Goal: Download file/media

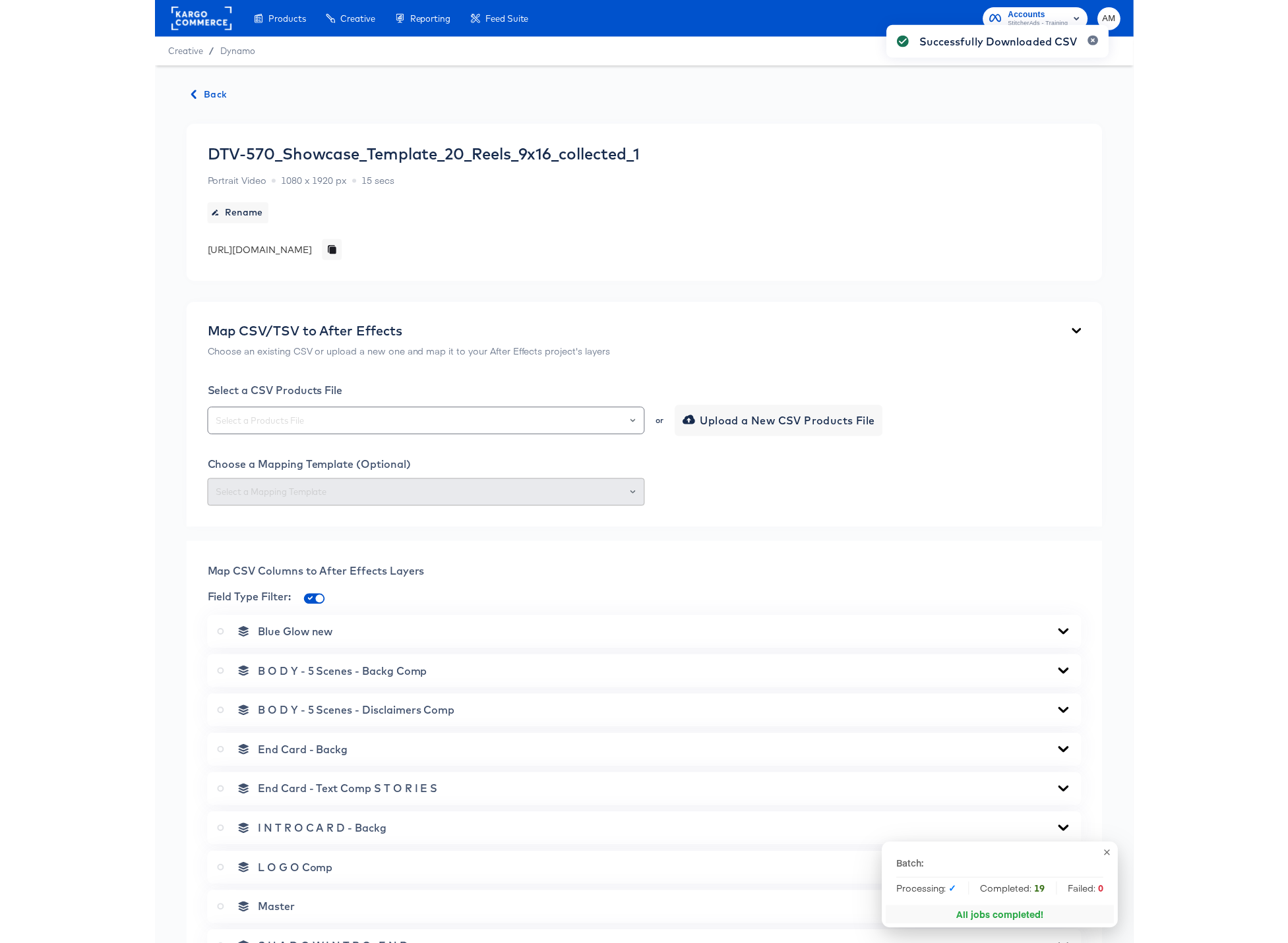
scroll to position [761, 0]
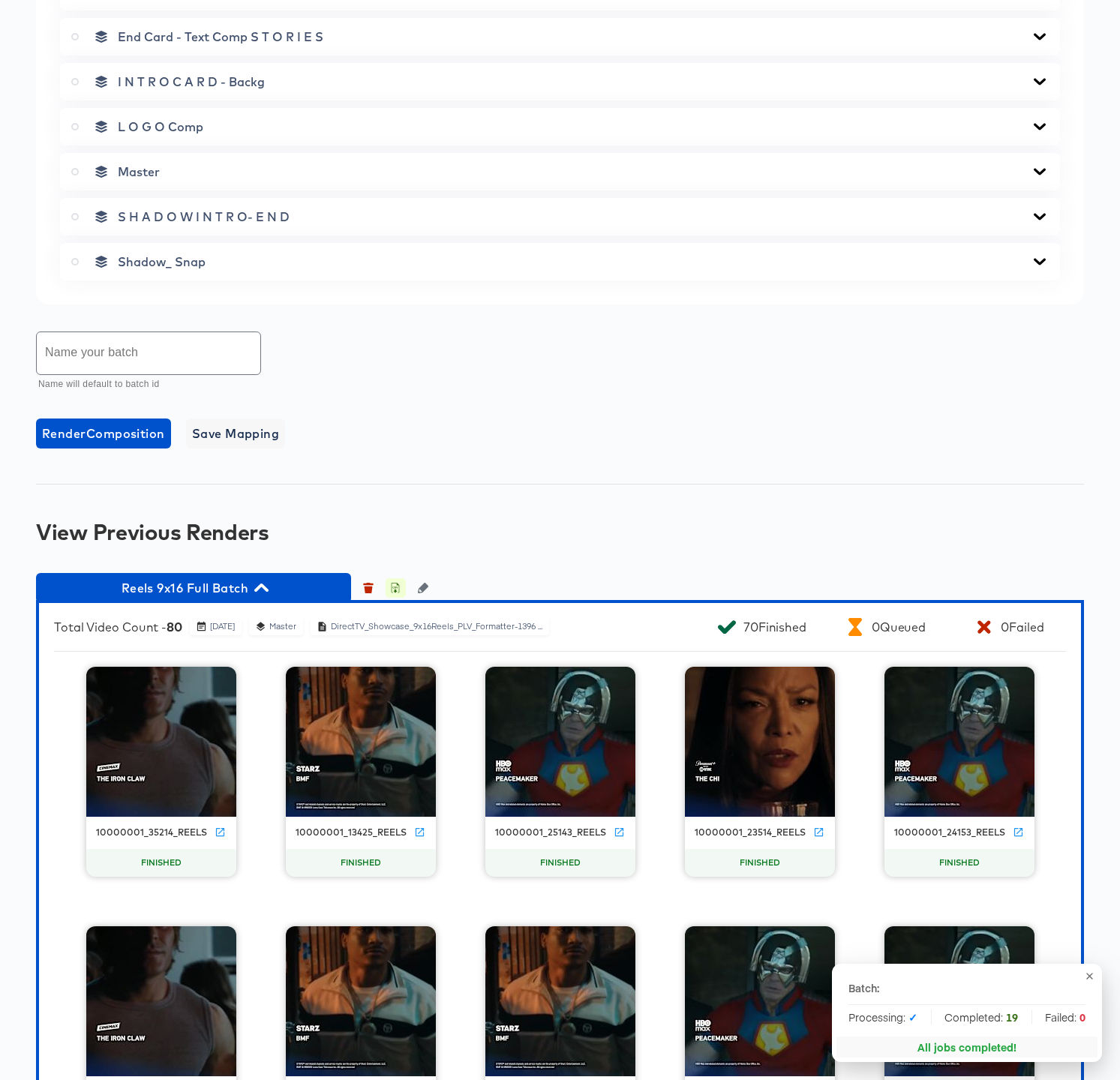
click at [399, 588] on icon "button" at bounding box center [395, 588] width 11 height 11
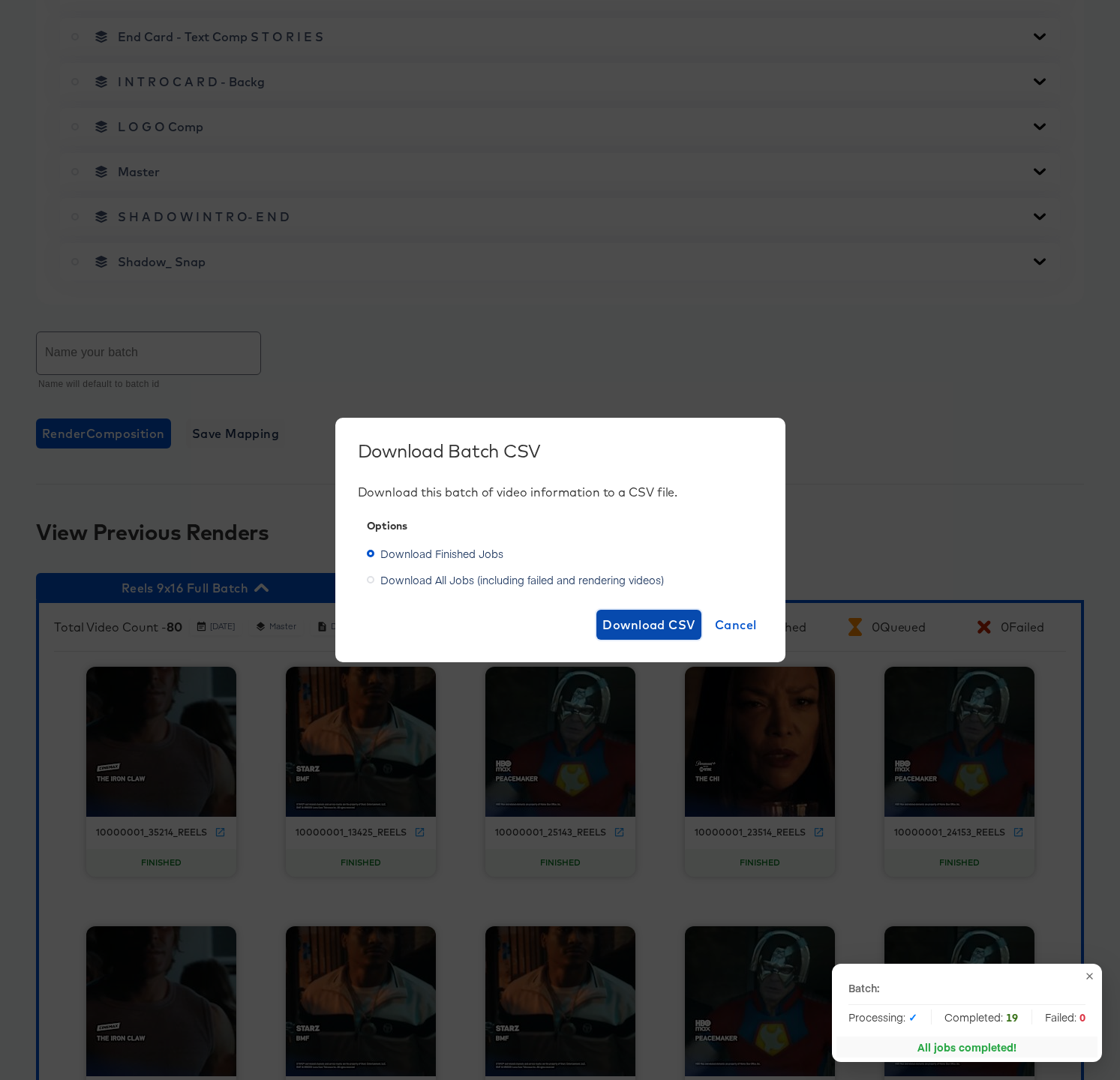
click at [651, 625] on span "Download CSV" at bounding box center [649, 624] width 93 height 21
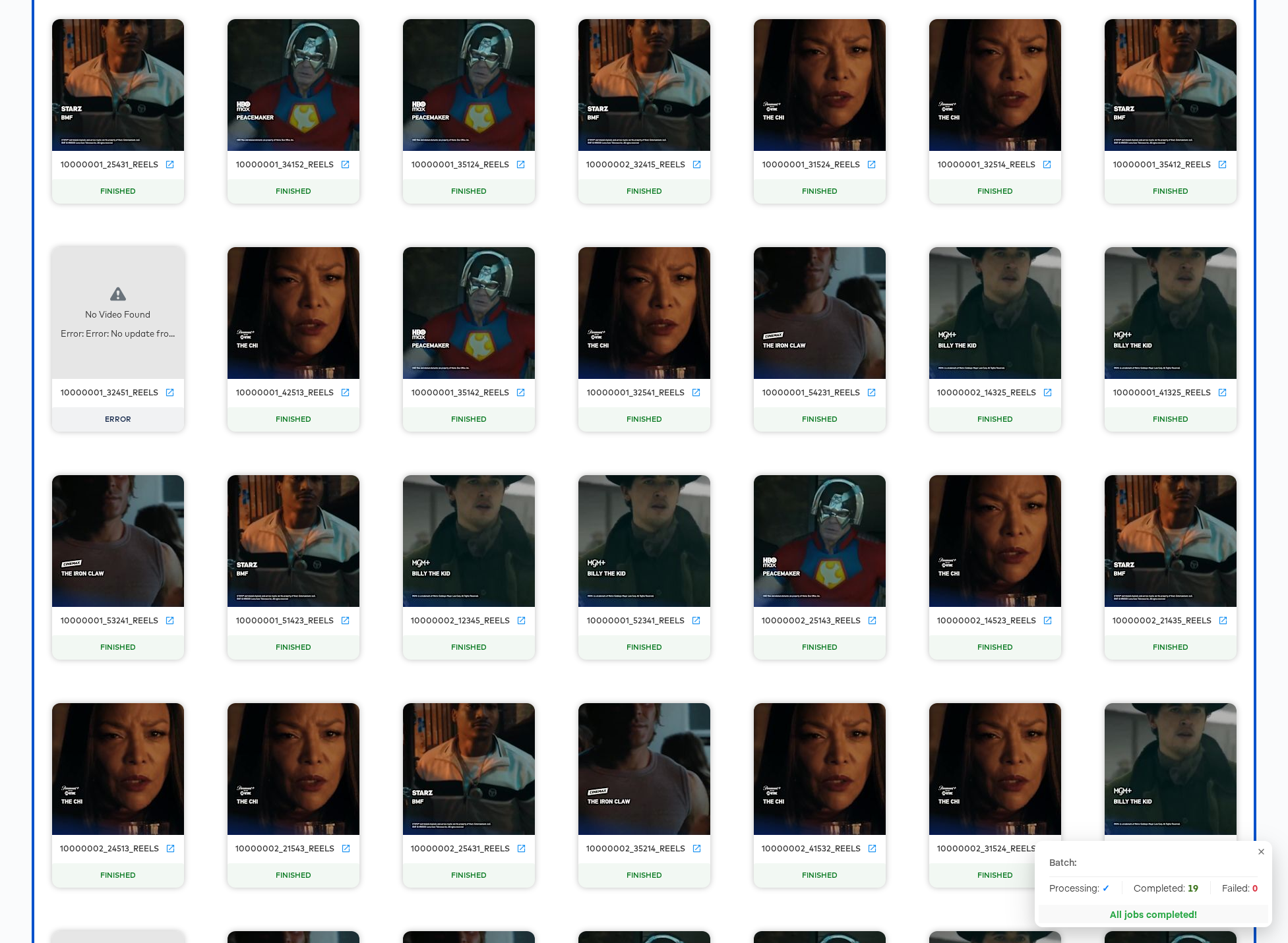
scroll to position [3254, 0]
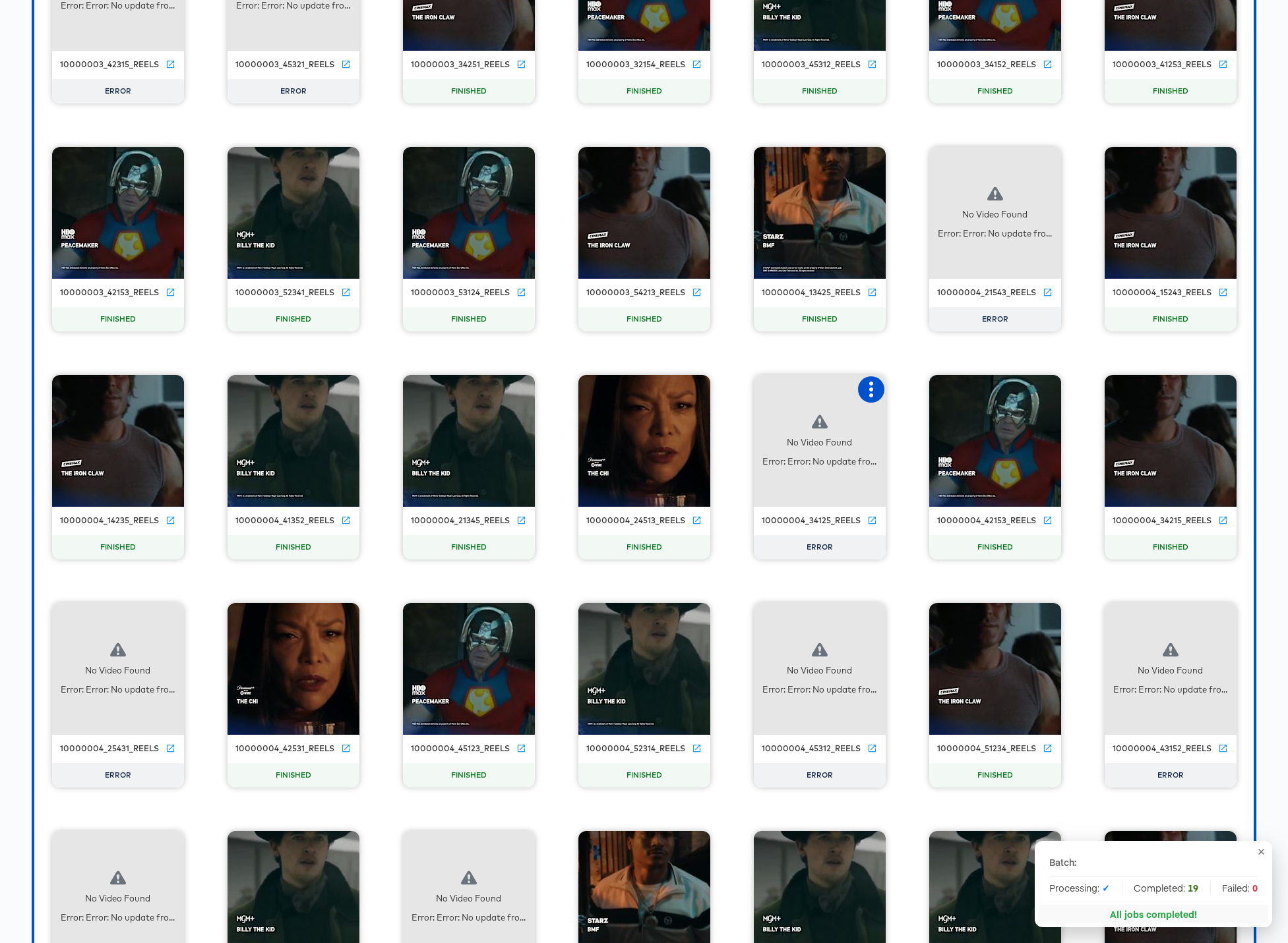
click at [872, 393] on icon "button" at bounding box center [871, 389] width 16 height 16
click at [938, 393] on div "Retry" at bounding box center [936, 388] width 99 height 26
click at [984, 164] on icon "button" at bounding box center [1047, 162] width 16 height 16
click at [984, 164] on div "Retry" at bounding box center [1094, 160] width 25 height 10
click at [871, 620] on icon "button" at bounding box center [871, 618] width 16 height 16
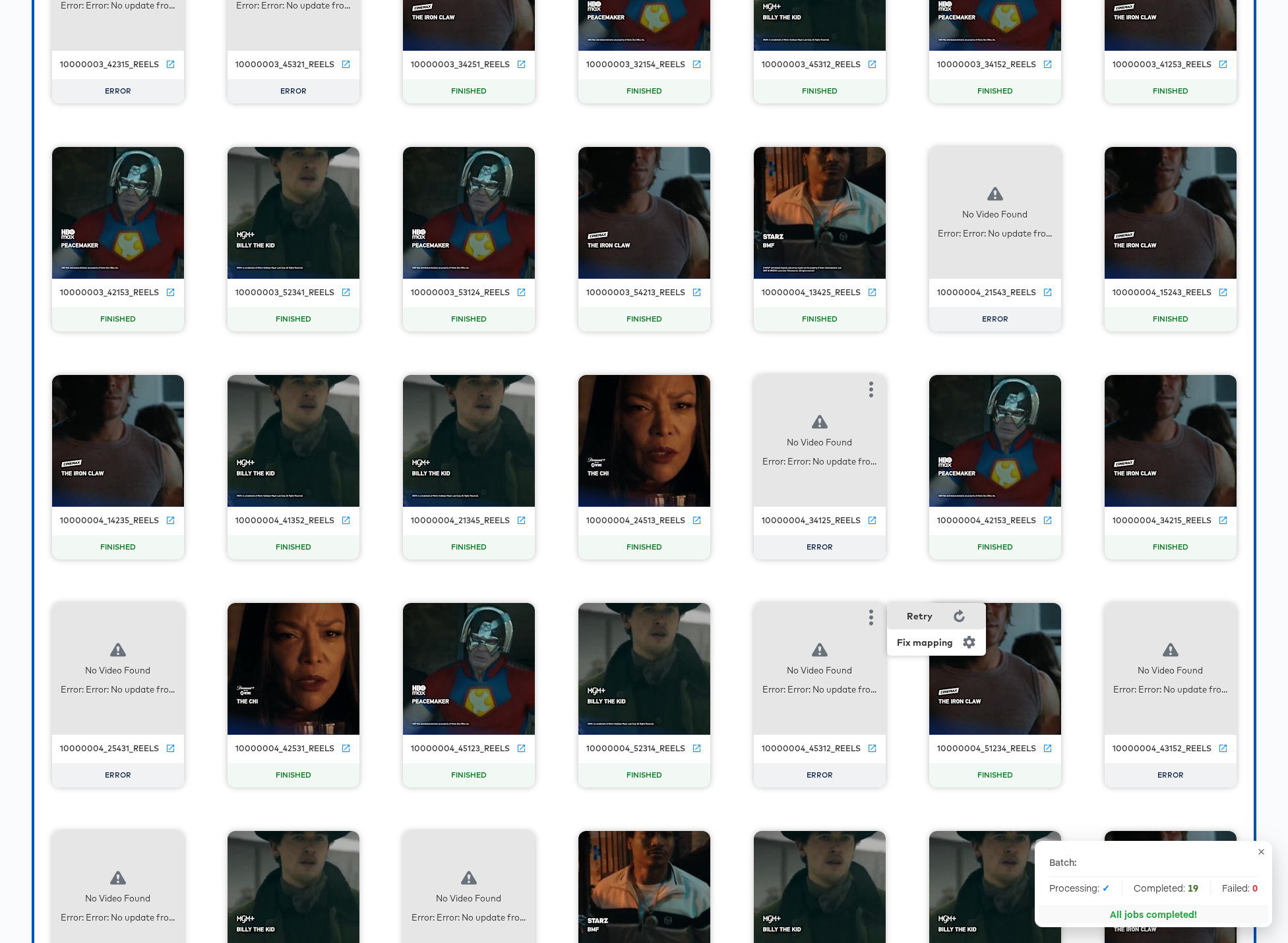
click at [917, 616] on div "Retry" at bounding box center [919, 616] width 25 height 10
click at [165, 618] on icon "button" at bounding box center [170, 618] width 16 height 16
click at [220, 615] on div "Retry" at bounding box center [217, 616] width 25 height 10
click at [984, 617] on icon "button" at bounding box center [1222, 618] width 16 height 16
click at [984, 613] on icon at bounding box center [1177, 616] width 10 height 13
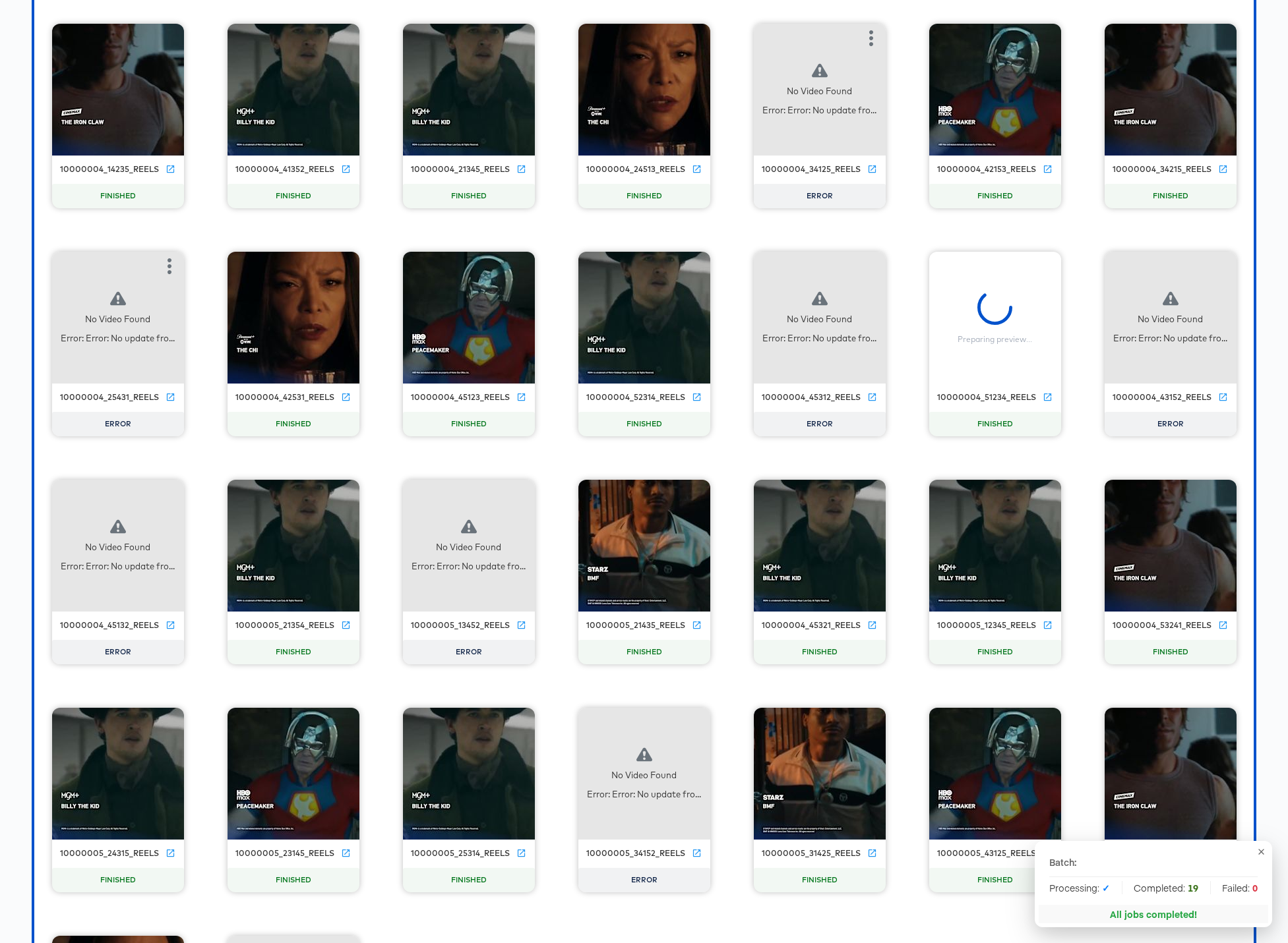
scroll to position [3610, 0]
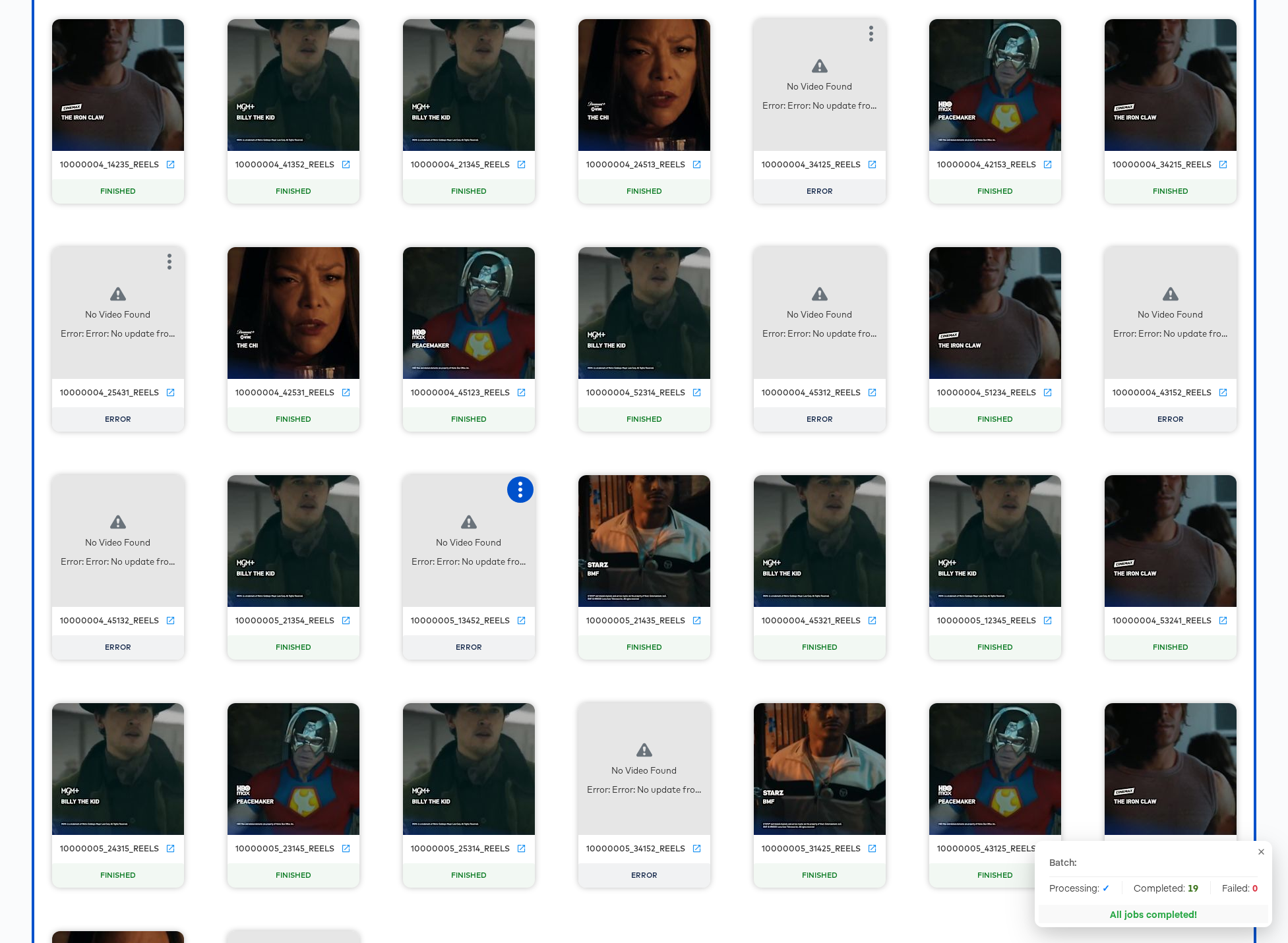
click at [523, 490] on icon "button" at bounding box center [520, 490] width 16 height 16
click at [568, 490] on div "Retry" at bounding box center [569, 488] width 25 height 10
click at [170, 488] on icon "button" at bounding box center [170, 490] width 16 height 16
click at [213, 484] on div "Retry" at bounding box center [217, 488] width 25 height 10
click at [705, 718] on button "button" at bounding box center [695, 718] width 26 height 26
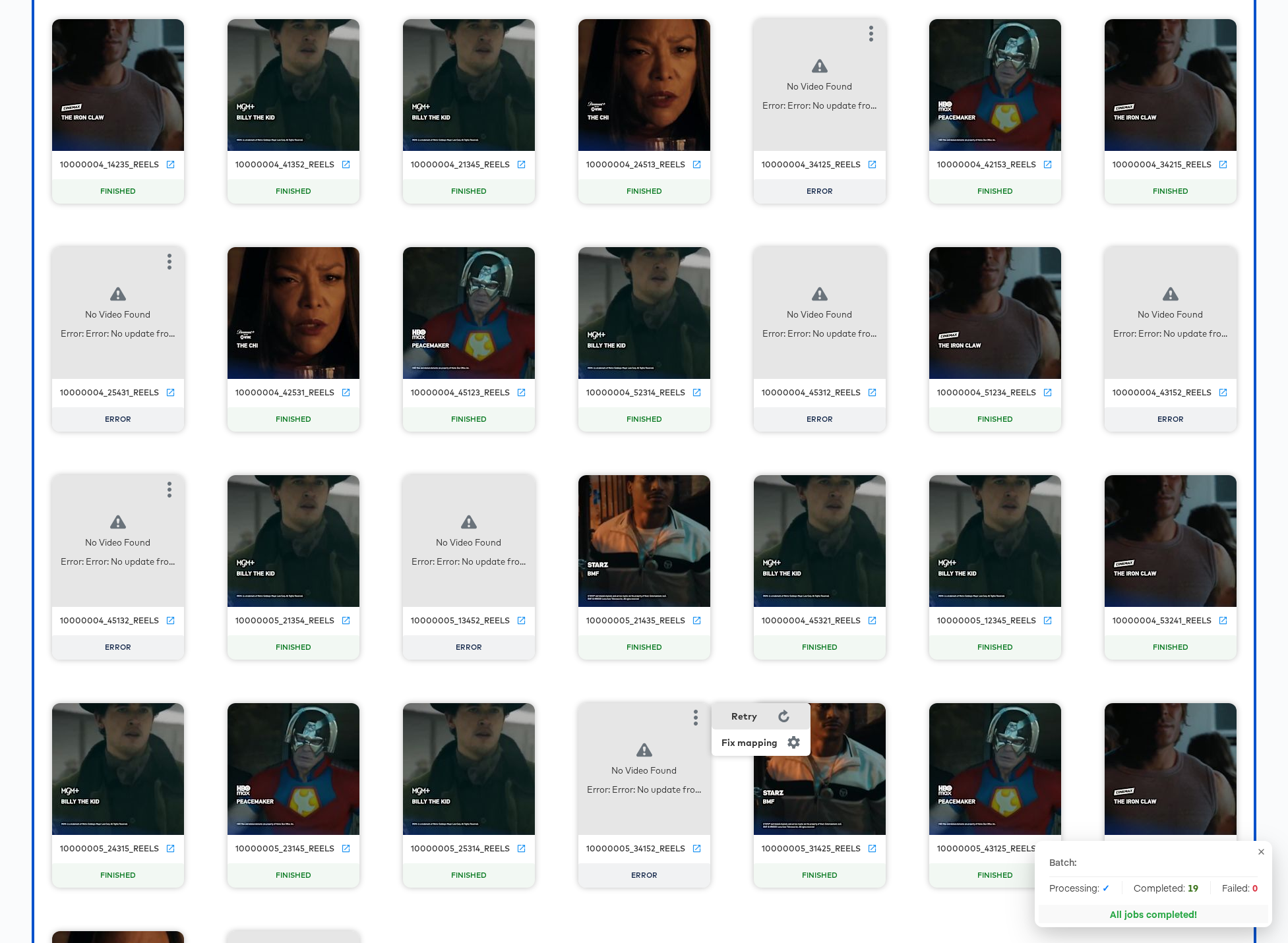
click at [745, 714] on div "Retry" at bounding box center [744, 716] width 25 height 10
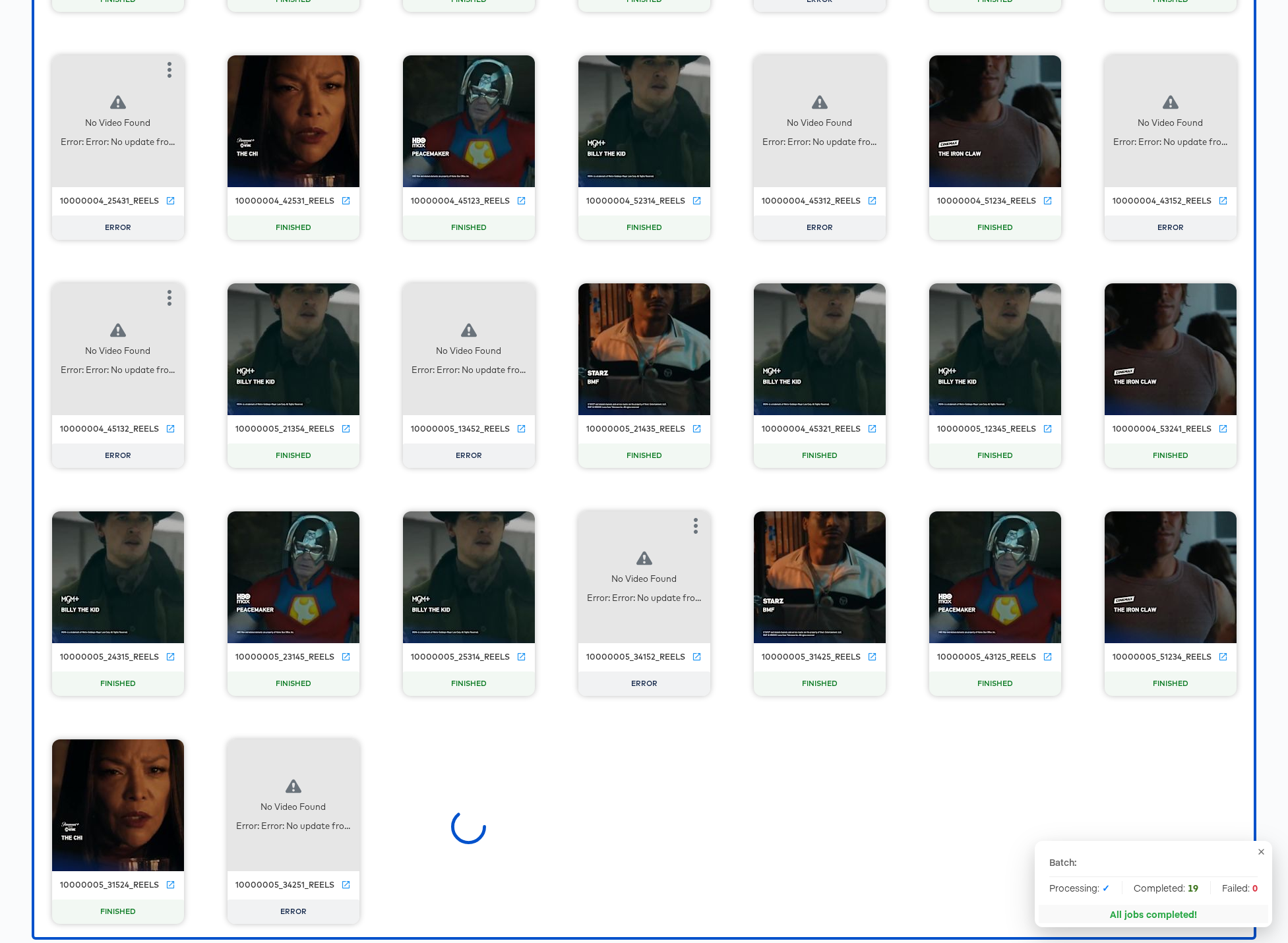
scroll to position [3886, 0]
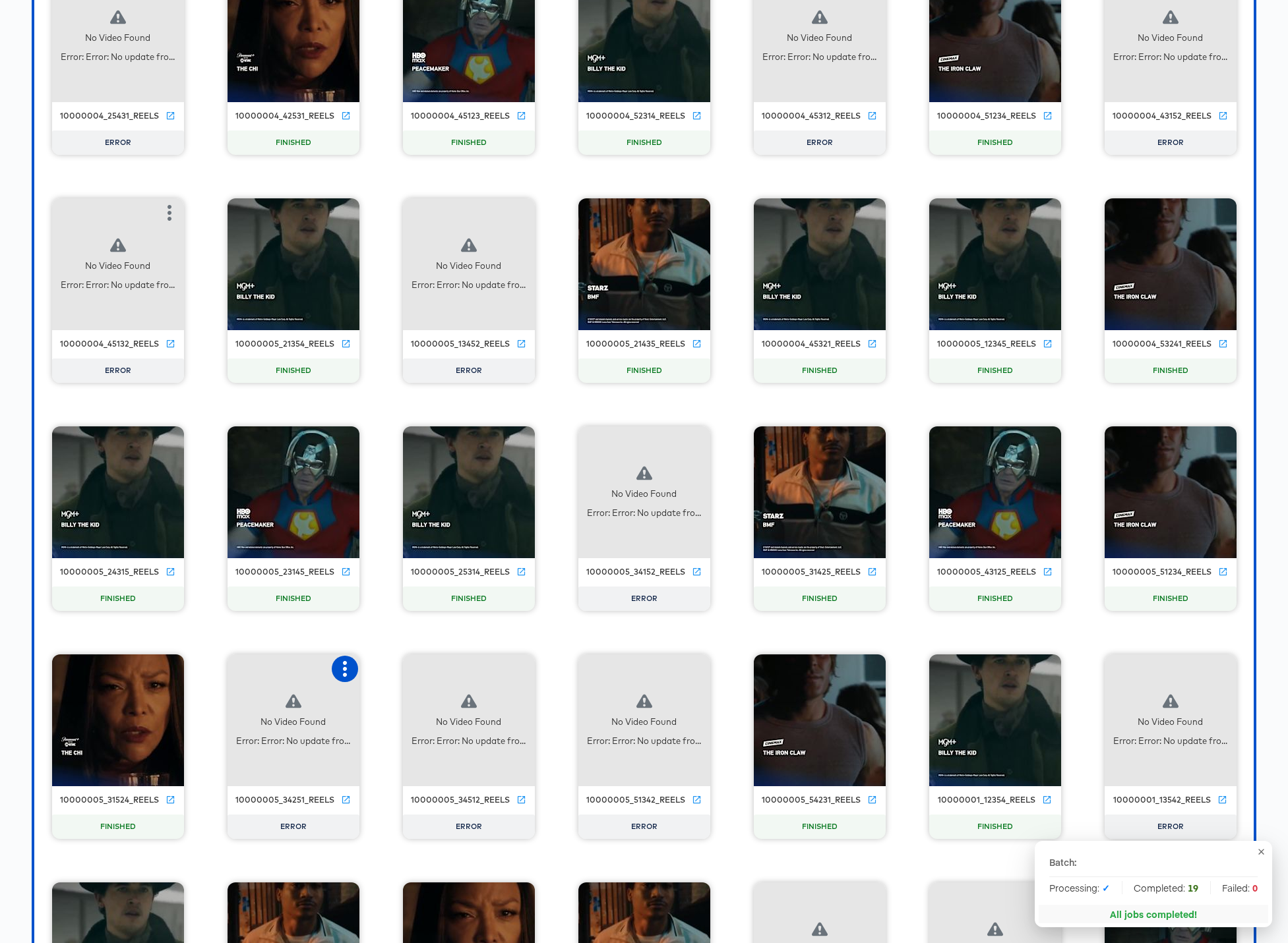
click at [344, 668] on icon "button" at bounding box center [344, 669] width 4 height 16
click at [398, 671] on div "Retry" at bounding box center [393, 667] width 25 height 10
click at [699, 669] on icon "button" at bounding box center [695, 669] width 16 height 16
click at [740, 669] on div "Retry" at bounding box center [744, 667] width 25 height 10
click at [984, 670] on icon "button" at bounding box center [1222, 669] width 16 height 16
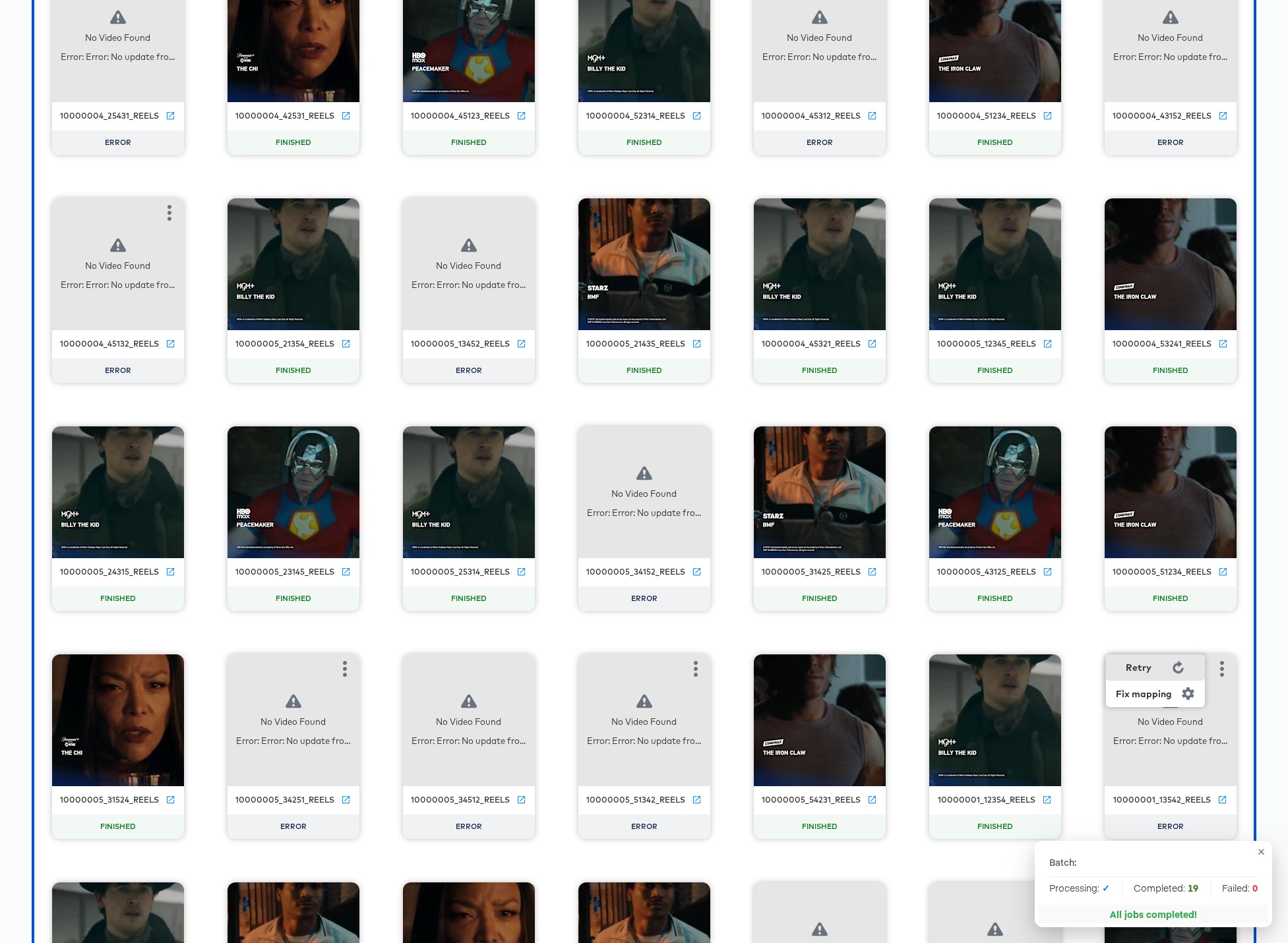
click at [984, 669] on div "Retry" at bounding box center [1155, 667] width 99 height 26
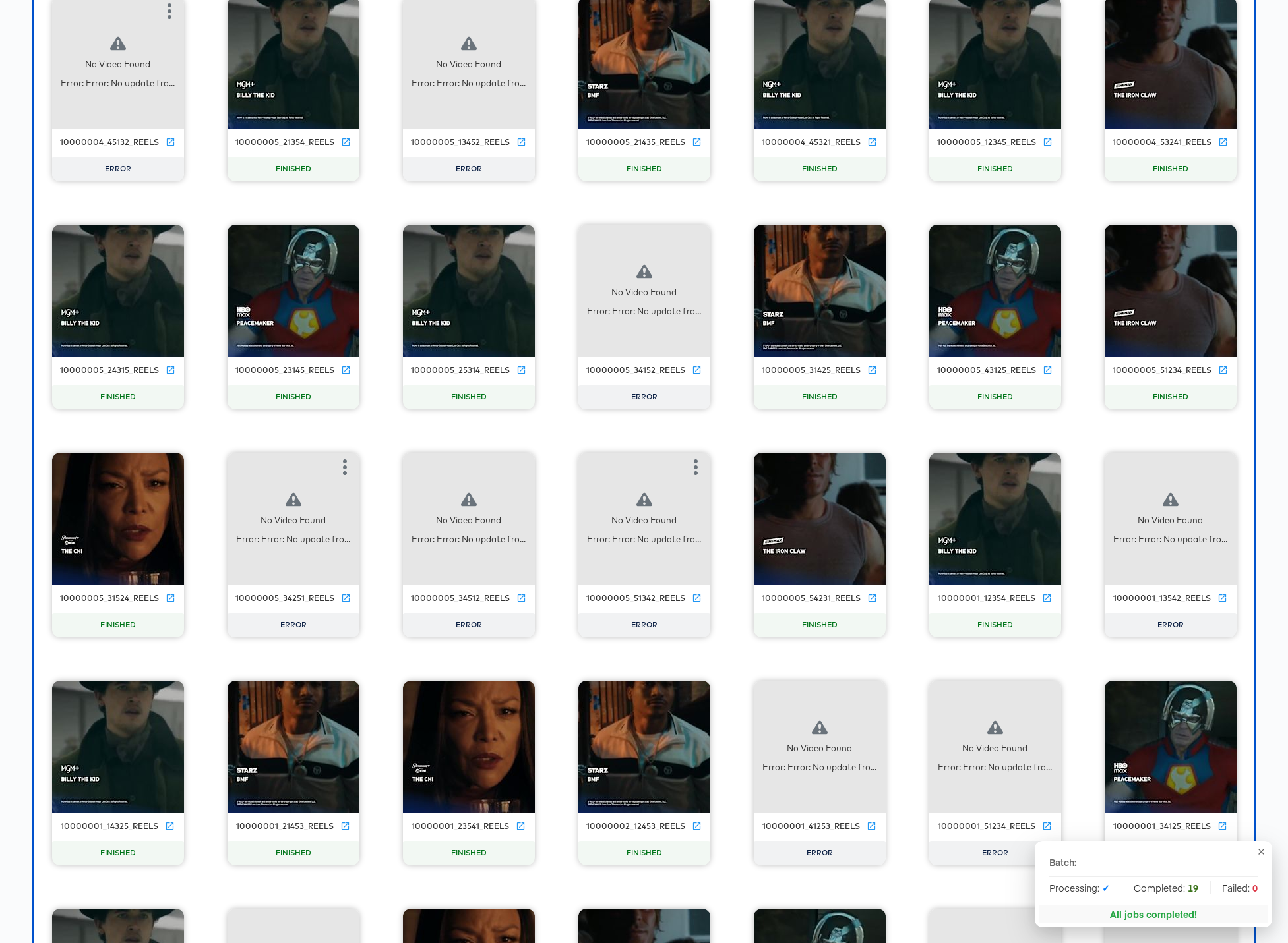
scroll to position [4091, 0]
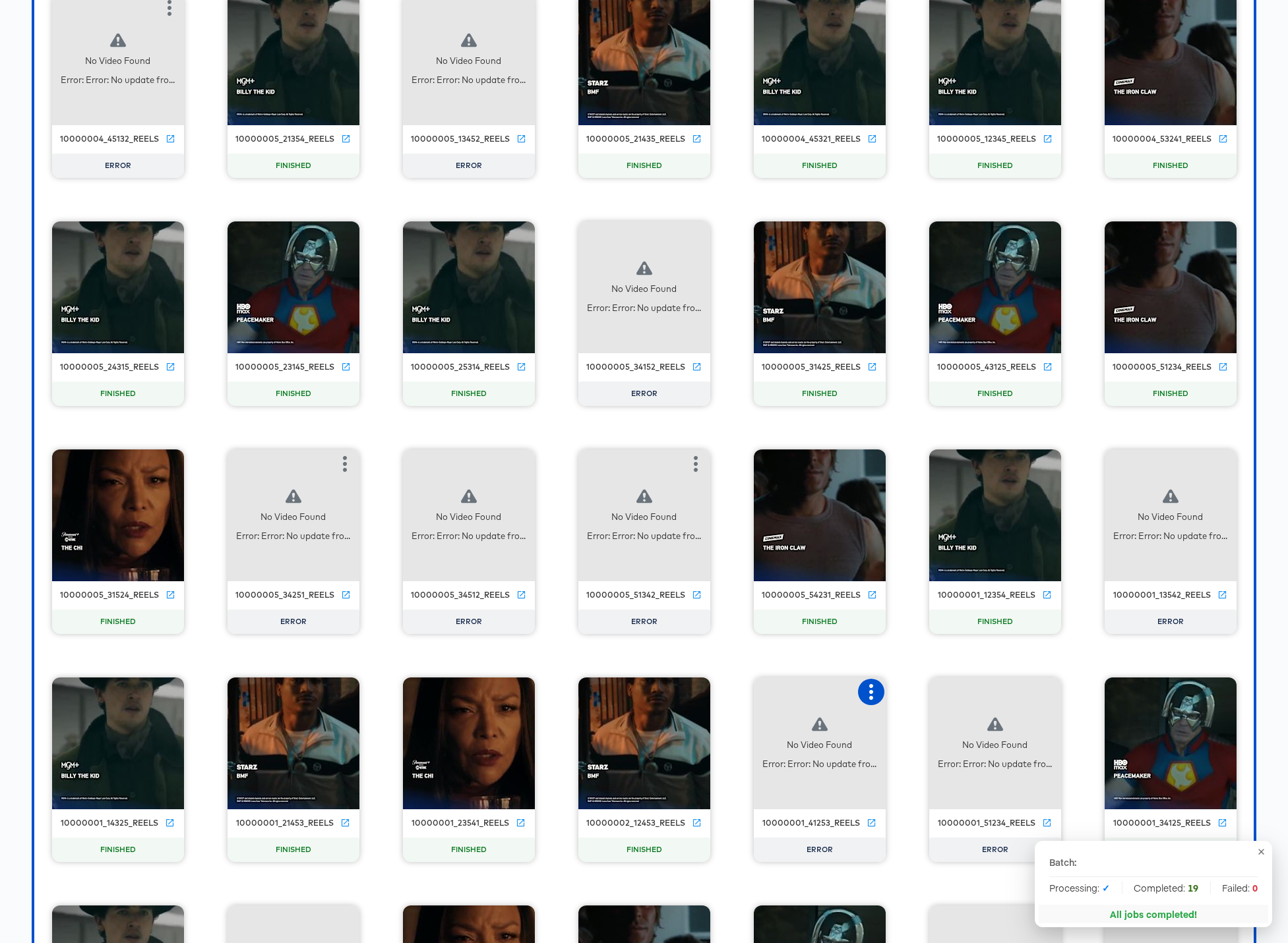
click at [866, 692] on icon "button" at bounding box center [871, 692] width 16 height 16
click at [934, 695] on div "Retry" at bounding box center [936, 691] width 99 height 26
click at [984, 698] on icon "button" at bounding box center [1047, 692] width 16 height 16
click at [984, 695] on div "Retry" at bounding box center [1094, 691] width 25 height 10
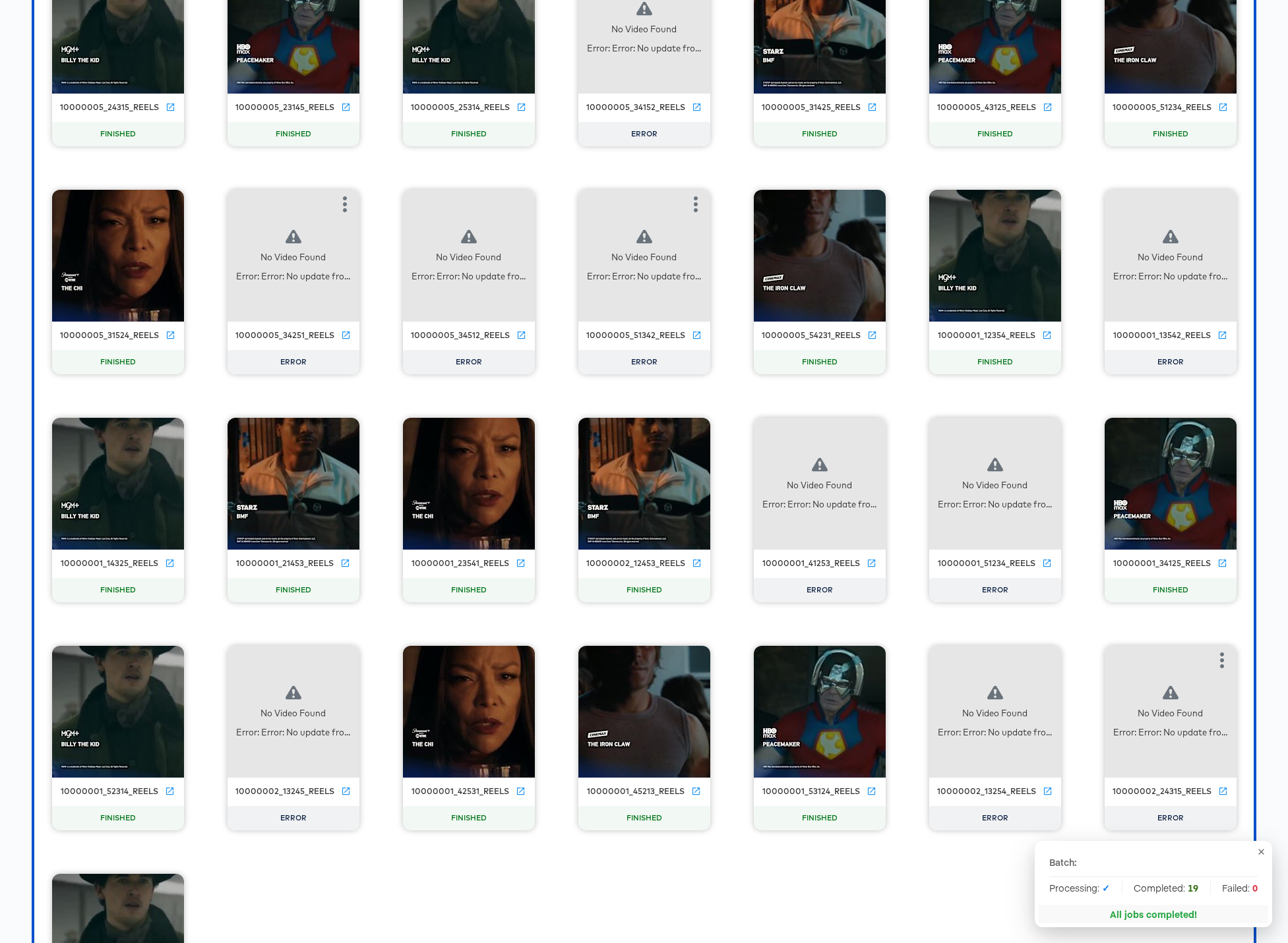
scroll to position [4567, 0]
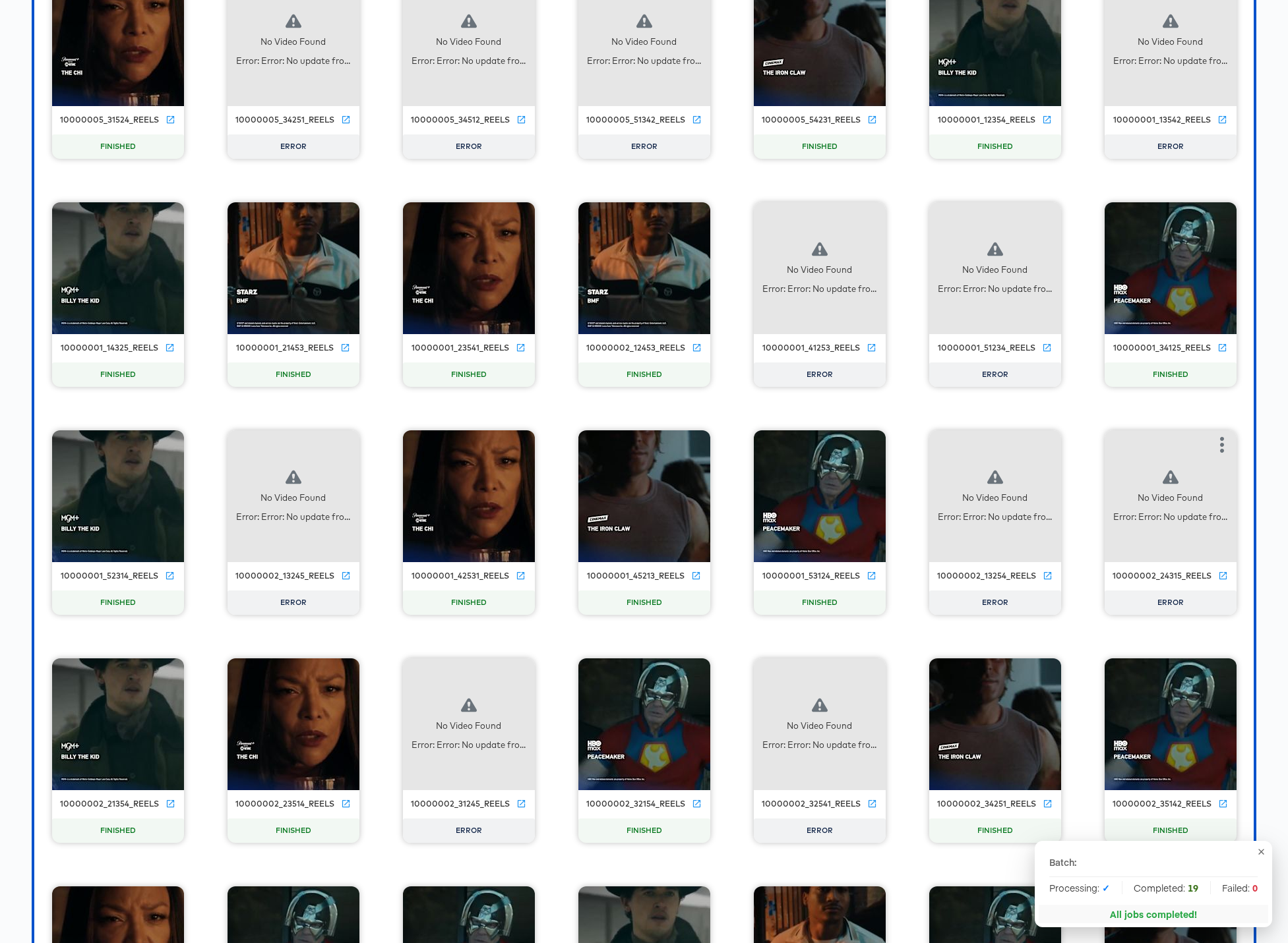
click at [984, 443] on icon "button" at bounding box center [1221, 445] width 4 height 16
drag, startPoint x: 1146, startPoint y: 438, endPoint x: 1108, endPoint y: 442, distance: 38.2
click at [984, 439] on div "Retry" at bounding box center [1138, 443] width 25 height 10
click at [984, 449] on icon "button" at bounding box center [1047, 445] width 16 height 16
click at [984, 444] on div "Retry" at bounding box center [1094, 443] width 25 height 10
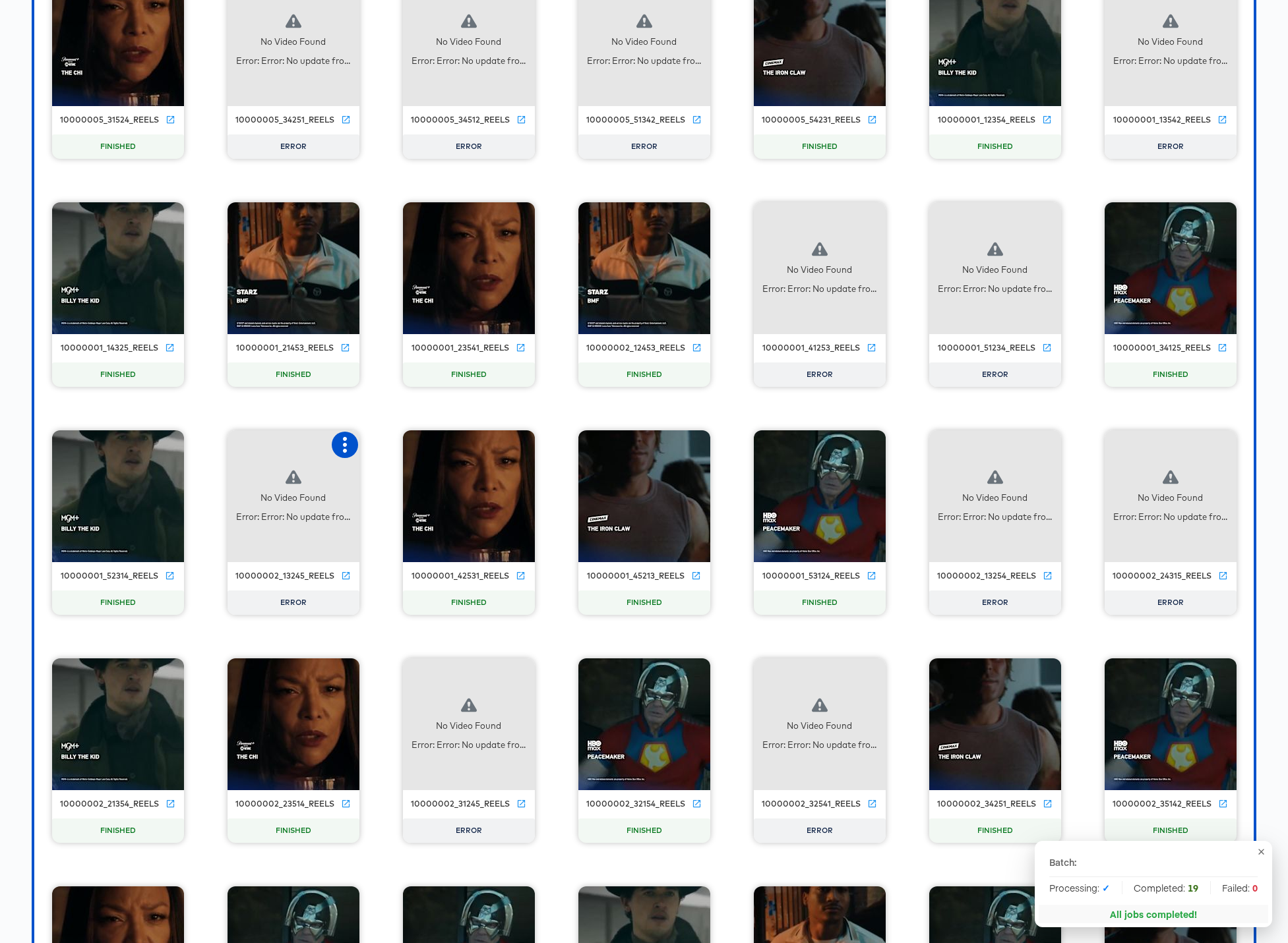
click at [346, 440] on icon "button" at bounding box center [344, 445] width 4 height 16
click at [423, 446] on div "Retry" at bounding box center [410, 443] width 99 height 26
click at [522, 675] on icon "button" at bounding box center [520, 673] width 16 height 16
click at [579, 674] on div "Retry" at bounding box center [569, 671] width 25 height 10
click at [867, 678] on icon "button" at bounding box center [871, 673] width 16 height 16
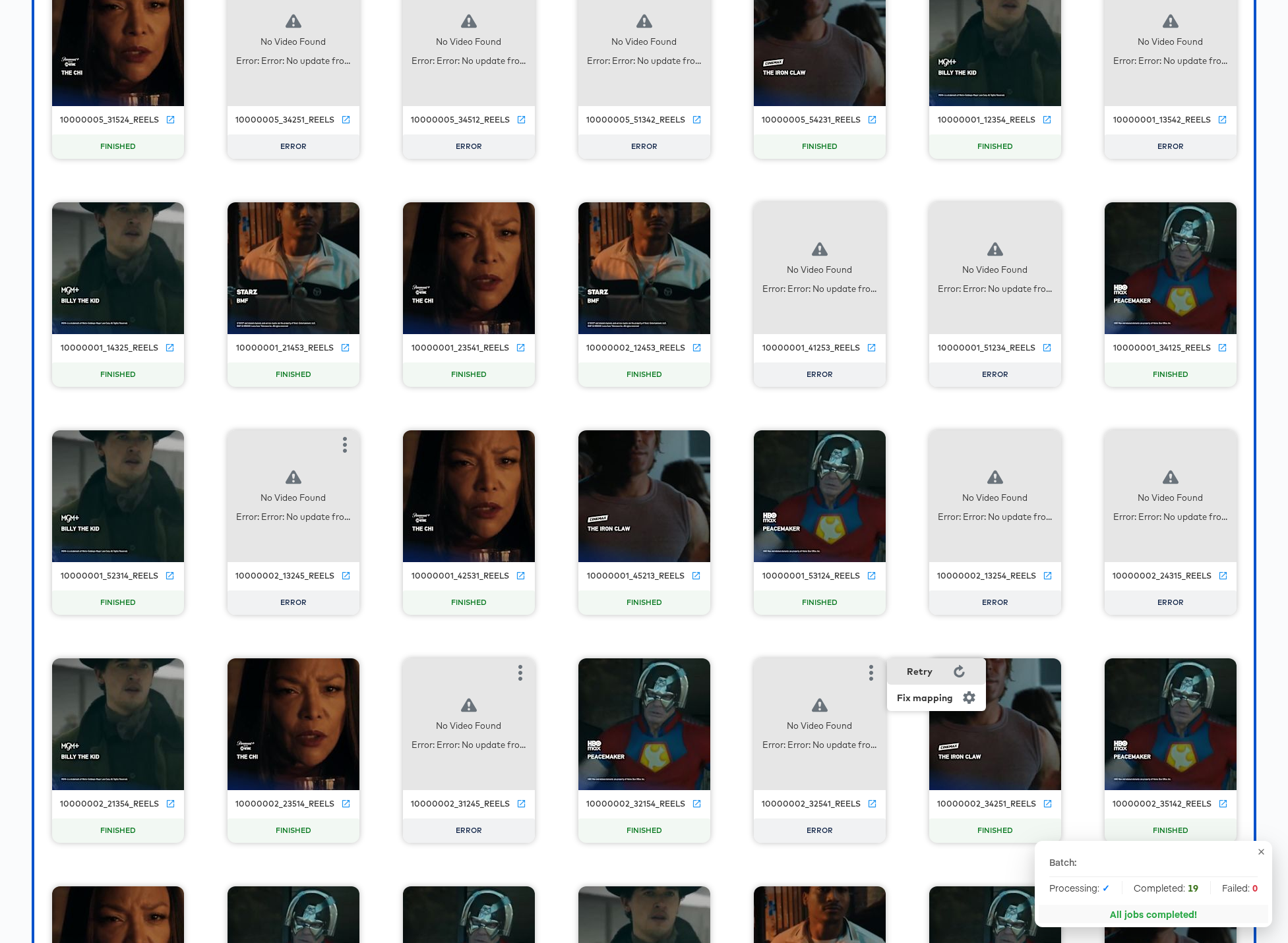
click at [928, 671] on div "Retry" at bounding box center [919, 671] width 25 height 10
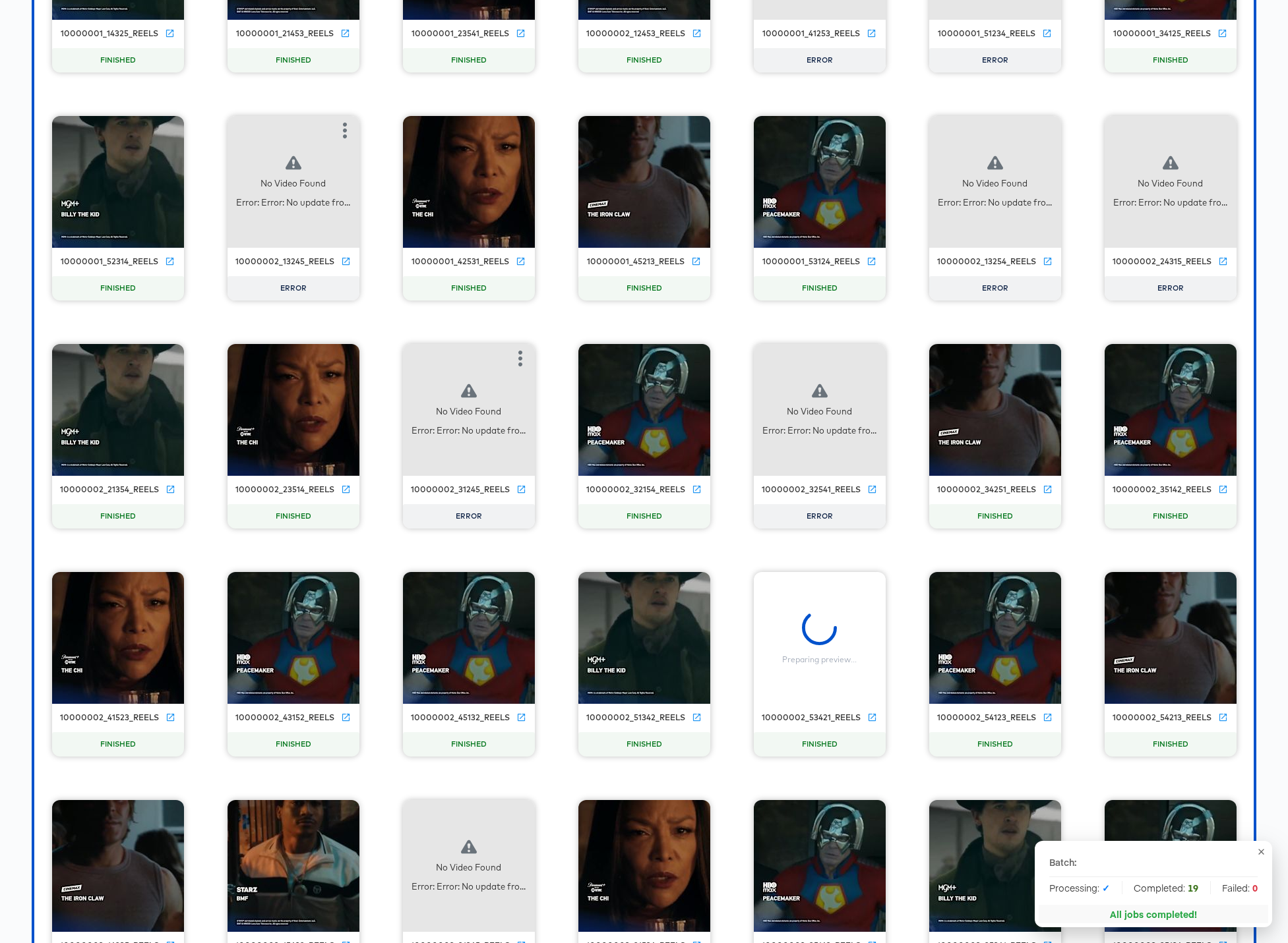
scroll to position [5093, 0]
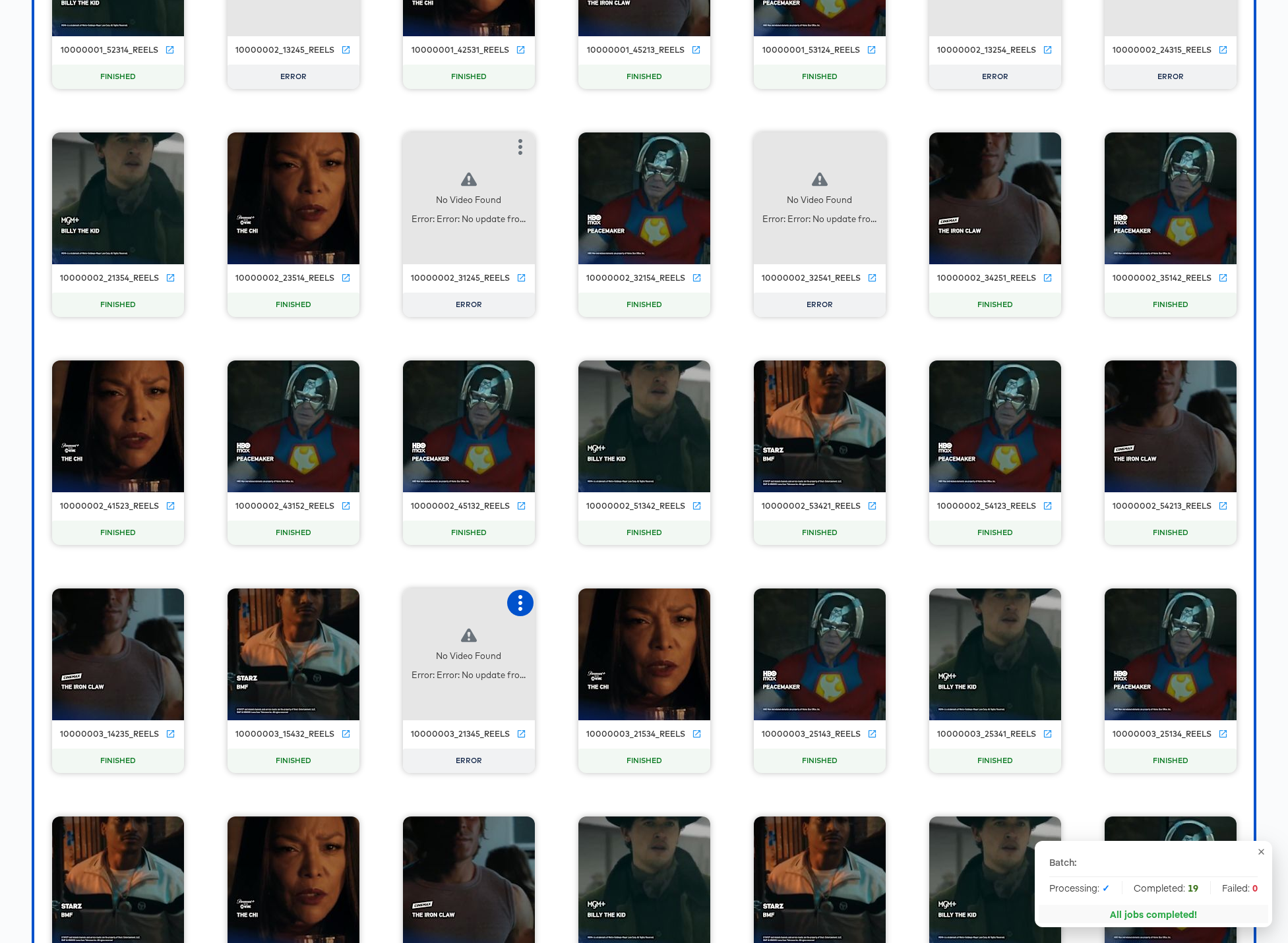
click at [519, 605] on icon "button" at bounding box center [520, 603] width 16 height 16
click at [581, 605] on div "Retry" at bounding box center [585, 601] width 99 height 26
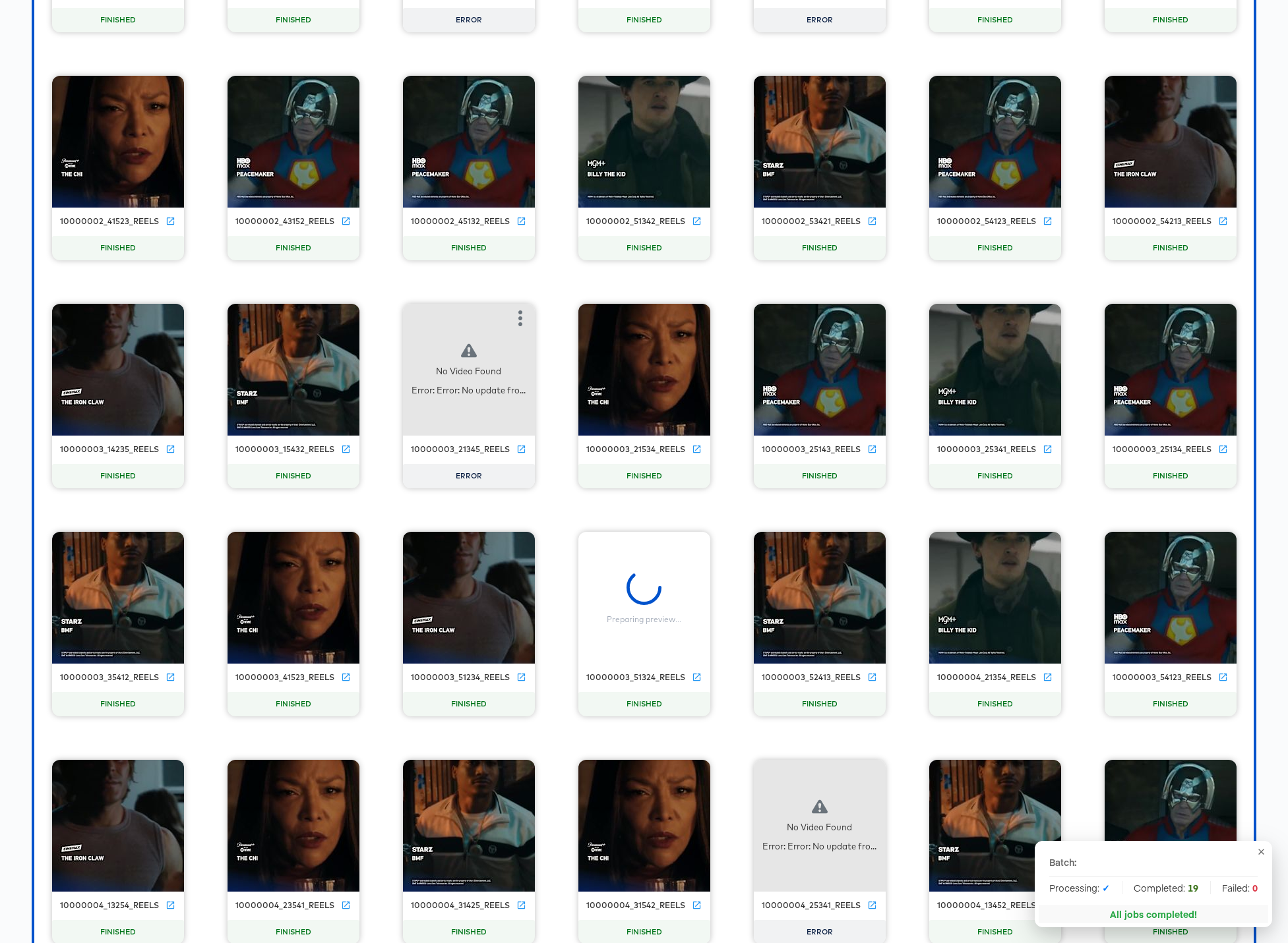
scroll to position [5450, 0]
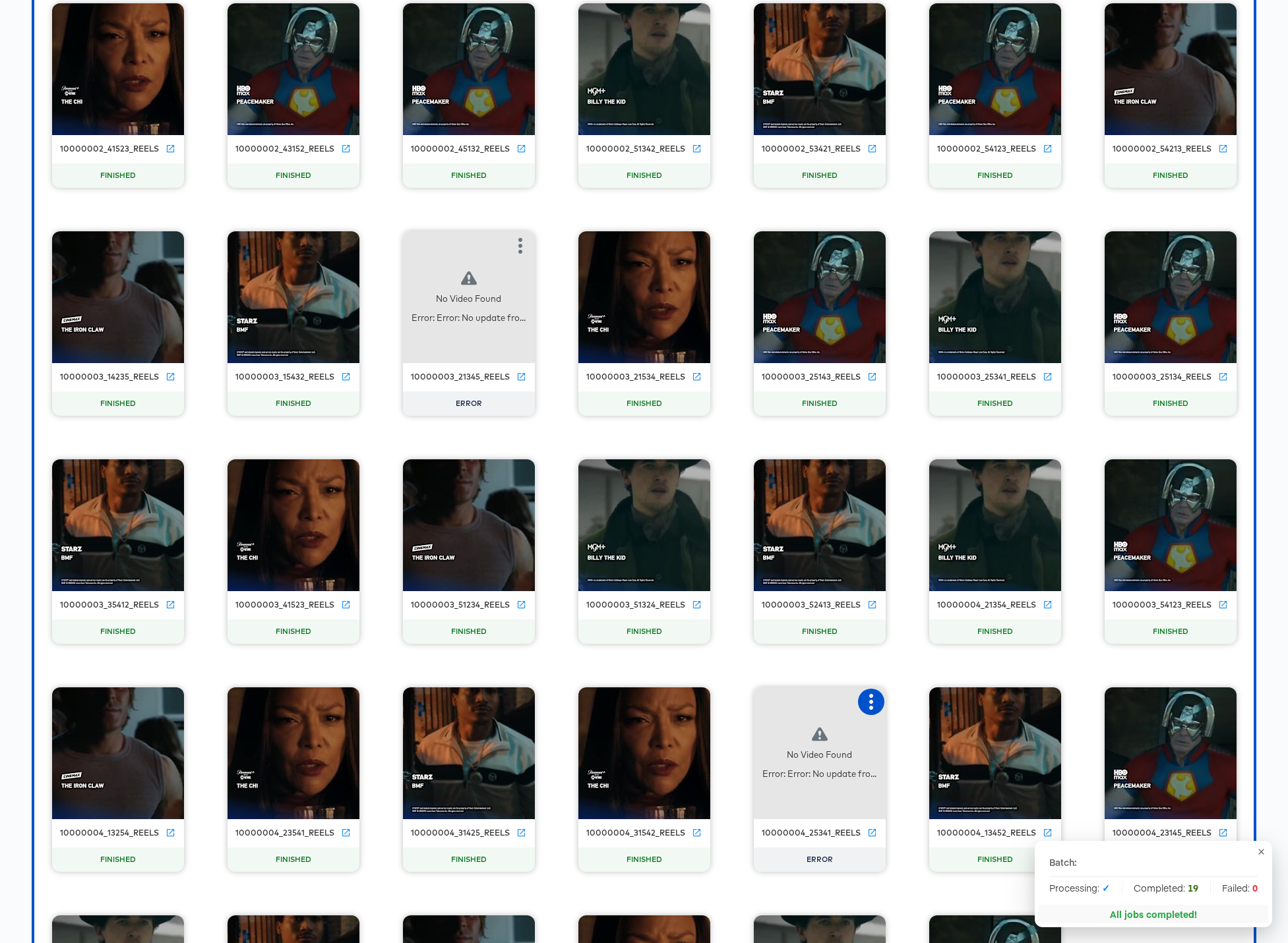
click at [874, 697] on icon "button" at bounding box center [871, 702] width 16 height 16
click at [930, 697] on div "Retry" at bounding box center [919, 700] width 25 height 10
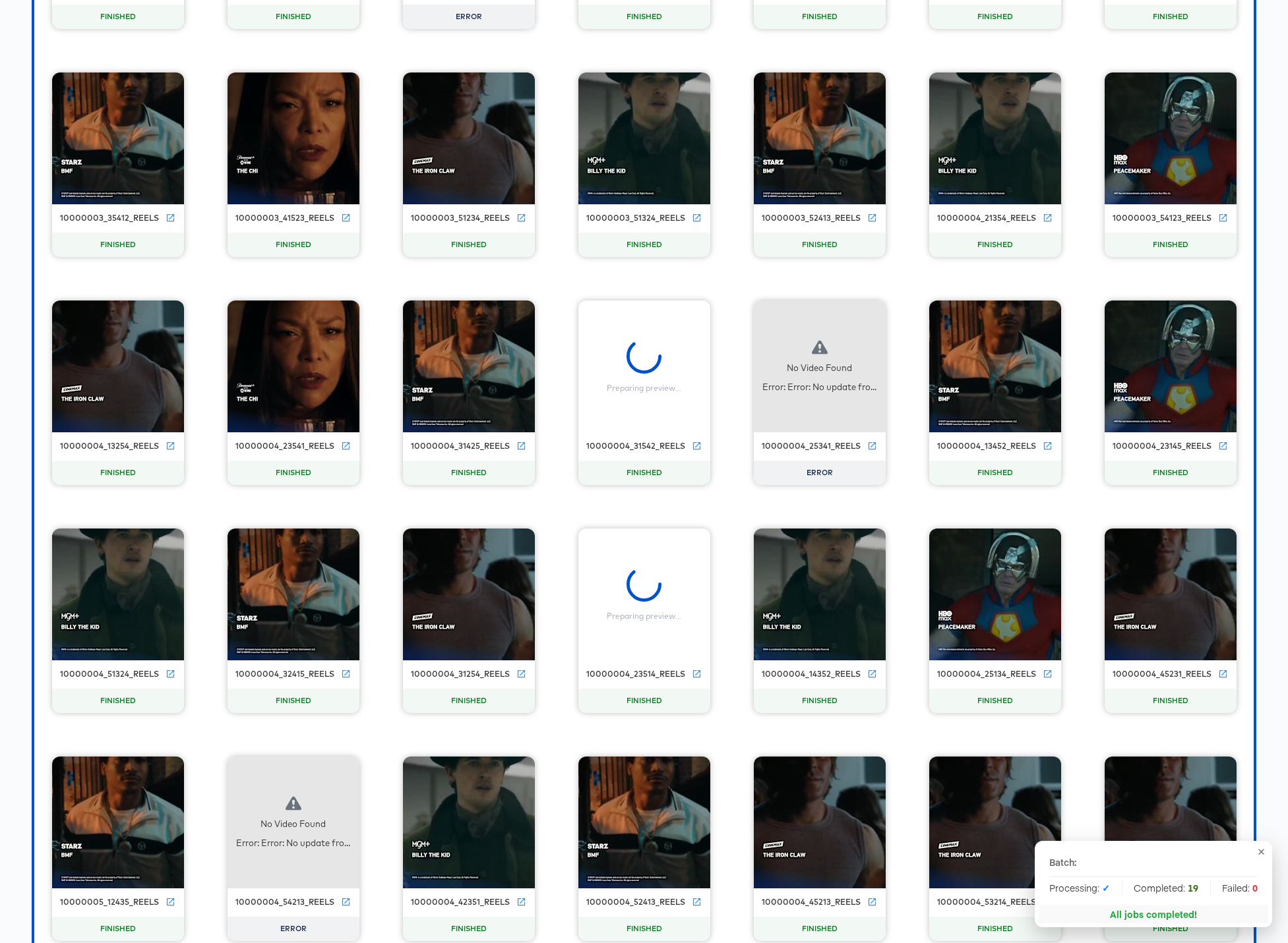
scroll to position [5977, 0]
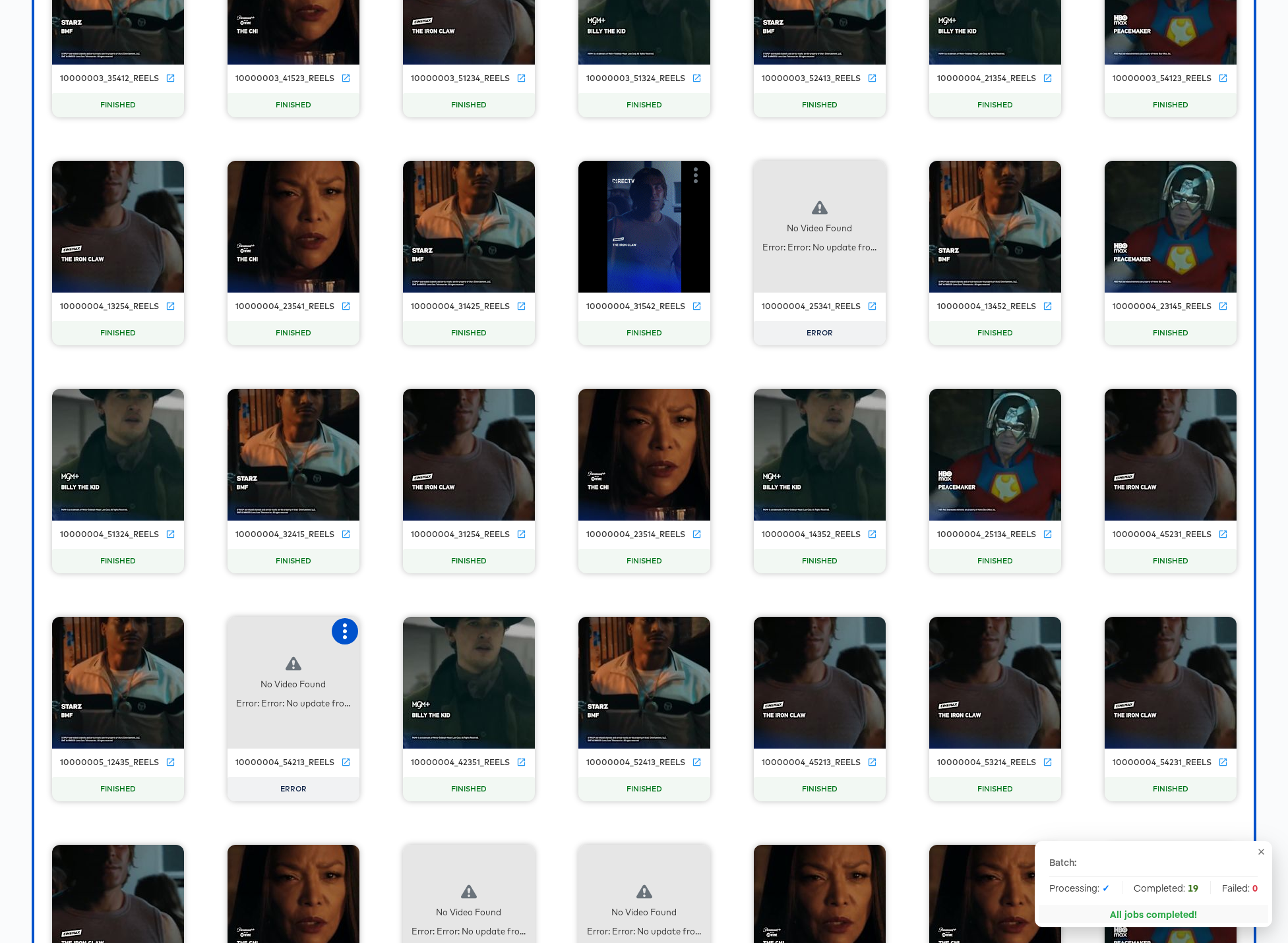
click at [338, 629] on icon "button" at bounding box center [345, 632] width 16 height 16
click at [397, 633] on div "Retry" at bounding box center [393, 630] width 25 height 10
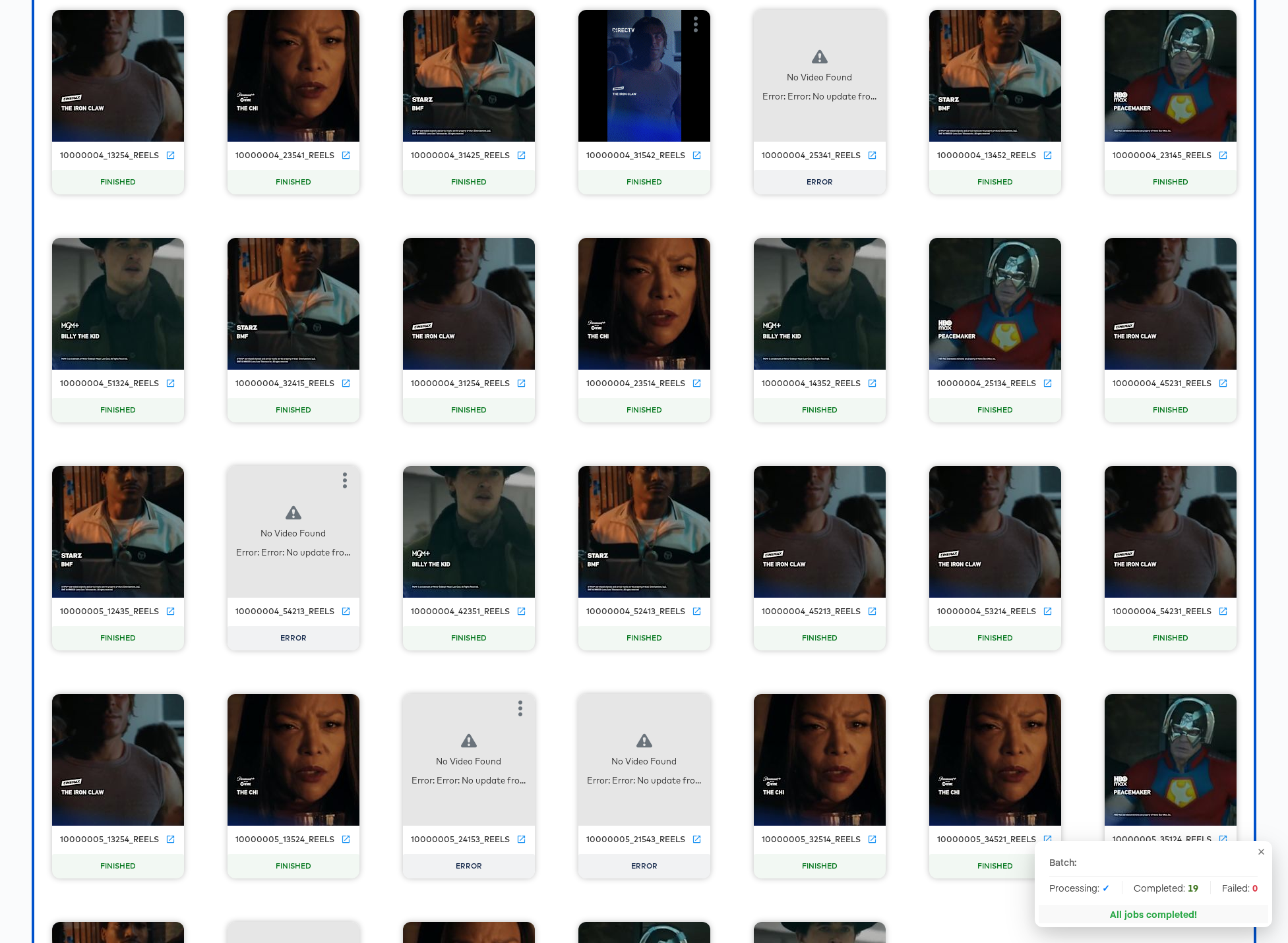
scroll to position [6227, 0]
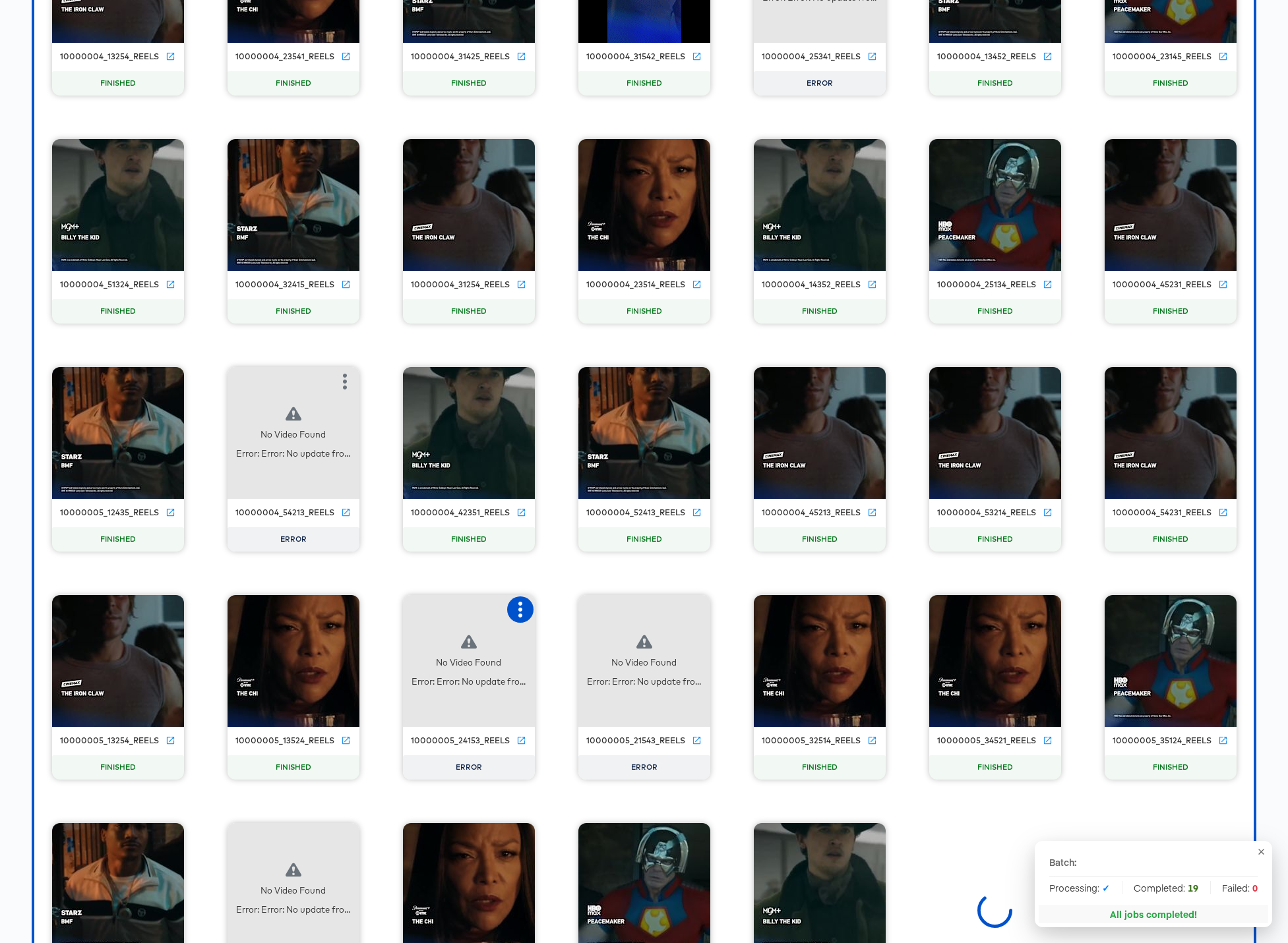
click at [519, 615] on icon "button" at bounding box center [520, 610] width 4 height 16
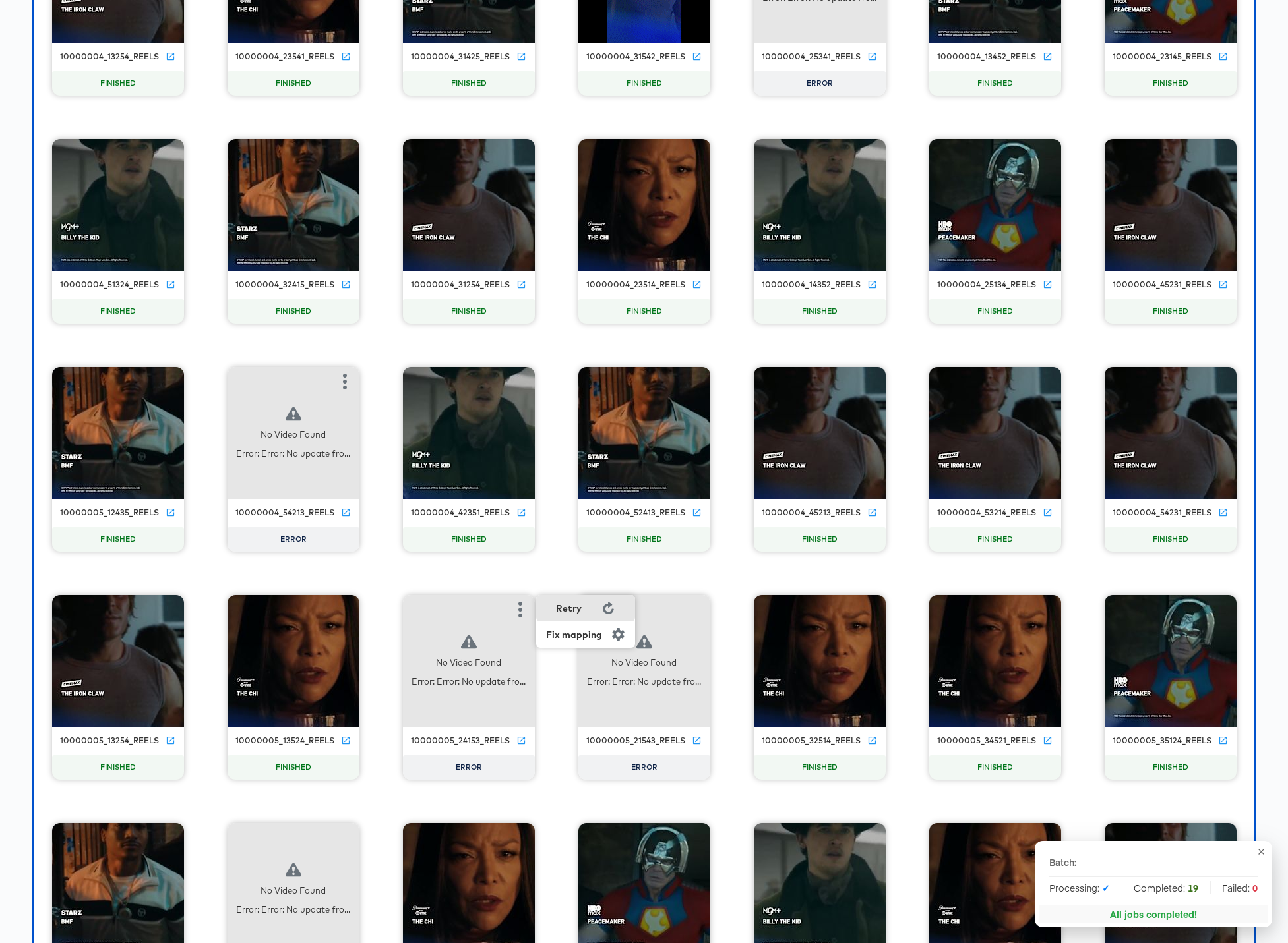
click at [580, 610] on div "Retry" at bounding box center [569, 608] width 25 height 10
click at [699, 606] on icon "button" at bounding box center [695, 610] width 16 height 16
click at [753, 609] on div "Retry" at bounding box center [744, 608] width 25 height 10
click at [349, 839] on icon "button" at bounding box center [345, 838] width 16 height 16
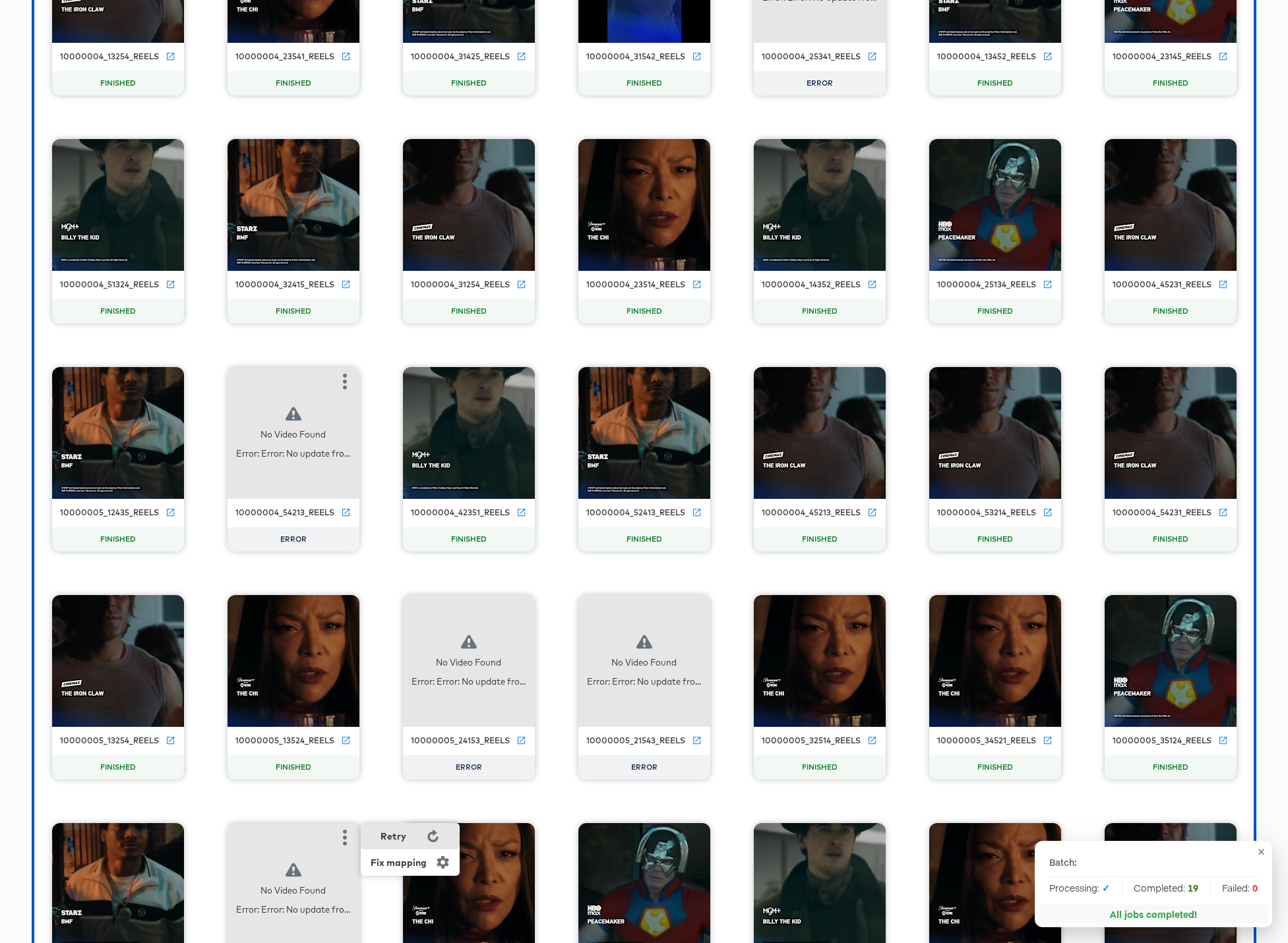
click at [407, 833] on div "Retry" at bounding box center [410, 836] width 99 height 26
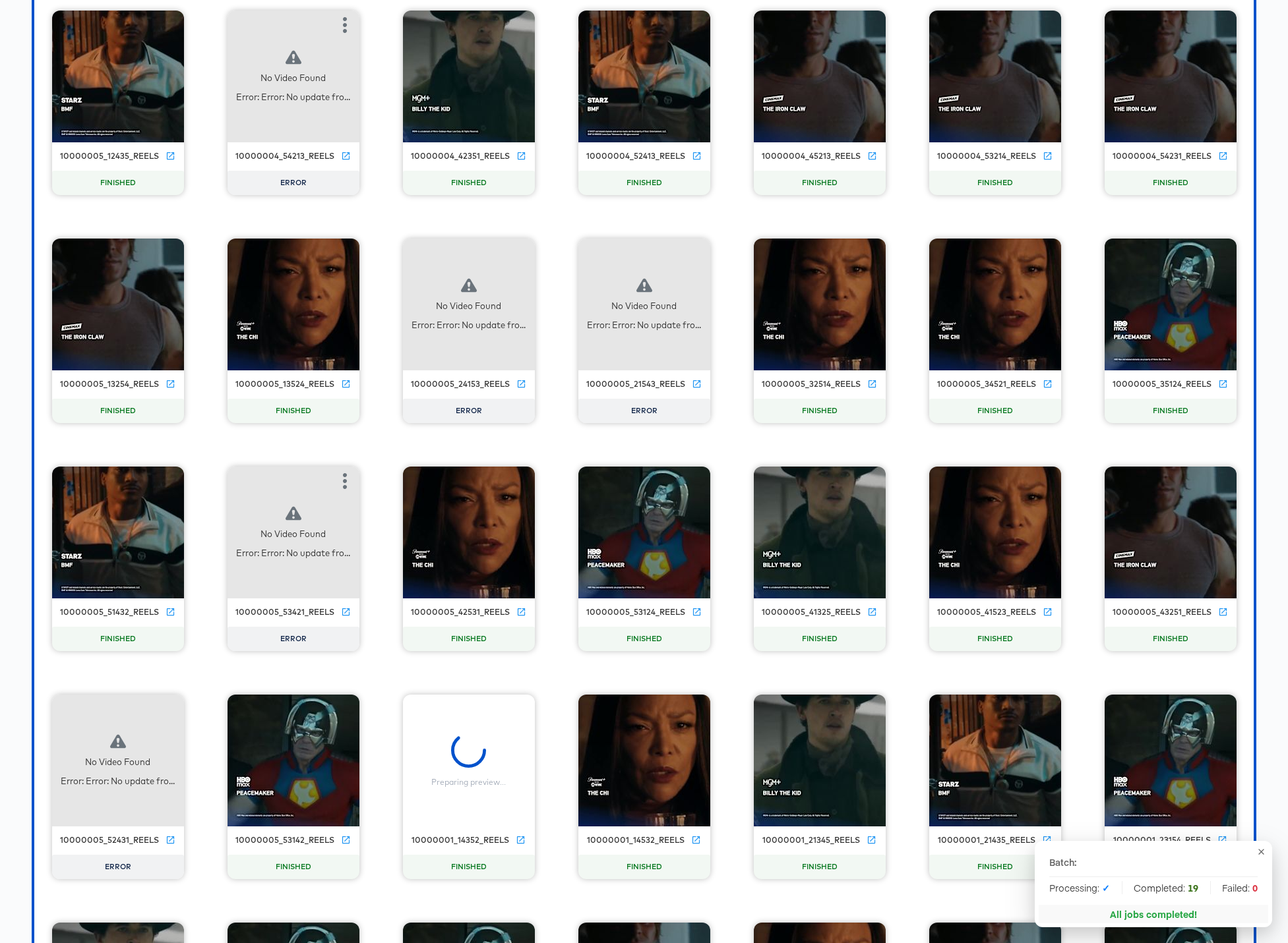
scroll to position [6590, 0]
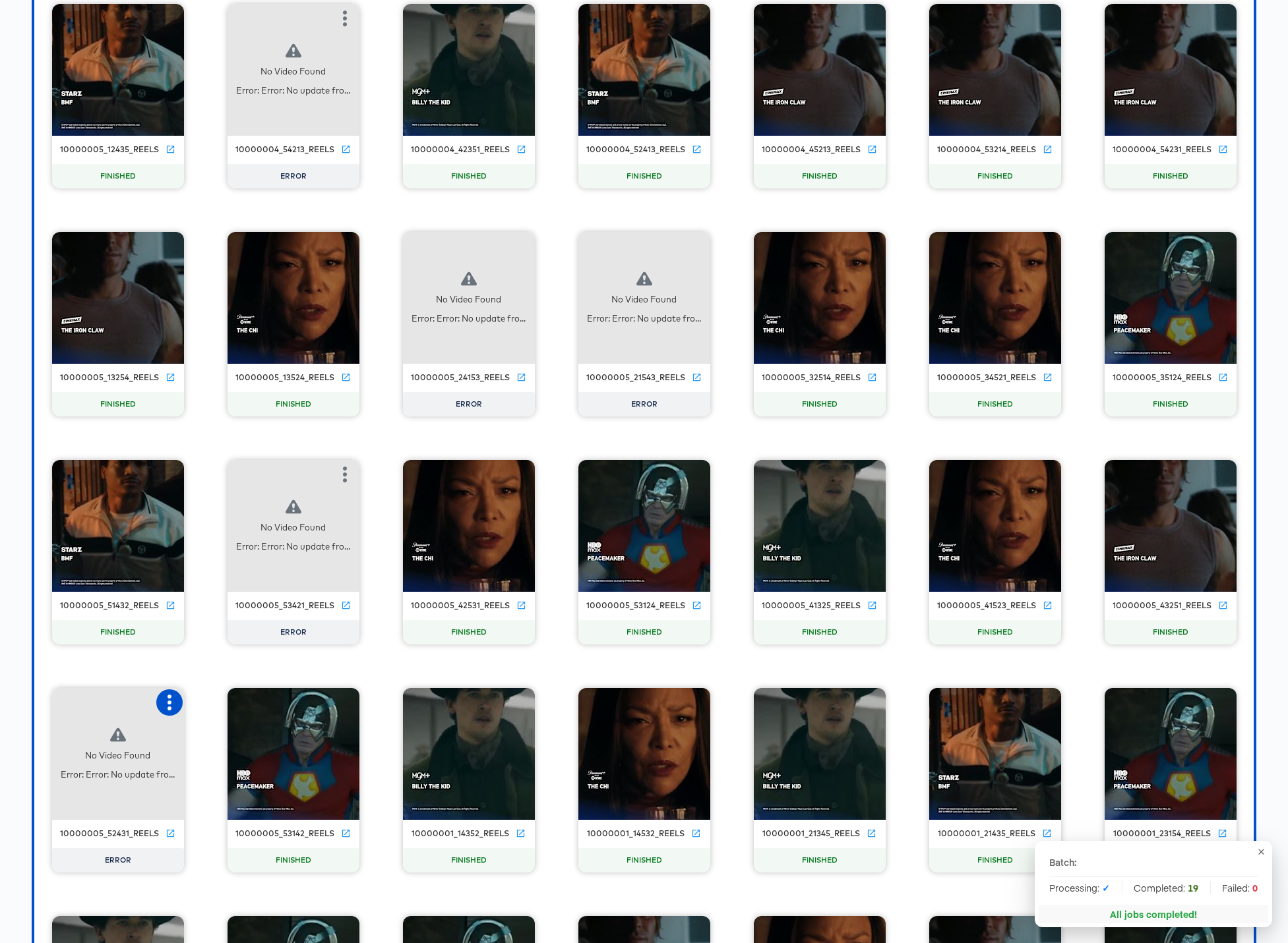
click at [169, 702] on icon "button" at bounding box center [169, 702] width 4 height 16
click at [232, 706] on div "Retry" at bounding box center [235, 701] width 99 height 26
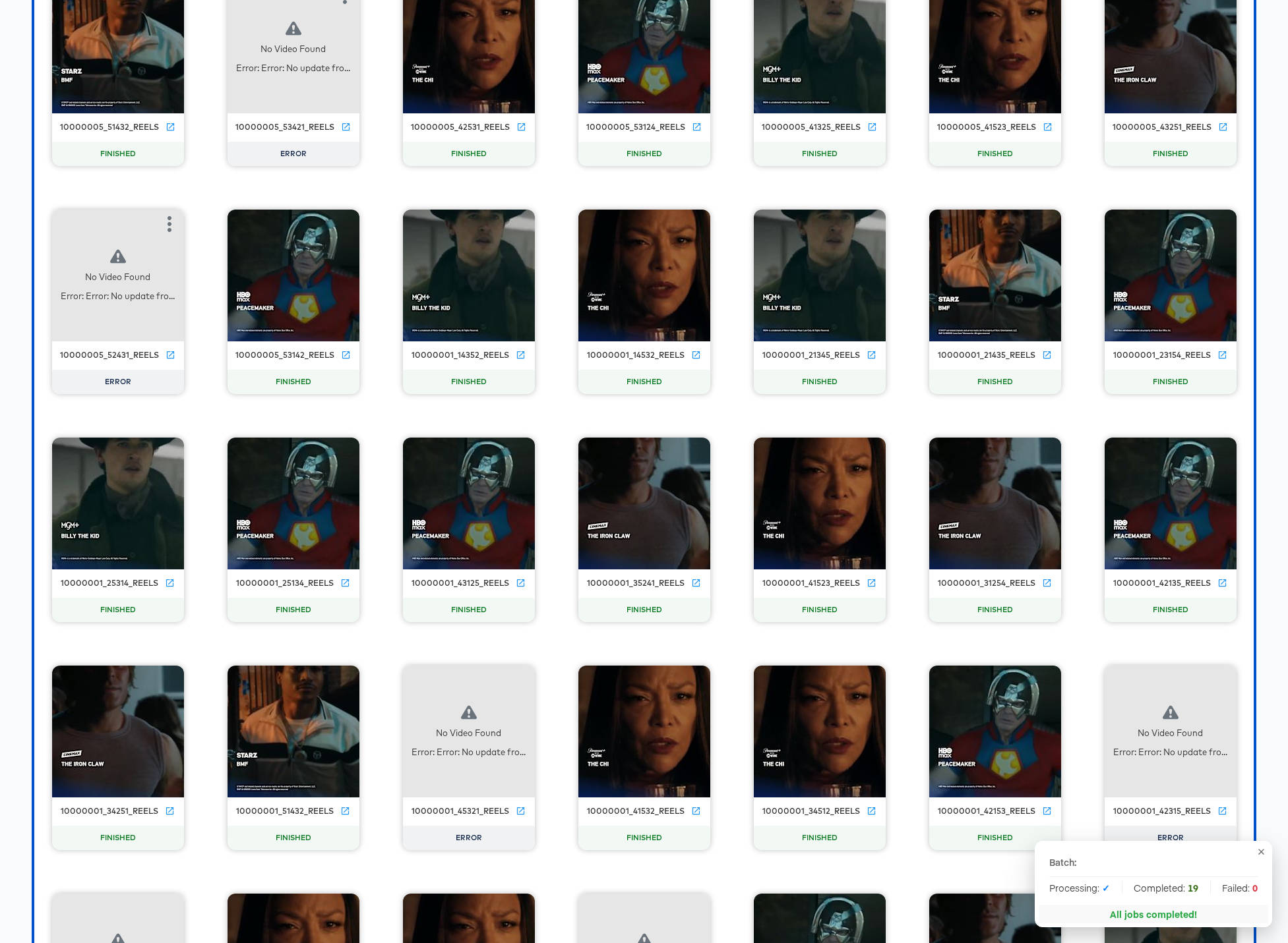
scroll to position [7124, 0]
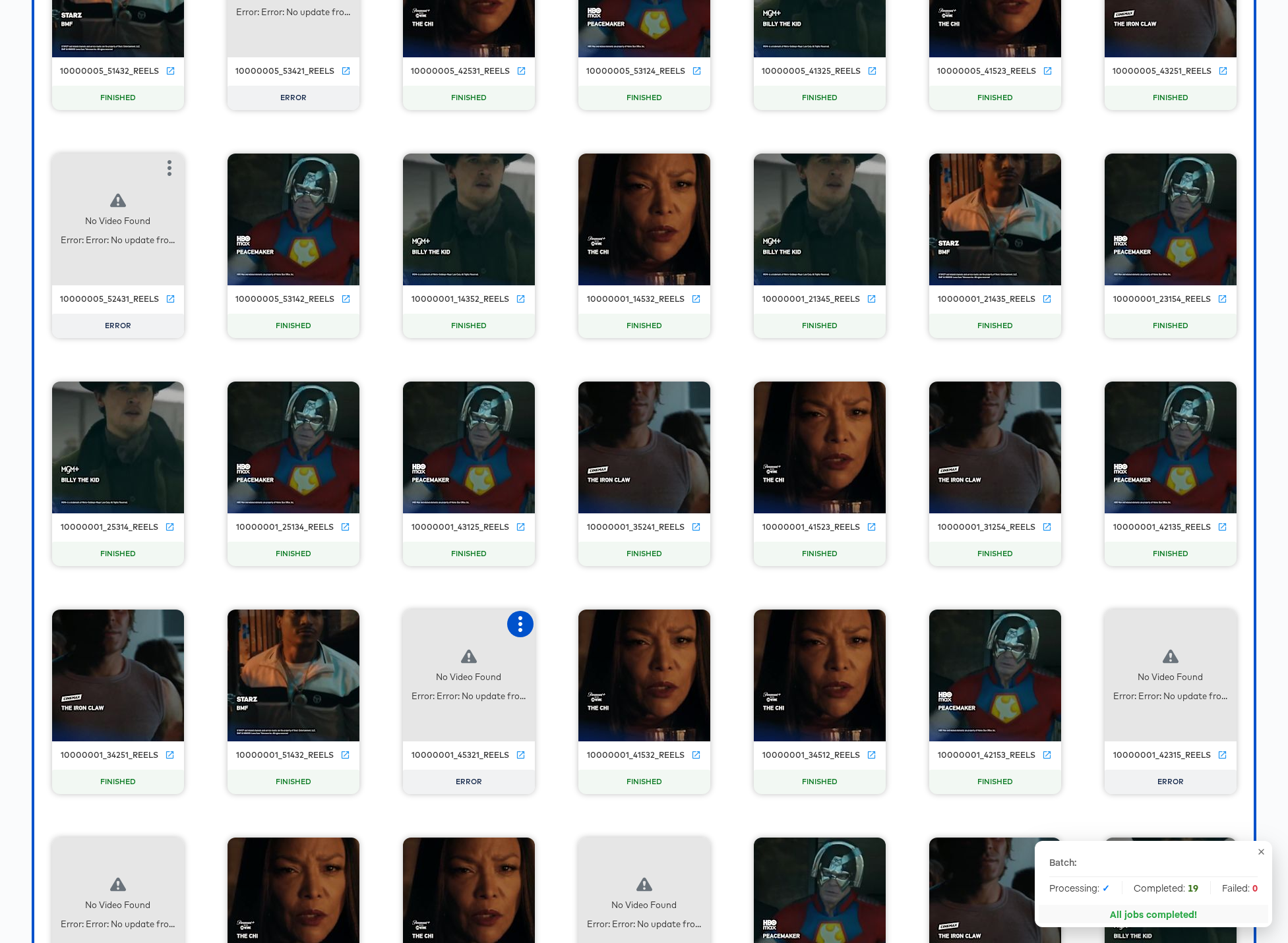
click at [517, 626] on icon "button" at bounding box center [520, 624] width 16 height 16
click at [566, 624] on div "Retry" at bounding box center [569, 623] width 25 height 10
click at [984, 620] on icon "button" at bounding box center [1222, 624] width 16 height 16
click at [984, 622] on div "Retry" at bounding box center [1155, 623] width 99 height 26
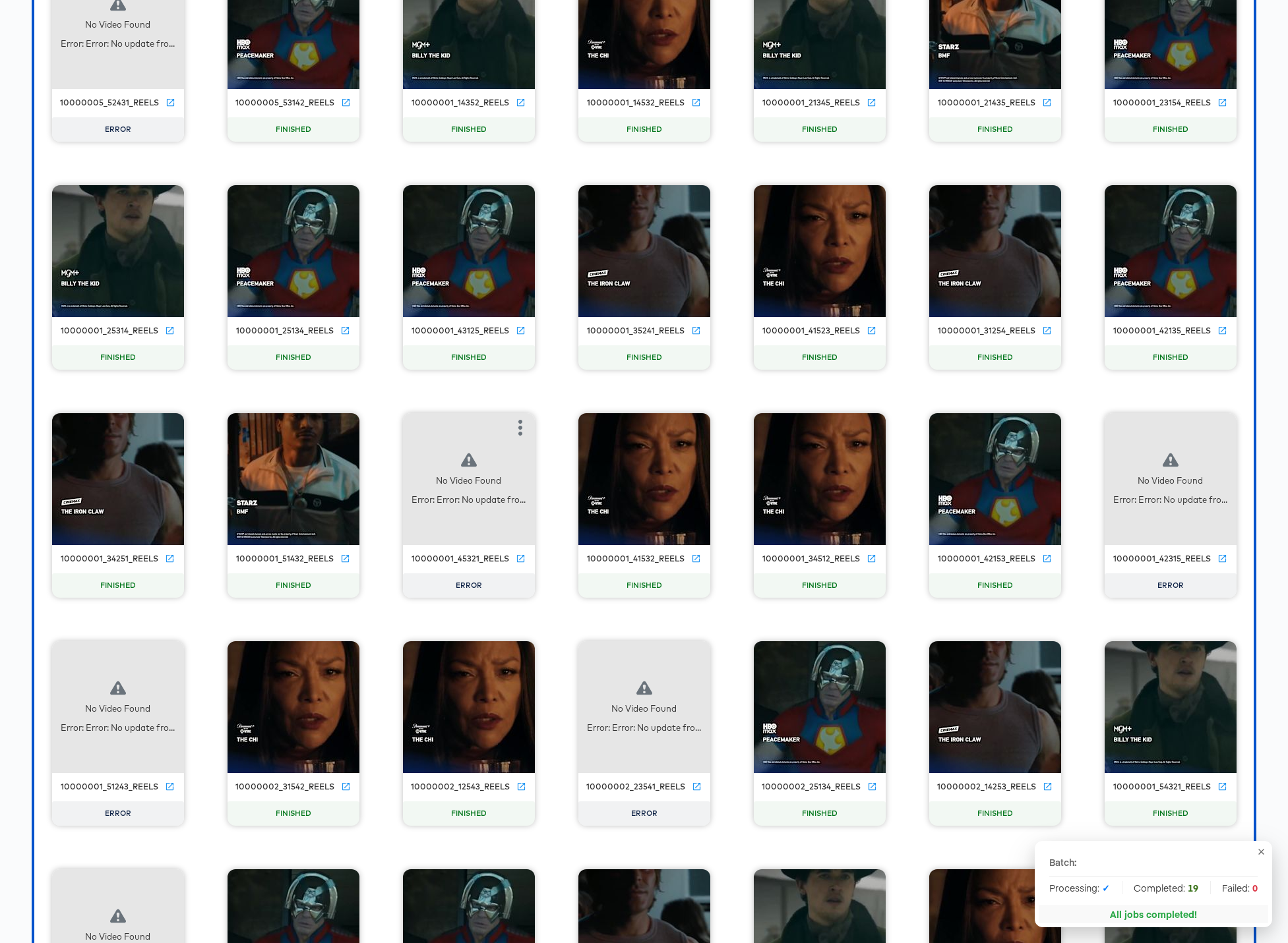
scroll to position [7369, 0]
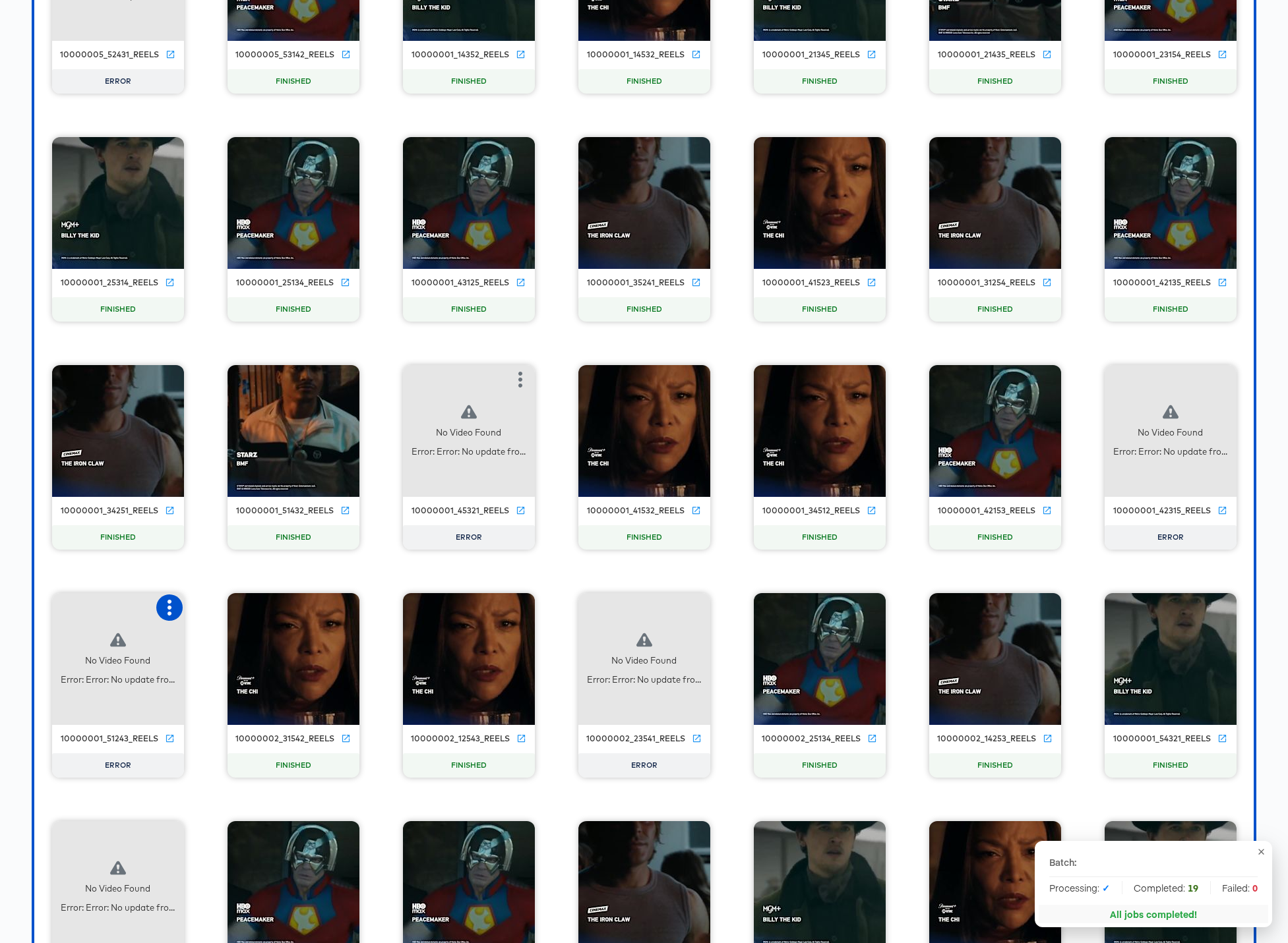
click at [168, 607] on icon "button" at bounding box center [169, 608] width 4 height 16
drag, startPoint x: 213, startPoint y: 608, endPoint x: 362, endPoint y: 606, distance: 149.0
click at [214, 608] on div "Retry" at bounding box center [217, 606] width 25 height 10
click at [705, 605] on button "button" at bounding box center [695, 608] width 26 height 26
click at [743, 606] on div "Retry" at bounding box center [744, 606] width 25 height 10
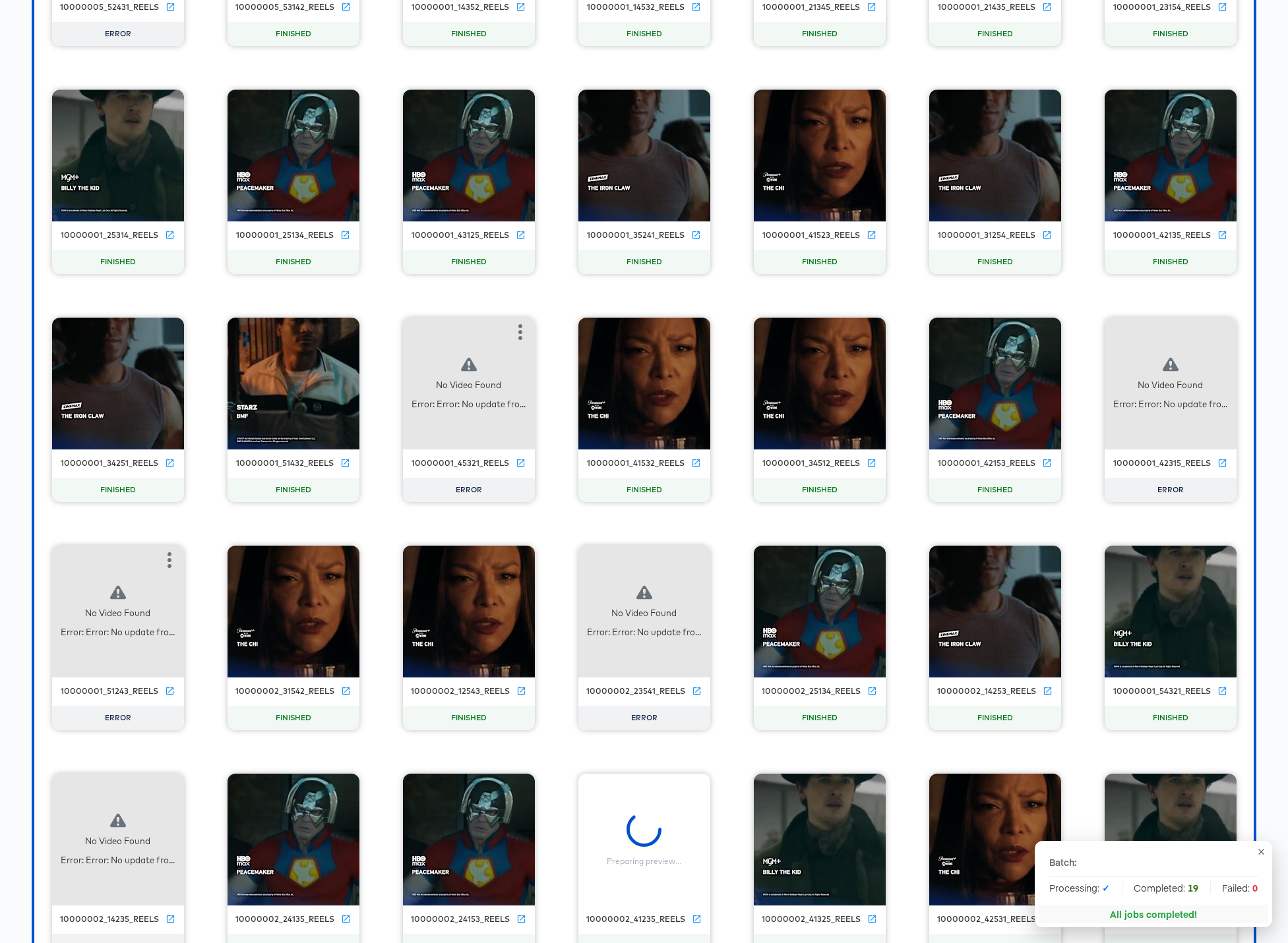
scroll to position [7605, 0]
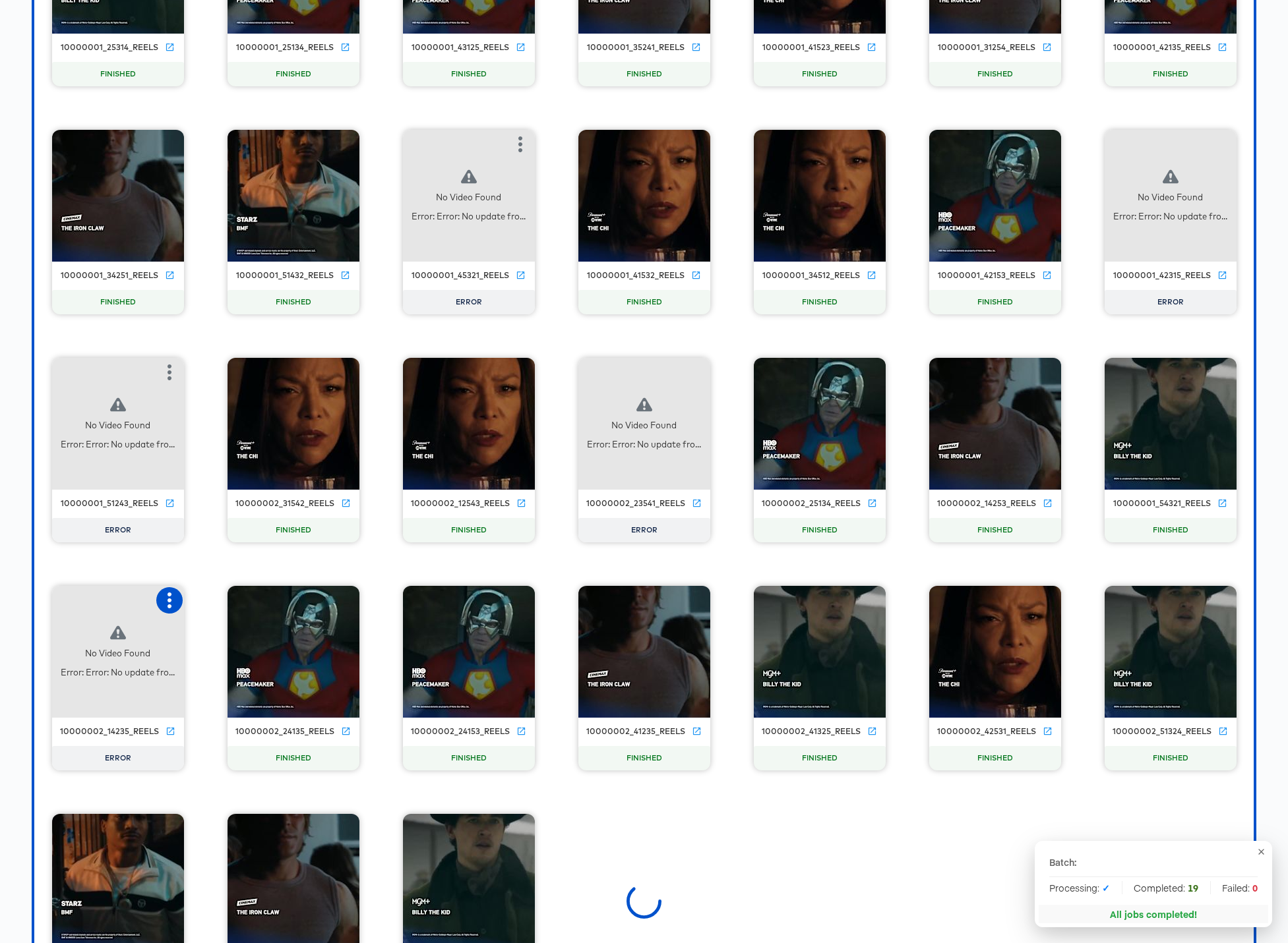
click at [170, 601] on icon "button" at bounding box center [170, 601] width 16 height 16
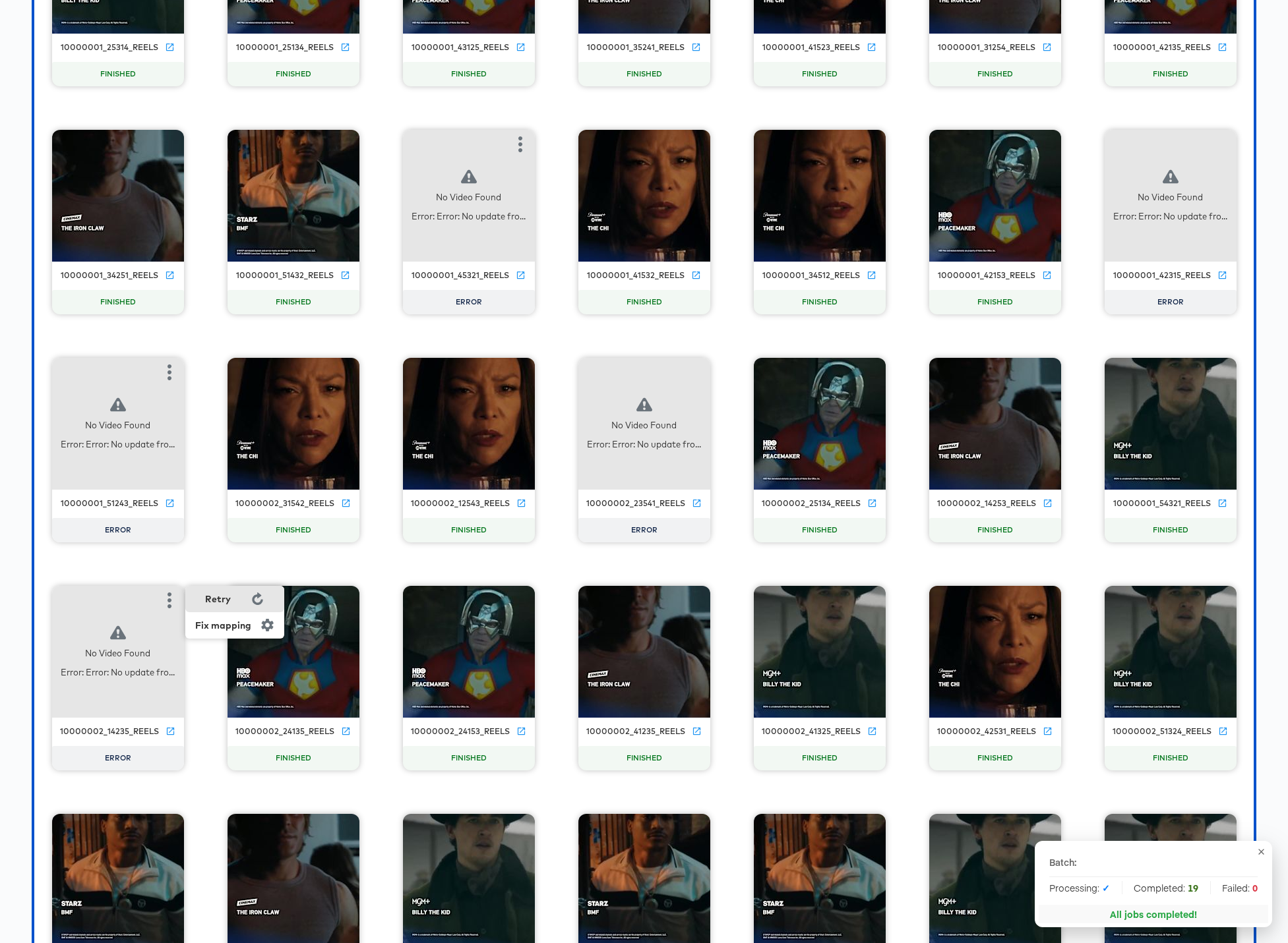
click at [212, 603] on div "Retry" at bounding box center [217, 599] width 25 height 10
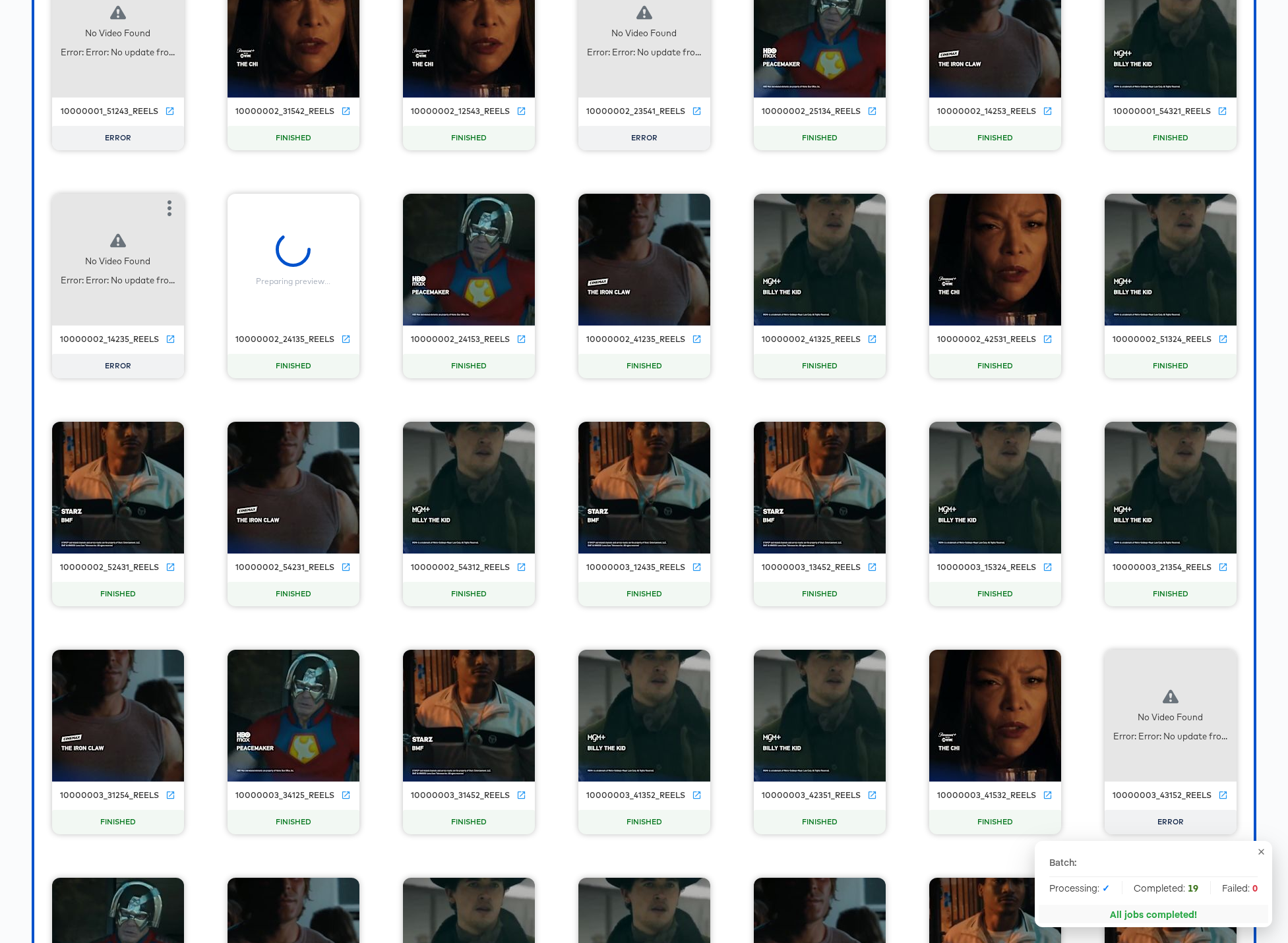
scroll to position [8035, 0]
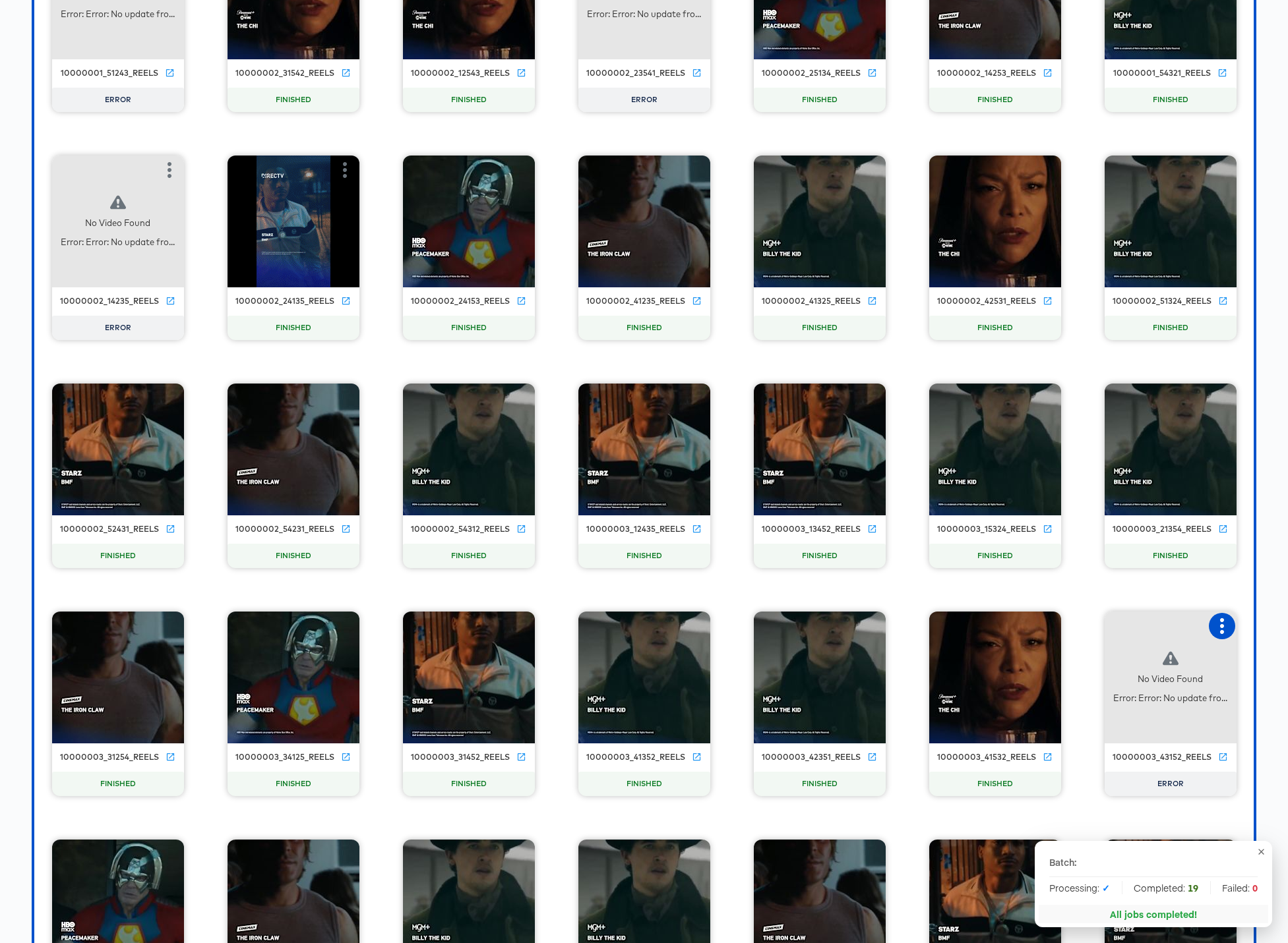
click at [984, 624] on icon "button" at bounding box center [1222, 626] width 16 height 16
click at [984, 626] on div "Retry" at bounding box center [1155, 624] width 99 height 26
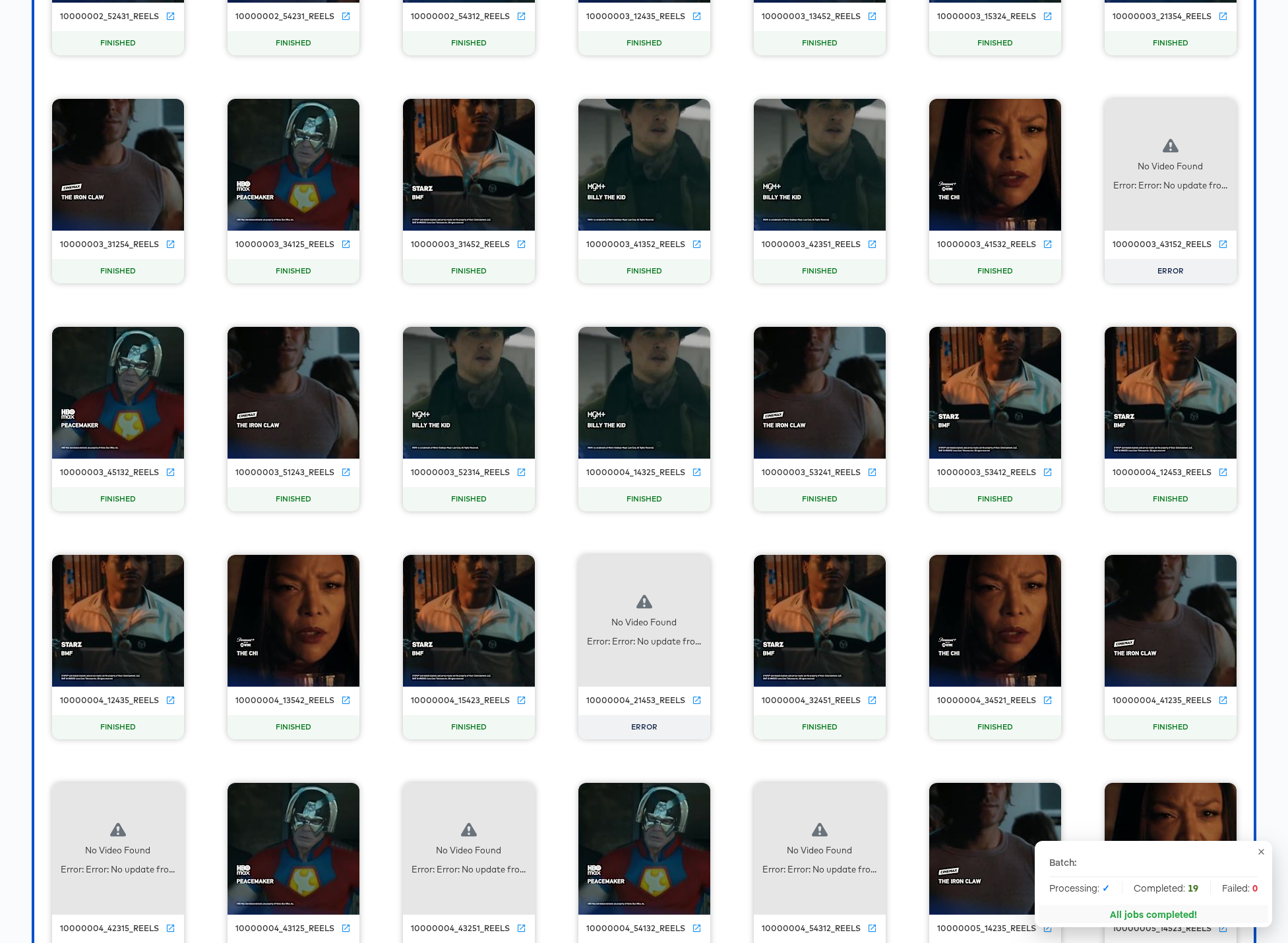
scroll to position [8548, 0]
click at [699, 564] on icon "button" at bounding box center [695, 569] width 16 height 16
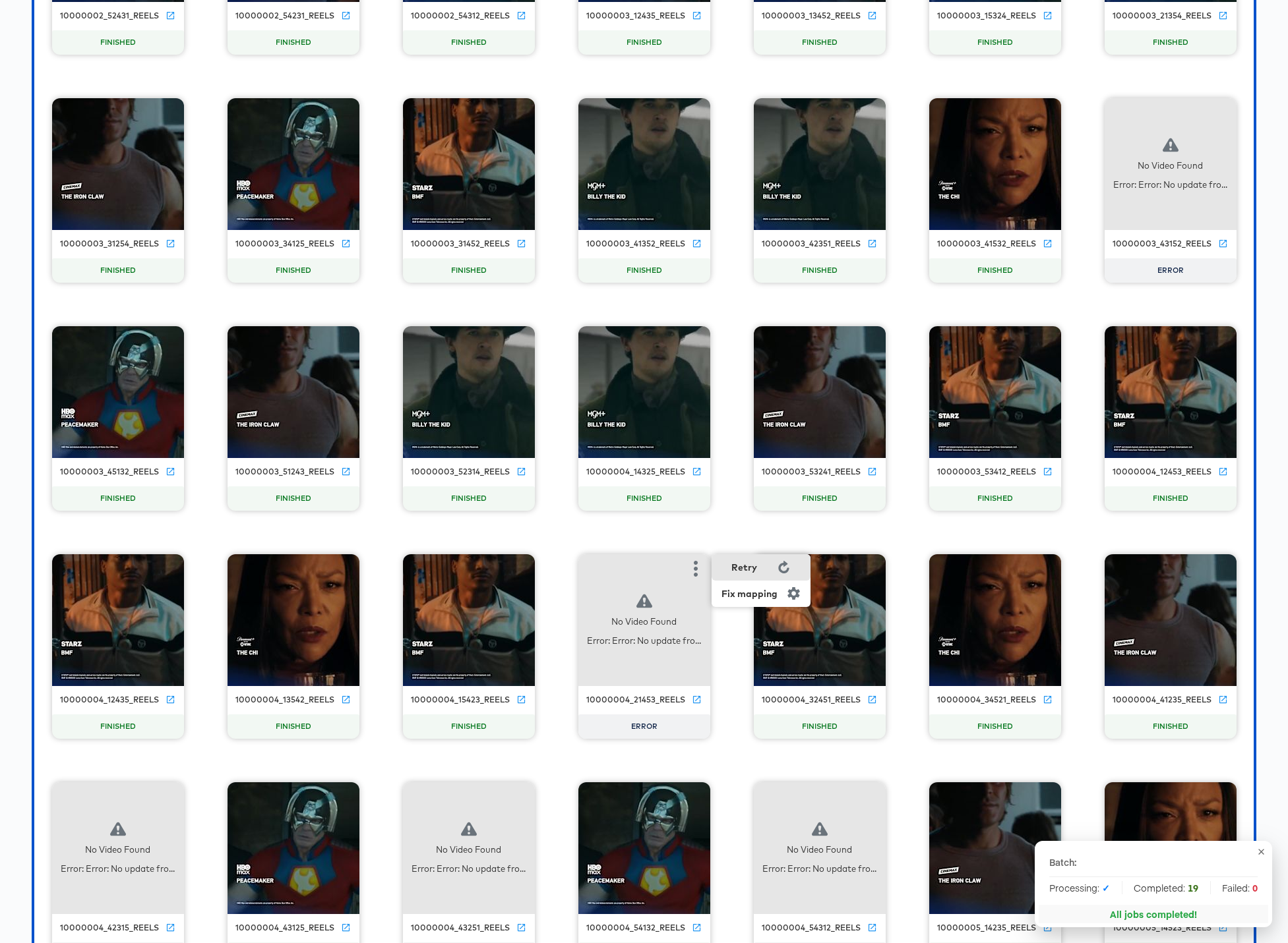
click at [735, 572] on div "Retry" at bounding box center [744, 567] width 25 height 10
drag, startPoint x: 534, startPoint y: 785, endPoint x: 516, endPoint y: 798, distance: 22.2
click at [514, 802] on icon "button" at bounding box center [520, 797] width 16 height 16
click at [568, 796] on div "Retry" at bounding box center [569, 795] width 25 height 10
click at [173, 793] on icon "button" at bounding box center [170, 797] width 16 height 16
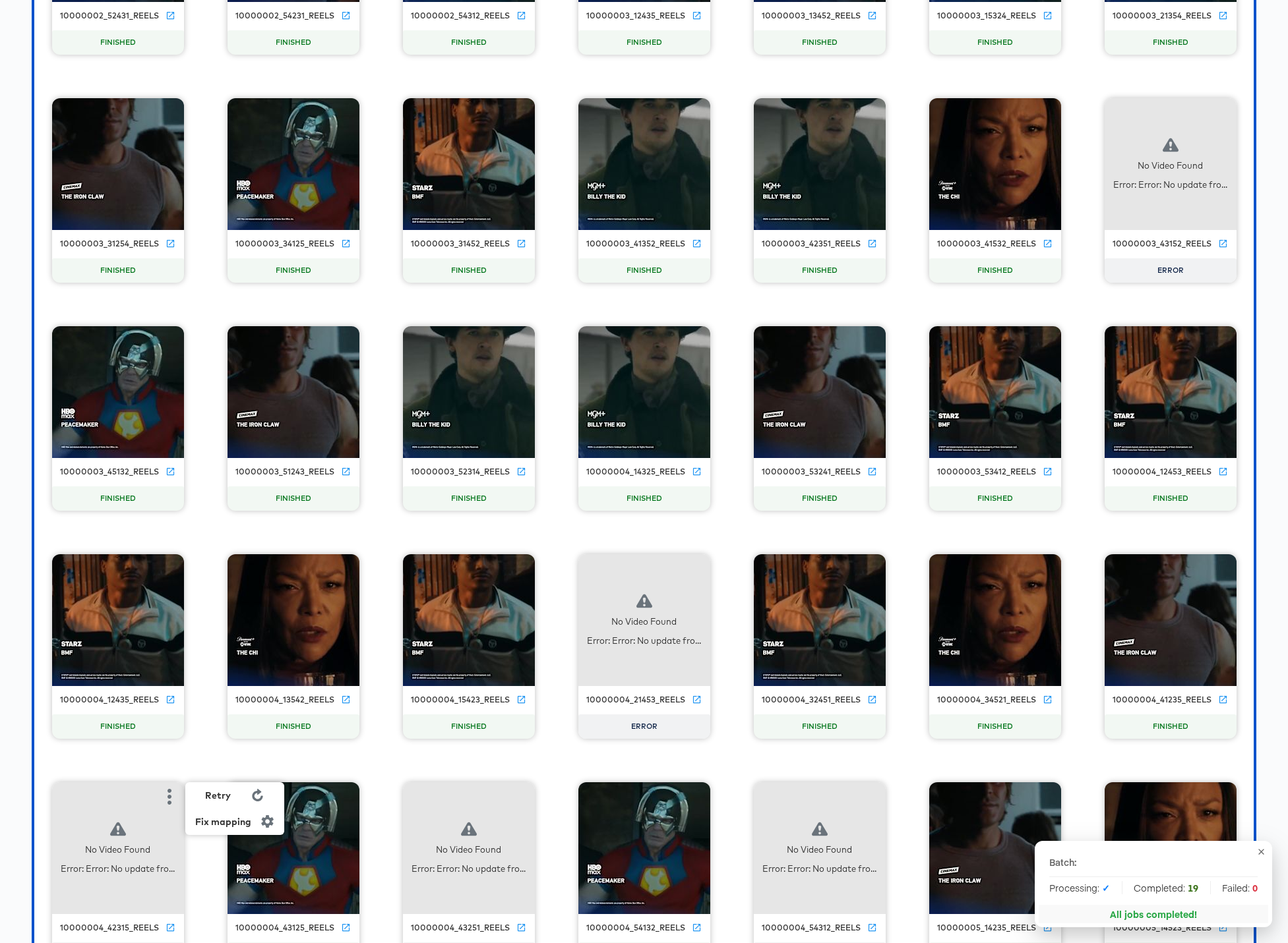
click at [220, 794] on div "Retry" at bounding box center [217, 795] width 25 height 10
click at [864, 792] on icon "button" at bounding box center [871, 797] width 16 height 16
click at [931, 799] on div "Retry" at bounding box center [919, 795] width 25 height 10
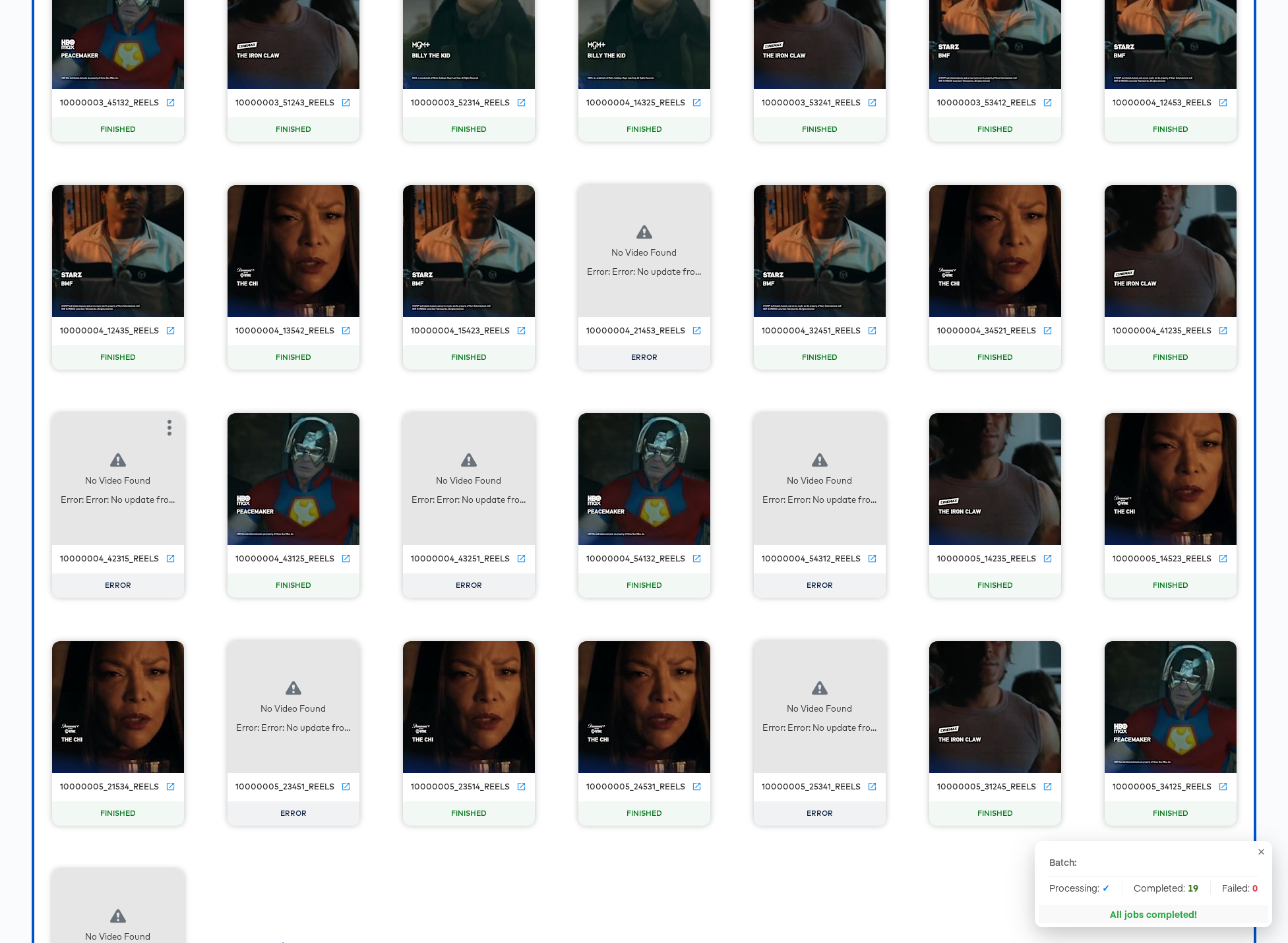
scroll to position [9052, 0]
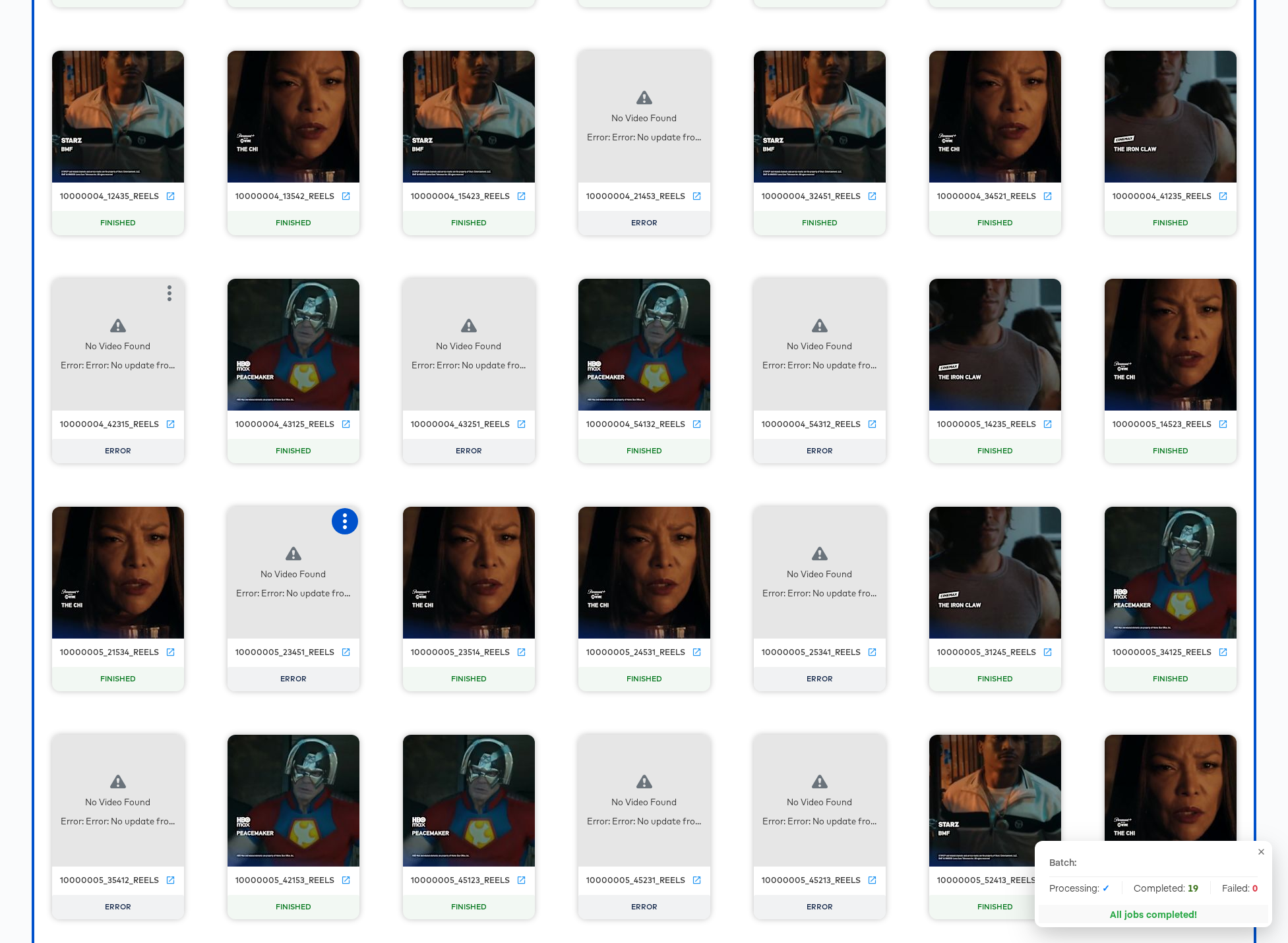
click at [346, 516] on icon "button" at bounding box center [345, 522] width 16 height 16
drag, startPoint x: 396, startPoint y: 521, endPoint x: 565, endPoint y: 529, distance: 169.2
click at [396, 521] on div "Retry" at bounding box center [393, 519] width 25 height 10
click at [870, 521] on icon "button" at bounding box center [871, 522] width 4 height 16
drag, startPoint x: 924, startPoint y: 522, endPoint x: 895, endPoint y: 547, distance: 38.3
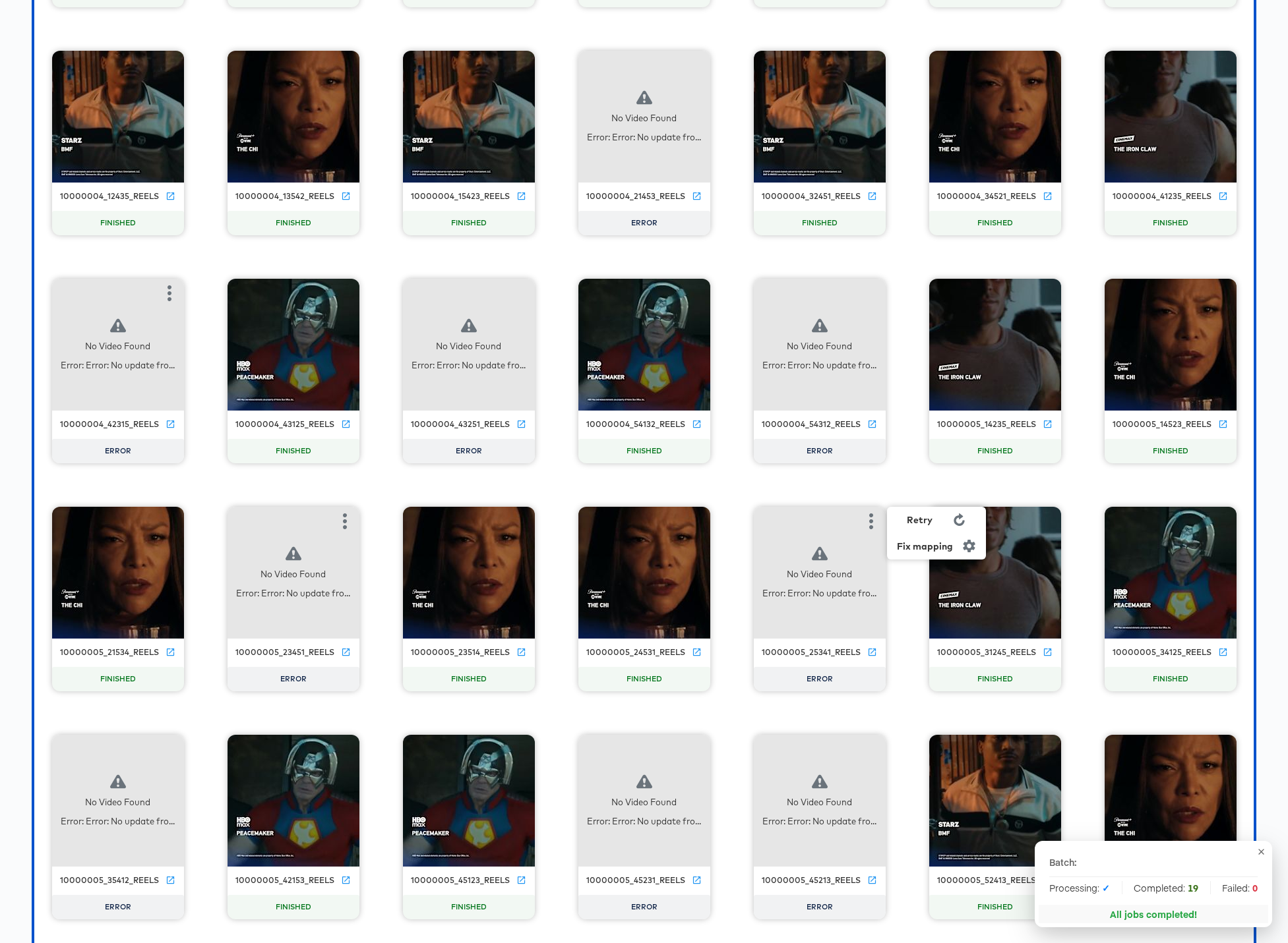
click at [924, 522] on div "Retry" at bounding box center [919, 519] width 25 height 10
click at [169, 752] on icon "button" at bounding box center [170, 749] width 16 height 16
drag, startPoint x: 216, startPoint y: 741, endPoint x: 224, endPoint y: 744, distance: 8.5
click at [216, 743] on div "Retry" at bounding box center [217, 748] width 25 height 10
click at [696, 747] on icon "button" at bounding box center [695, 749] width 16 height 16
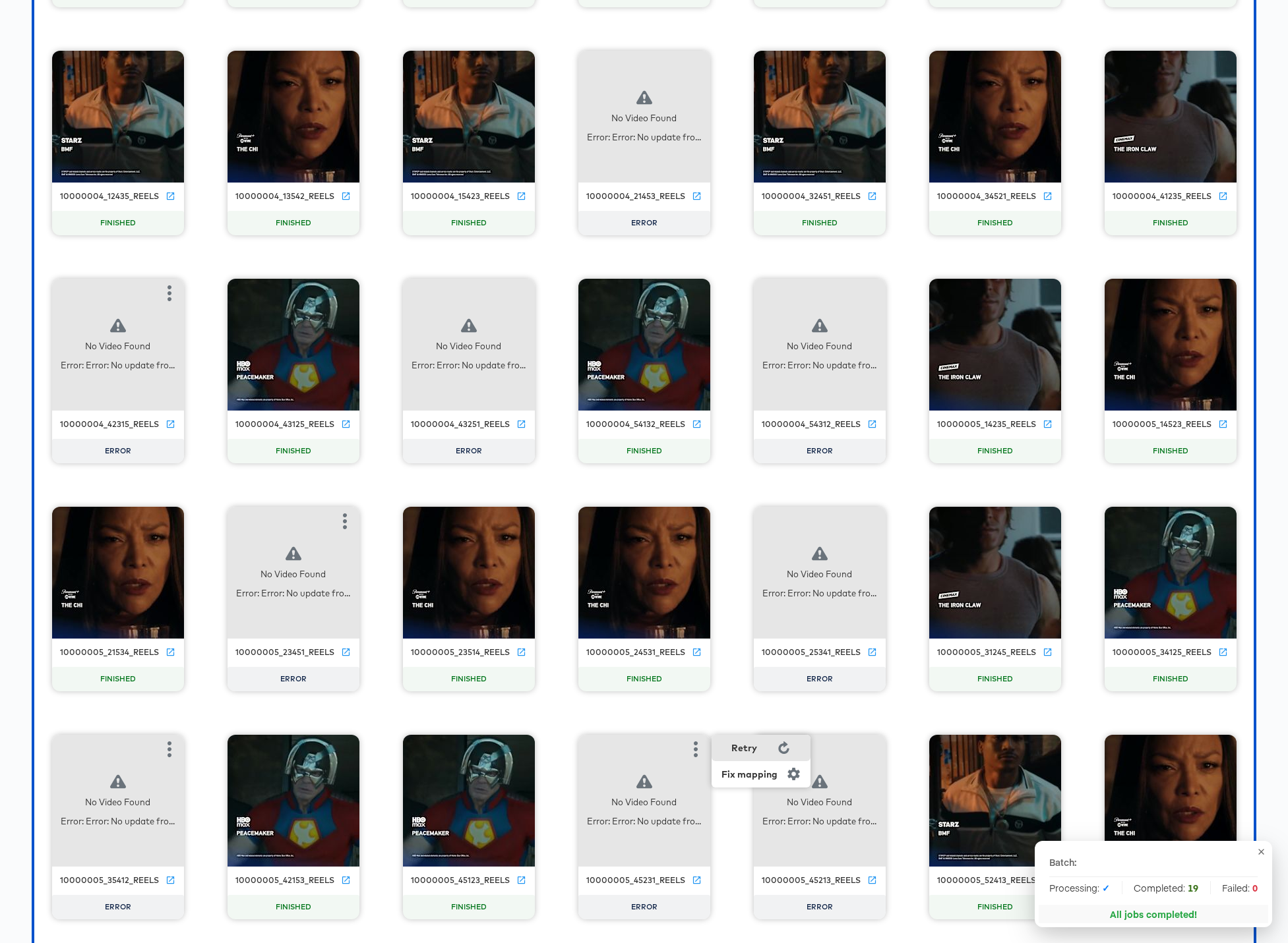
click at [747, 750] on div "Retry" at bounding box center [744, 748] width 25 height 10
click at [869, 749] on icon "button" at bounding box center [871, 749] width 4 height 16
click at [922, 751] on div "Retry" at bounding box center [919, 748] width 25 height 10
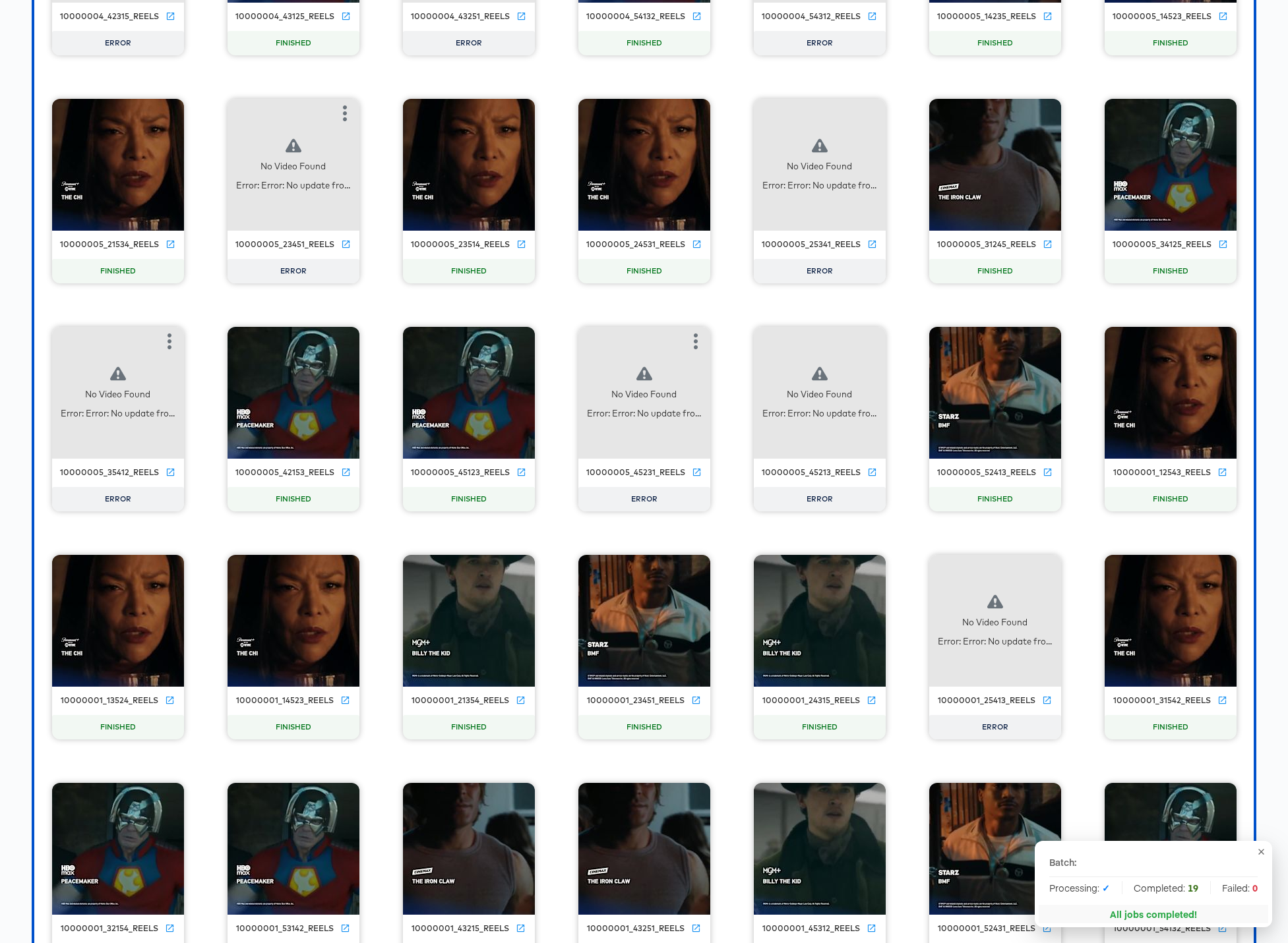
scroll to position [9591, 0]
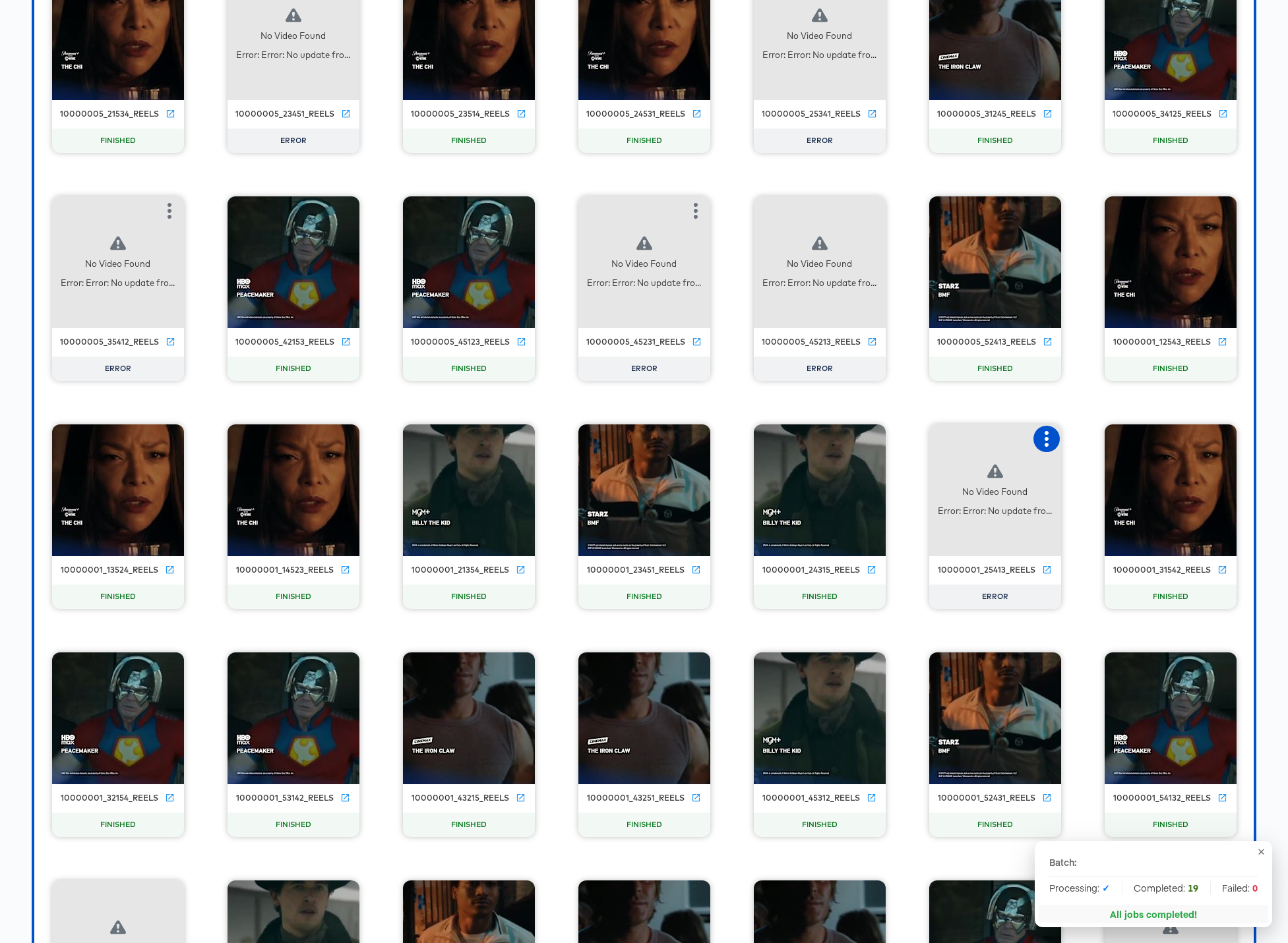
drag, startPoint x: 1050, startPoint y: 438, endPoint x: 1051, endPoint y: 444, distance: 6.1
click at [984, 438] on icon "button" at bounding box center [1047, 439] width 16 height 16
click at [984, 442] on div "Retry" at bounding box center [1094, 437] width 25 height 10
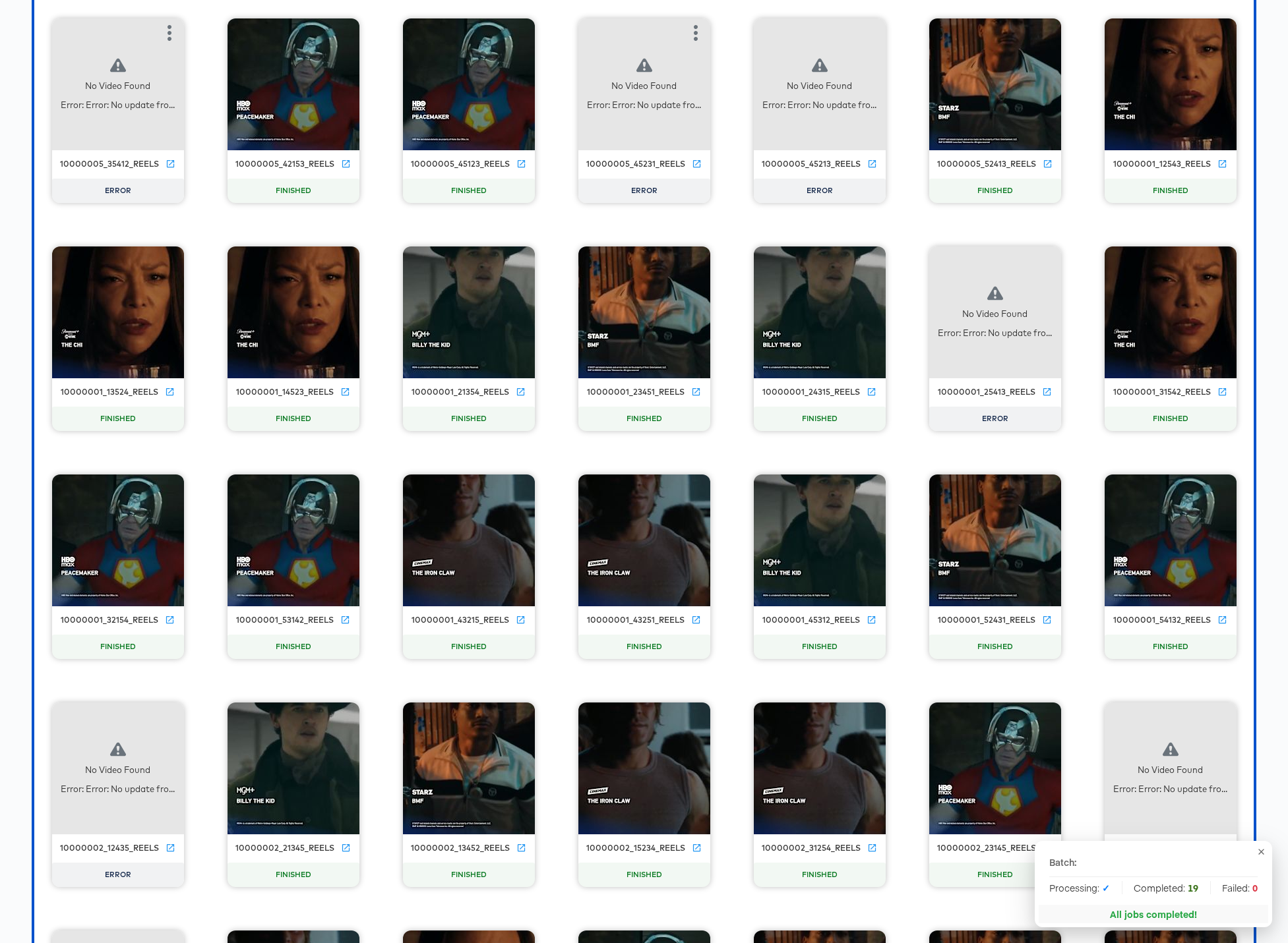
scroll to position [9879, 0]
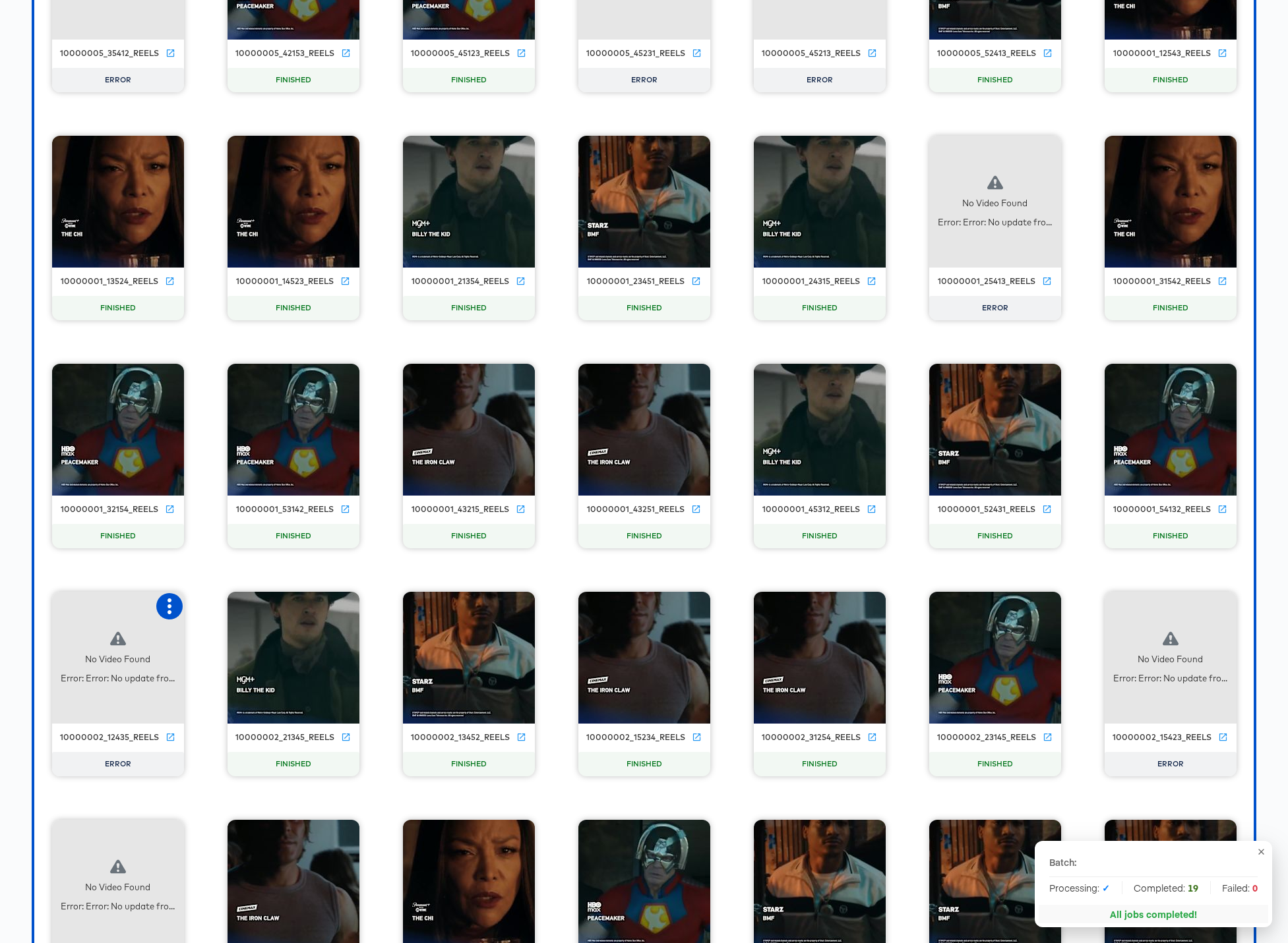
click at [170, 606] on icon "button" at bounding box center [169, 607] width 4 height 16
click at [221, 605] on div "Retry" at bounding box center [217, 605] width 25 height 10
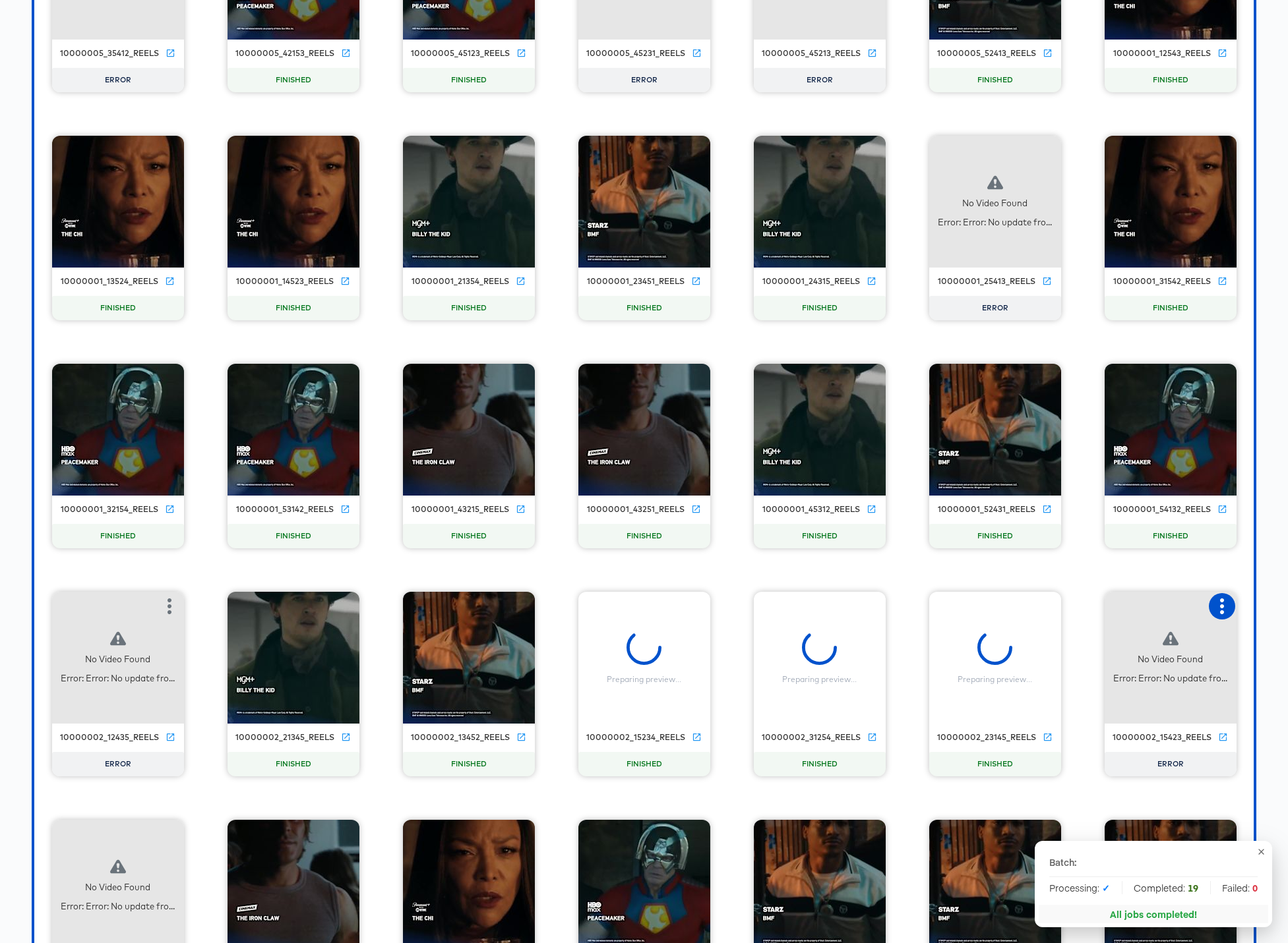
click at [984, 608] on icon "button" at bounding box center [1222, 607] width 16 height 16
click at [984, 606] on div "Retry" at bounding box center [1155, 605] width 99 height 26
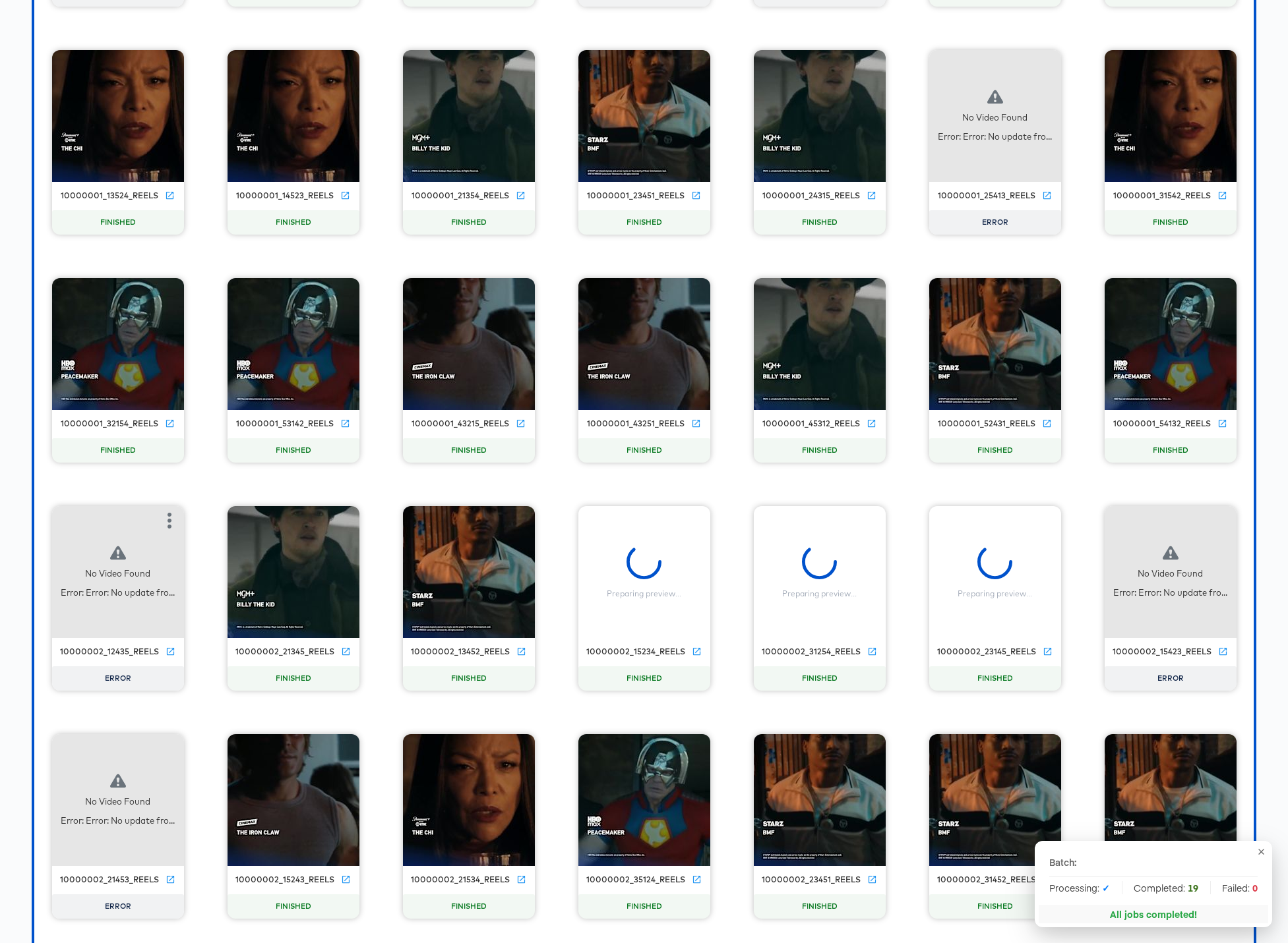
scroll to position [10242, 0]
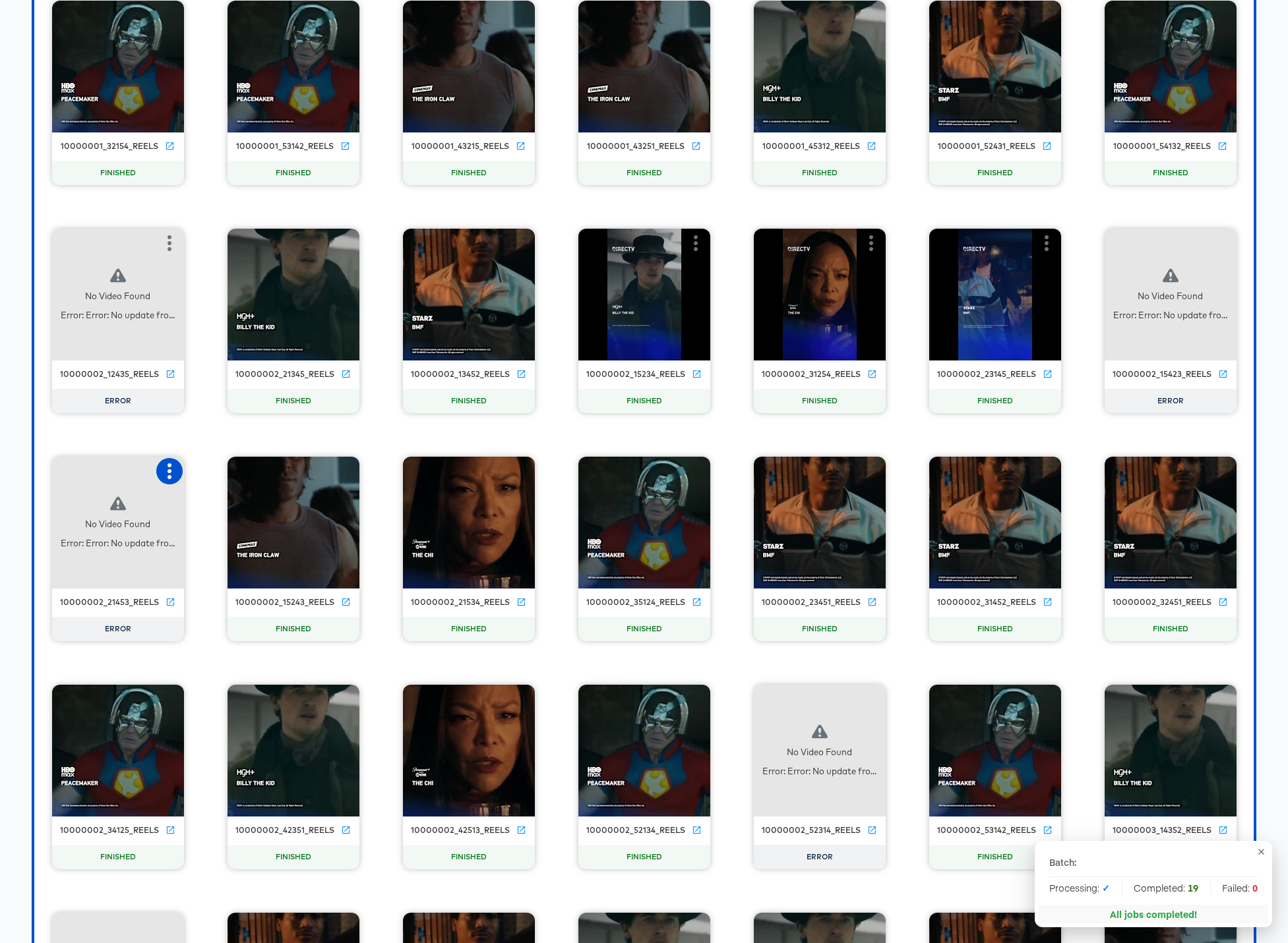
drag, startPoint x: 169, startPoint y: 467, endPoint x: 173, endPoint y: 475, distance: 8.9
click at [169, 468] on icon "button" at bounding box center [170, 472] width 16 height 16
click at [224, 472] on div "Retry" at bounding box center [217, 470] width 25 height 10
click at [863, 698] on icon "button" at bounding box center [871, 699] width 16 height 16
click at [939, 700] on div "Retry" at bounding box center [936, 698] width 99 height 26
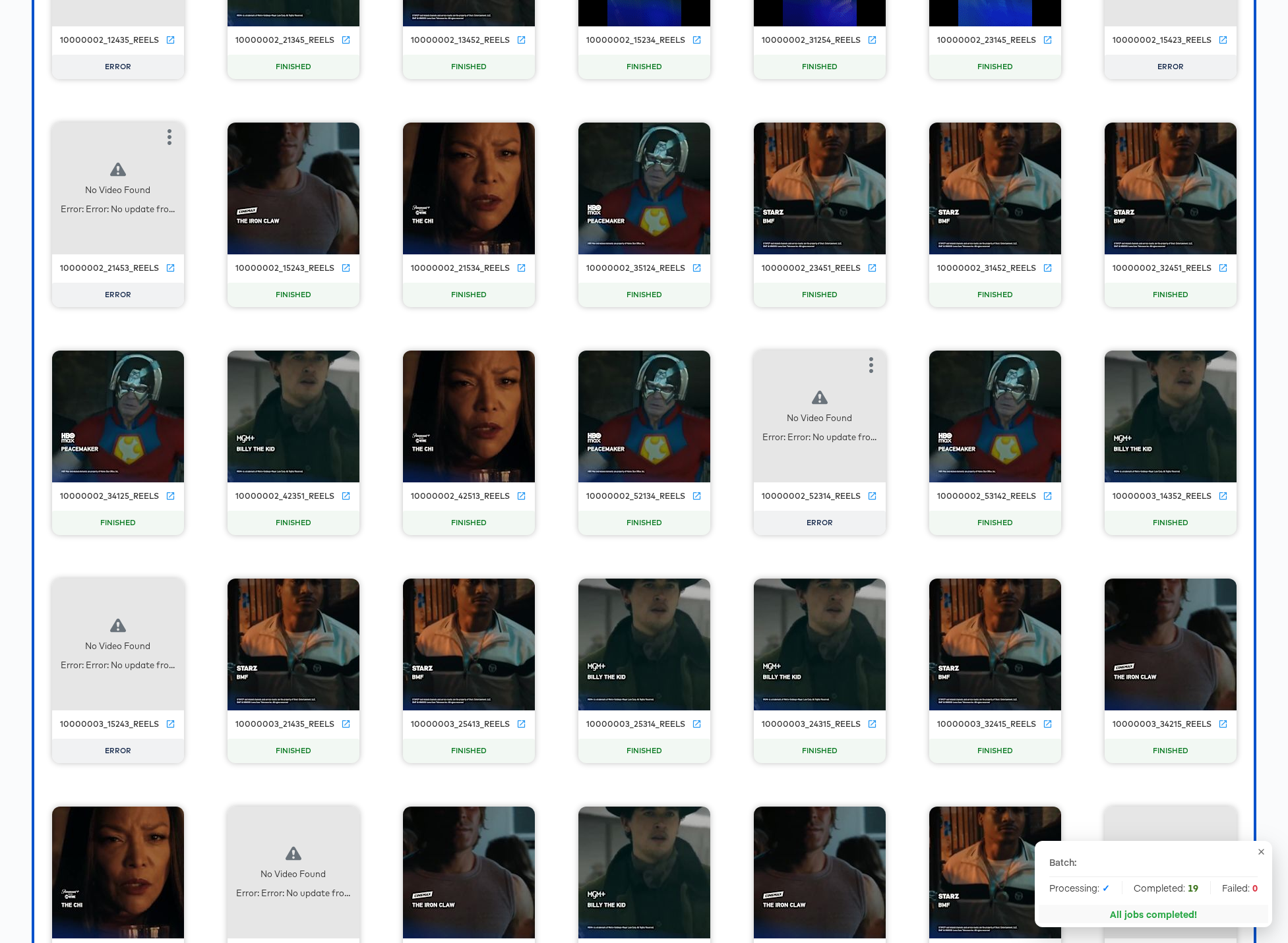
scroll to position [10603, 0]
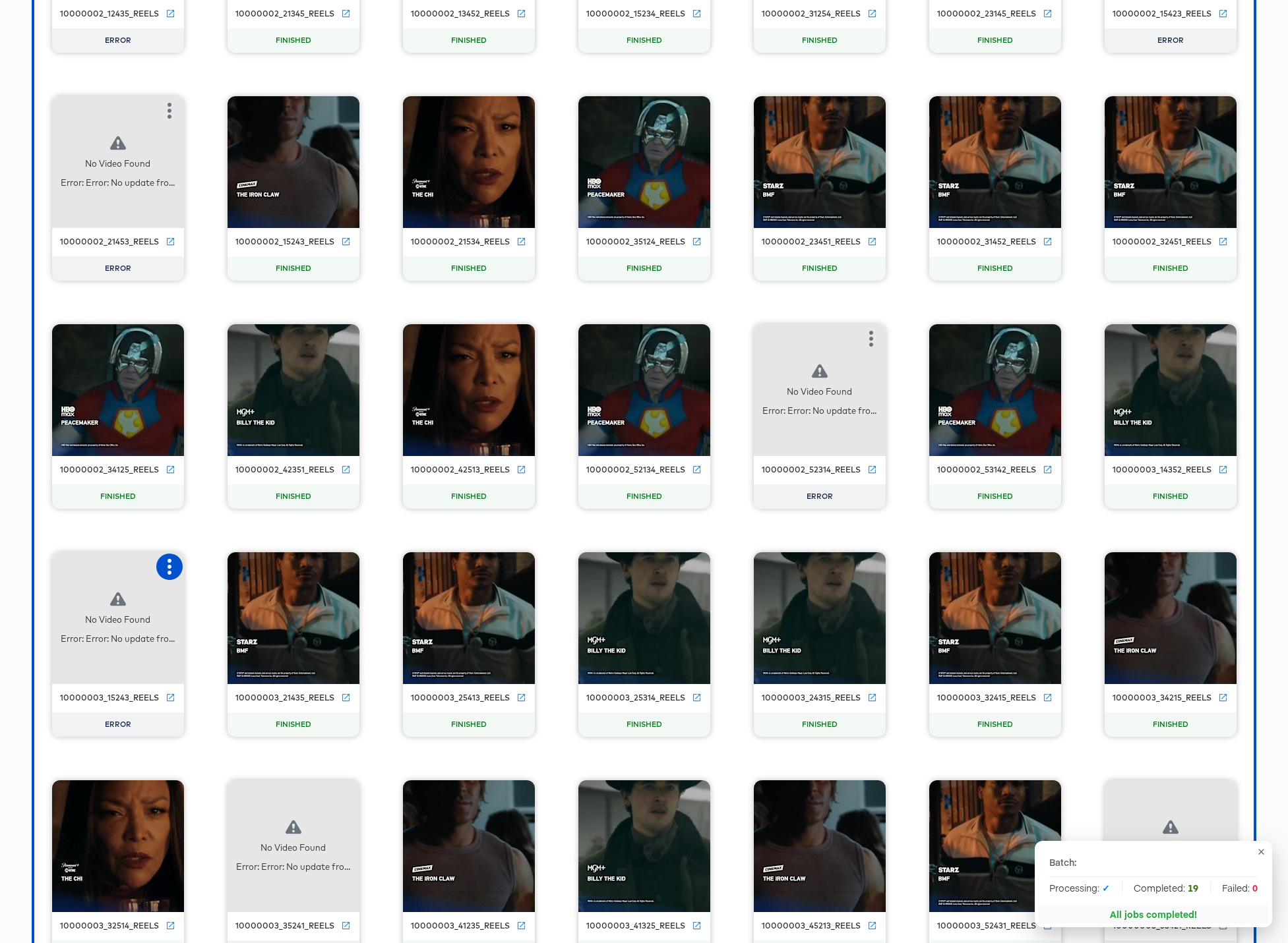
click at [163, 565] on icon "button" at bounding box center [170, 567] width 16 height 16
click at [214, 567] on div "Retry" at bounding box center [217, 565] width 25 height 10
click at [346, 793] on icon "button" at bounding box center [345, 795] width 16 height 16
click at [415, 799] on div "Retry" at bounding box center [410, 793] width 99 height 26
click at [984, 796] on icon "button" at bounding box center [1222, 795] width 16 height 16
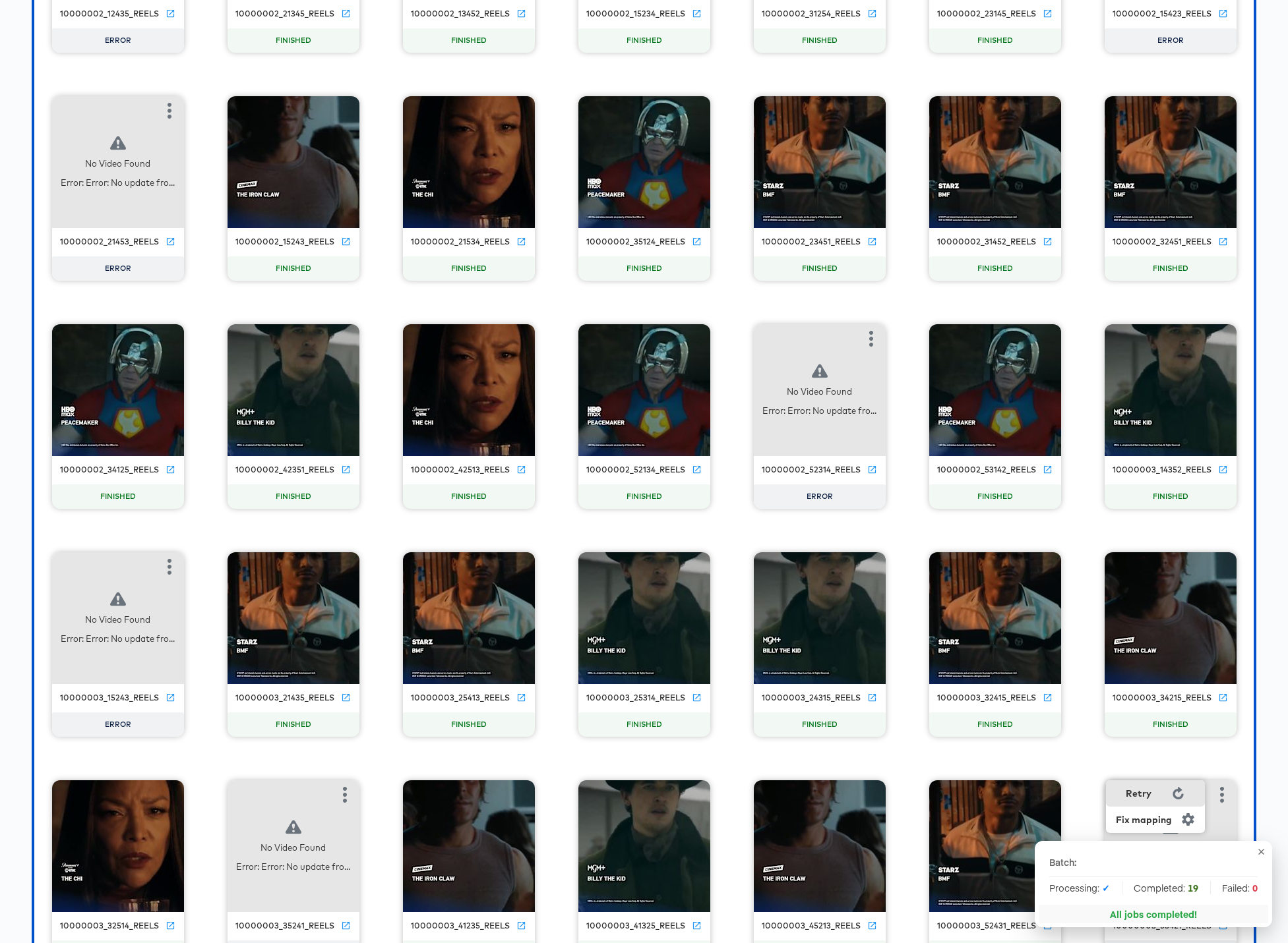
click at [984, 792] on div "Retry" at bounding box center [1155, 793] width 99 height 26
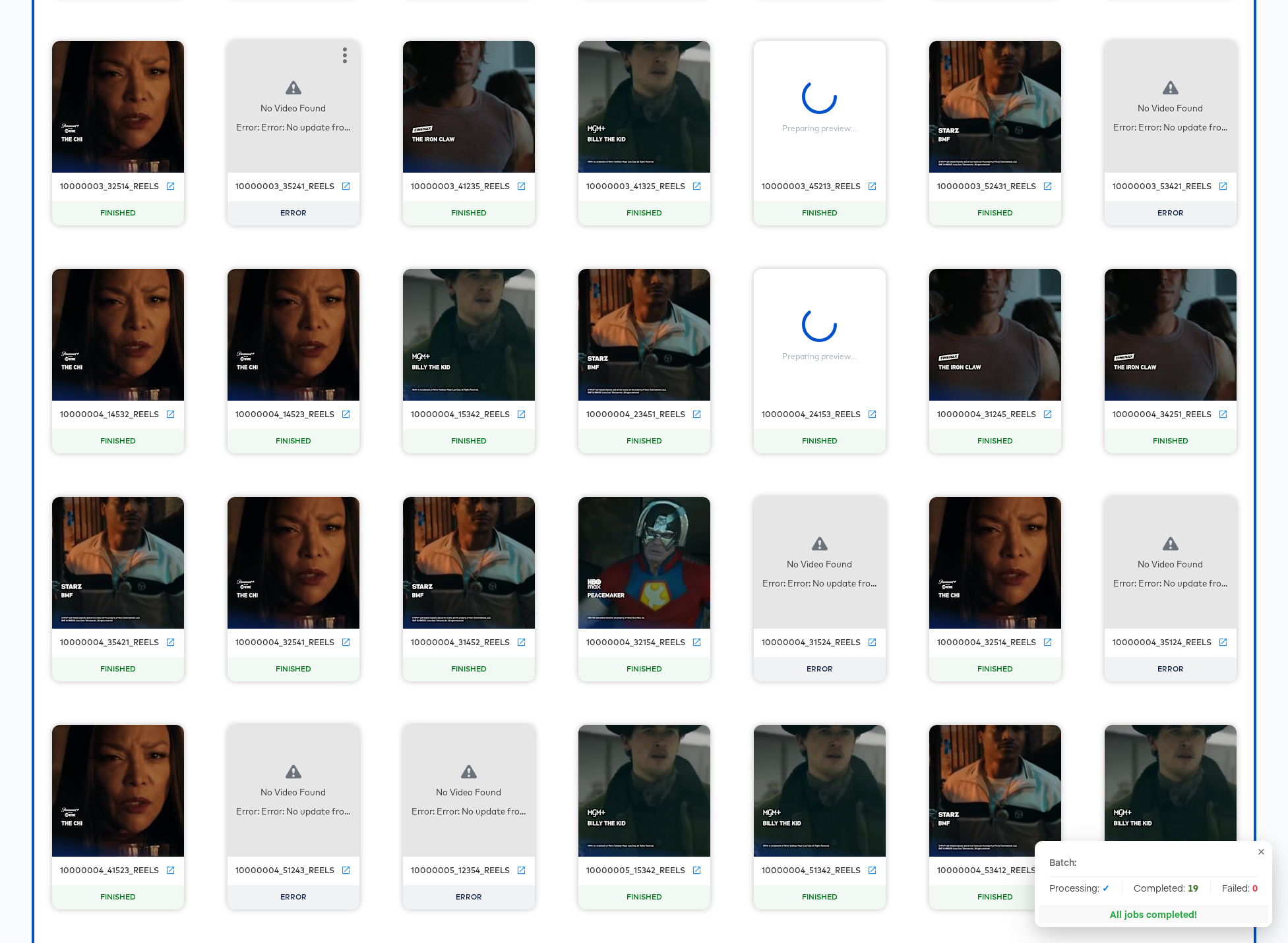
scroll to position [11348, 0]
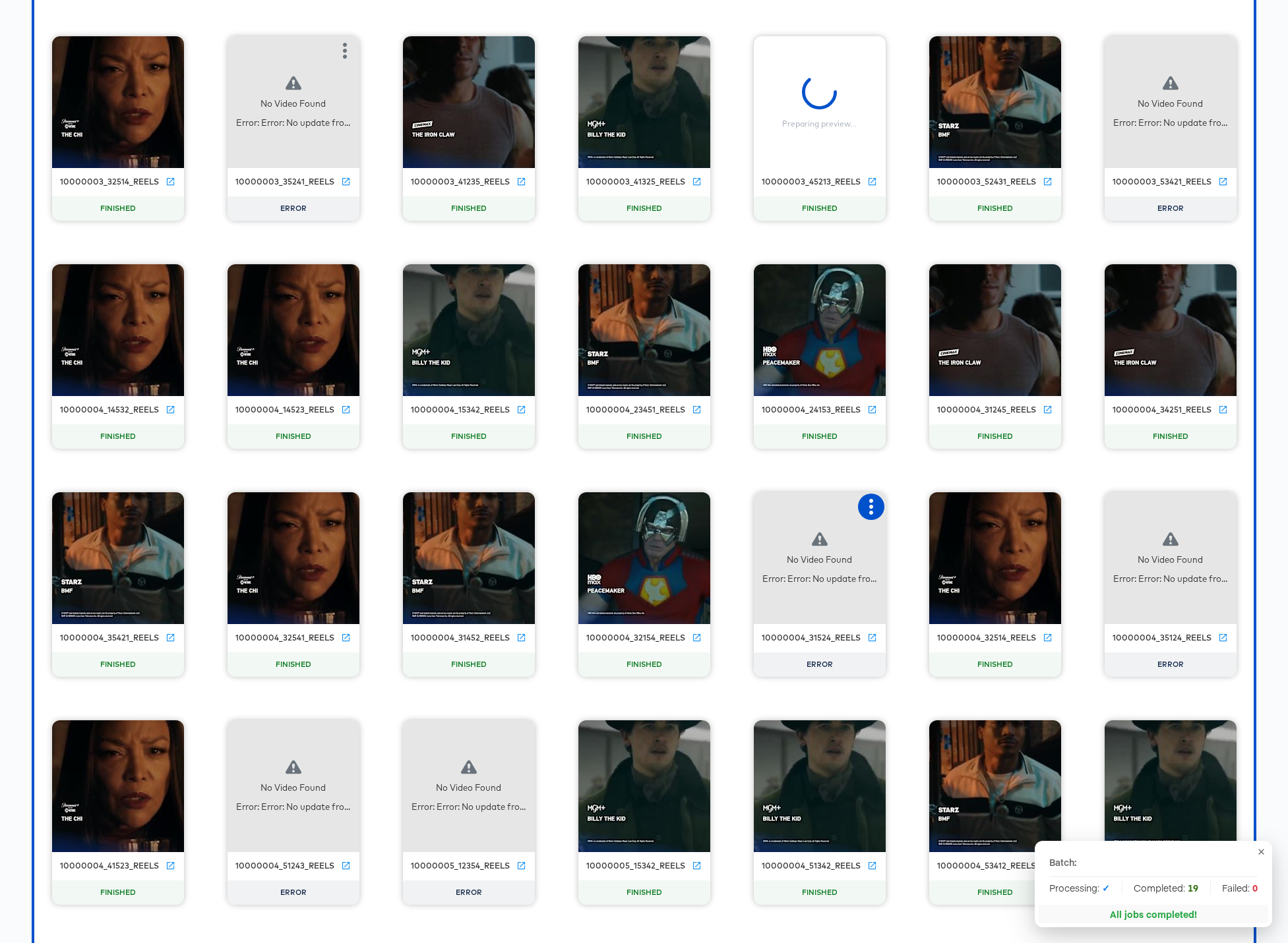
click at [872, 504] on icon "button" at bounding box center [871, 507] width 16 height 16
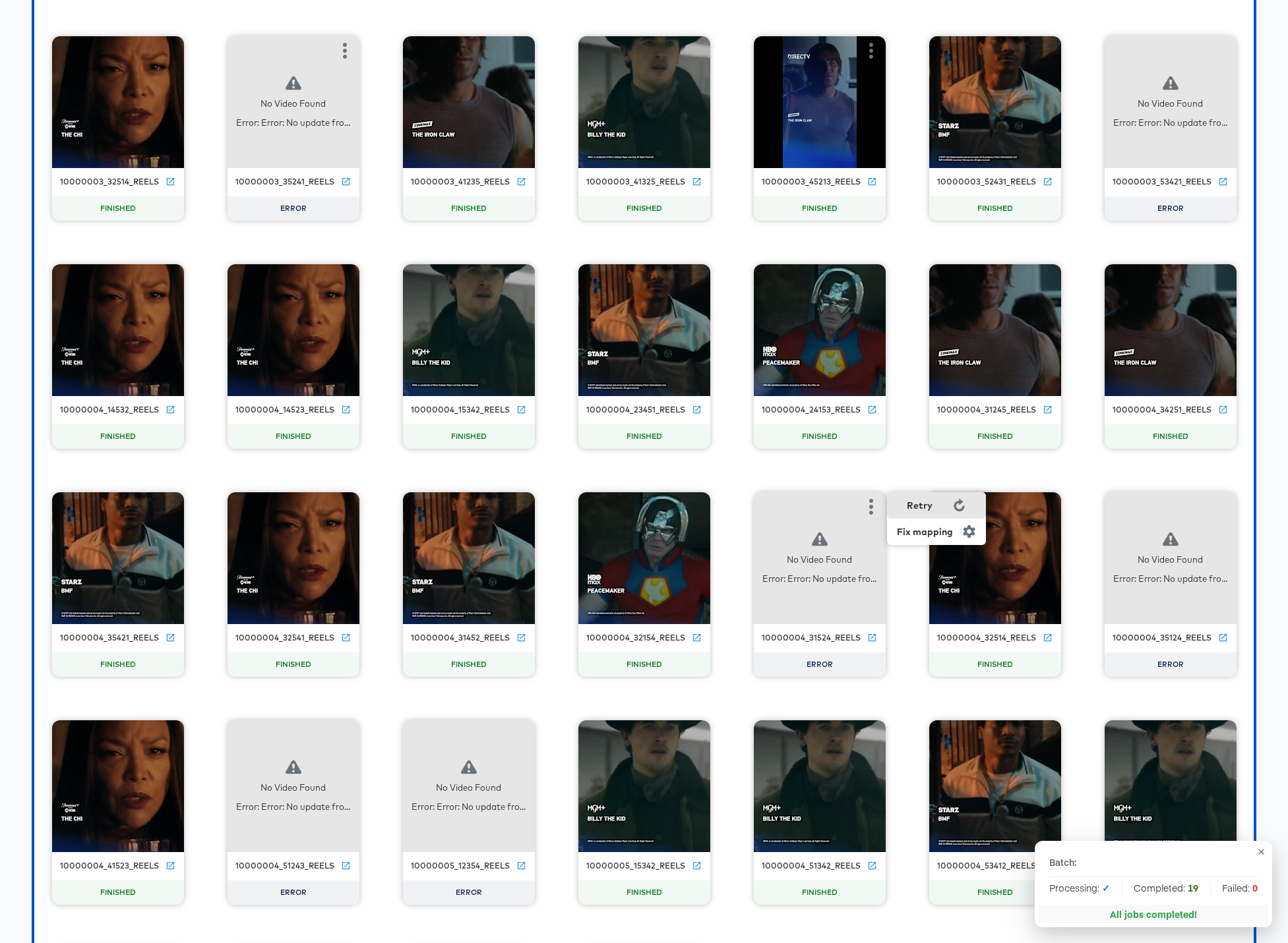
click at [921, 511] on div "Retry" at bounding box center [936, 505] width 99 height 26
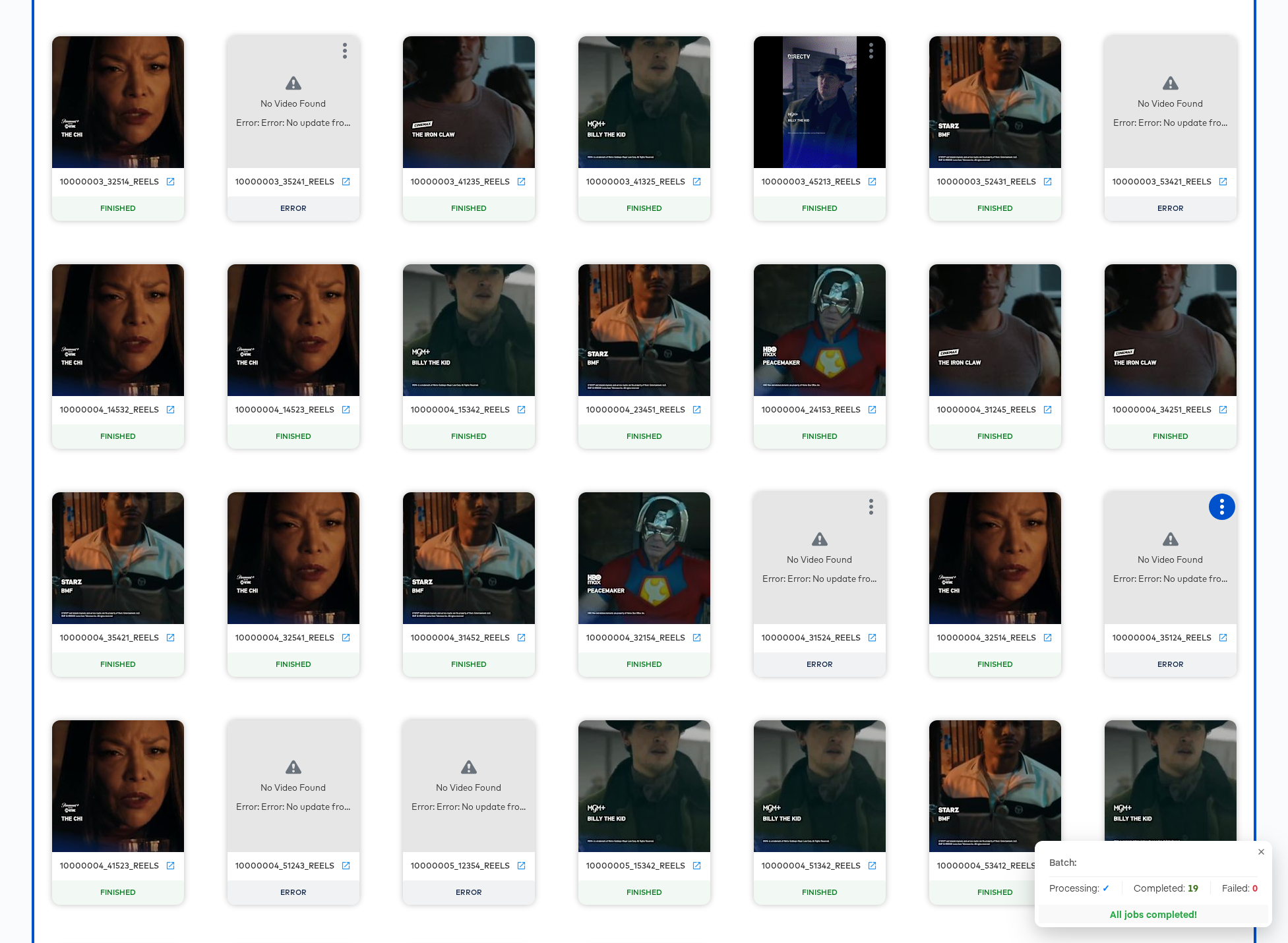
click at [984, 511] on icon "button" at bounding box center [1222, 507] width 16 height 16
click at [984, 509] on div "Retry" at bounding box center [1138, 505] width 25 height 10
drag, startPoint x: 351, startPoint y: 748, endPoint x: 349, endPoint y: 737, distance: 11.2
click at [346, 736] on icon "button" at bounding box center [345, 735] width 16 height 16
click at [411, 734] on div "Retry" at bounding box center [410, 734] width 99 height 26
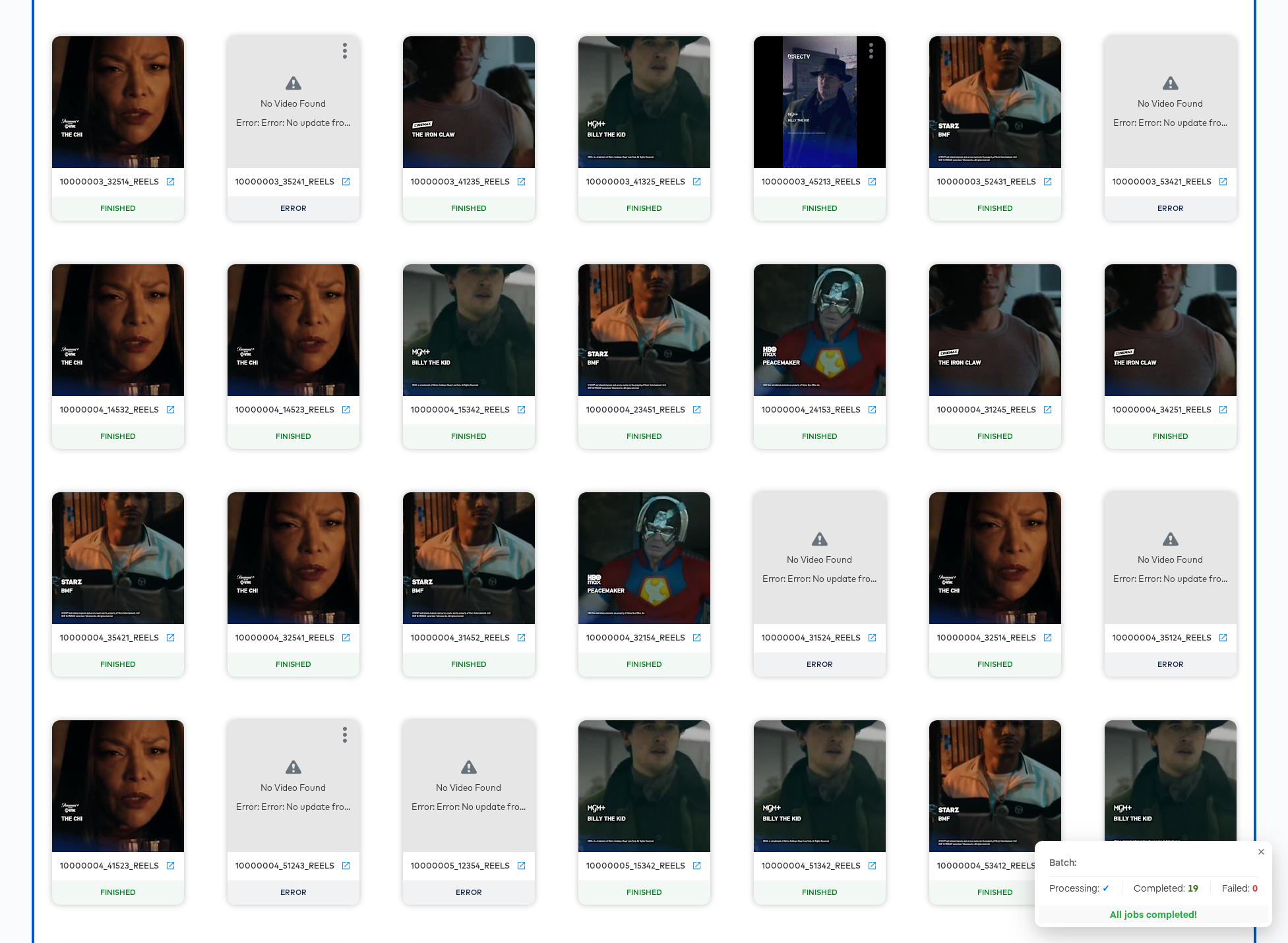
click at [523, 730] on div "No Video Found Error: Error: No update fro..." at bounding box center [469, 787] width 132 height 132
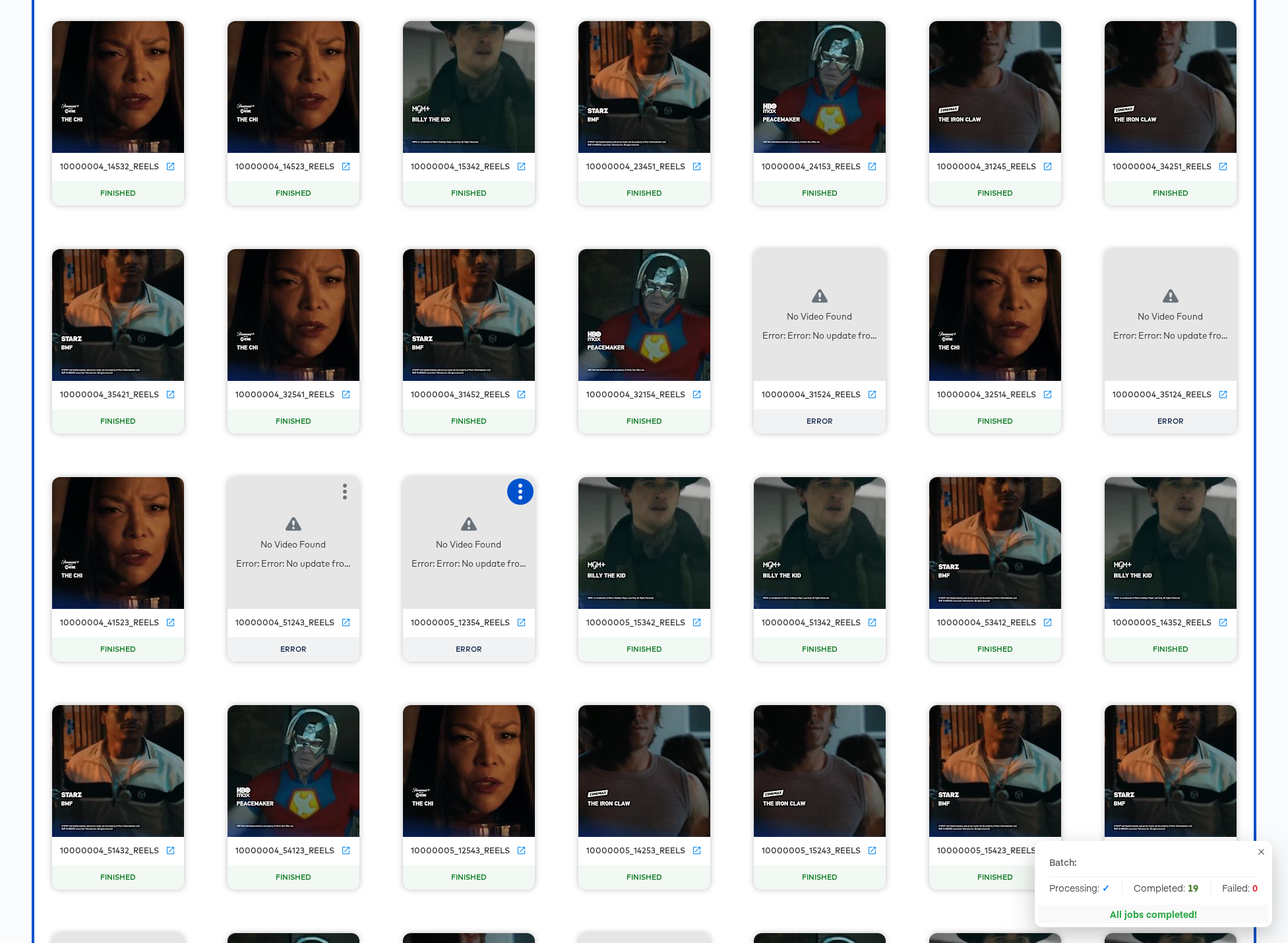
click at [521, 487] on icon "button" at bounding box center [520, 492] width 16 height 16
click at [562, 492] on div "Retry" at bounding box center [569, 490] width 25 height 10
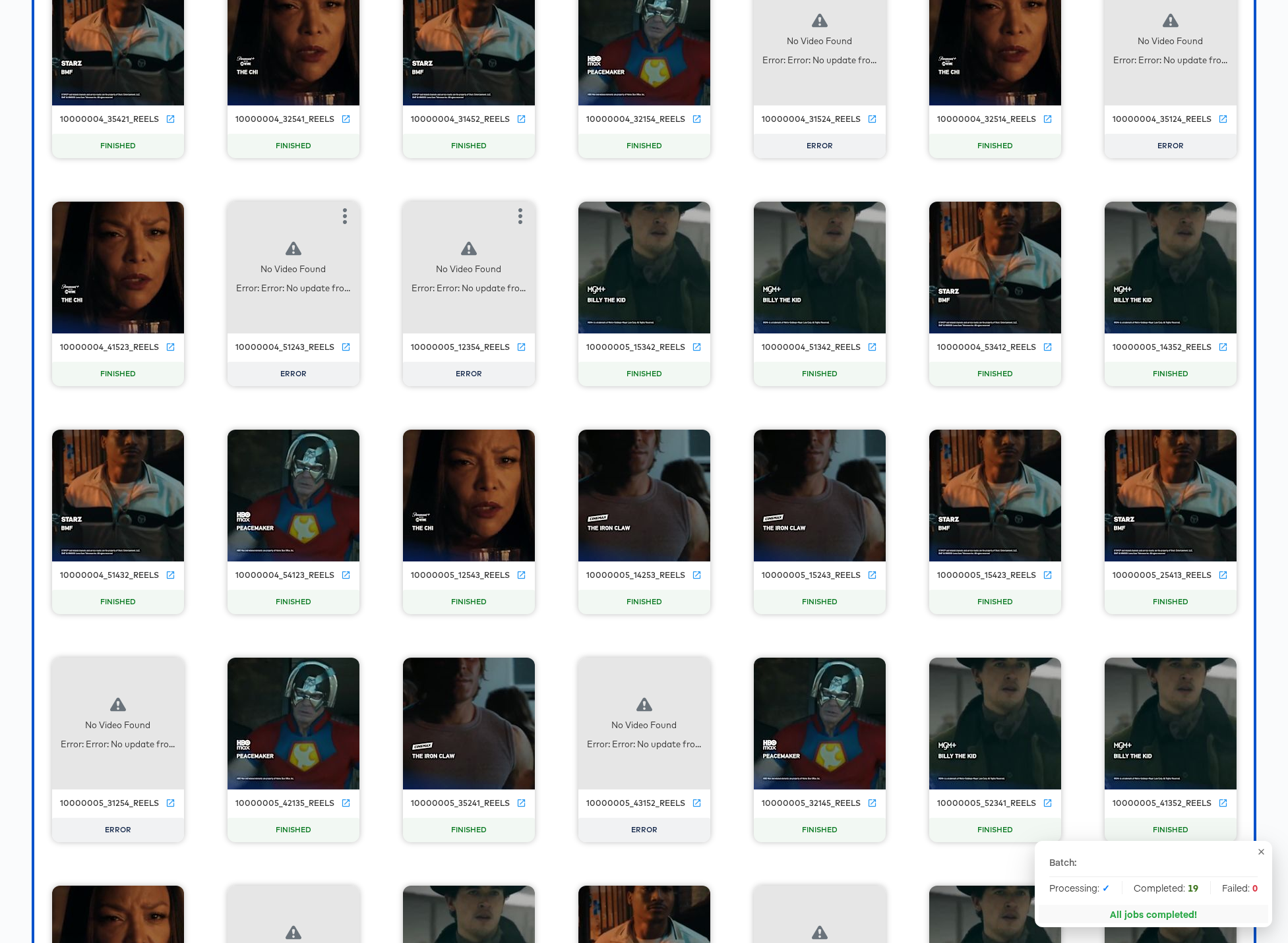
scroll to position [11912, 0]
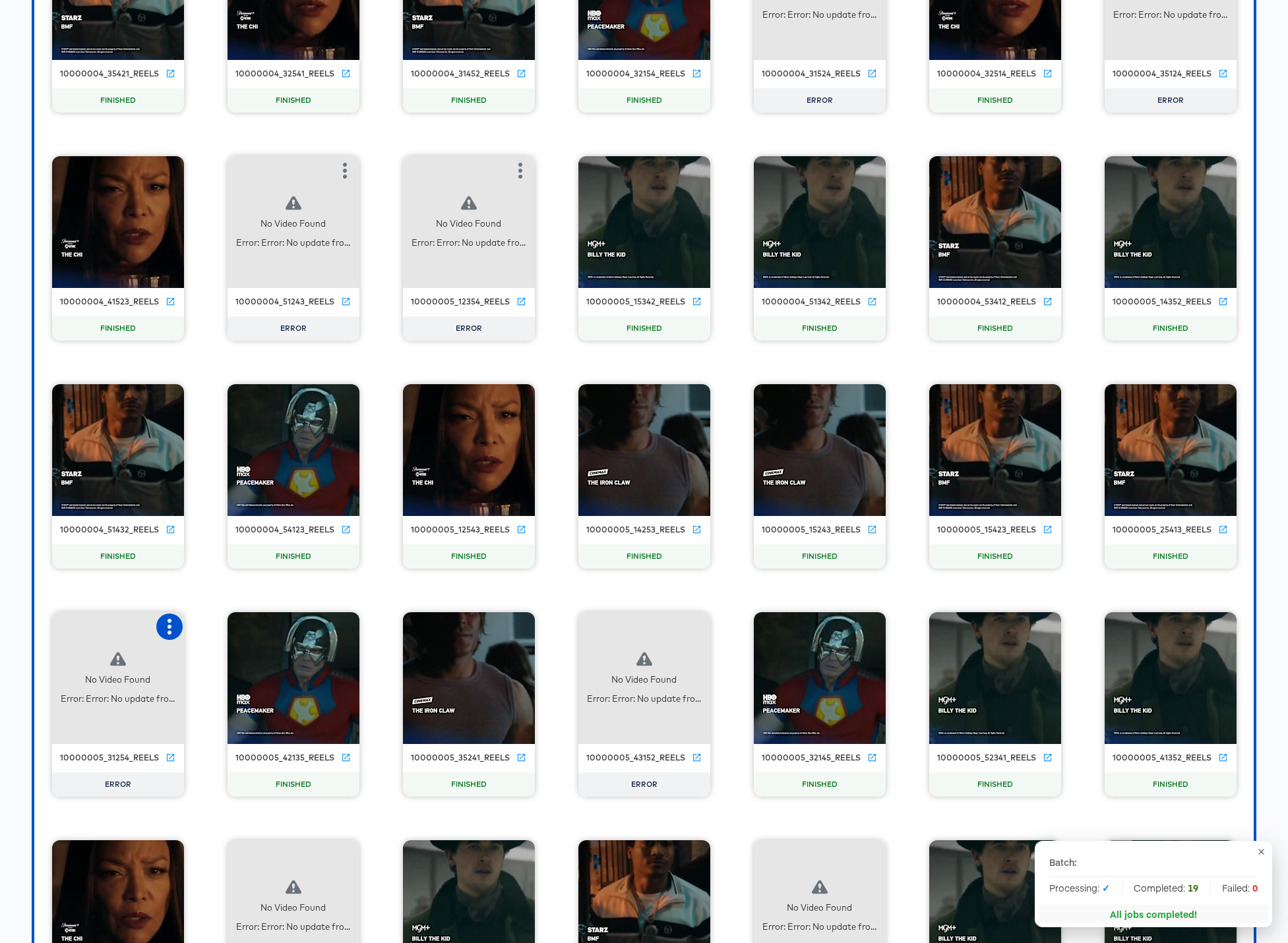
click at [164, 626] on icon "button" at bounding box center [170, 627] width 16 height 16
click at [234, 633] on div "Retry" at bounding box center [235, 625] width 99 height 26
click at [695, 622] on icon "button" at bounding box center [695, 627] width 16 height 16
click at [745, 628] on div "Retry" at bounding box center [744, 625] width 25 height 10
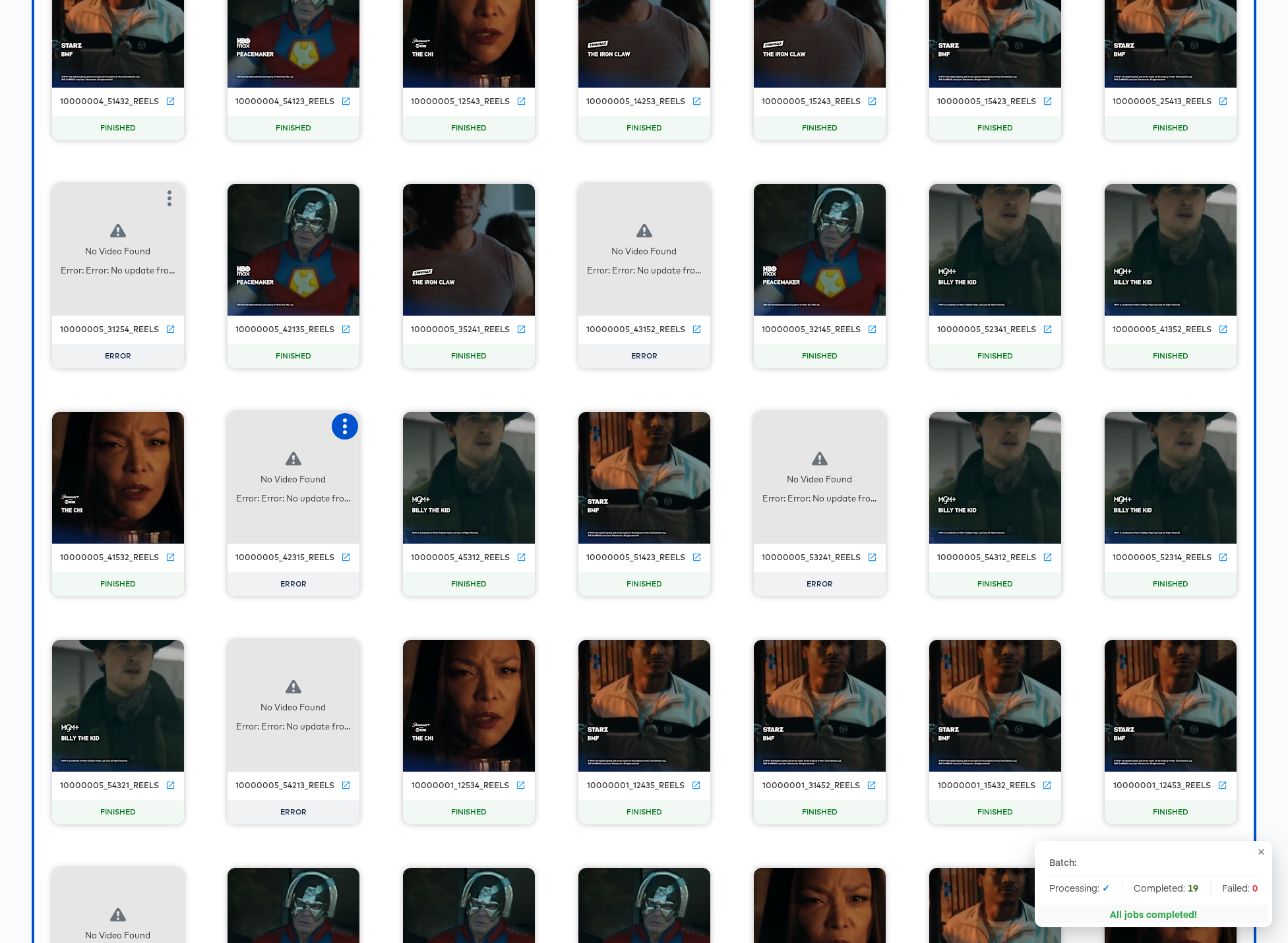
click at [347, 423] on icon "button" at bounding box center [345, 427] width 16 height 16
click at [415, 432] on div "Retry" at bounding box center [410, 425] width 99 height 26
click at [859, 423] on button "button" at bounding box center [871, 426] width 26 height 26
click at [910, 427] on div "Retry" at bounding box center [919, 425] width 25 height 10
click at [350, 651] on icon "button" at bounding box center [345, 655] width 16 height 16
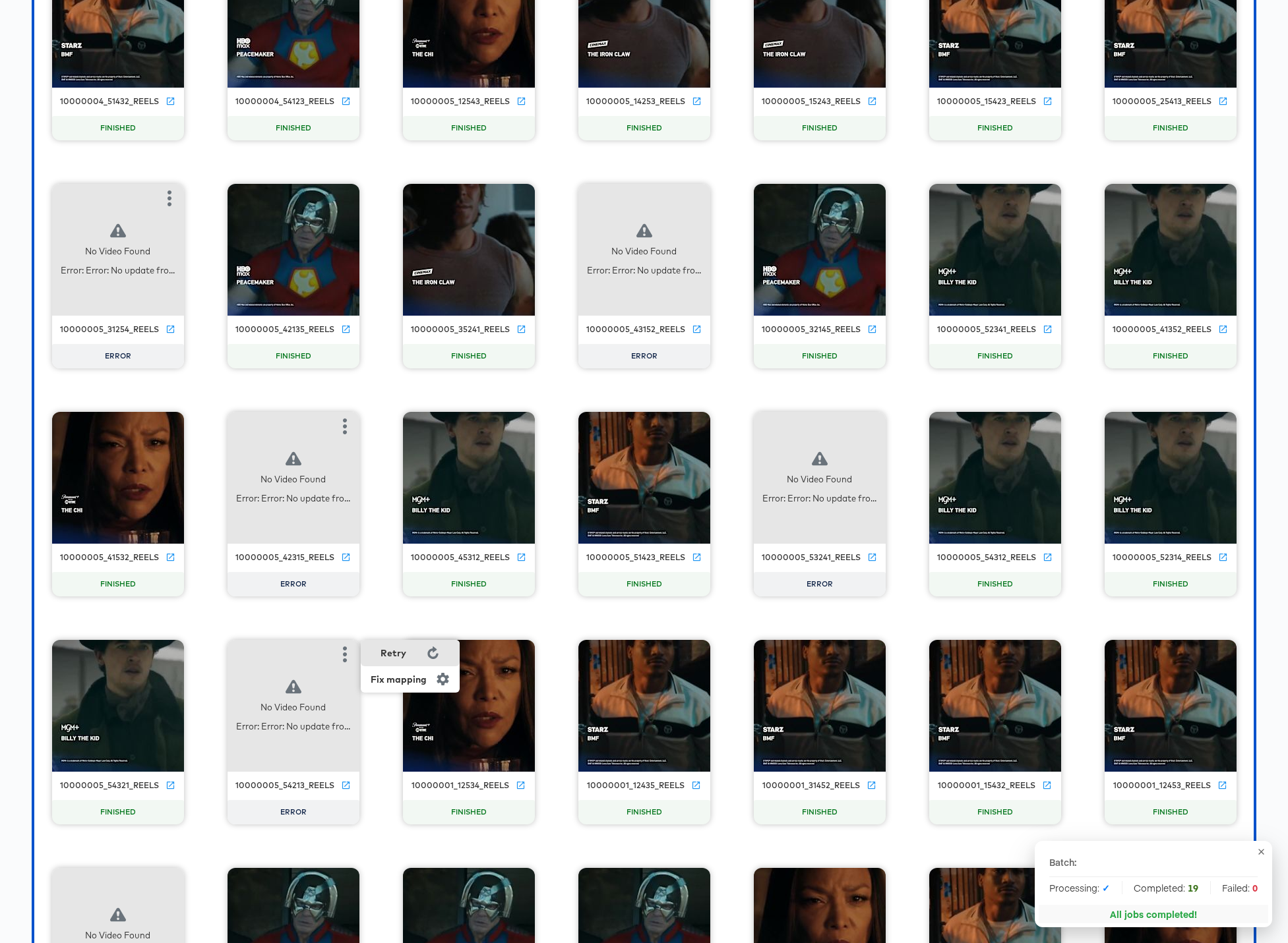
click at [389, 653] on div "Retry" at bounding box center [393, 653] width 25 height 10
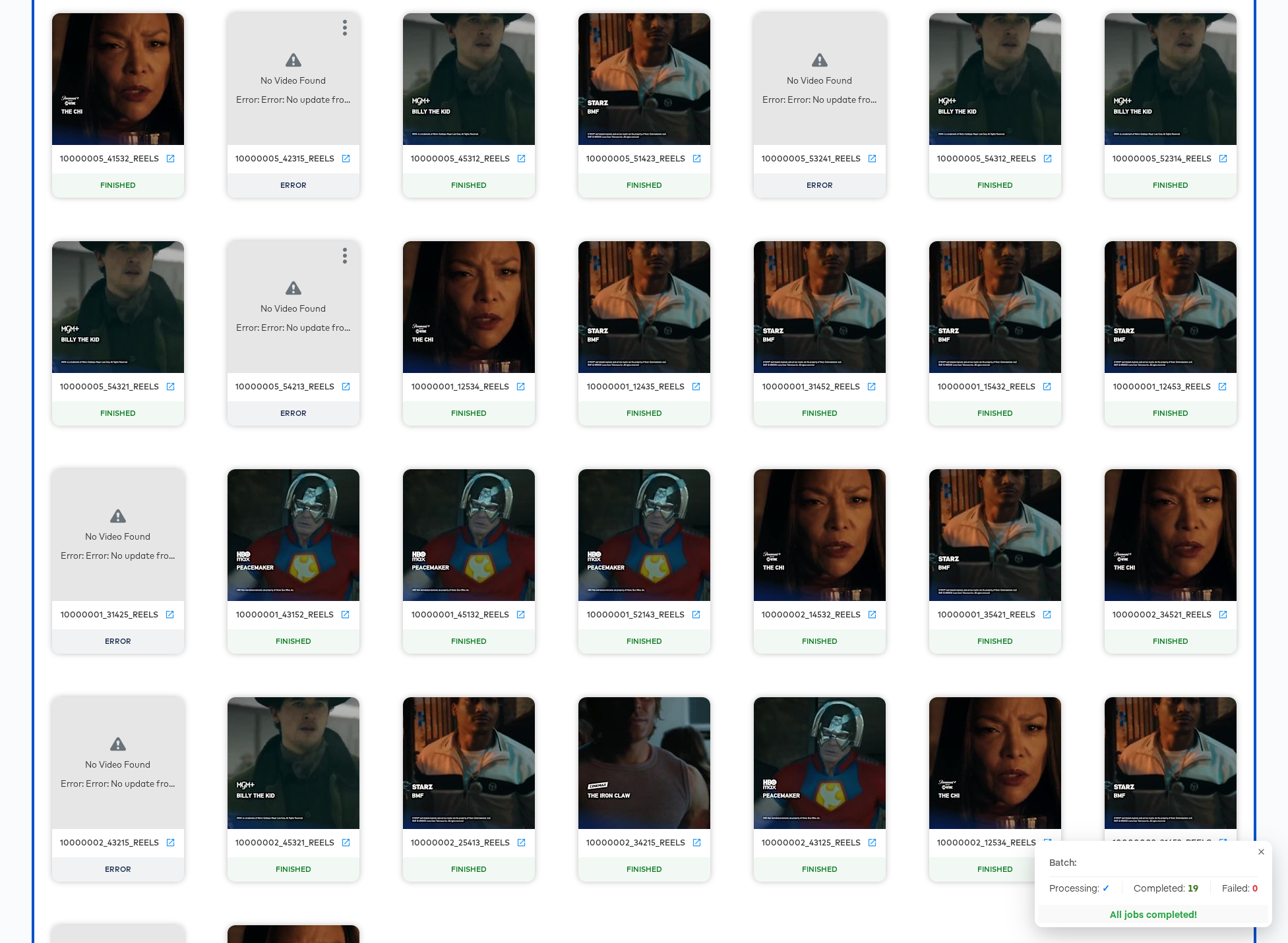
scroll to position [12887, 0]
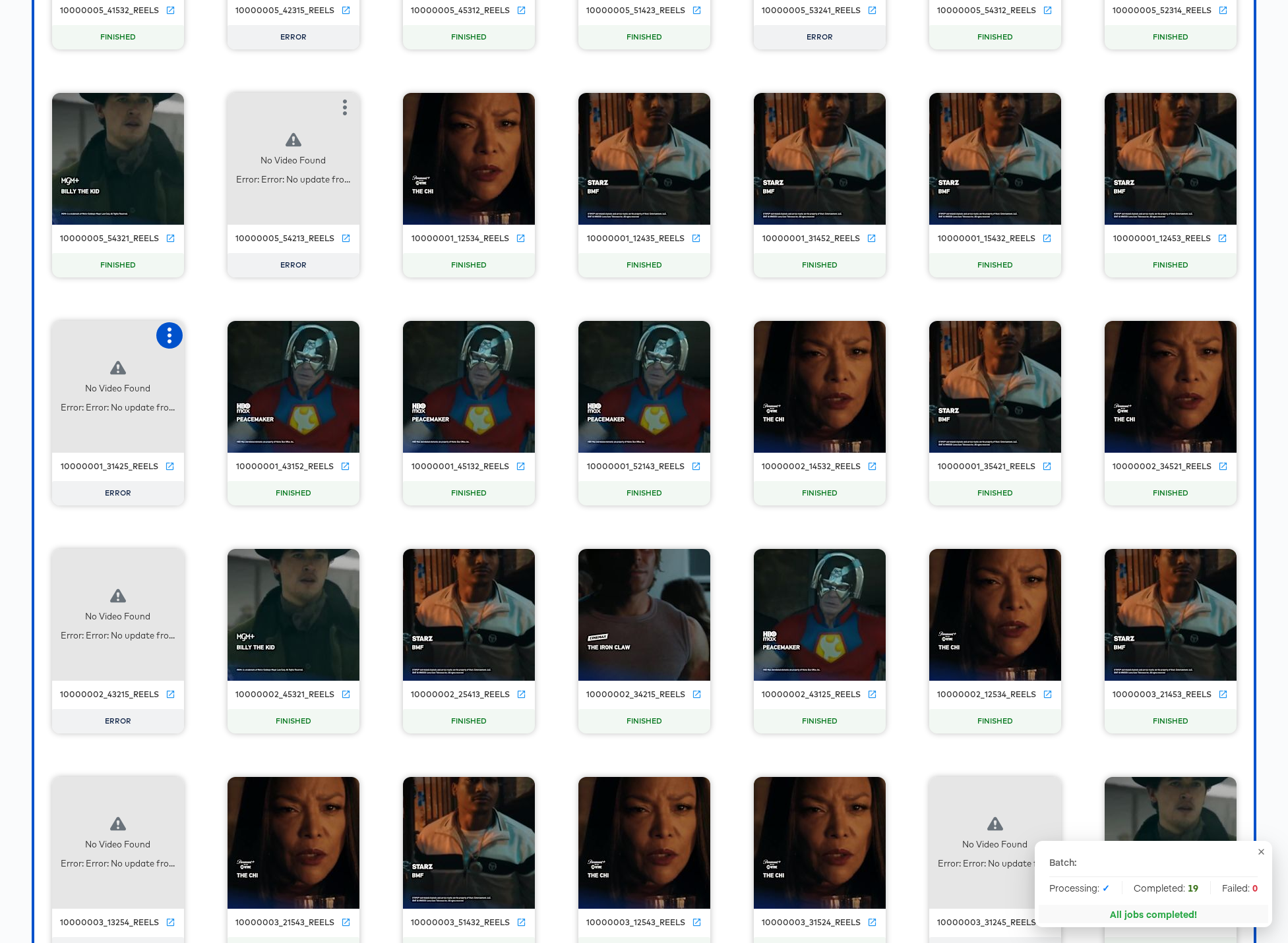
click at [168, 332] on icon "button" at bounding box center [170, 335] width 16 height 16
click at [219, 342] on div "Retry" at bounding box center [235, 334] width 99 height 26
click at [173, 568] on icon "button" at bounding box center [170, 564] width 16 height 16
click at [228, 564] on div "Retry" at bounding box center [217, 561] width 25 height 10
click at [168, 792] on icon "button" at bounding box center [169, 792] width 4 height 16
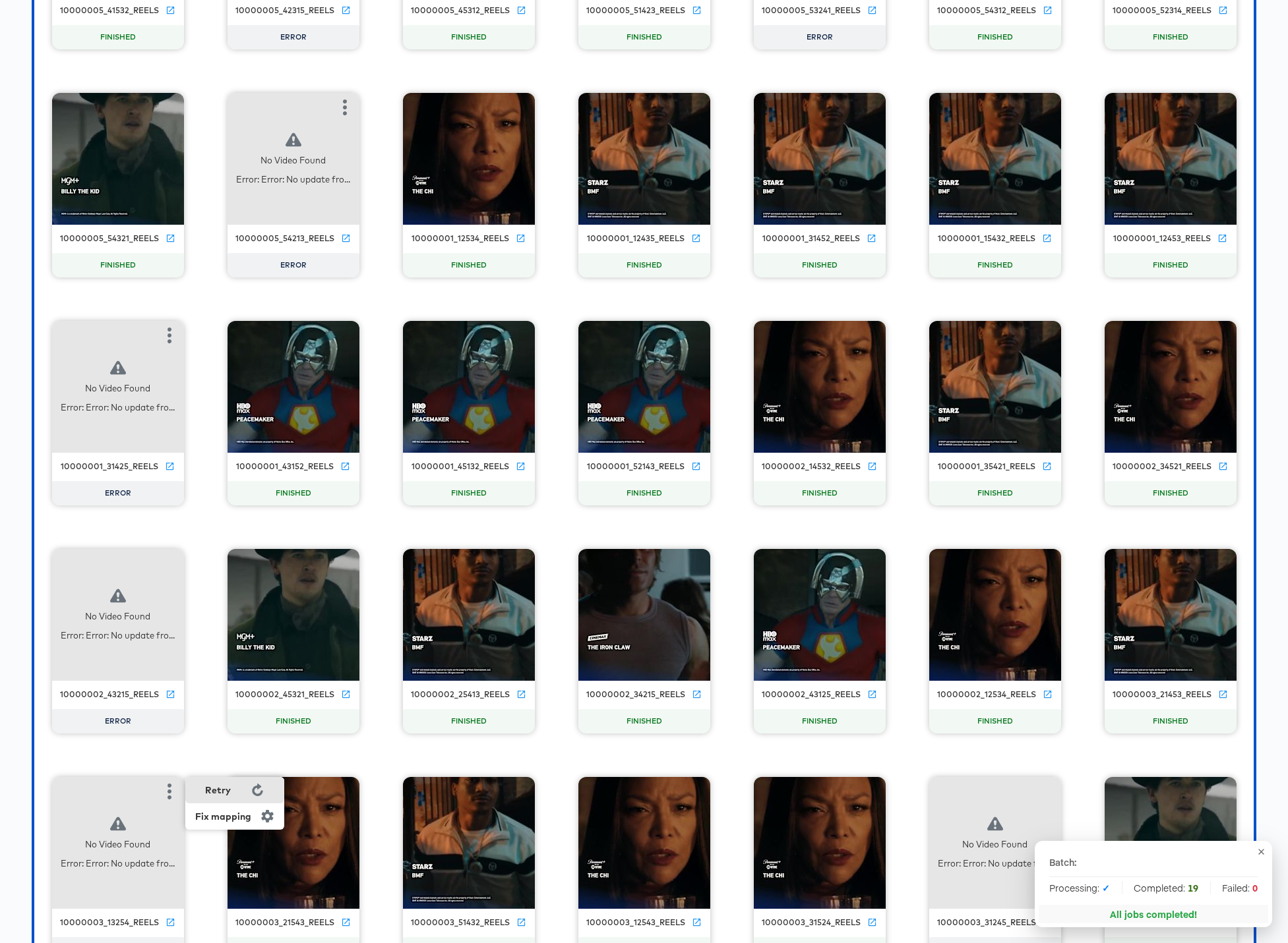
click at [220, 788] on div "Retry" at bounding box center [217, 790] width 25 height 10
click at [984, 791] on icon "button" at bounding box center [1047, 792] width 16 height 16
click at [984, 792] on div "Retry" at bounding box center [1094, 790] width 25 height 10
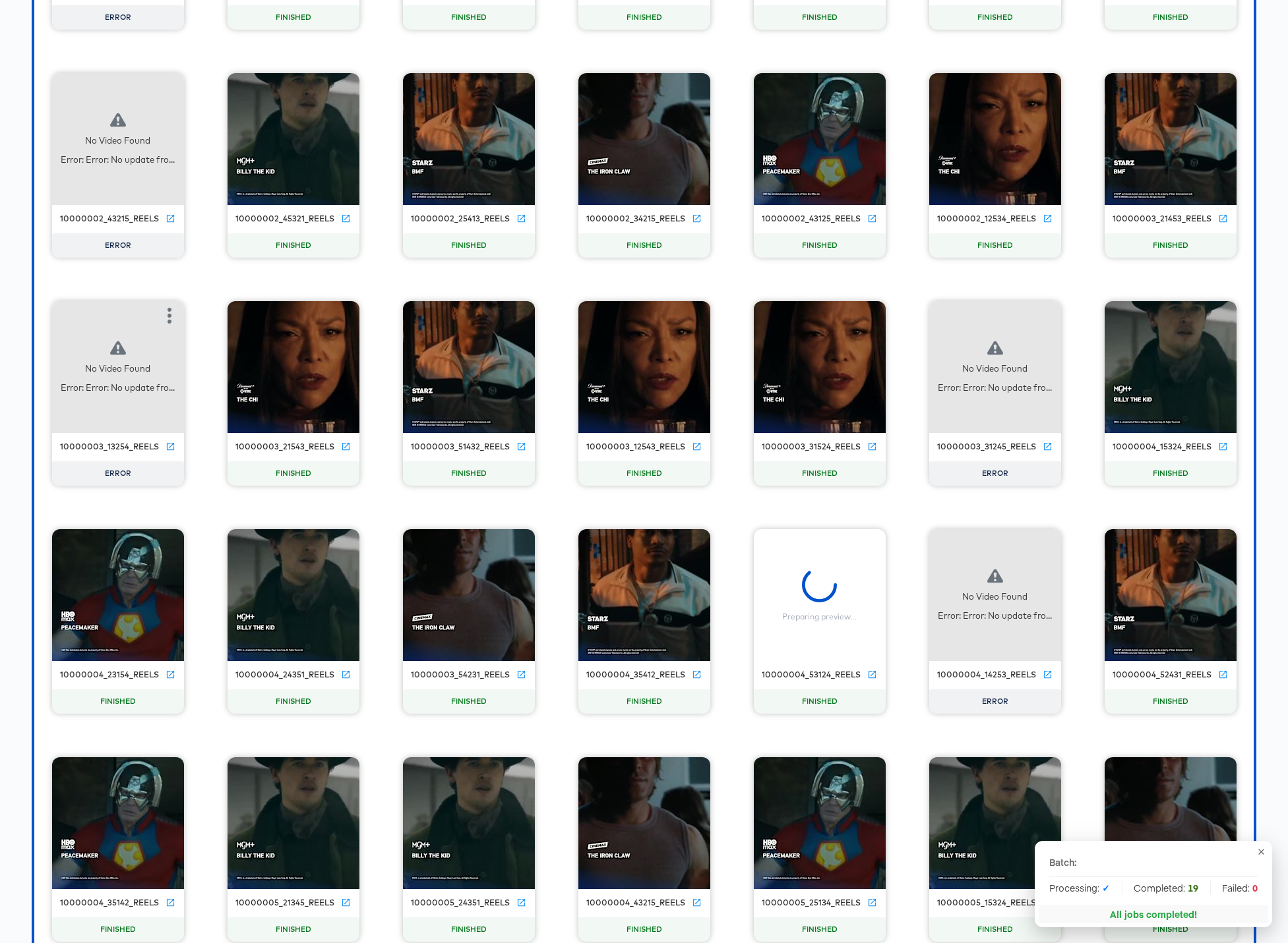
scroll to position [13473, 0]
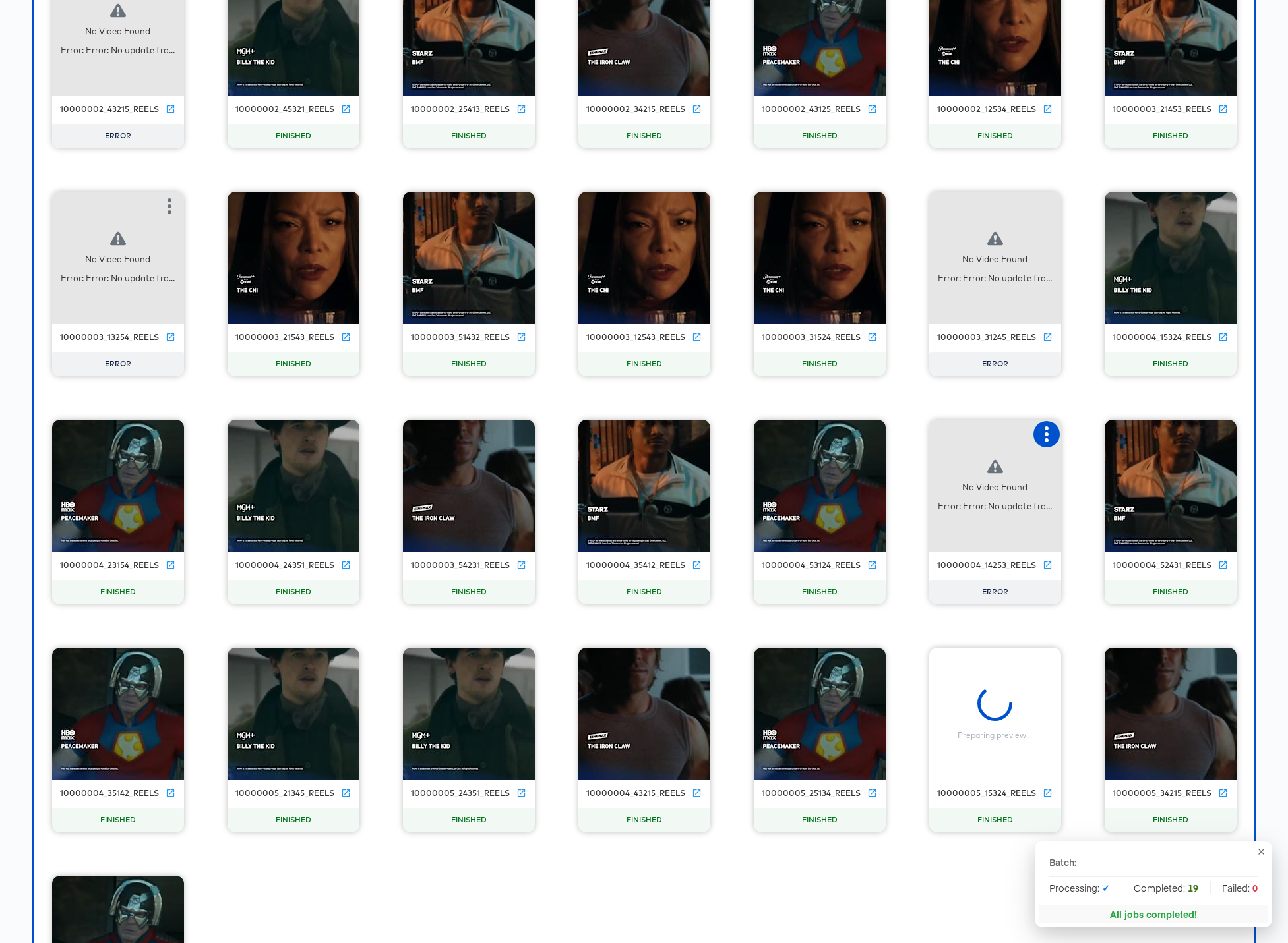
click at [984, 436] on icon "button" at bounding box center [1047, 435] width 16 height 16
click at [984, 432] on div "Retry" at bounding box center [1094, 432] width 25 height 10
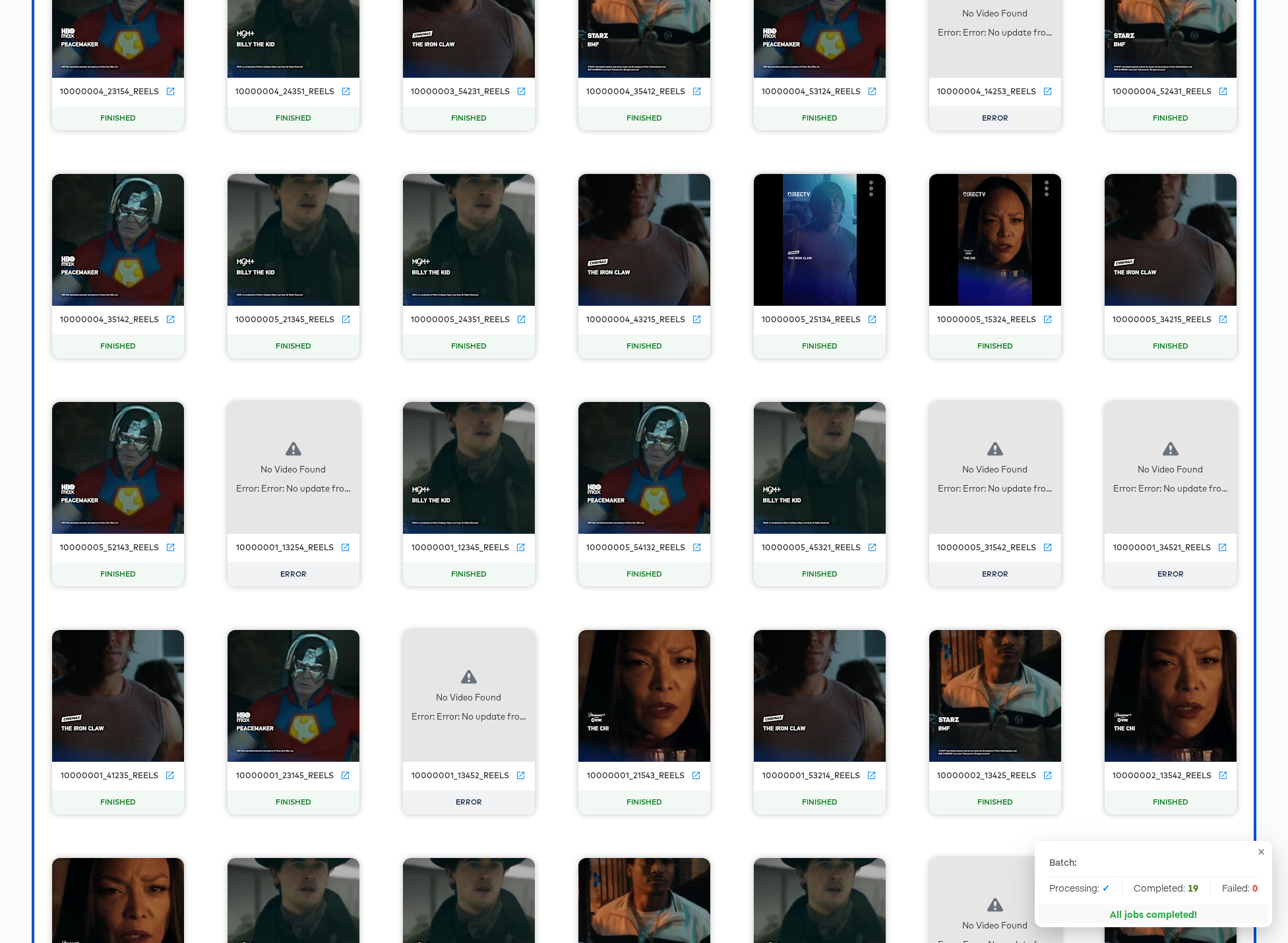
scroll to position [13950, 0]
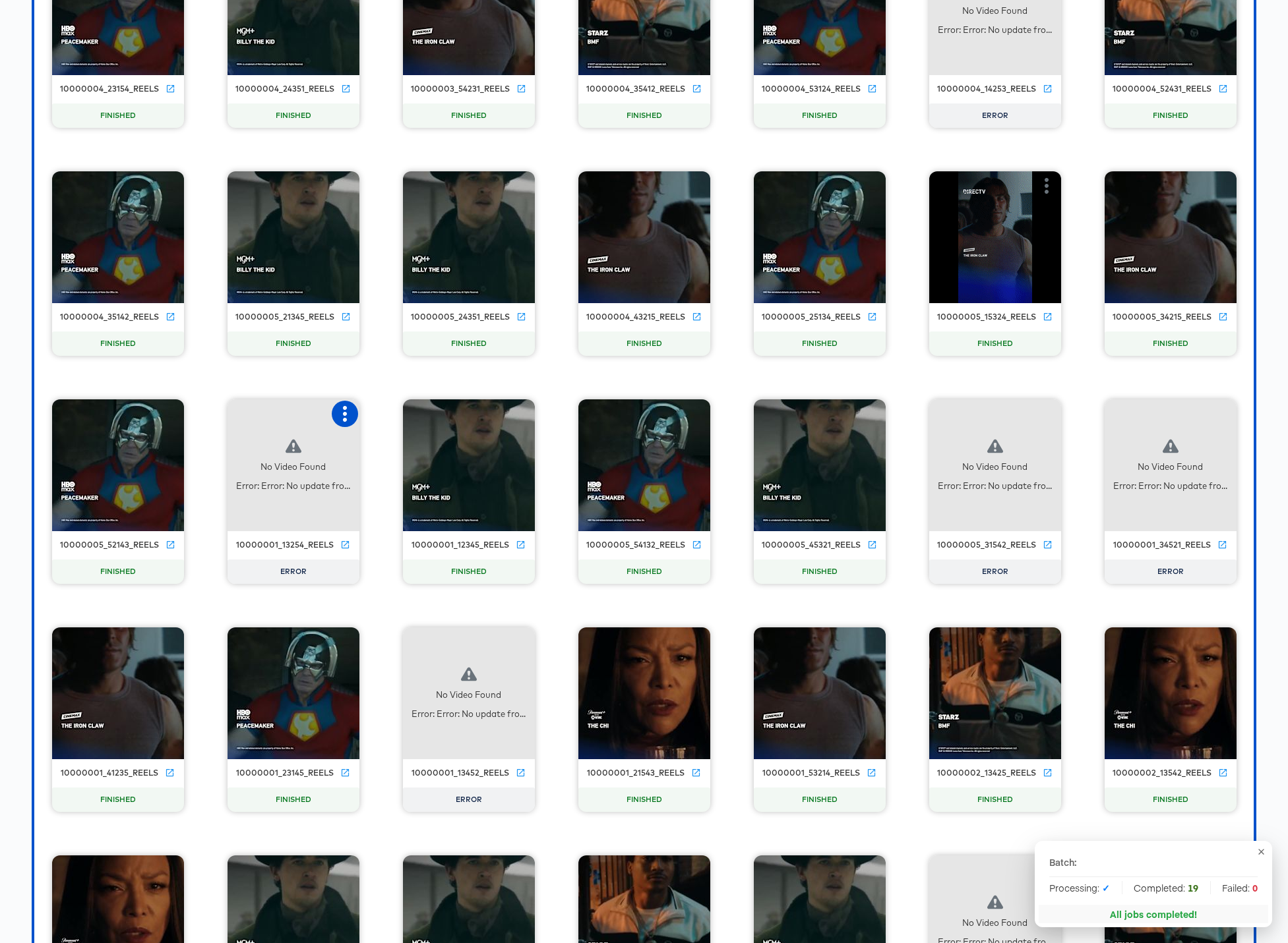
click at [346, 411] on icon "button" at bounding box center [345, 414] width 16 height 16
click at [404, 413] on div "Retry" at bounding box center [393, 413] width 25 height 10
click at [984, 417] on icon "button" at bounding box center [1047, 414] width 16 height 16
click at [984, 409] on div "Retry" at bounding box center [1094, 413] width 25 height 10
click at [984, 416] on icon "button" at bounding box center [1222, 414] width 16 height 16
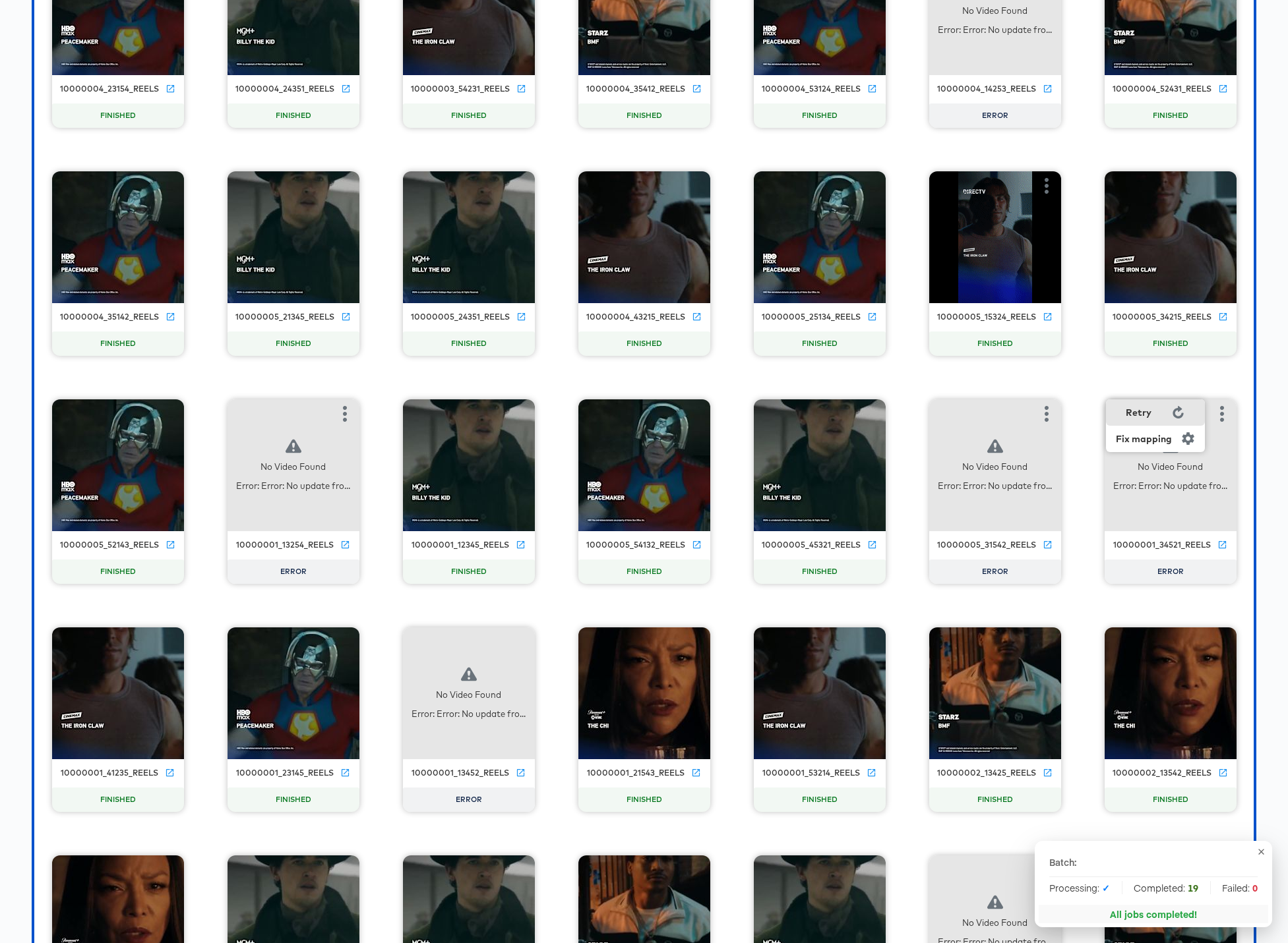
click at [984, 415] on div "Retry" at bounding box center [1138, 413] width 25 height 10
click at [520, 644] on icon "button" at bounding box center [520, 642] width 16 height 16
click at [580, 637] on div "Retry" at bounding box center [569, 640] width 25 height 10
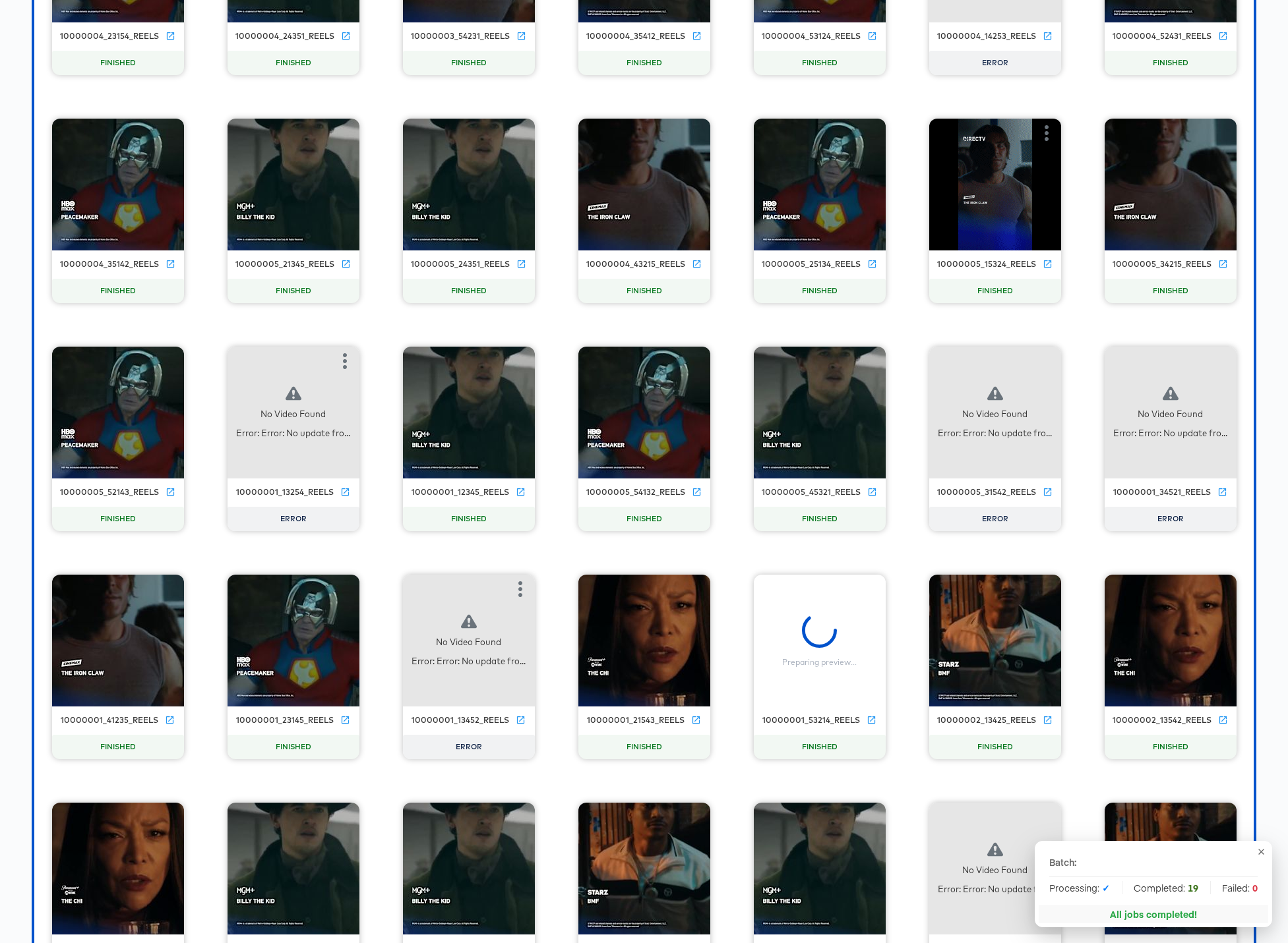
scroll to position [14229, 0]
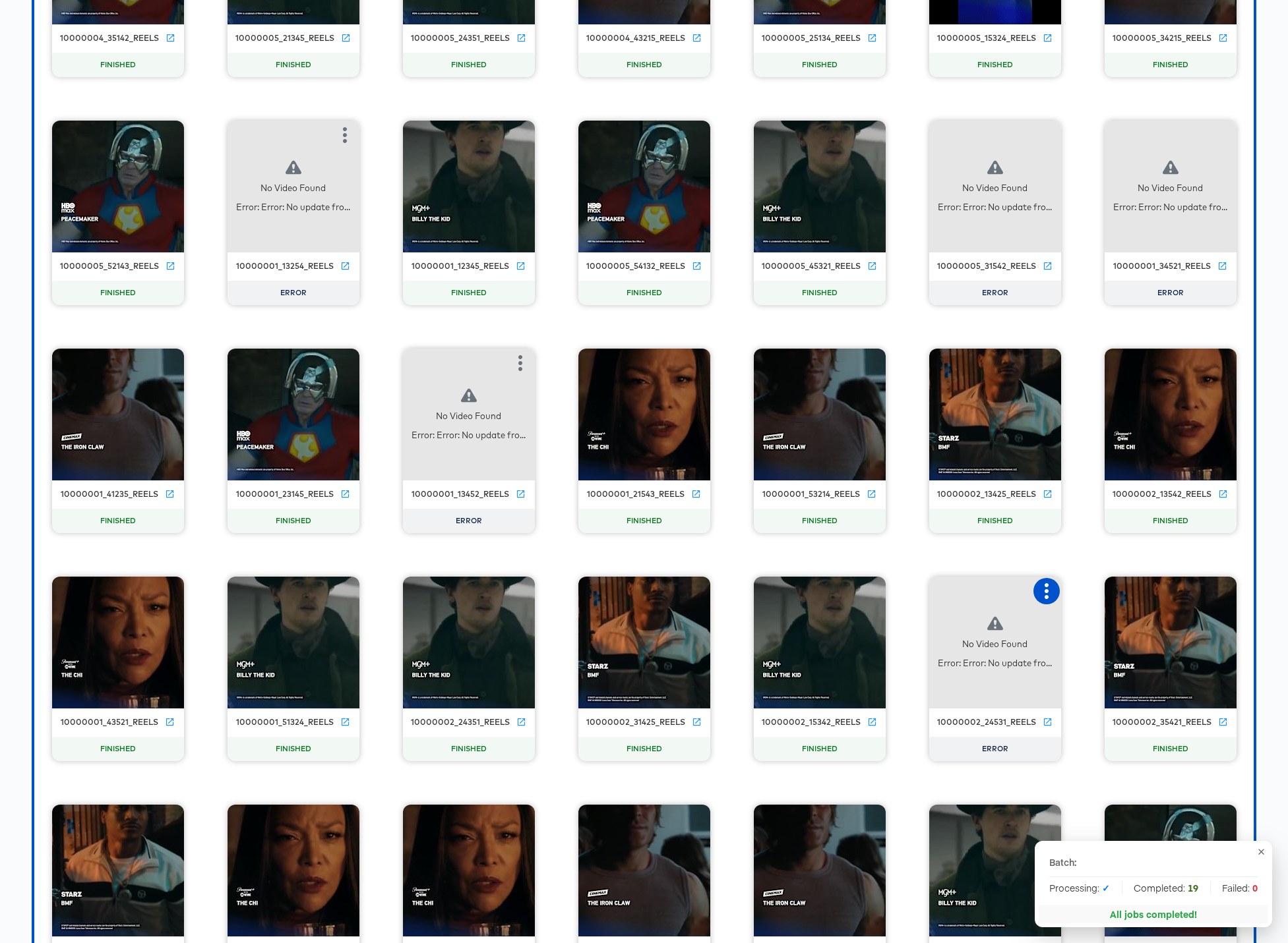
click at [984, 589] on icon "button" at bounding box center [1046, 592] width 4 height 16
click at [984, 587] on div "Retry" at bounding box center [1094, 589] width 25 height 10
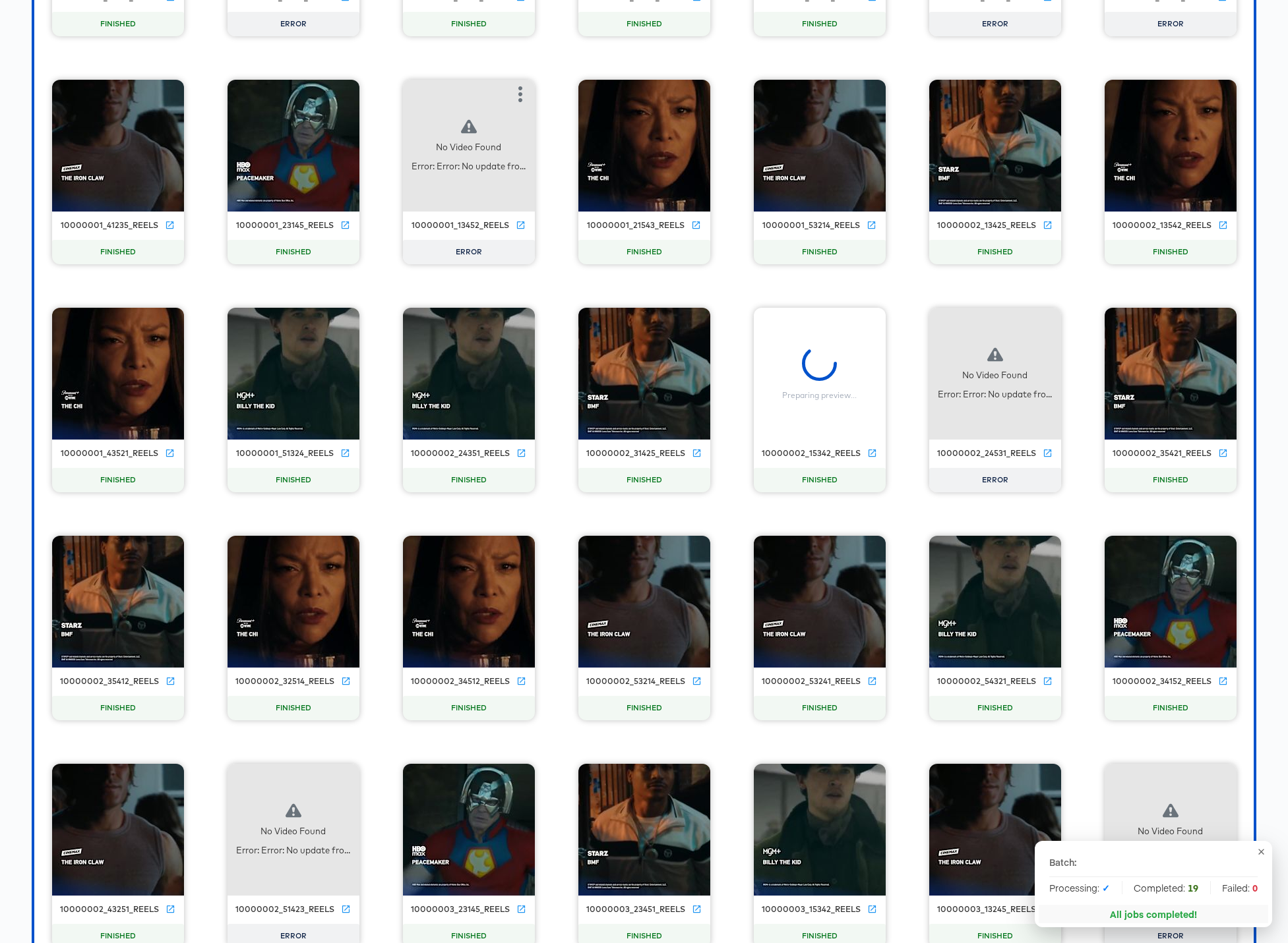
scroll to position [14571, 0]
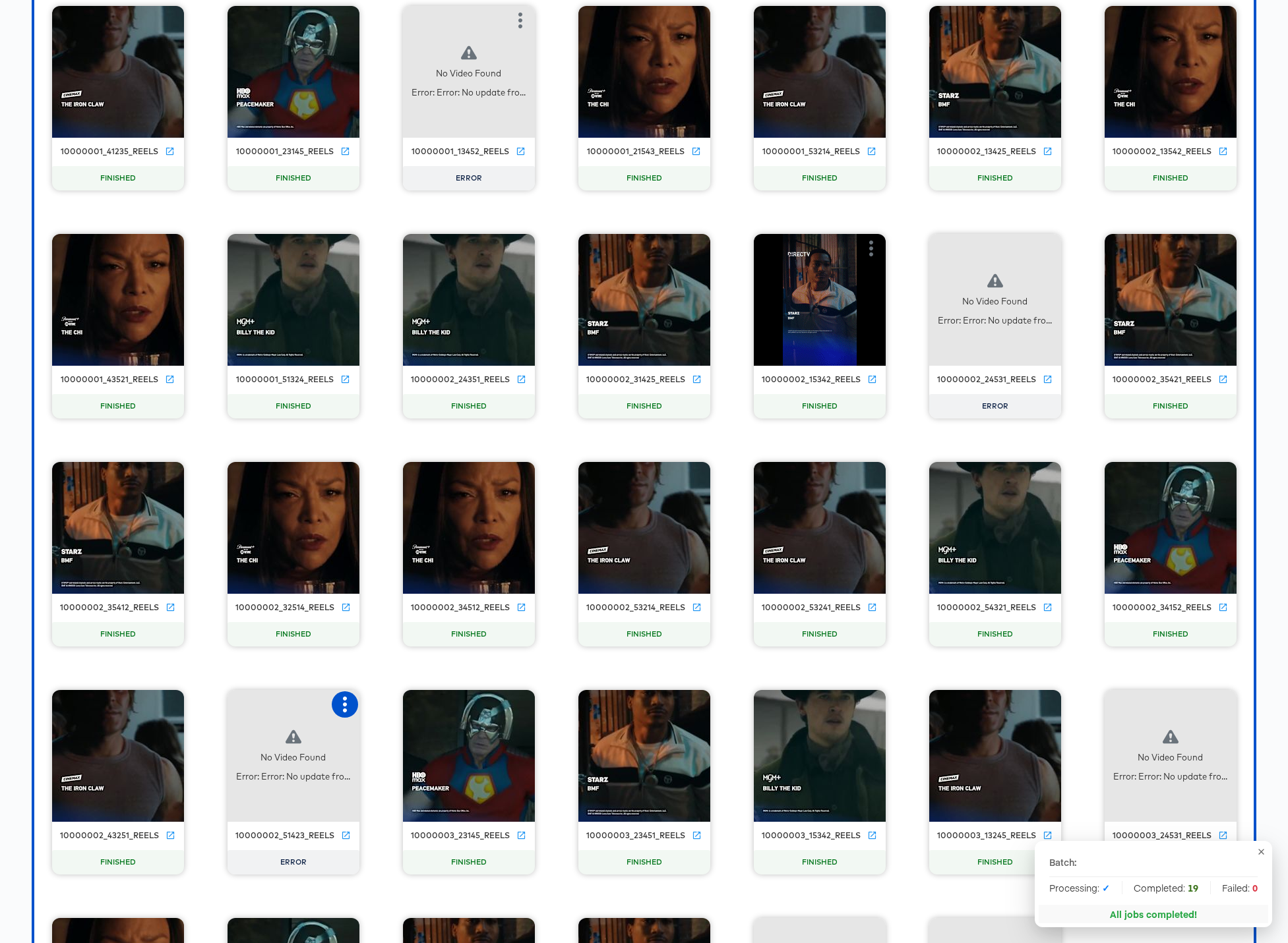
click at [343, 706] on icon "button" at bounding box center [345, 705] width 16 height 16
click at [381, 708] on div "Retry" at bounding box center [393, 703] width 25 height 10
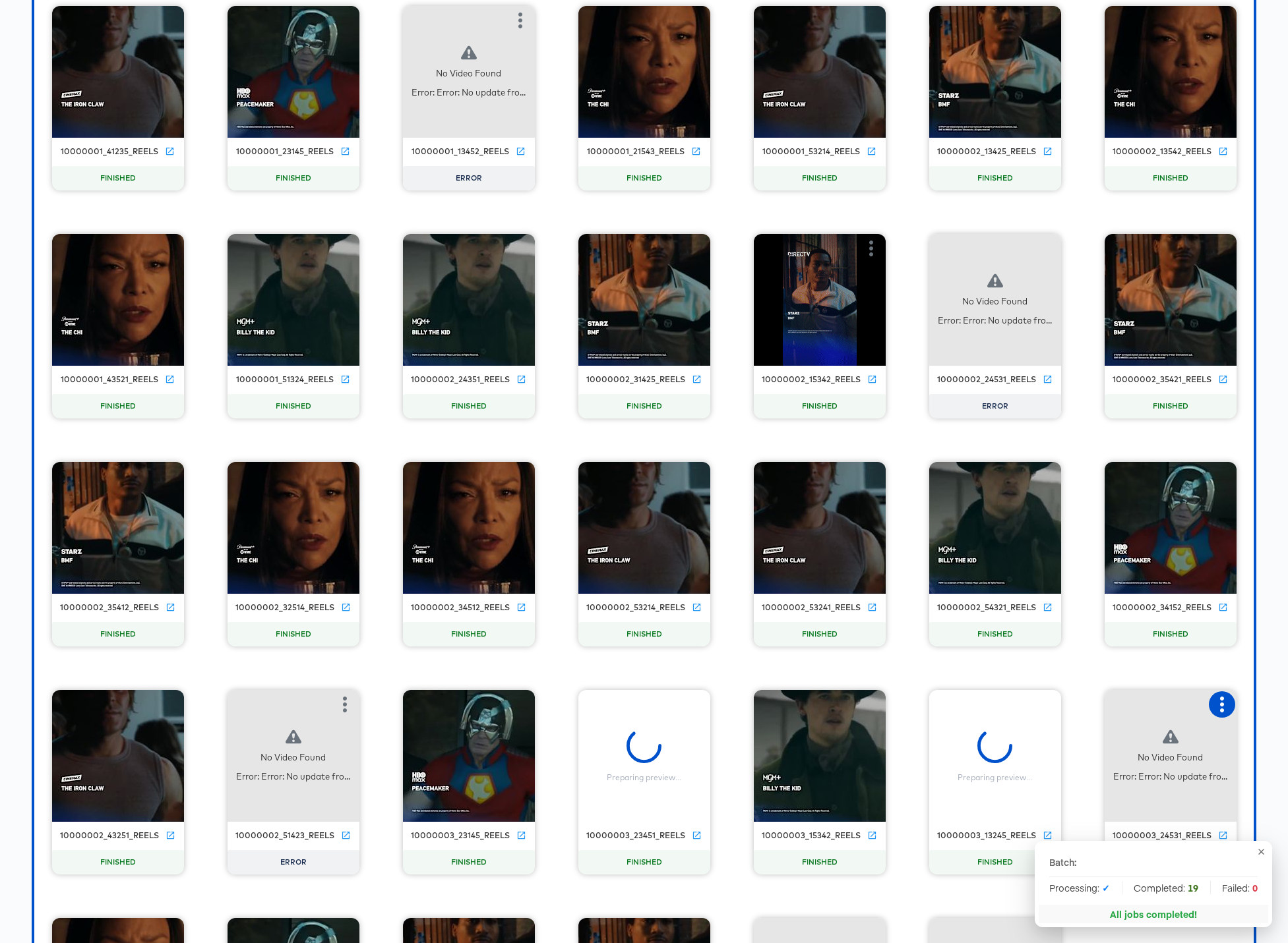
click at [984, 705] on icon "button" at bounding box center [1222, 705] width 16 height 16
click at [984, 702] on div "Retry" at bounding box center [1155, 703] width 99 height 26
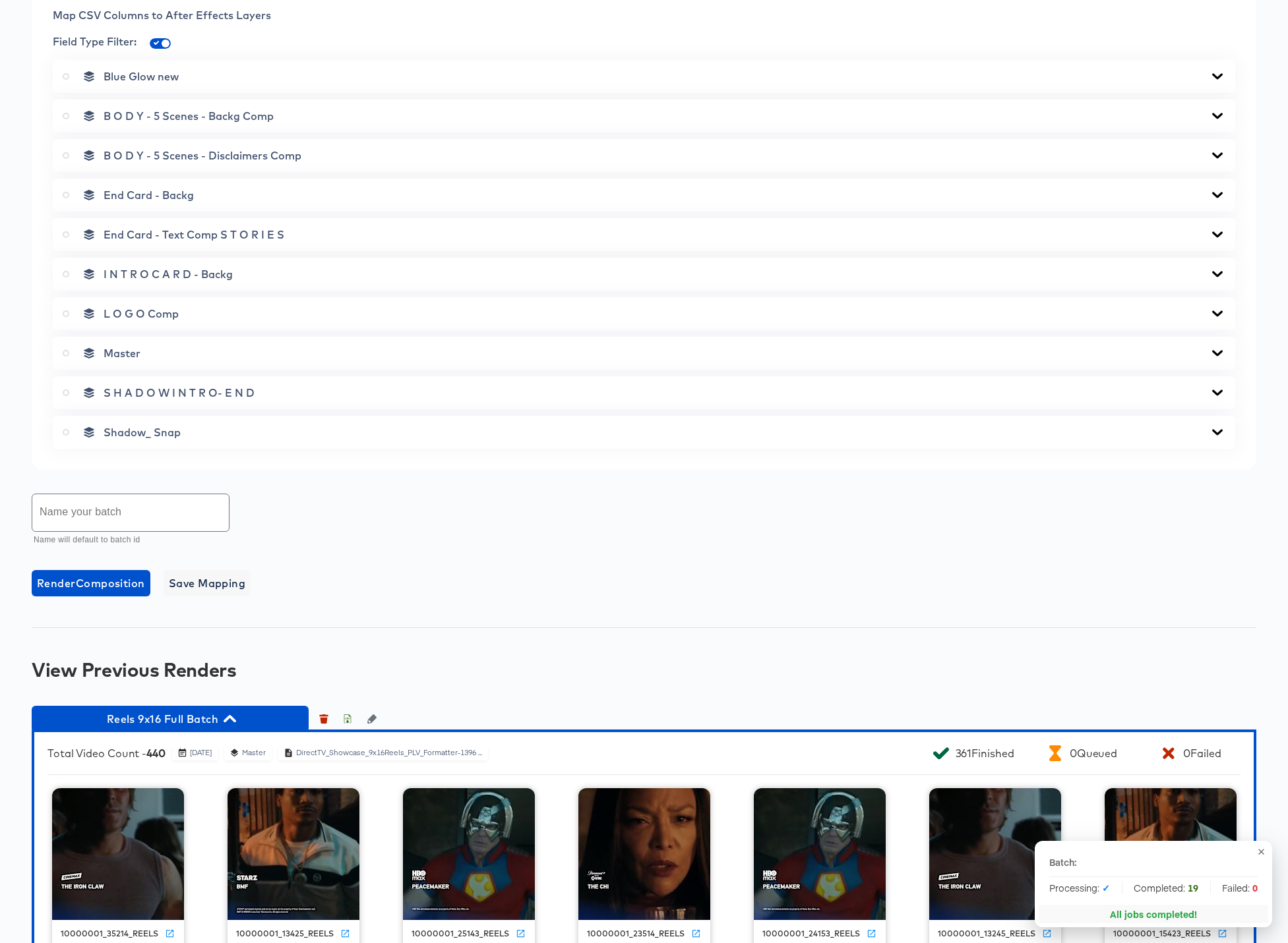
scroll to position [816, 0]
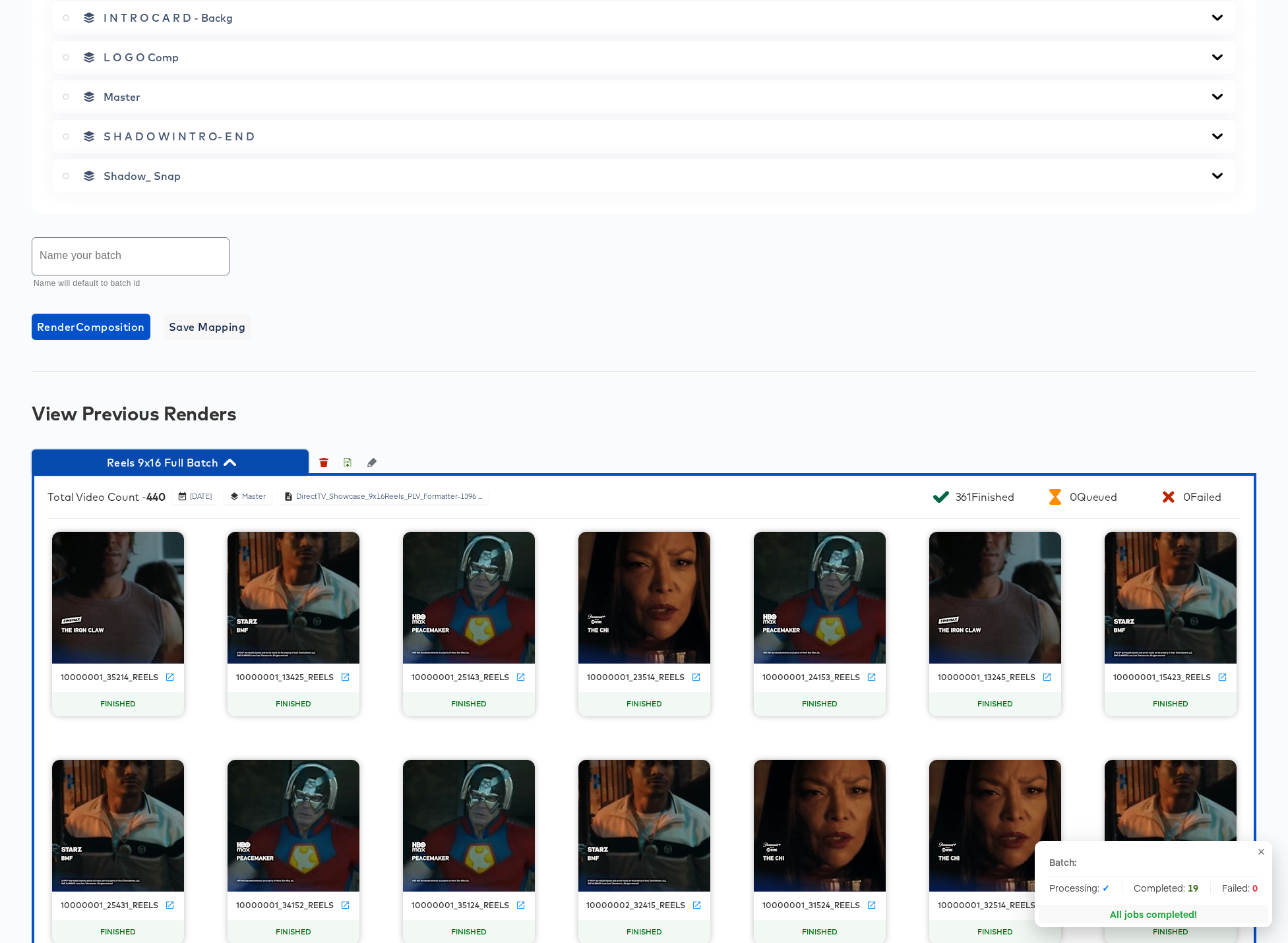
click at [230, 461] on icon "button" at bounding box center [230, 462] width 13 height 7
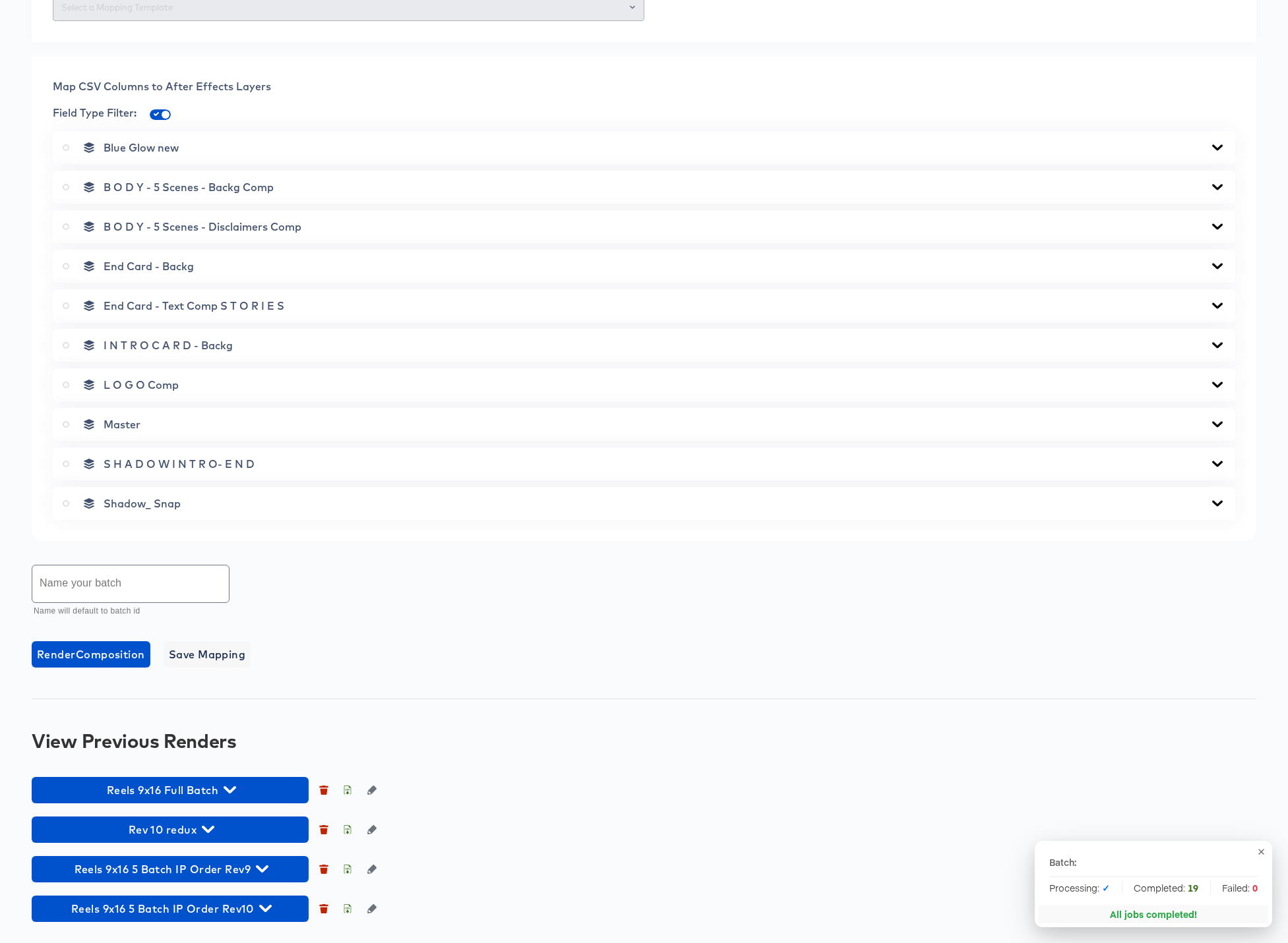
scroll to position [488, 0]
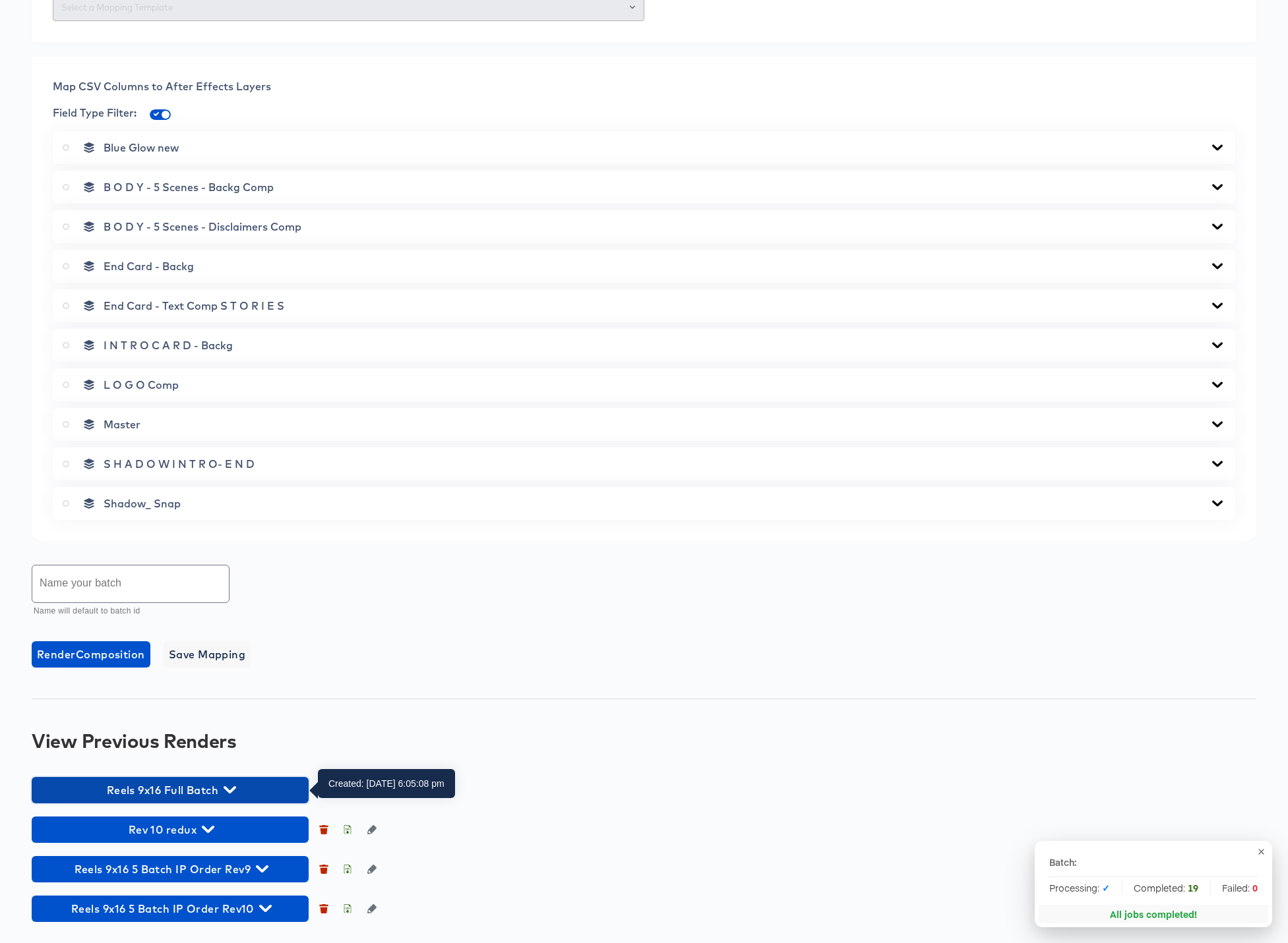
click at [232, 786] on icon "button" at bounding box center [230, 790] width 13 height 13
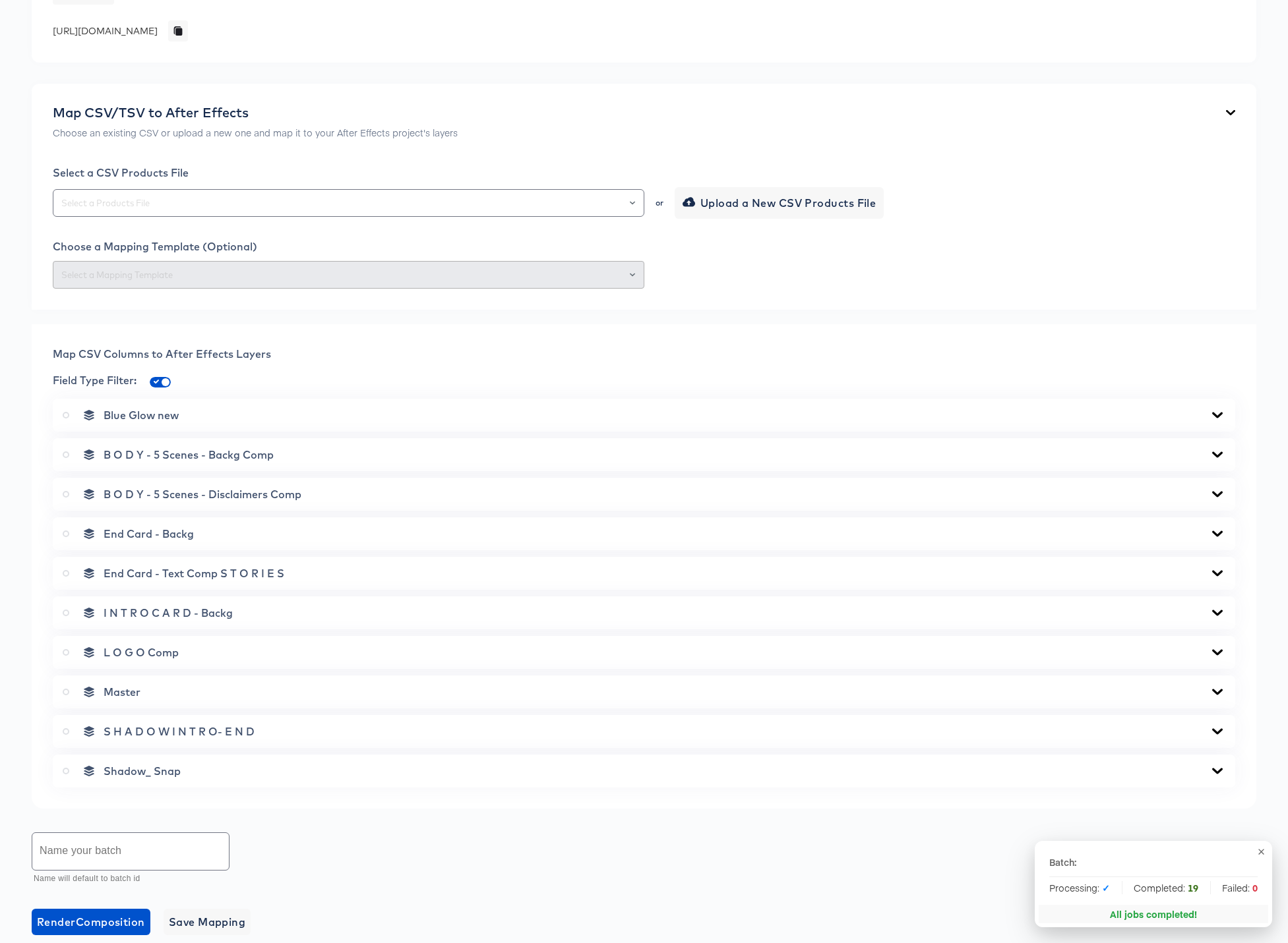
scroll to position [675, 0]
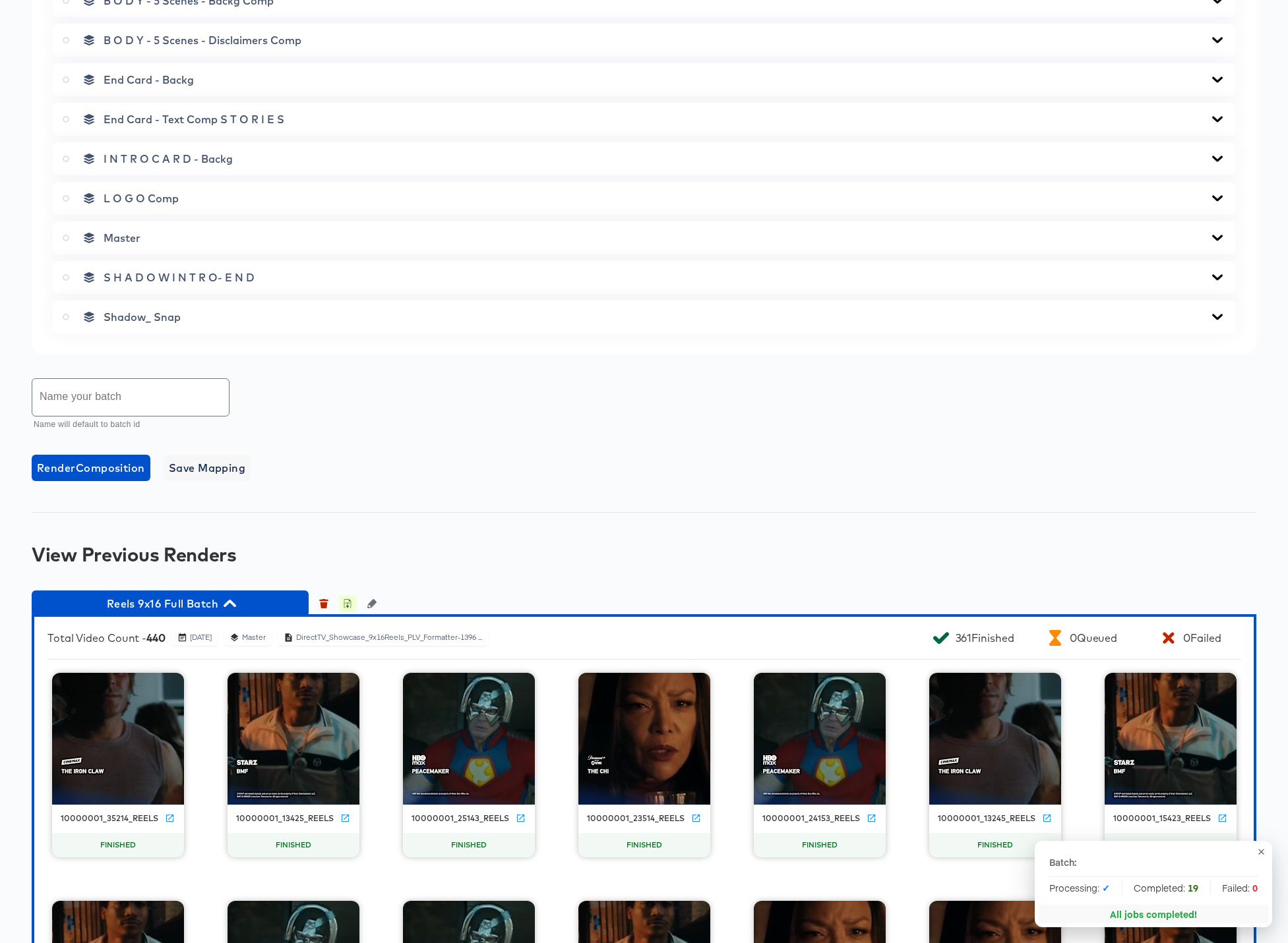
click at [347, 605] on icon "button" at bounding box center [348, 605] width 5 height 6
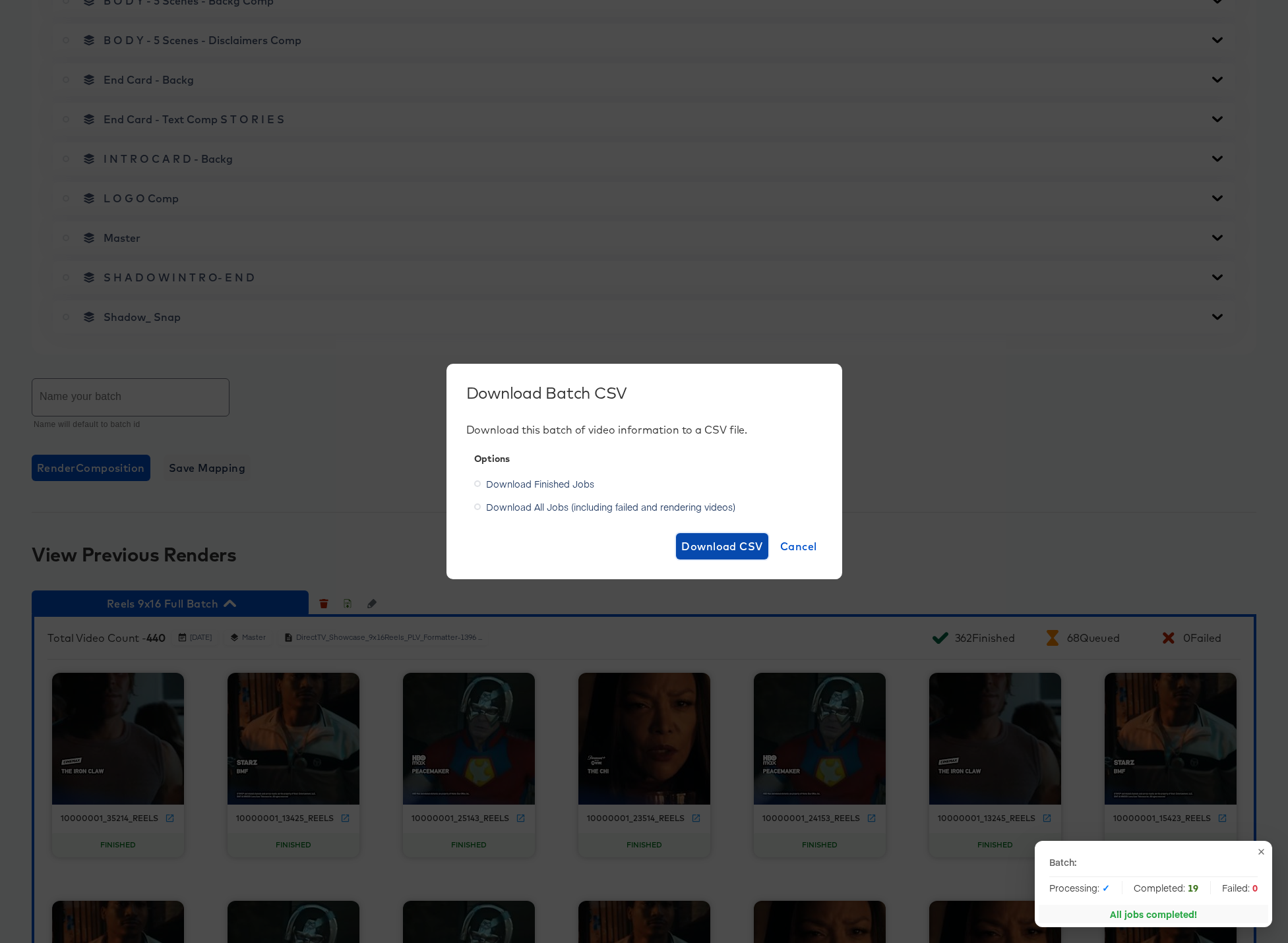
click at [705, 546] on span "Download CSV" at bounding box center [722, 546] width 82 height 18
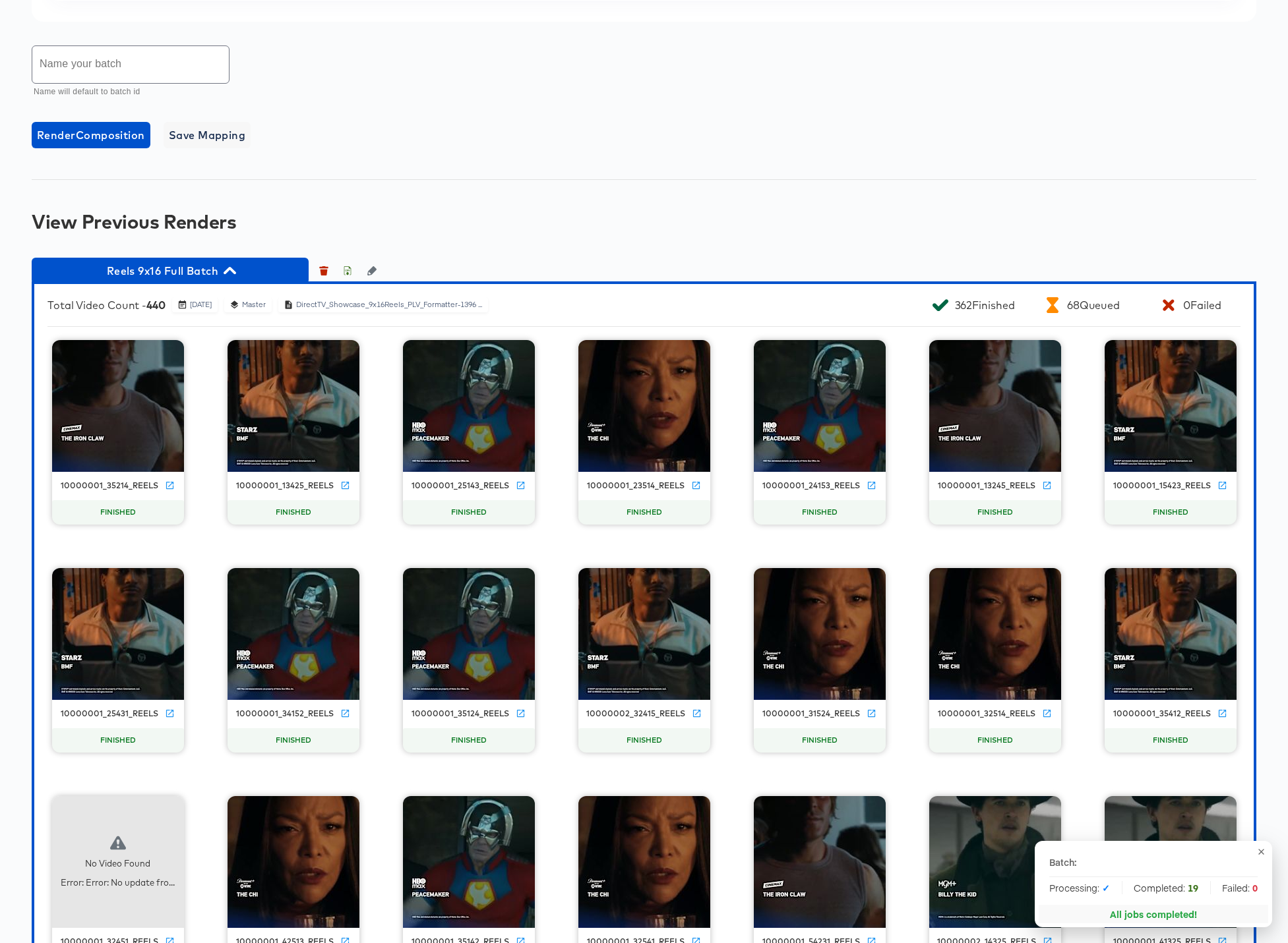
scroll to position [1016, 0]
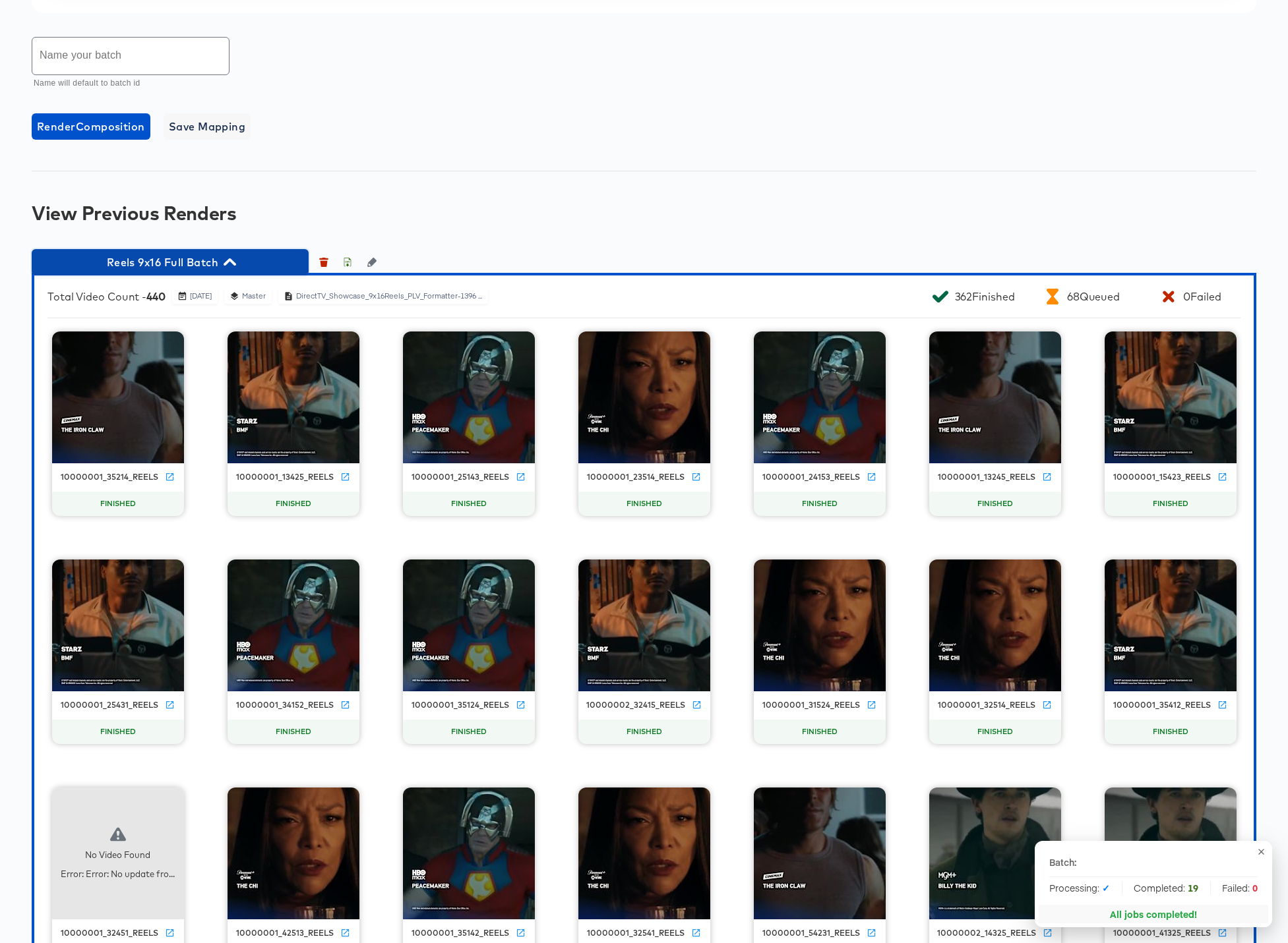
click at [229, 264] on icon "button" at bounding box center [230, 262] width 13 height 13
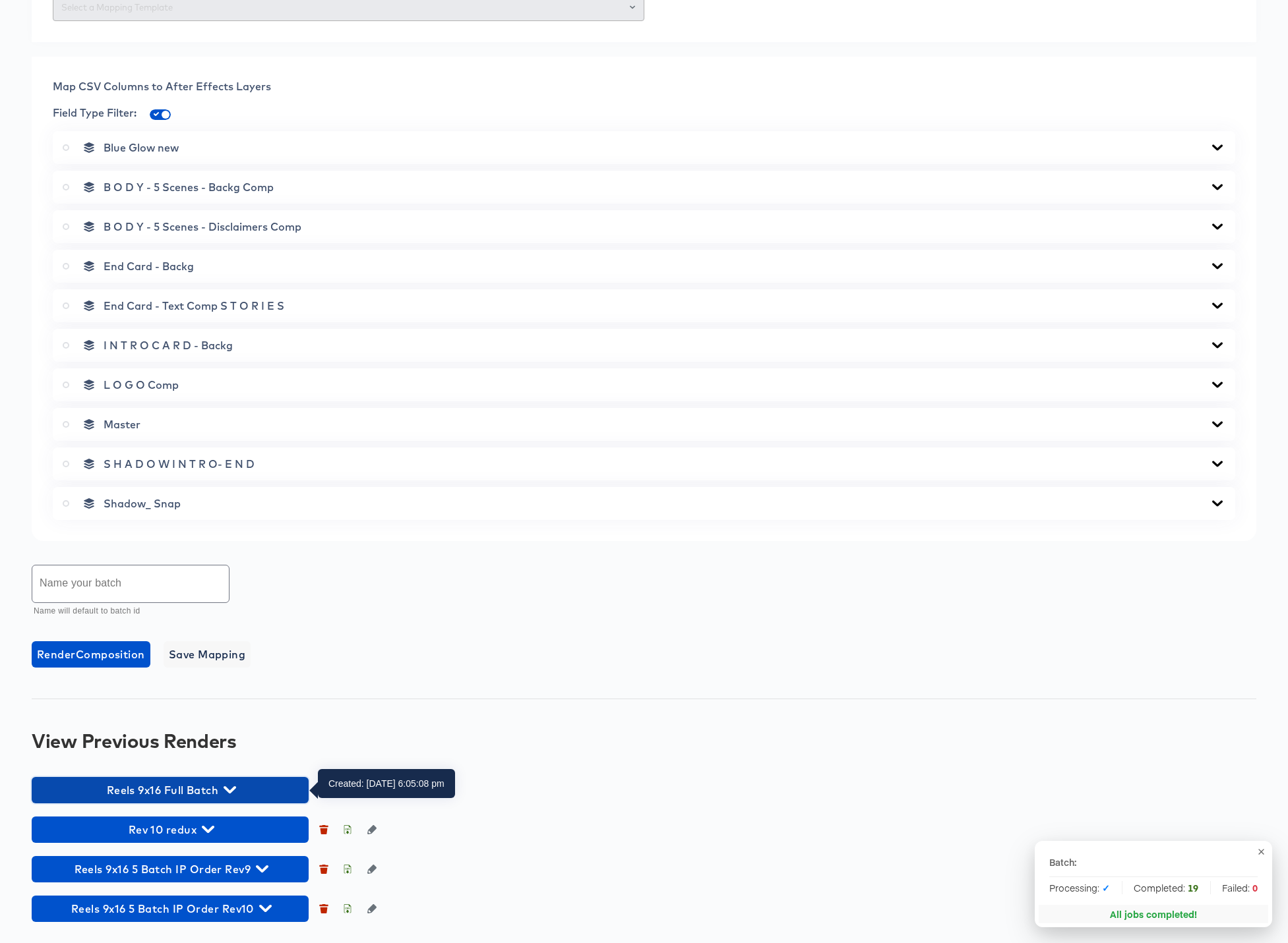
click at [230, 790] on icon "button" at bounding box center [230, 789] width 13 height 7
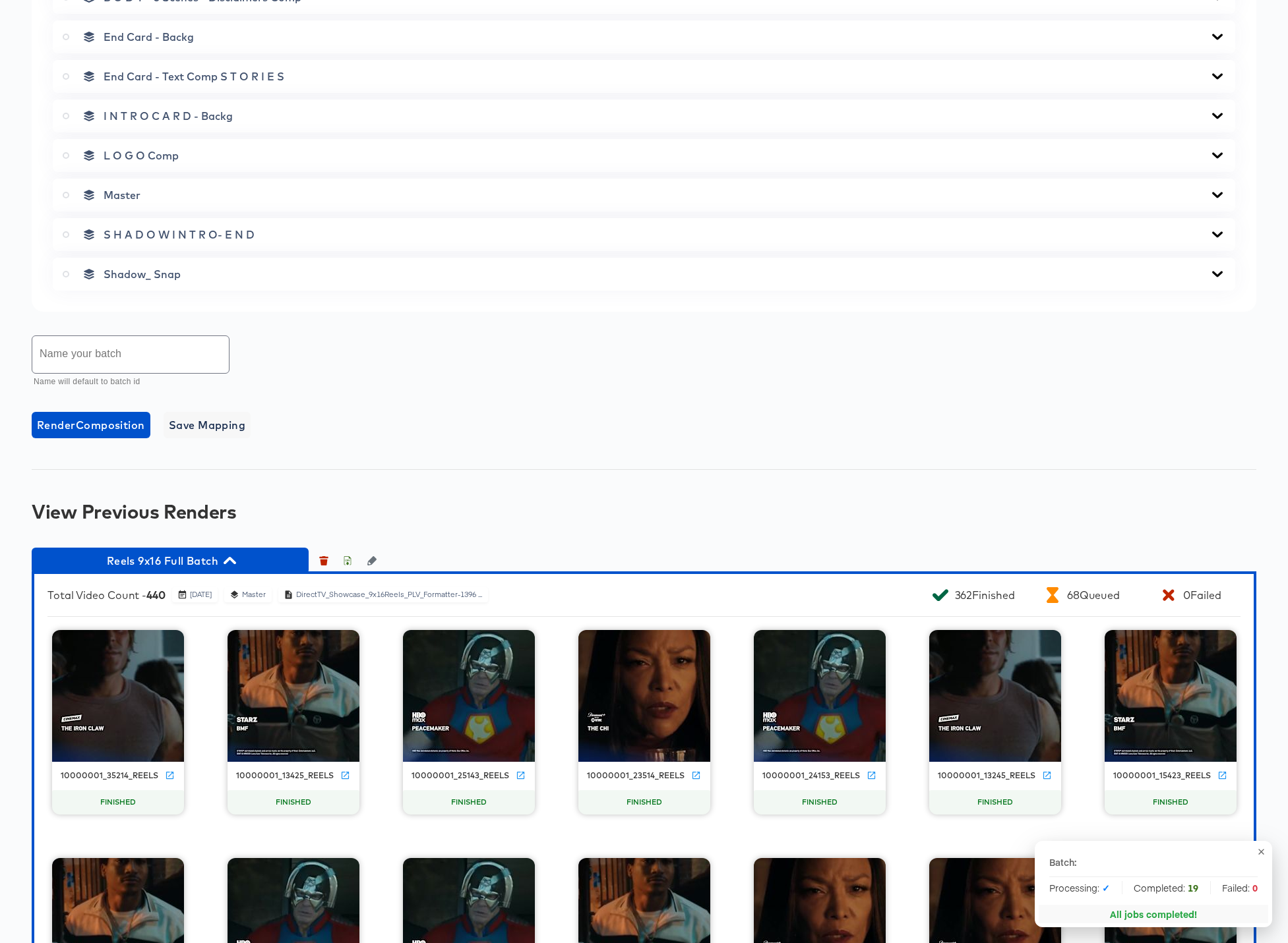
scroll to position [1154, 0]
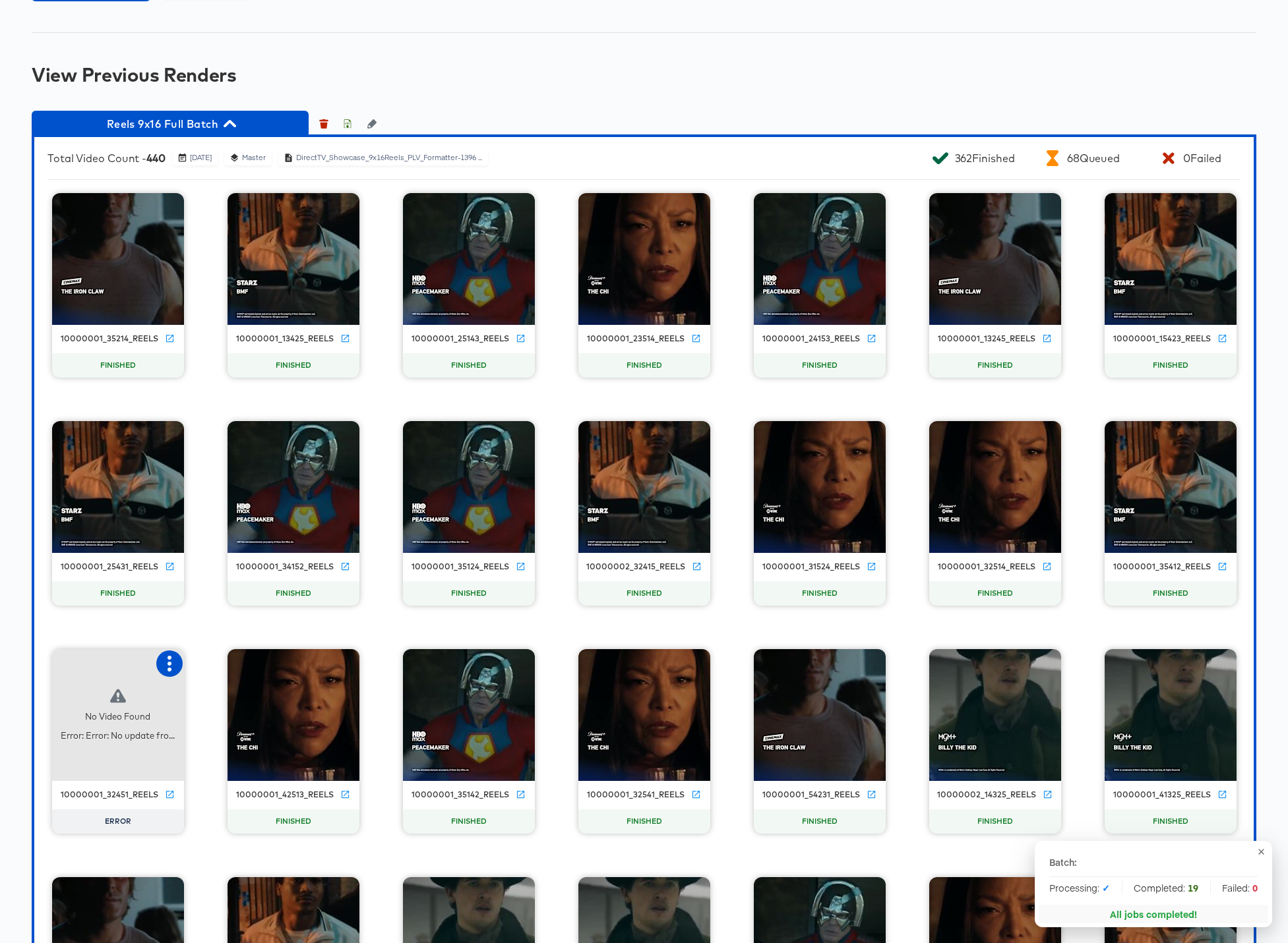
click at [168, 664] on icon "button" at bounding box center [169, 664] width 4 height 16
click at [239, 670] on div "Retry" at bounding box center [235, 662] width 99 height 26
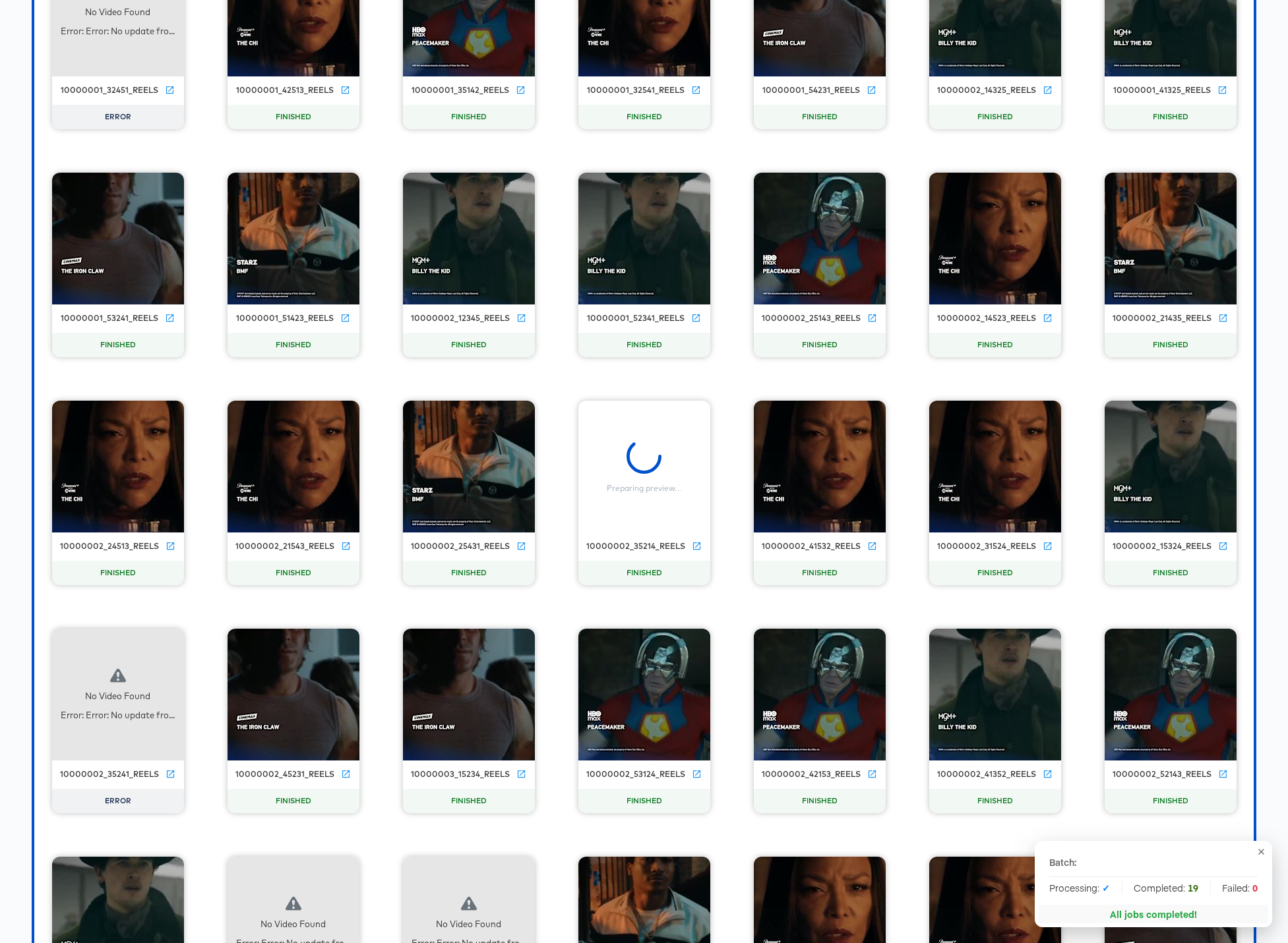
scroll to position [1861, 0]
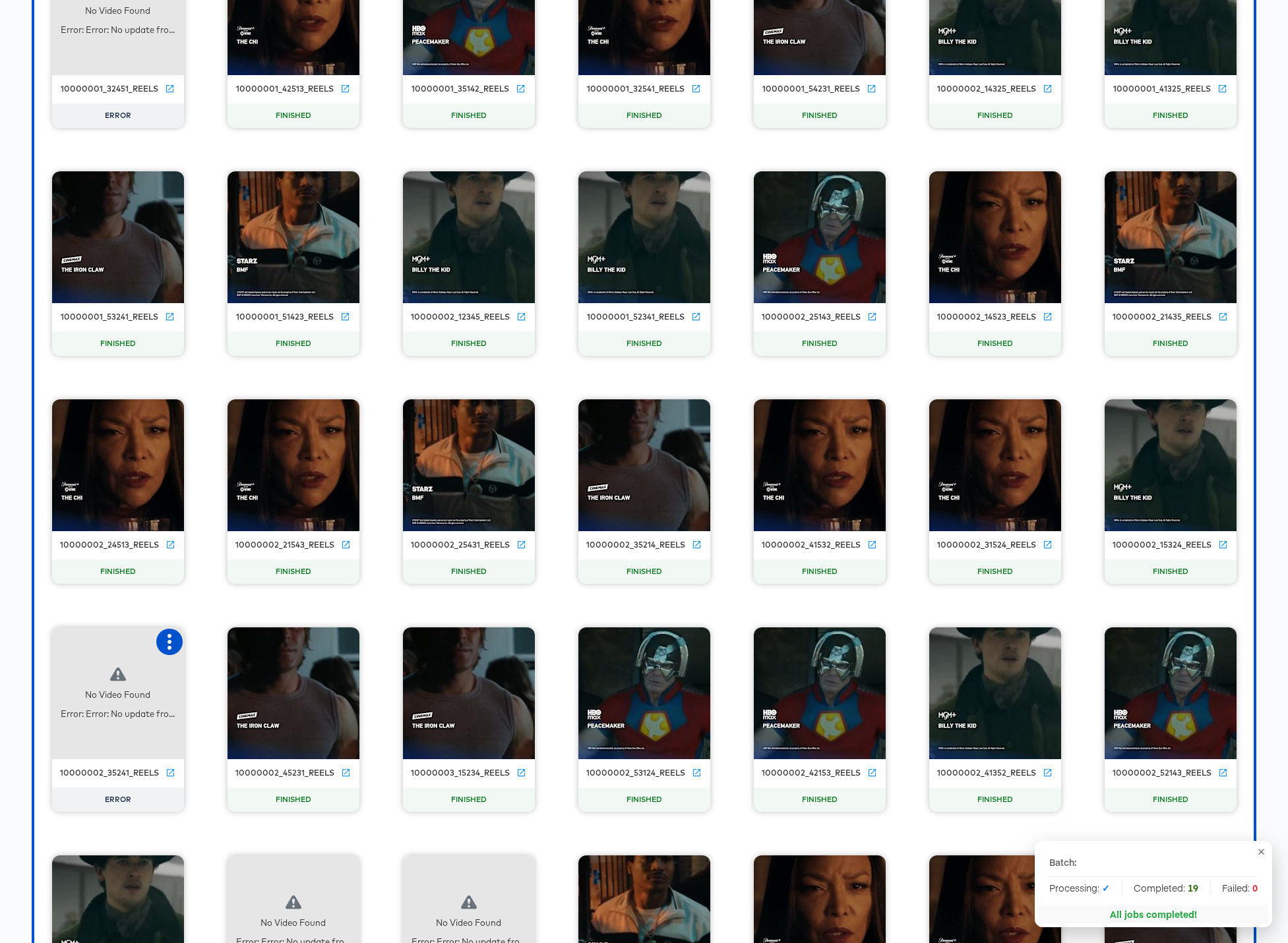
click at [166, 641] on icon "button" at bounding box center [170, 642] width 16 height 16
click at [228, 644] on div "Retry" at bounding box center [217, 640] width 25 height 10
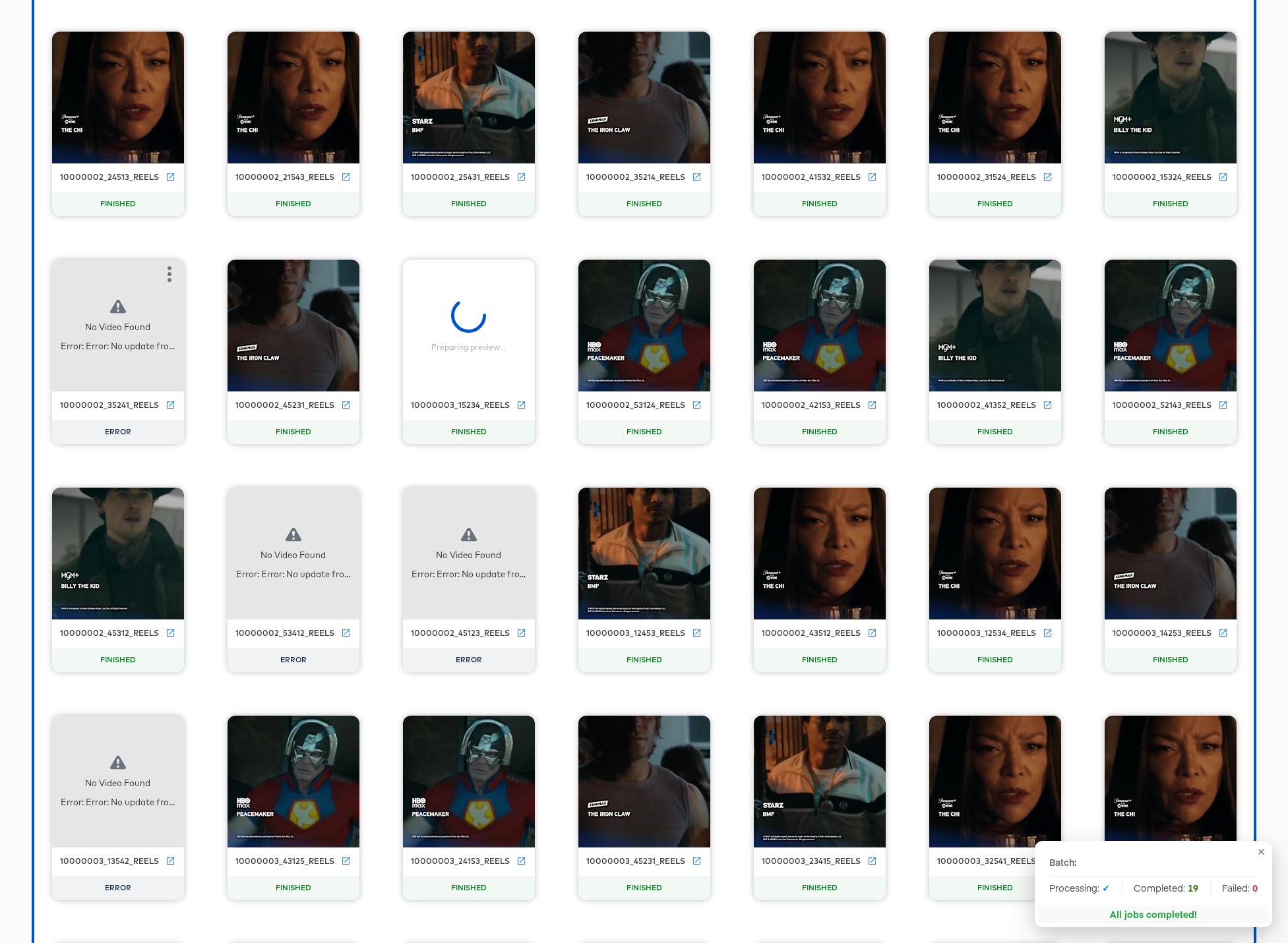
scroll to position [2229, 0]
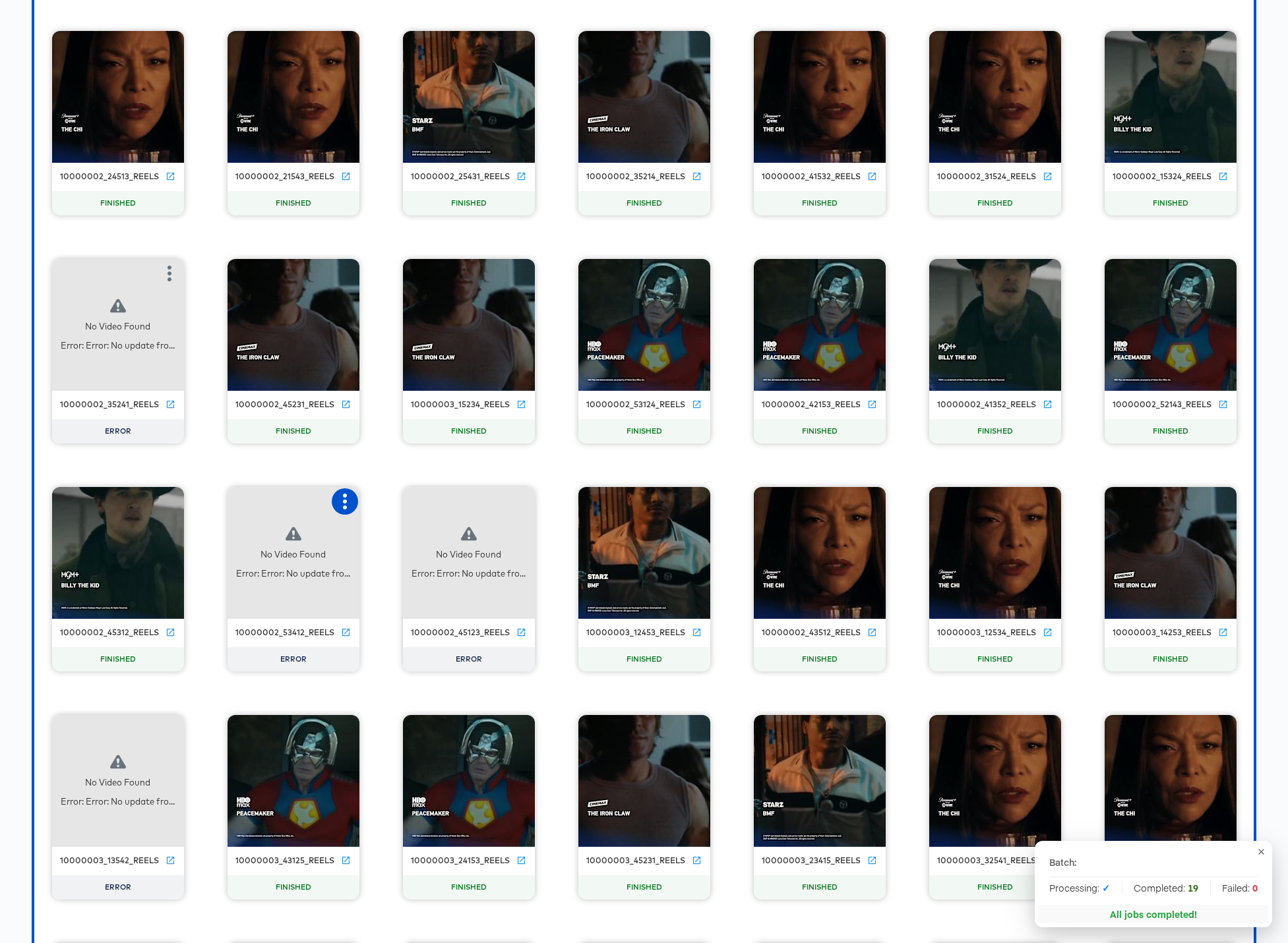
click at [340, 500] on icon "button" at bounding box center [345, 502] width 16 height 16
click at [384, 501] on div "Retry" at bounding box center [393, 500] width 25 height 10
click at [519, 501] on icon "button" at bounding box center [520, 502] width 4 height 16
click at [565, 504] on div "Retry" at bounding box center [569, 500] width 25 height 10
click at [170, 728] on icon "button" at bounding box center [170, 730] width 16 height 16
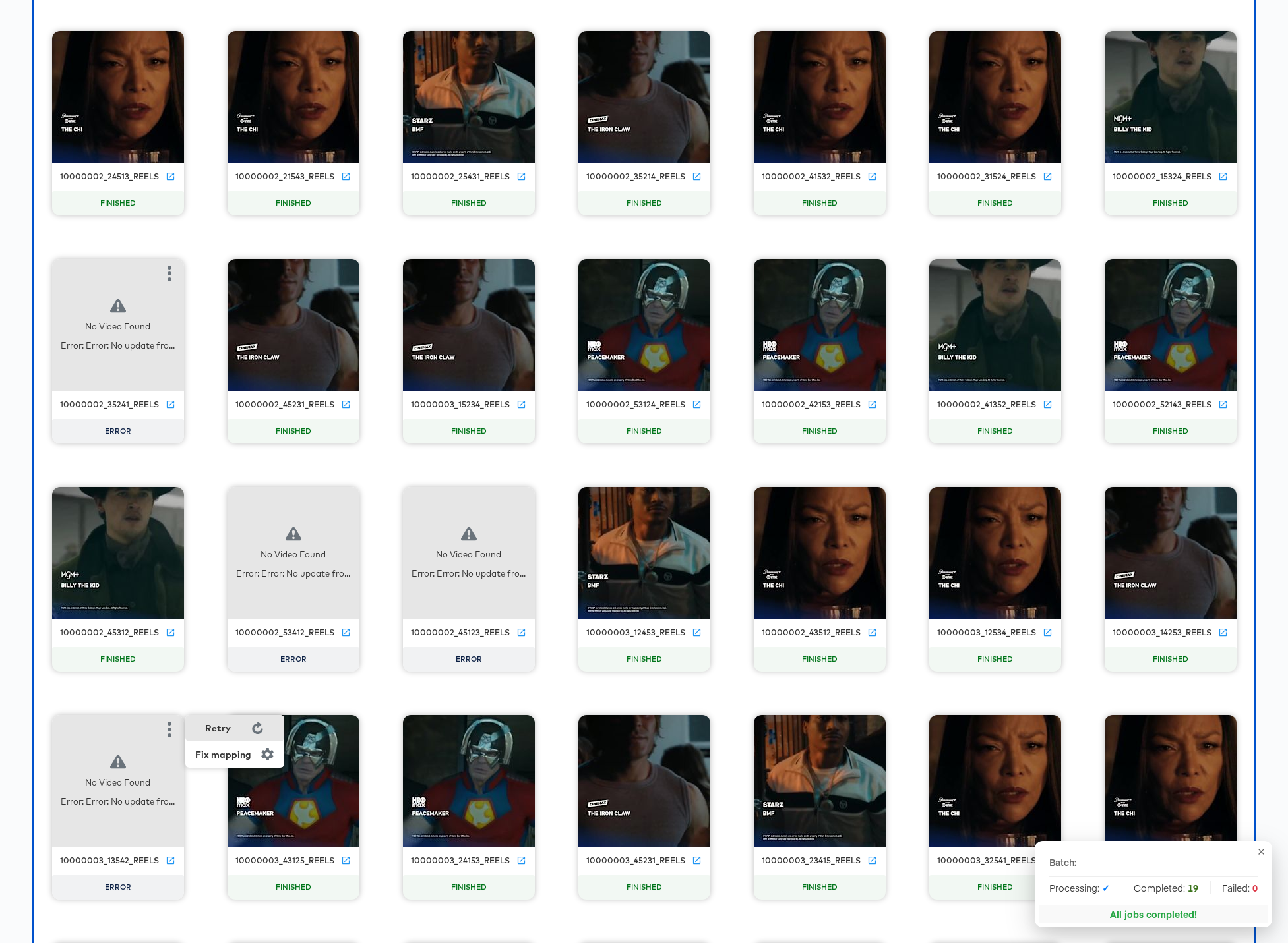
click at [220, 730] on div "Retry" at bounding box center [217, 728] width 25 height 10
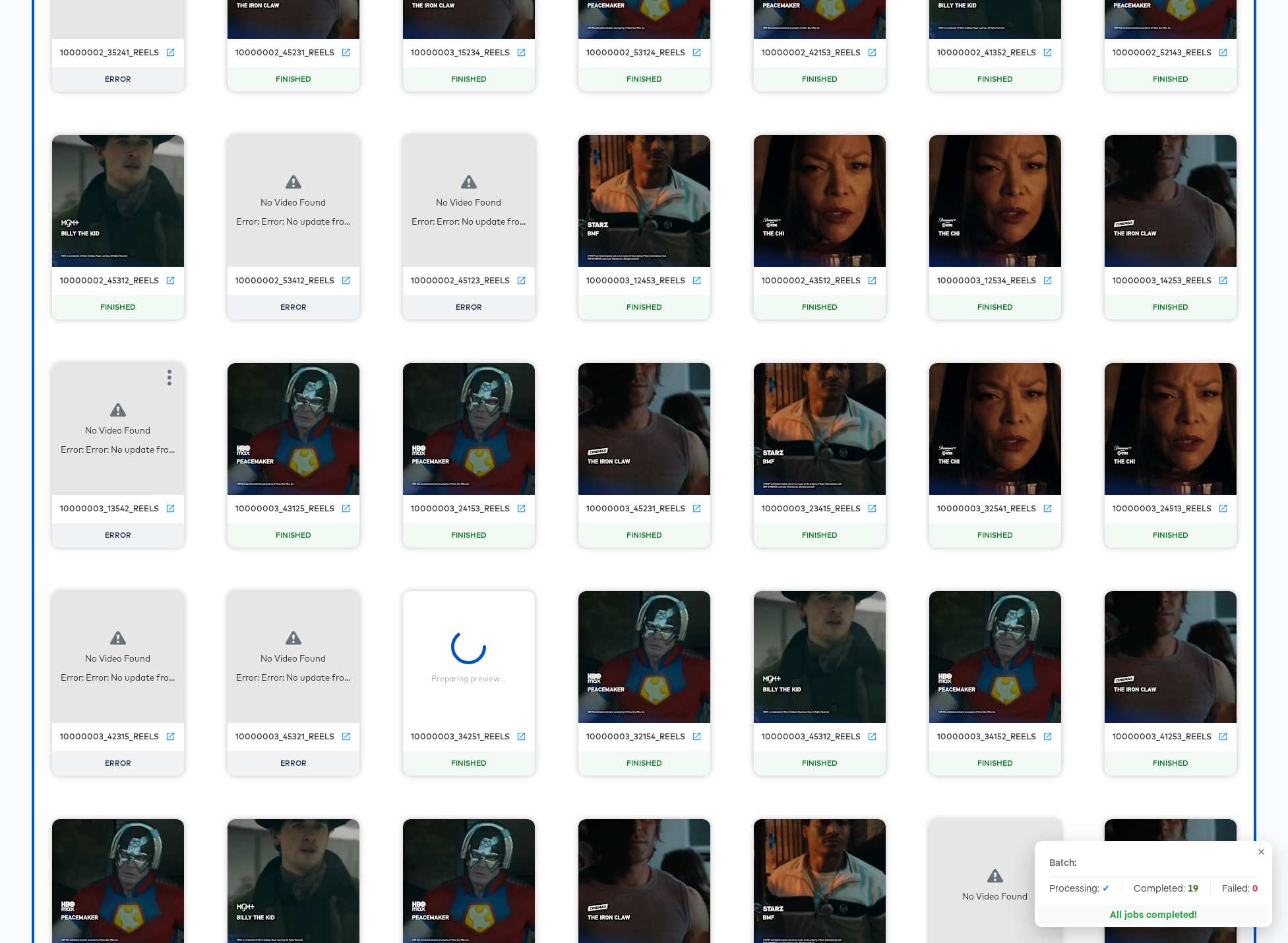
scroll to position [2581, 0]
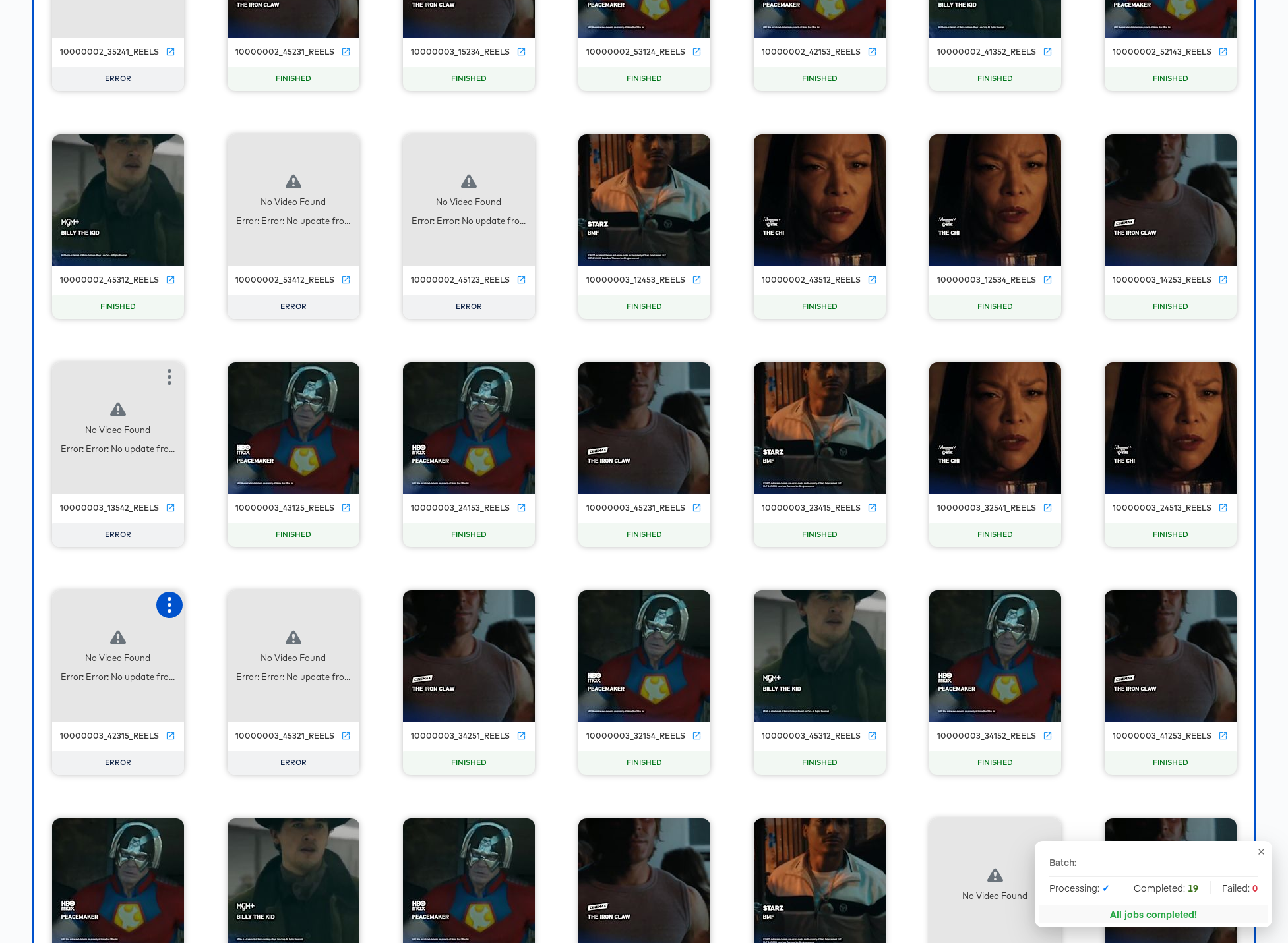
click at [163, 602] on icon "button" at bounding box center [170, 605] width 16 height 16
drag, startPoint x: 212, startPoint y: 605, endPoint x: 296, endPoint y: 613, distance: 84.4
click at [212, 605] on div "Retry" at bounding box center [217, 604] width 25 height 10
click at [344, 609] on icon "button" at bounding box center [344, 605] width 4 height 16
click at [395, 607] on div "Retry" at bounding box center [393, 604] width 25 height 10
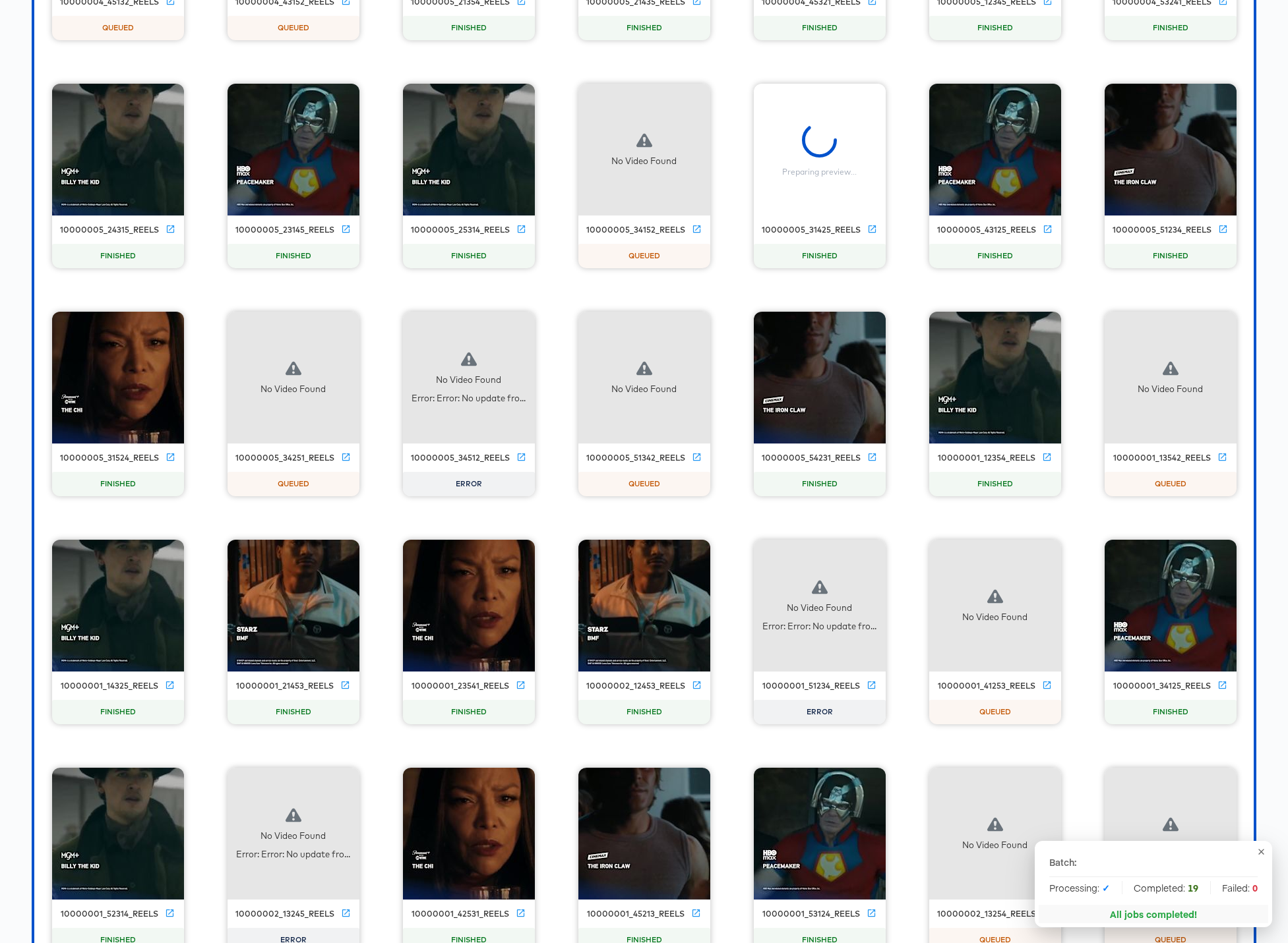
scroll to position [4253, 0]
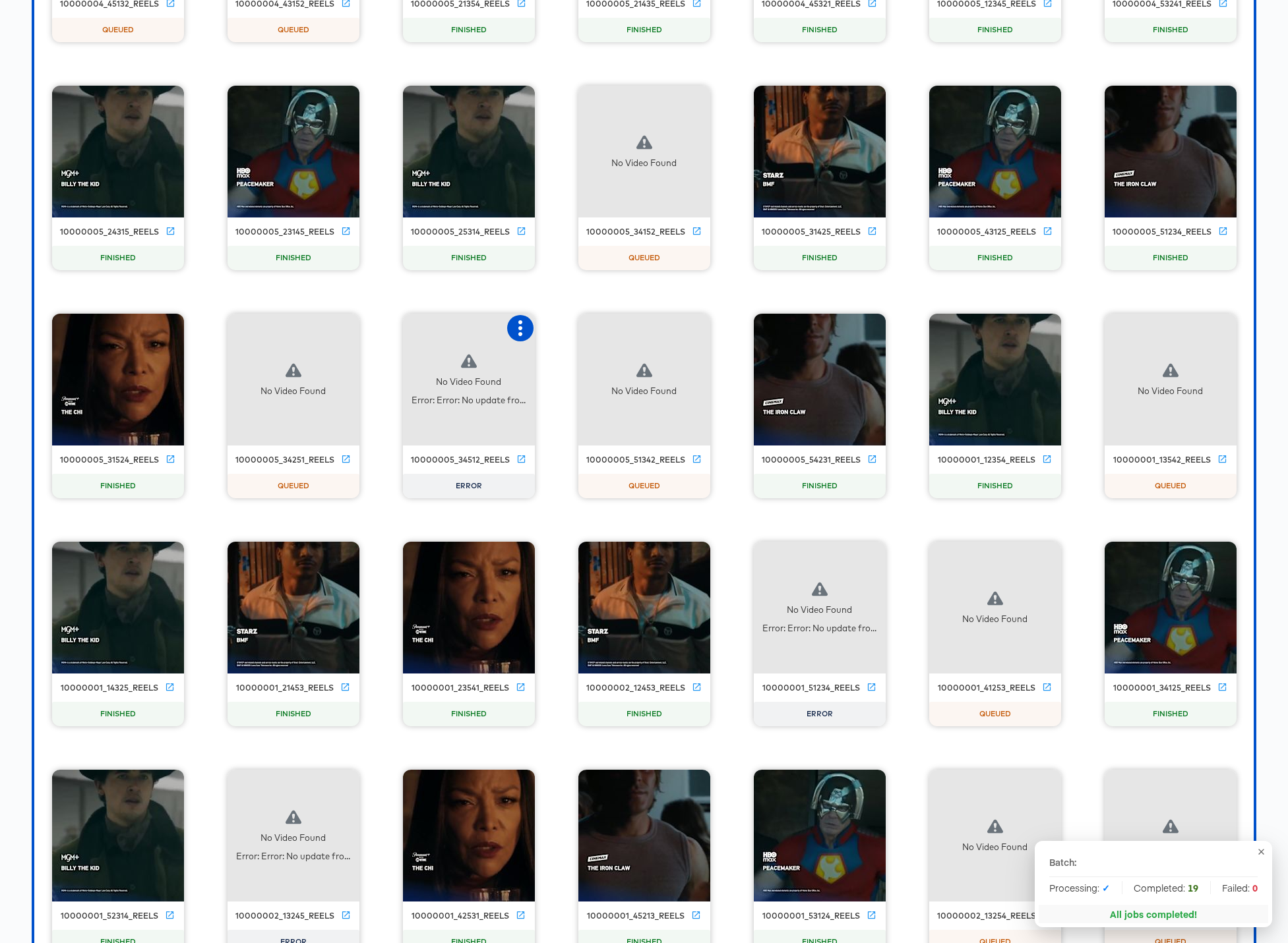
click at [519, 334] on icon "button" at bounding box center [520, 328] width 4 height 16
click at [582, 328] on div "Retry" at bounding box center [585, 327] width 99 height 26
click at [867, 557] on icon "button" at bounding box center [871, 557] width 16 height 16
click at [940, 565] on div "Retry" at bounding box center [936, 554] width 99 height 26
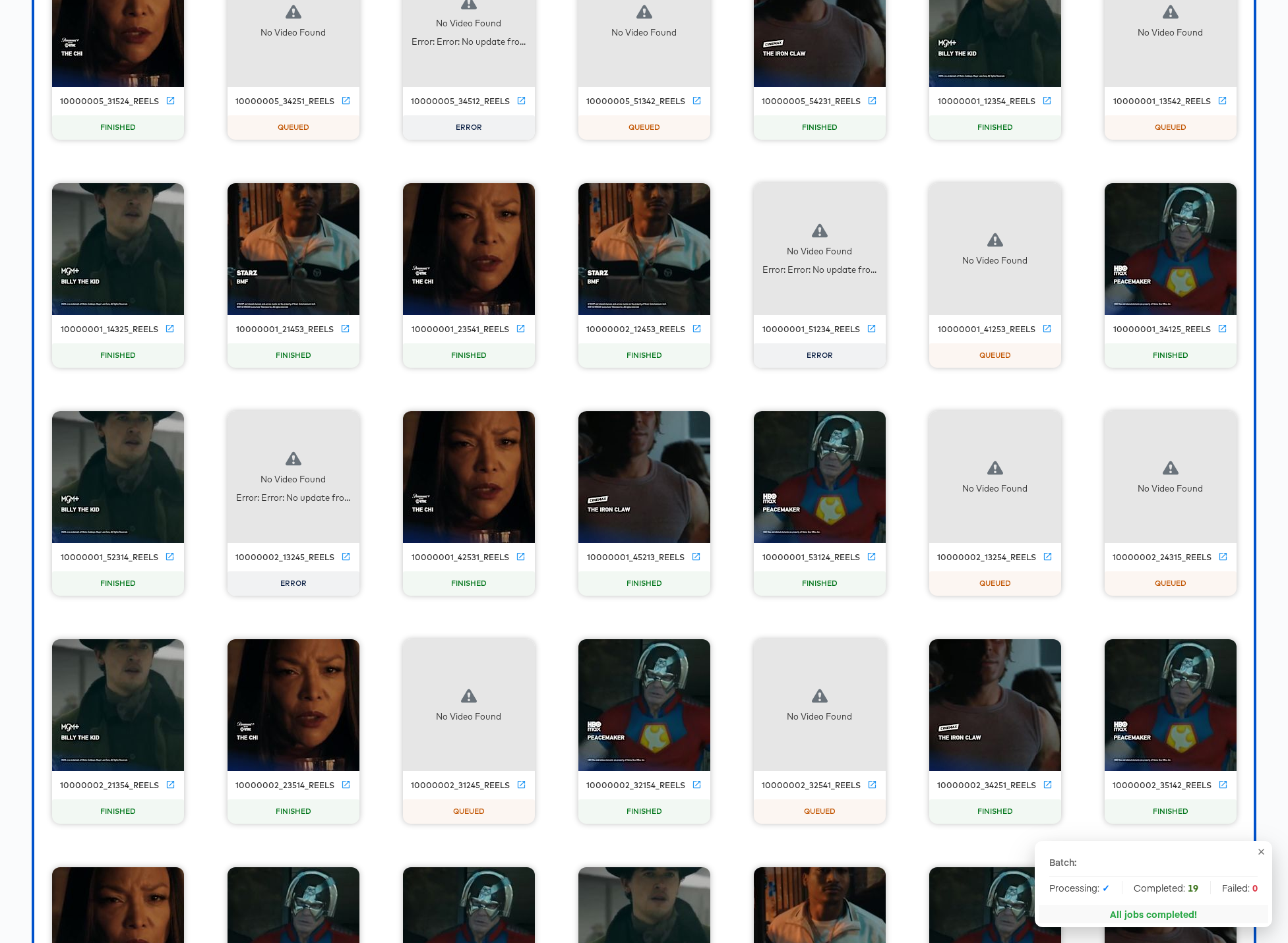
scroll to position [4615, 0]
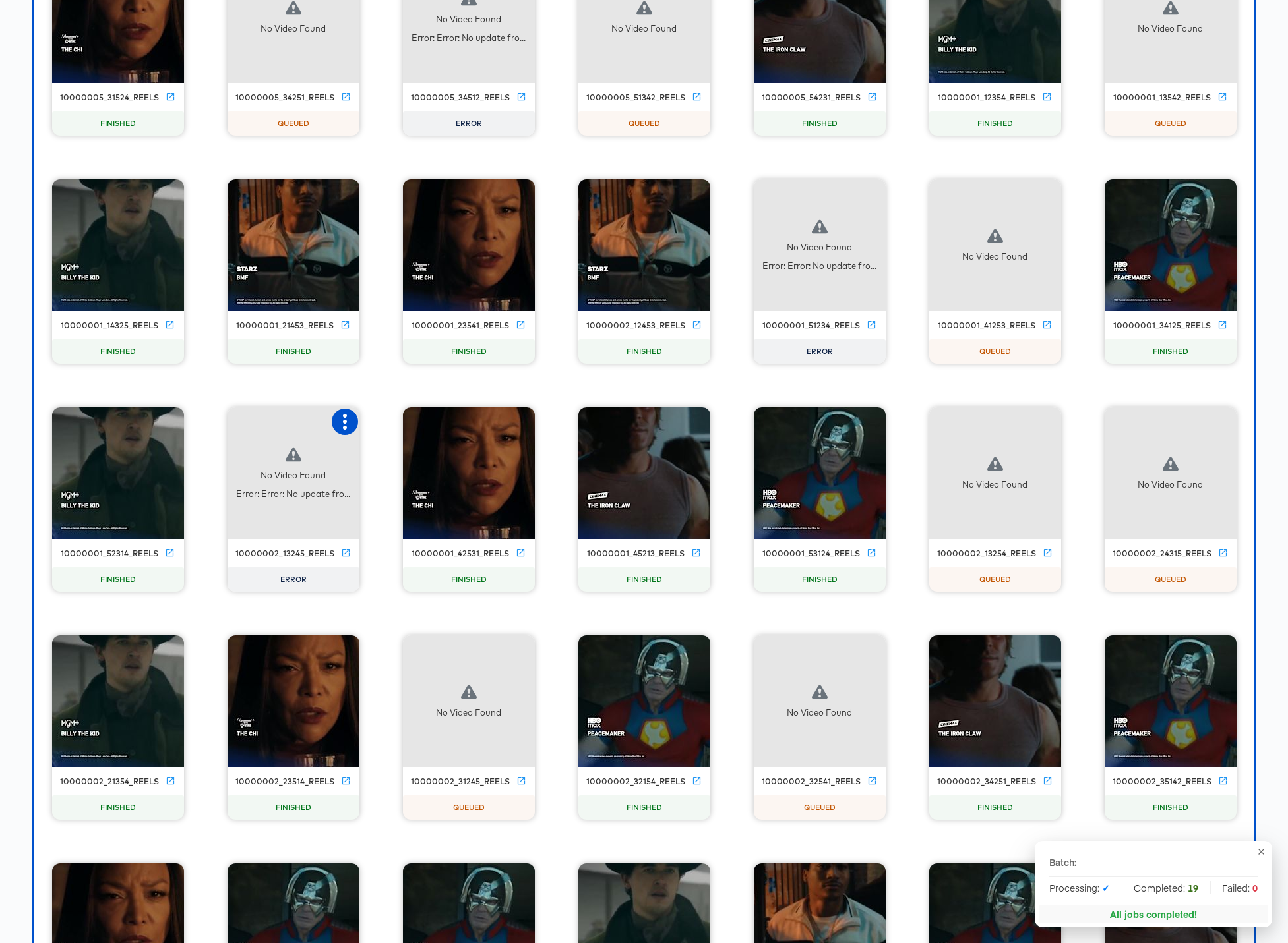
click at [343, 428] on icon "button" at bounding box center [345, 422] width 16 height 16
click at [397, 424] on div "Retry" at bounding box center [393, 420] width 25 height 10
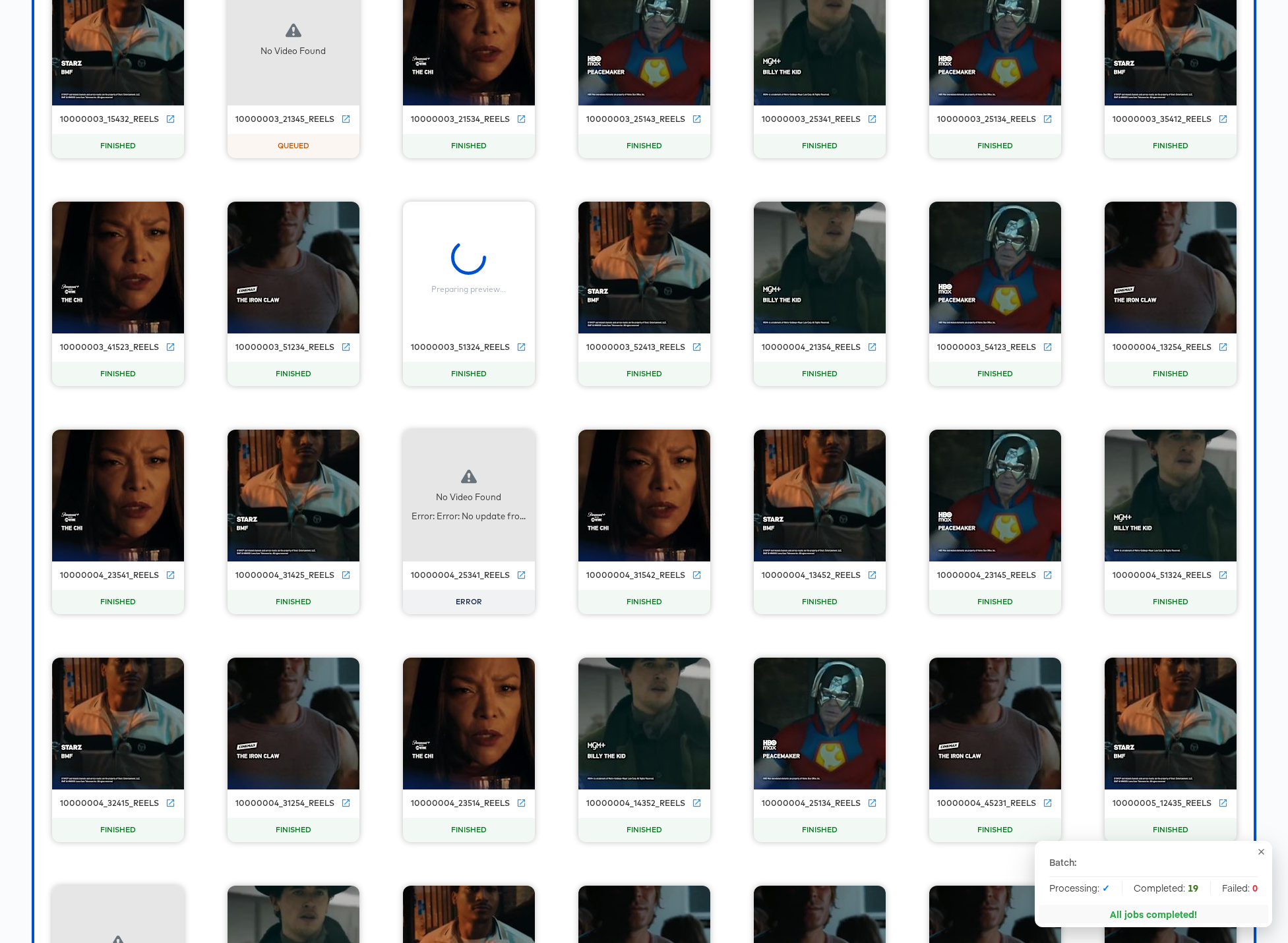
scroll to position [5711, 0]
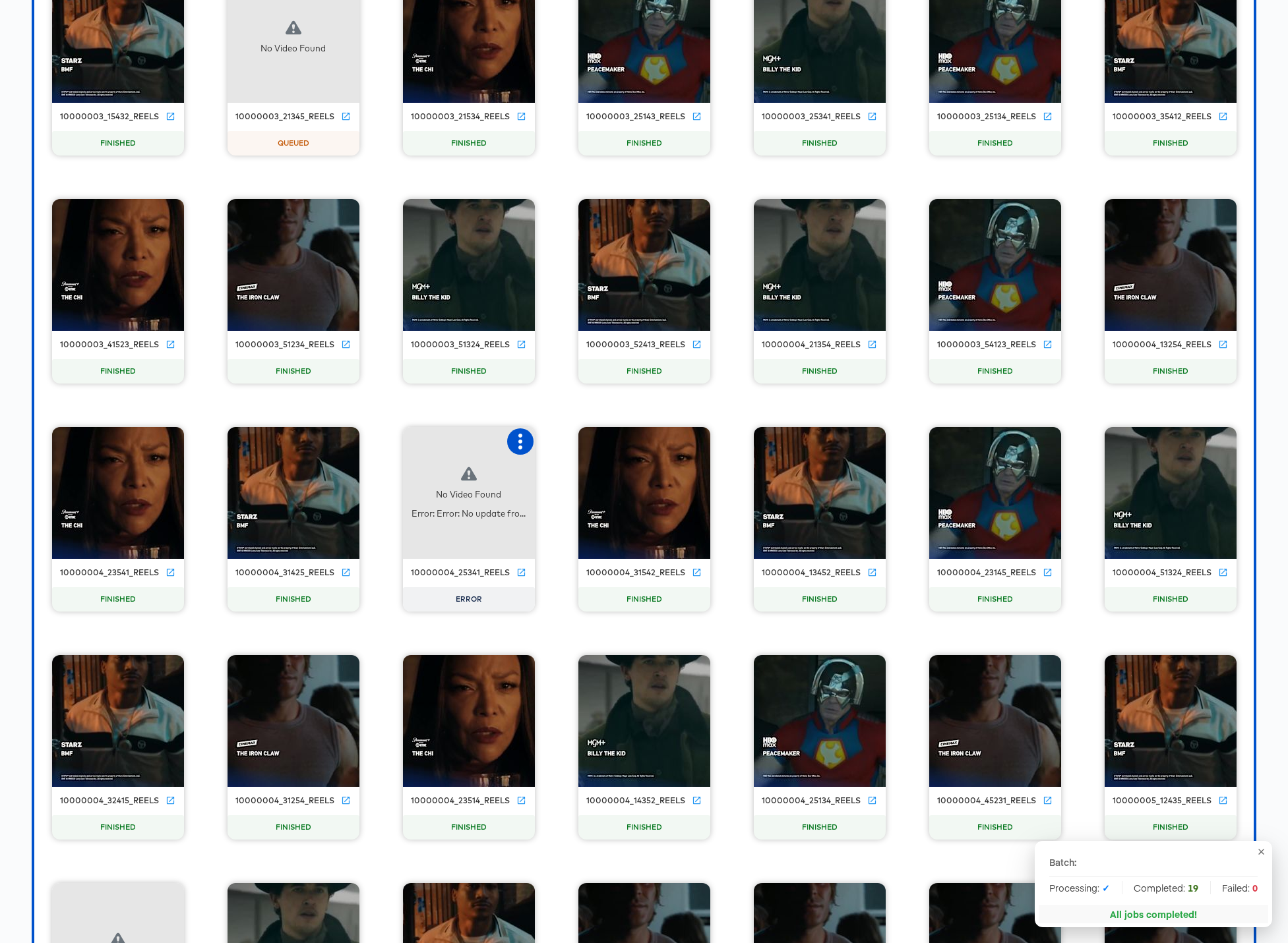
click at [517, 438] on icon "button" at bounding box center [520, 442] width 16 height 16
click at [585, 442] on div "Retry" at bounding box center [585, 440] width 99 height 26
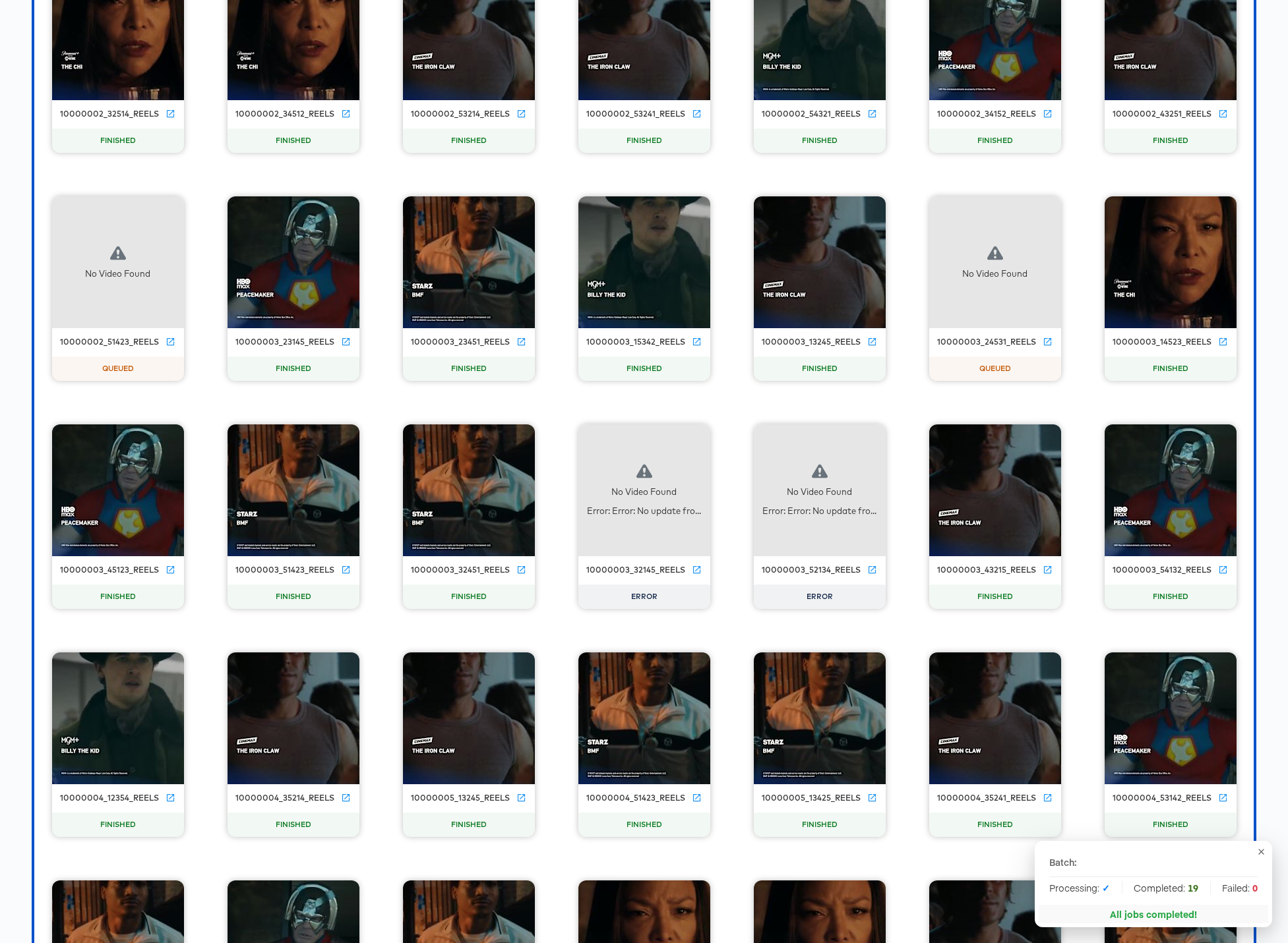
scroll to position [15086, 0]
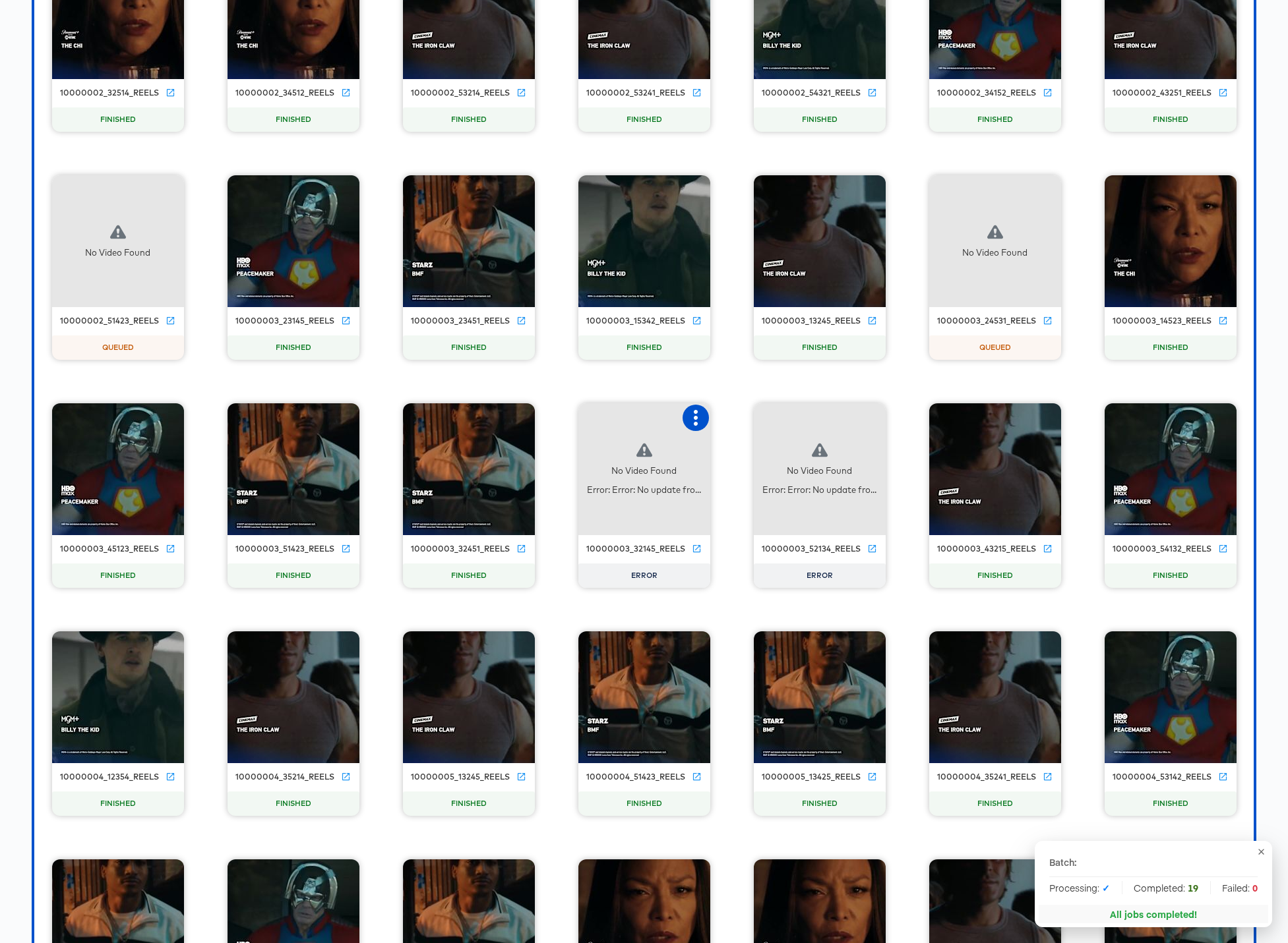
click at [698, 418] on icon "button" at bounding box center [695, 418] width 16 height 16
click at [735, 419] on div "Retry" at bounding box center [744, 416] width 25 height 10
click at [871, 417] on icon "button" at bounding box center [871, 418] width 4 height 16
click at [920, 415] on div "Retry" at bounding box center [919, 416] width 25 height 10
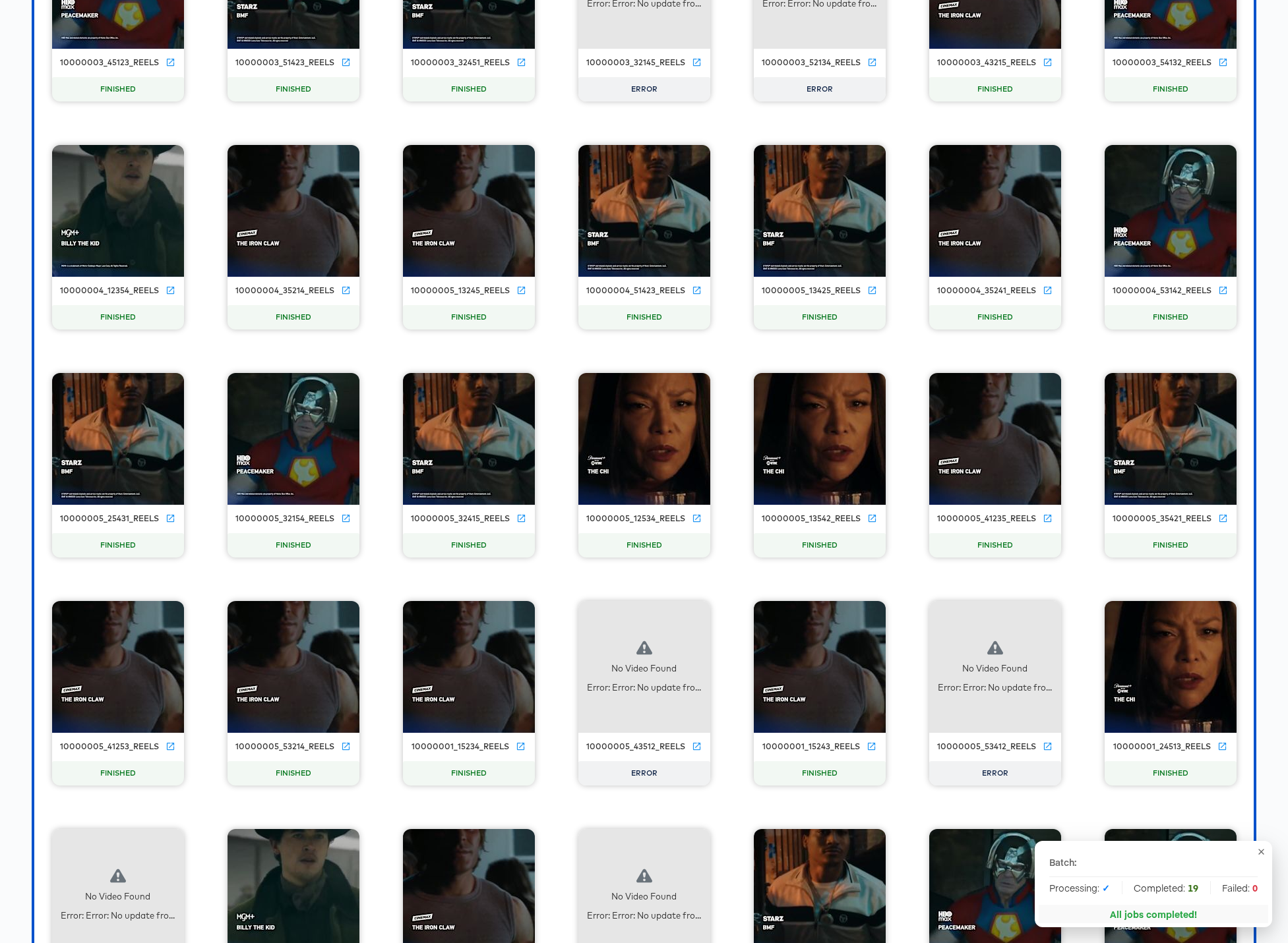
scroll to position [15573, 0]
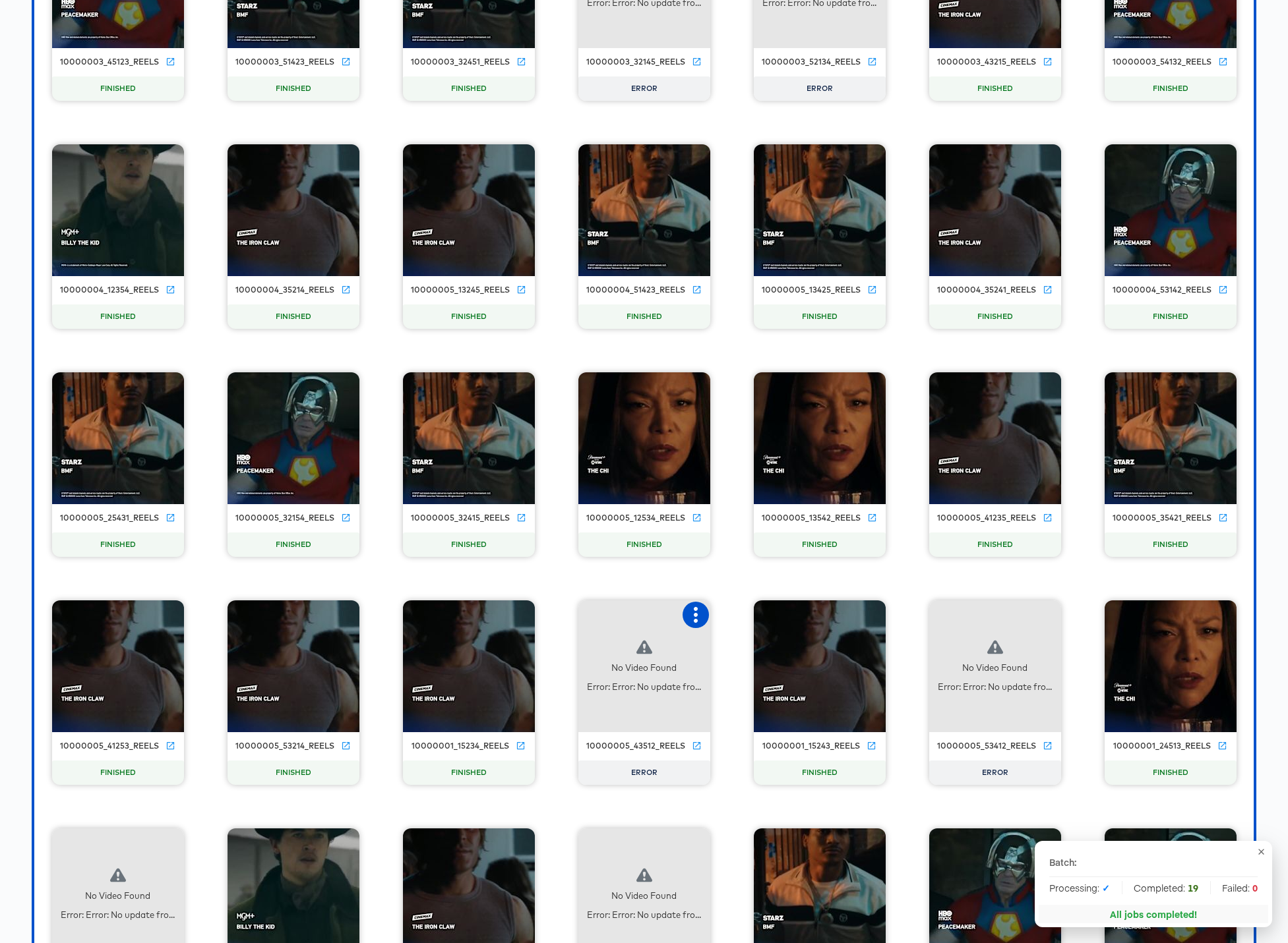
click at [691, 614] on icon "button" at bounding box center [695, 615] width 16 height 16
click at [744, 614] on div "Retry" at bounding box center [744, 613] width 25 height 10
click at [984, 608] on icon "button" at bounding box center [1046, 615] width 4 height 16
drag, startPoint x: 1087, startPoint y: 612, endPoint x: 965, endPoint y: 599, distance: 122.7
click at [984, 612] on div "Retry" at bounding box center [1094, 613] width 25 height 10
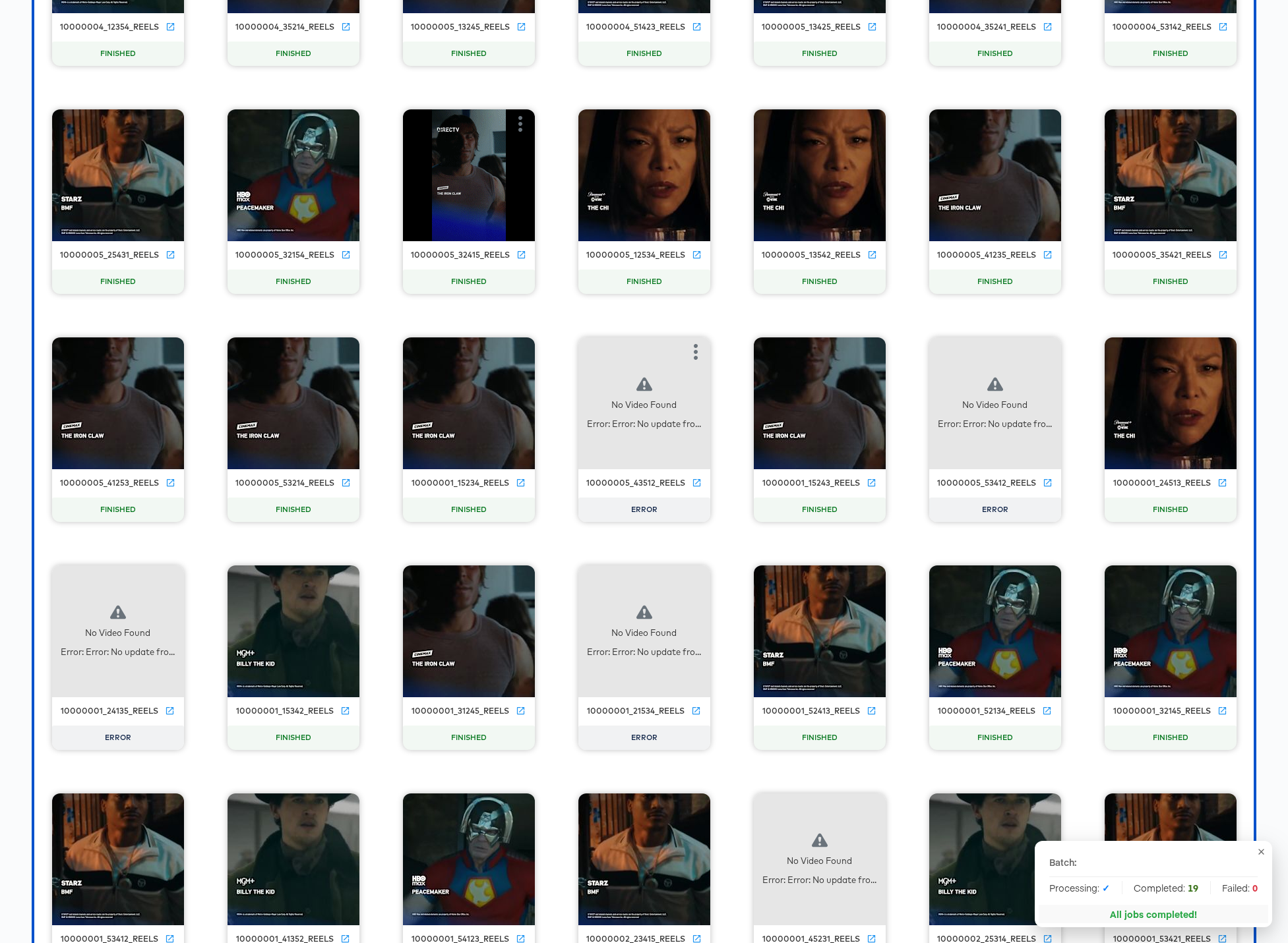
scroll to position [15927, 0]
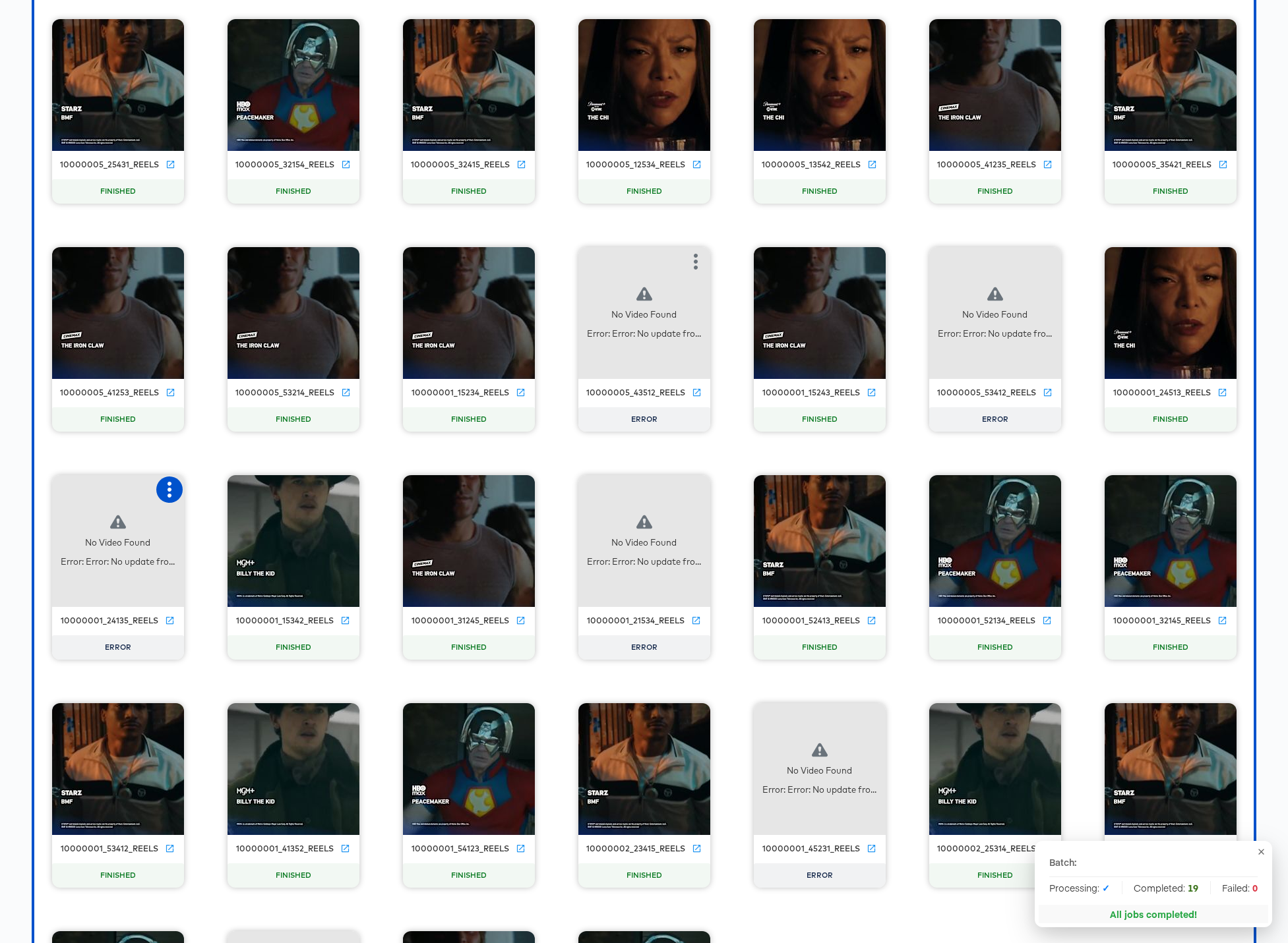
click at [166, 487] on icon "button" at bounding box center [170, 490] width 16 height 16
click at [225, 490] on div "Retry" at bounding box center [217, 488] width 25 height 10
click at [695, 489] on icon "button" at bounding box center [695, 490] width 4 height 16
click at [742, 491] on div "Retry" at bounding box center [744, 488] width 25 height 10
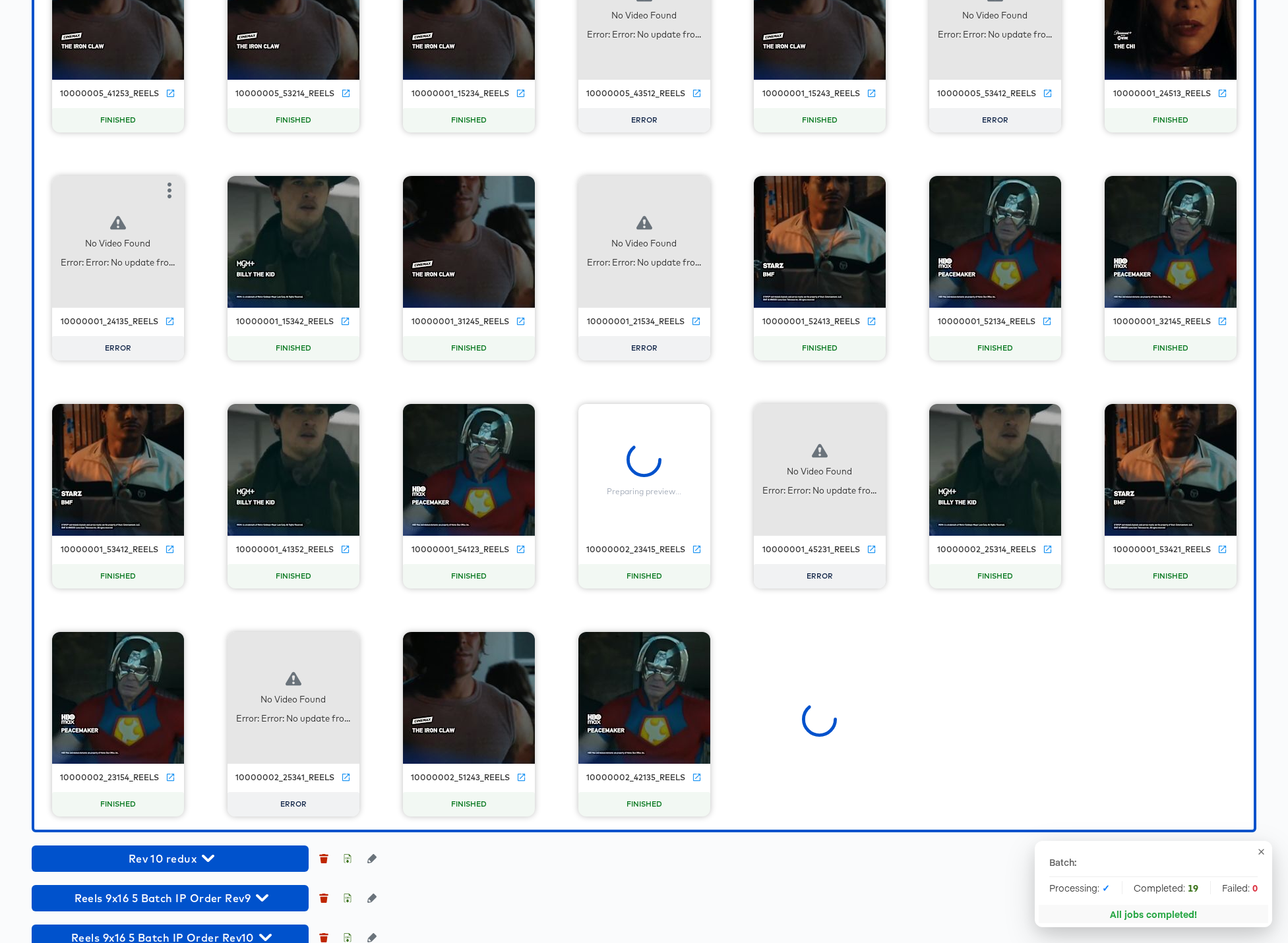
scroll to position [16255, 0]
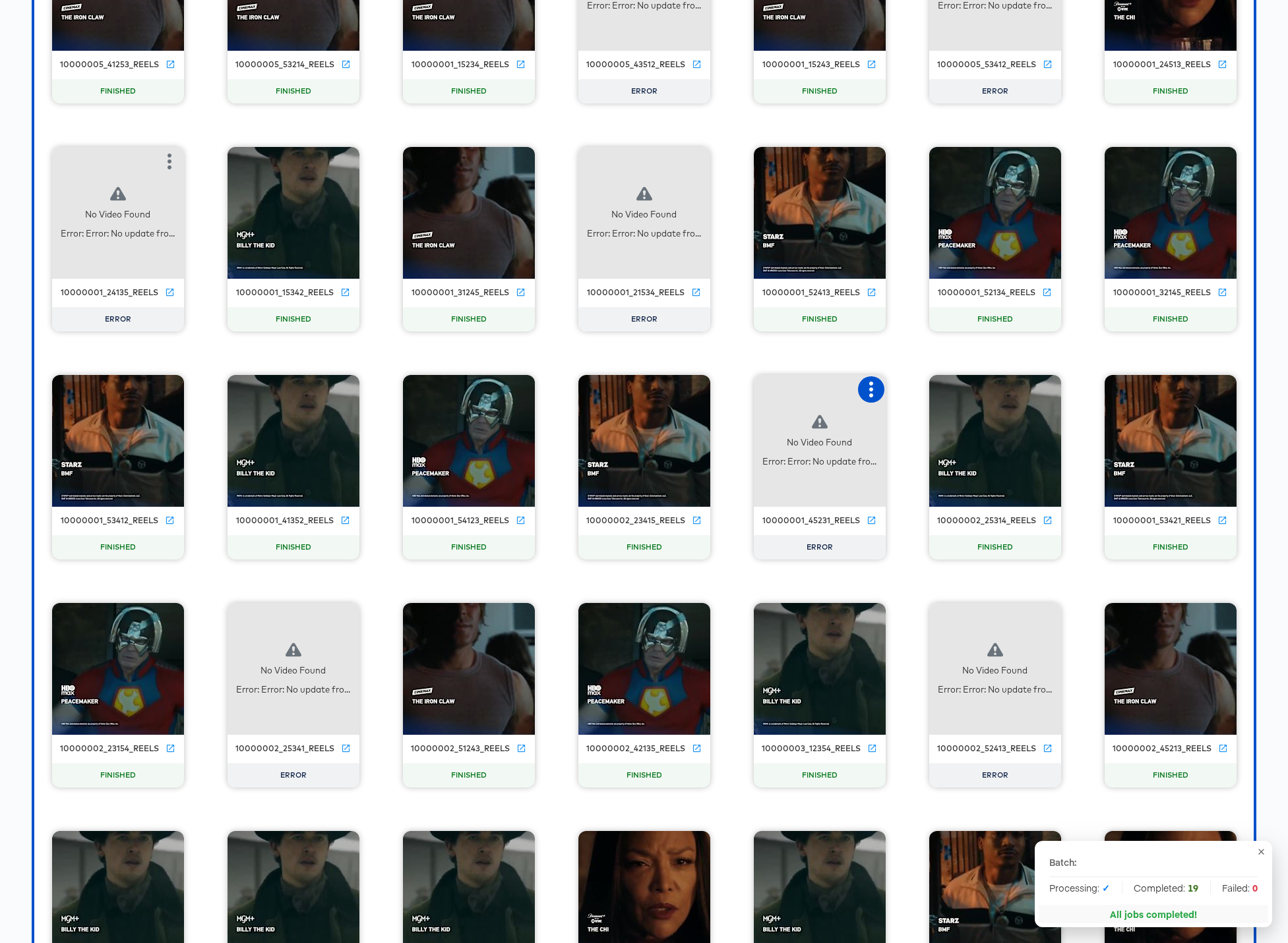
click at [864, 386] on icon "button" at bounding box center [871, 389] width 16 height 16
click at [936, 389] on div "Retry" at bounding box center [936, 388] width 99 height 26
click at [342, 617] on icon "button" at bounding box center [345, 618] width 16 height 16
click at [397, 613] on div "Retry" at bounding box center [393, 616] width 25 height 10
click at [984, 617] on icon "button" at bounding box center [1047, 618] width 16 height 16
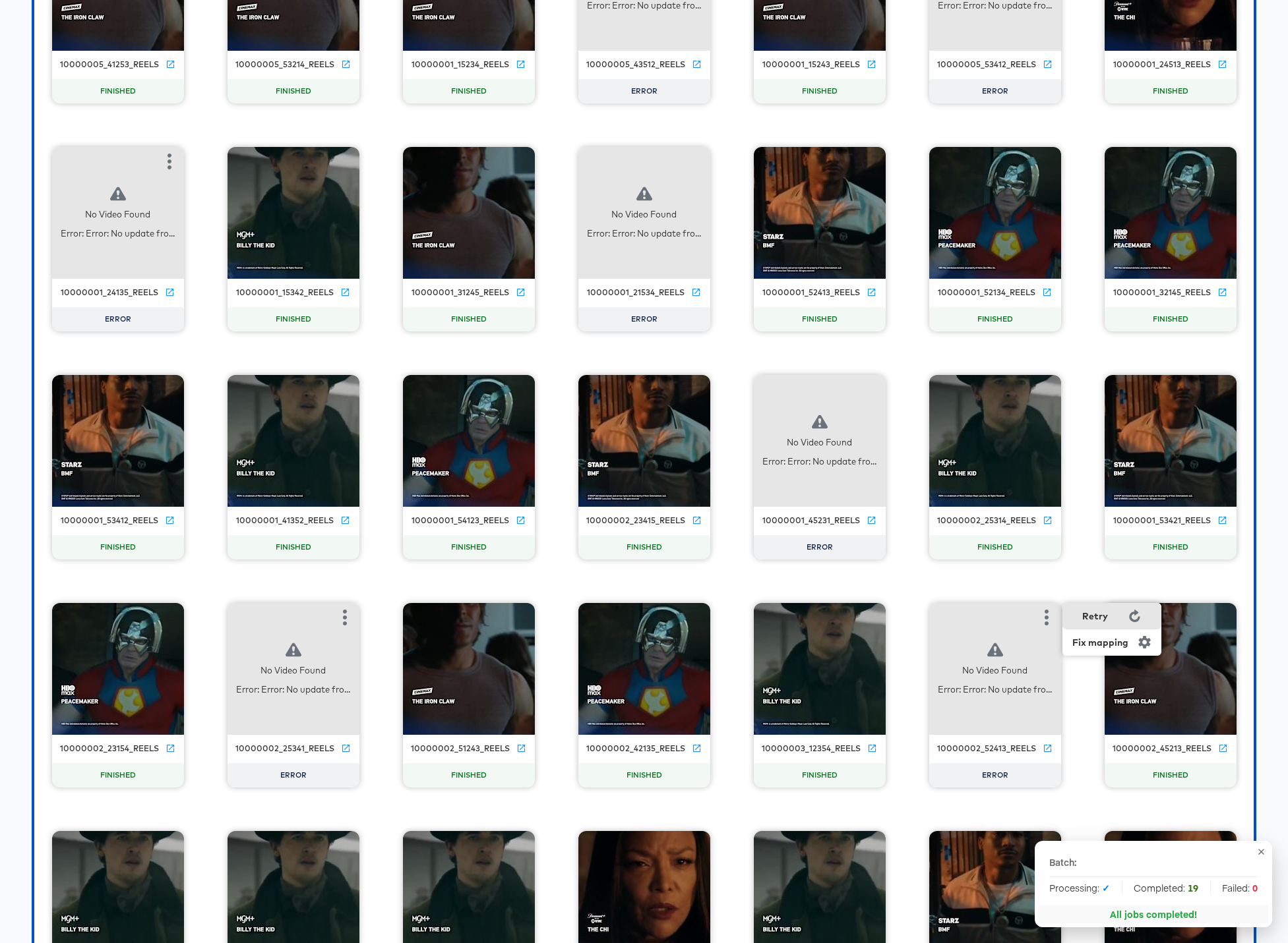
click at [984, 613] on div "Retry" at bounding box center [1094, 616] width 25 height 10
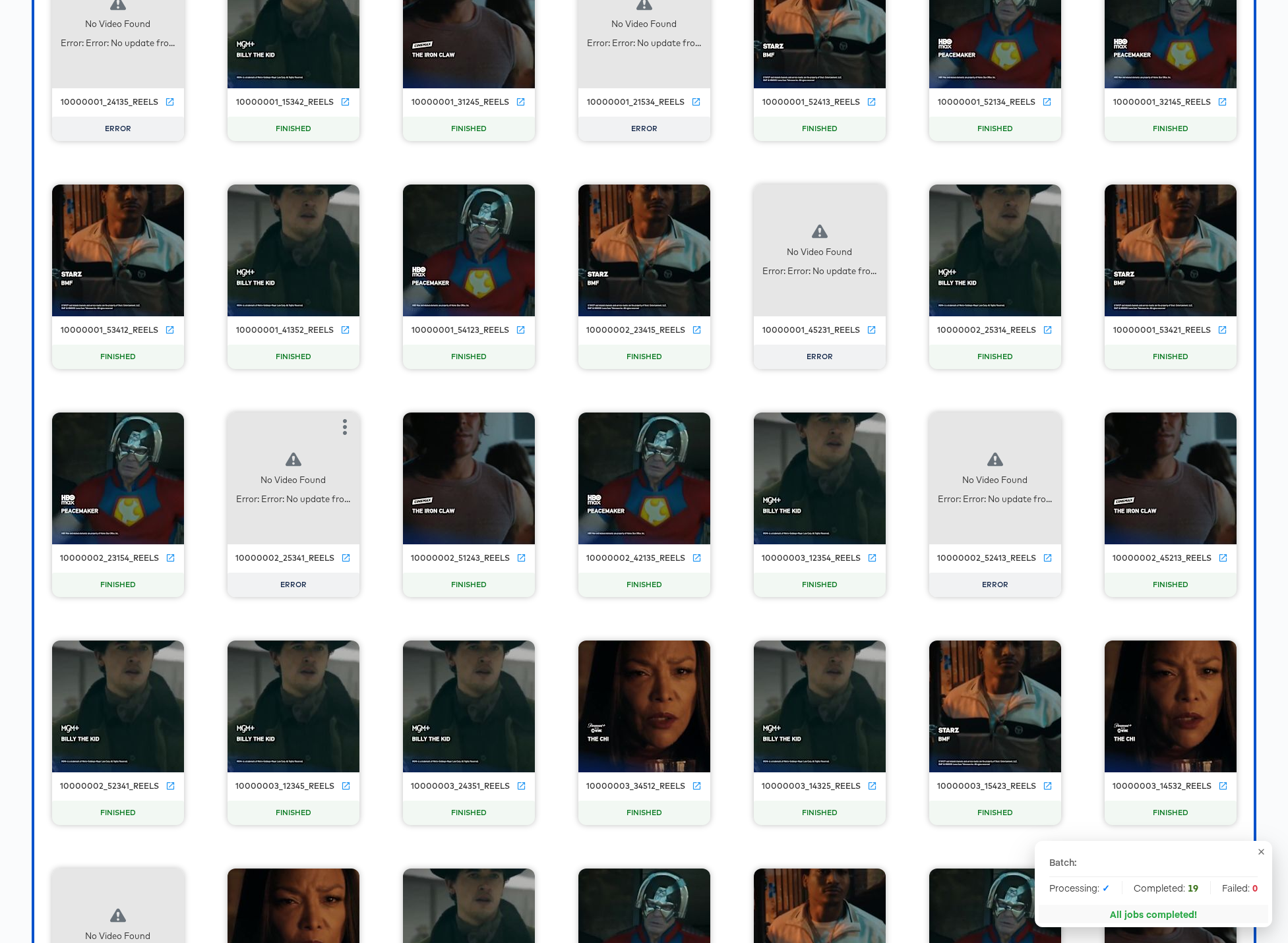
scroll to position [16645, 0]
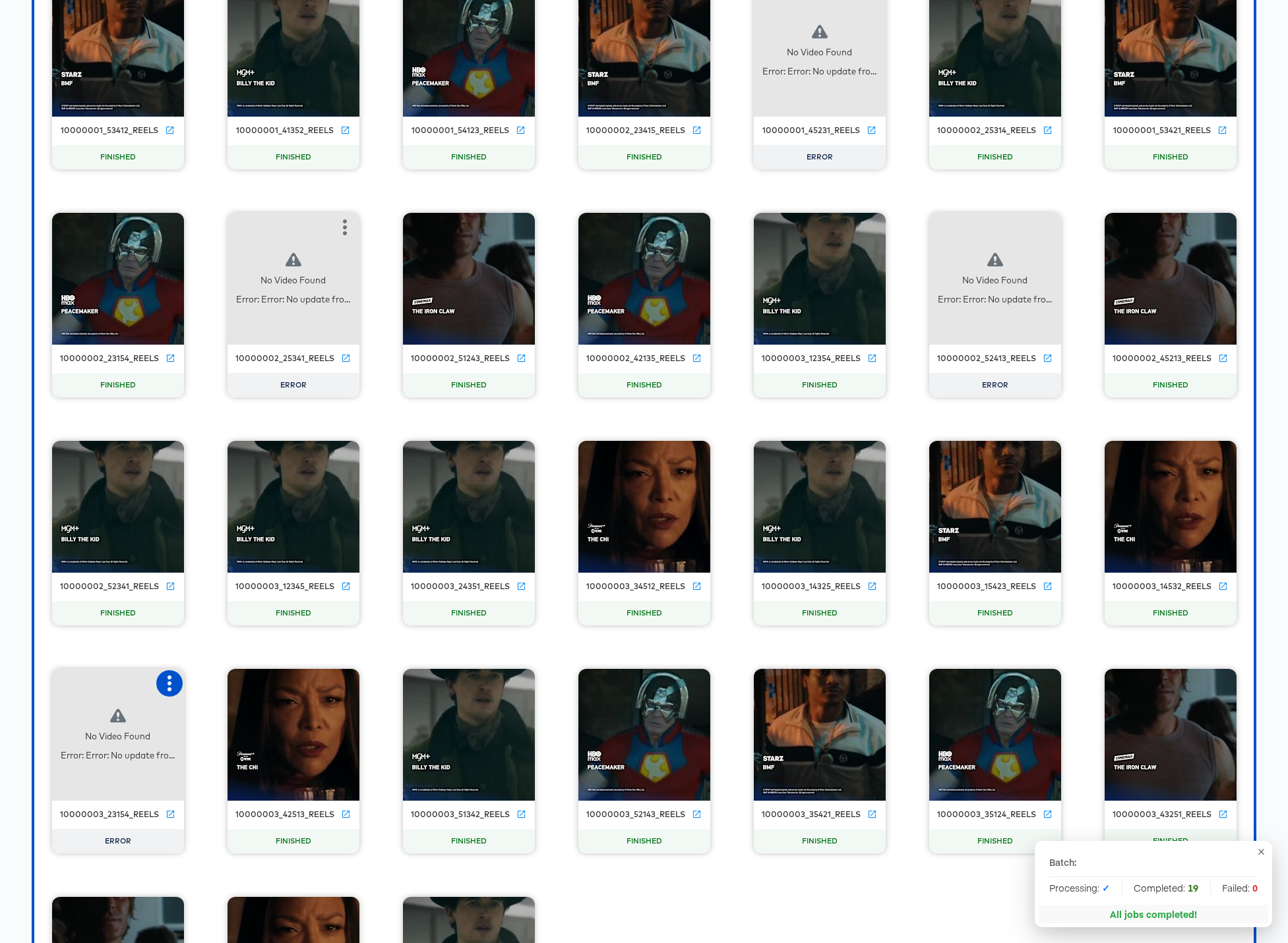
click at [168, 682] on icon "button" at bounding box center [169, 683] width 4 height 16
click at [239, 680] on div "Retry" at bounding box center [235, 682] width 99 height 26
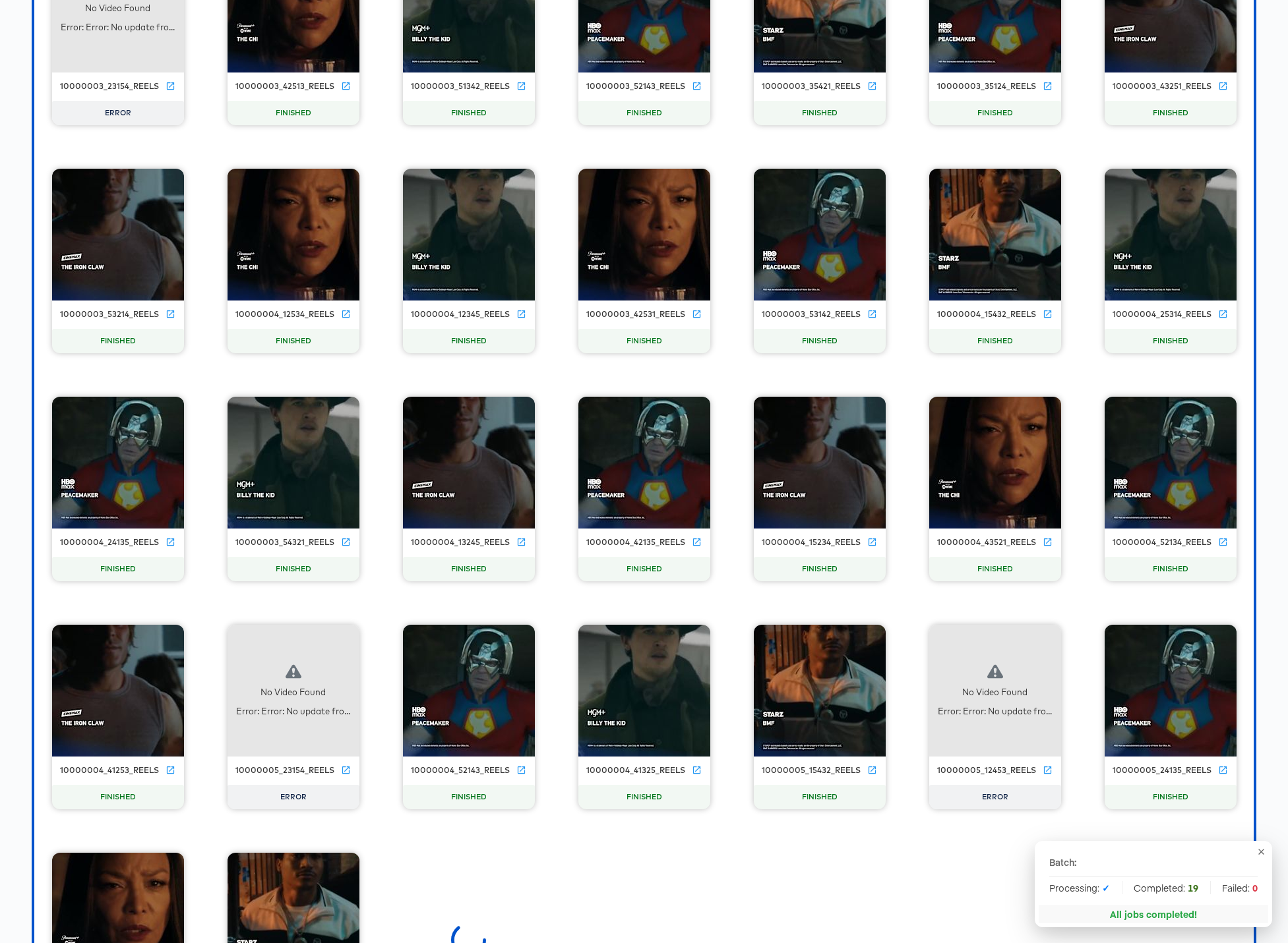
scroll to position [17520, 0]
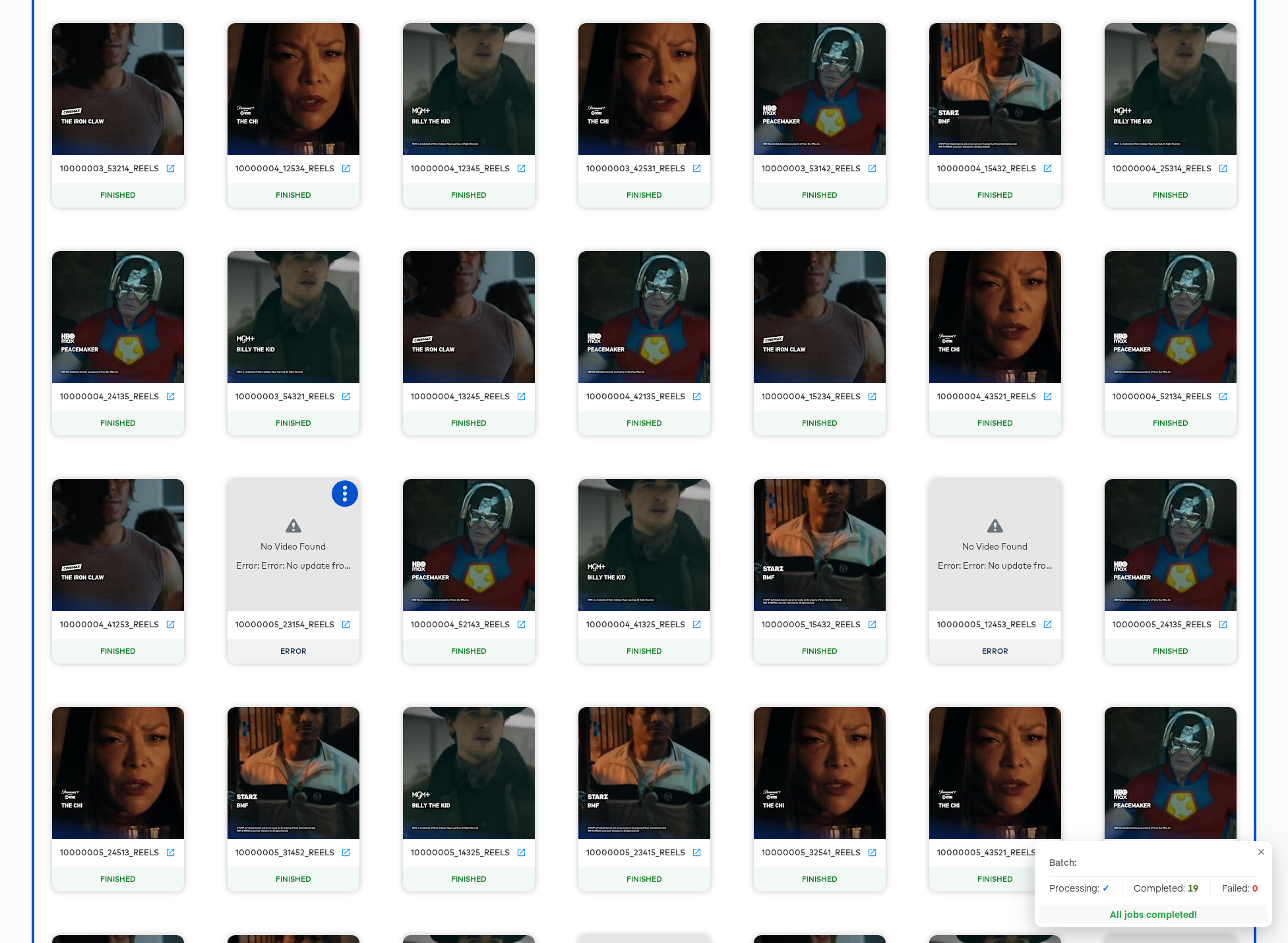
click at [339, 495] on icon "button" at bounding box center [345, 494] width 16 height 16
click at [408, 495] on div "Retry" at bounding box center [410, 492] width 99 height 26
click at [984, 488] on icon "button" at bounding box center [1047, 494] width 16 height 16
click at [984, 496] on div "Retry" at bounding box center [1094, 492] width 25 height 10
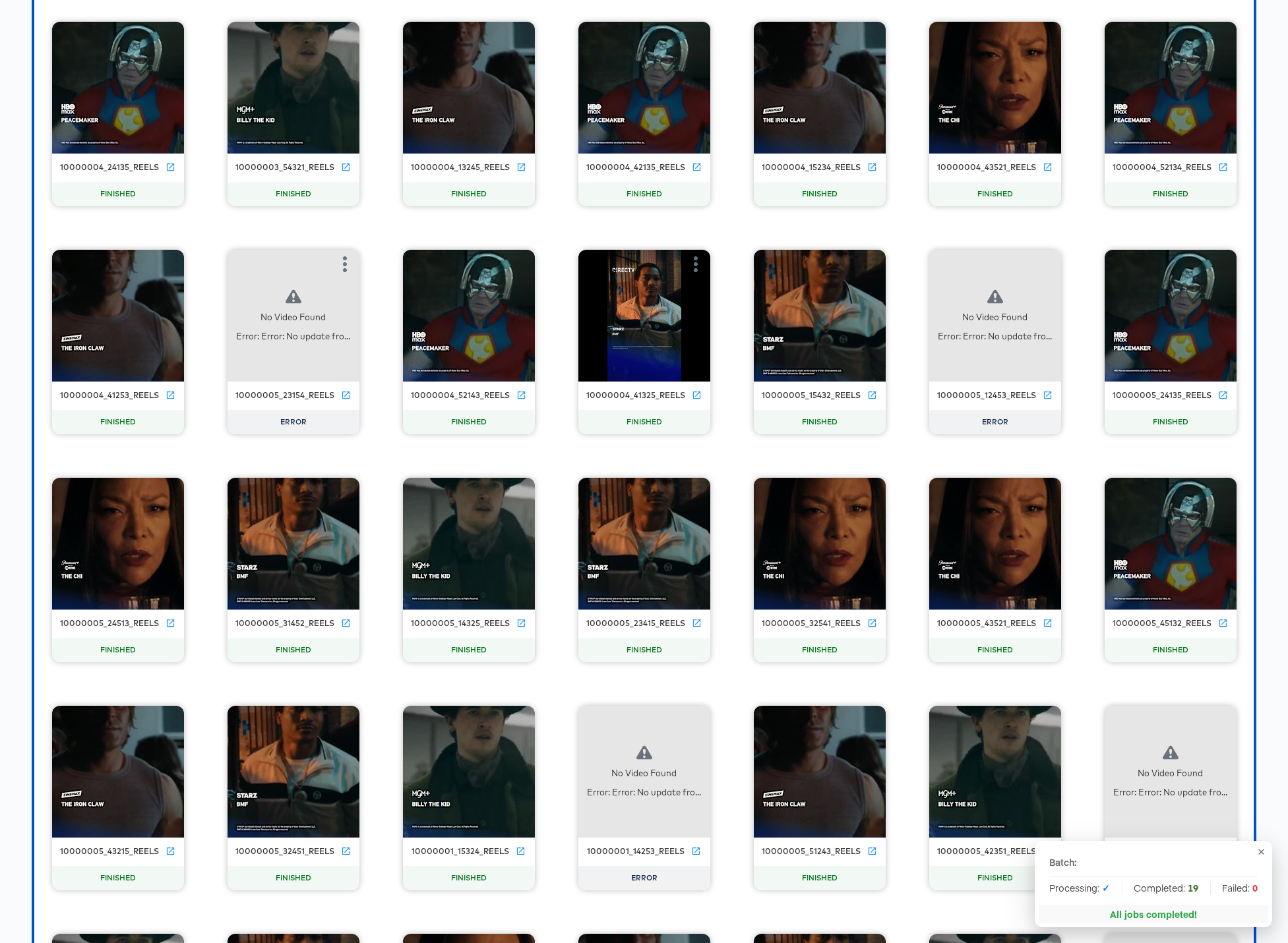
scroll to position [17992, 0]
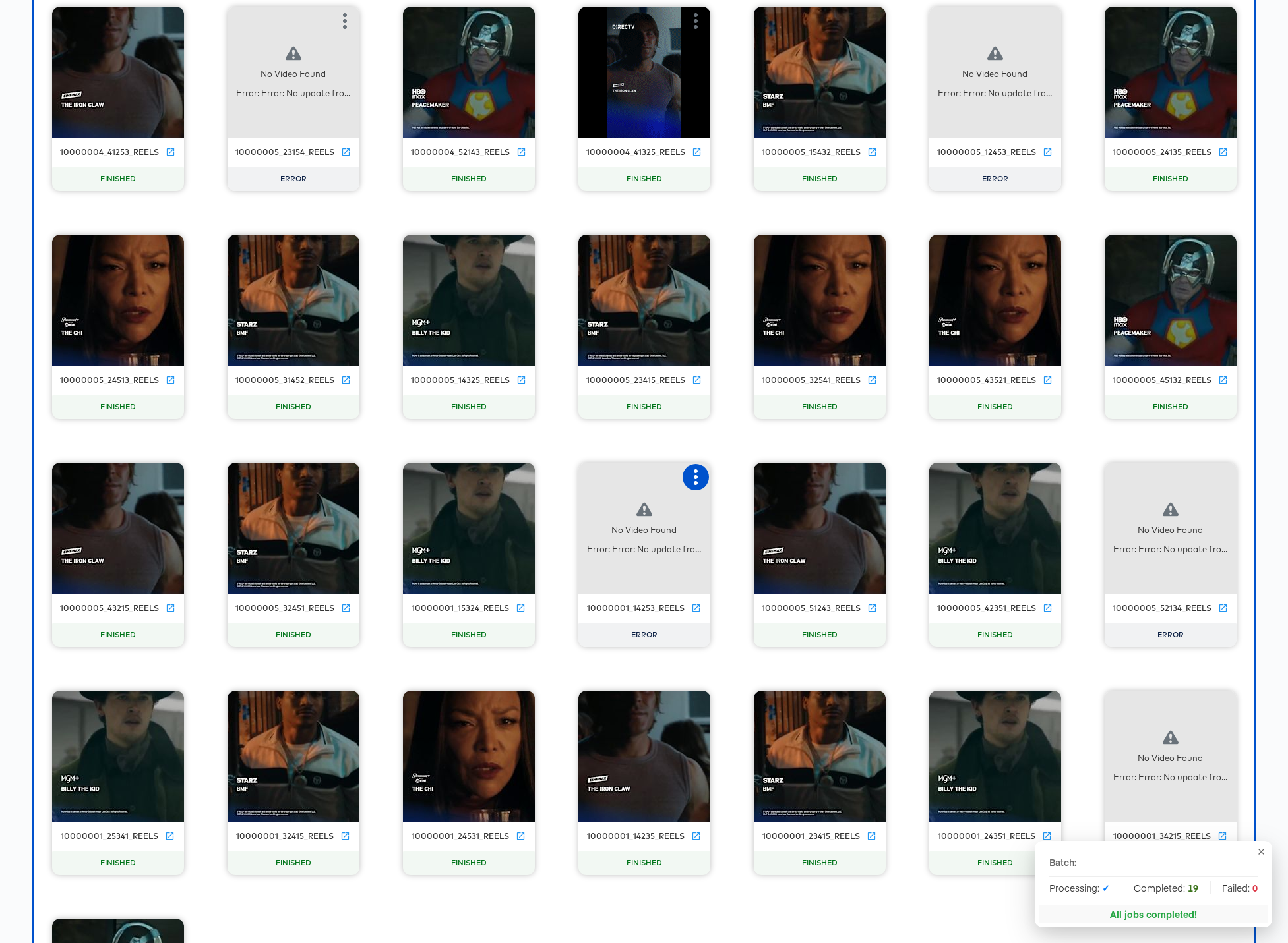
click at [698, 479] on icon "button" at bounding box center [695, 477] width 16 height 16
drag, startPoint x: 736, startPoint y: 481, endPoint x: 743, endPoint y: 480, distance: 7.1
click at [736, 481] on div "Retry" at bounding box center [744, 475] width 25 height 10
click at [984, 476] on icon "button" at bounding box center [1221, 477] width 4 height 16
click at [984, 476] on div "Retry" at bounding box center [1155, 475] width 99 height 26
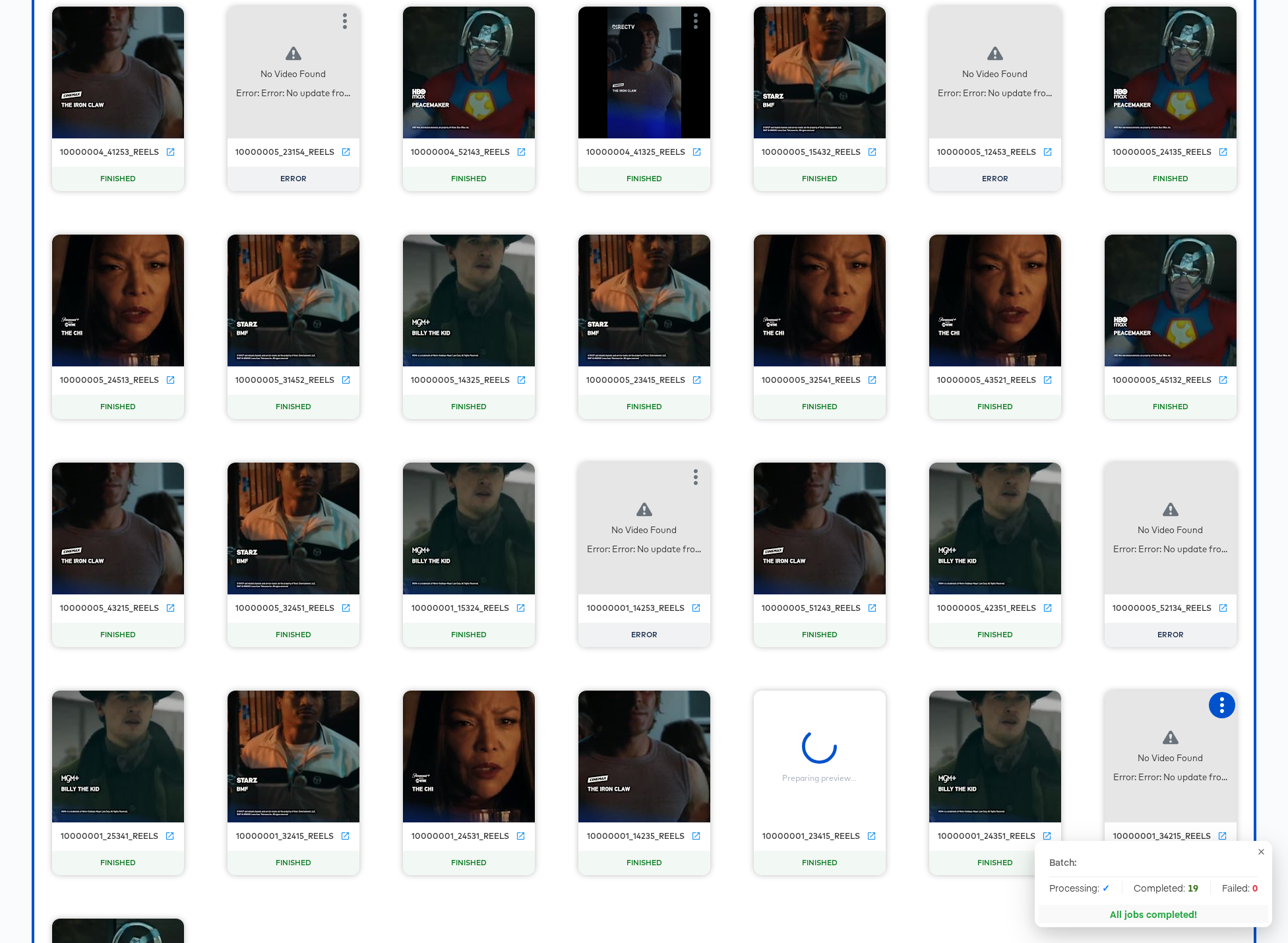
click at [984, 700] on icon "button" at bounding box center [1222, 706] width 16 height 16
click at [984, 702] on icon at bounding box center [1178, 704] width 13 height 13
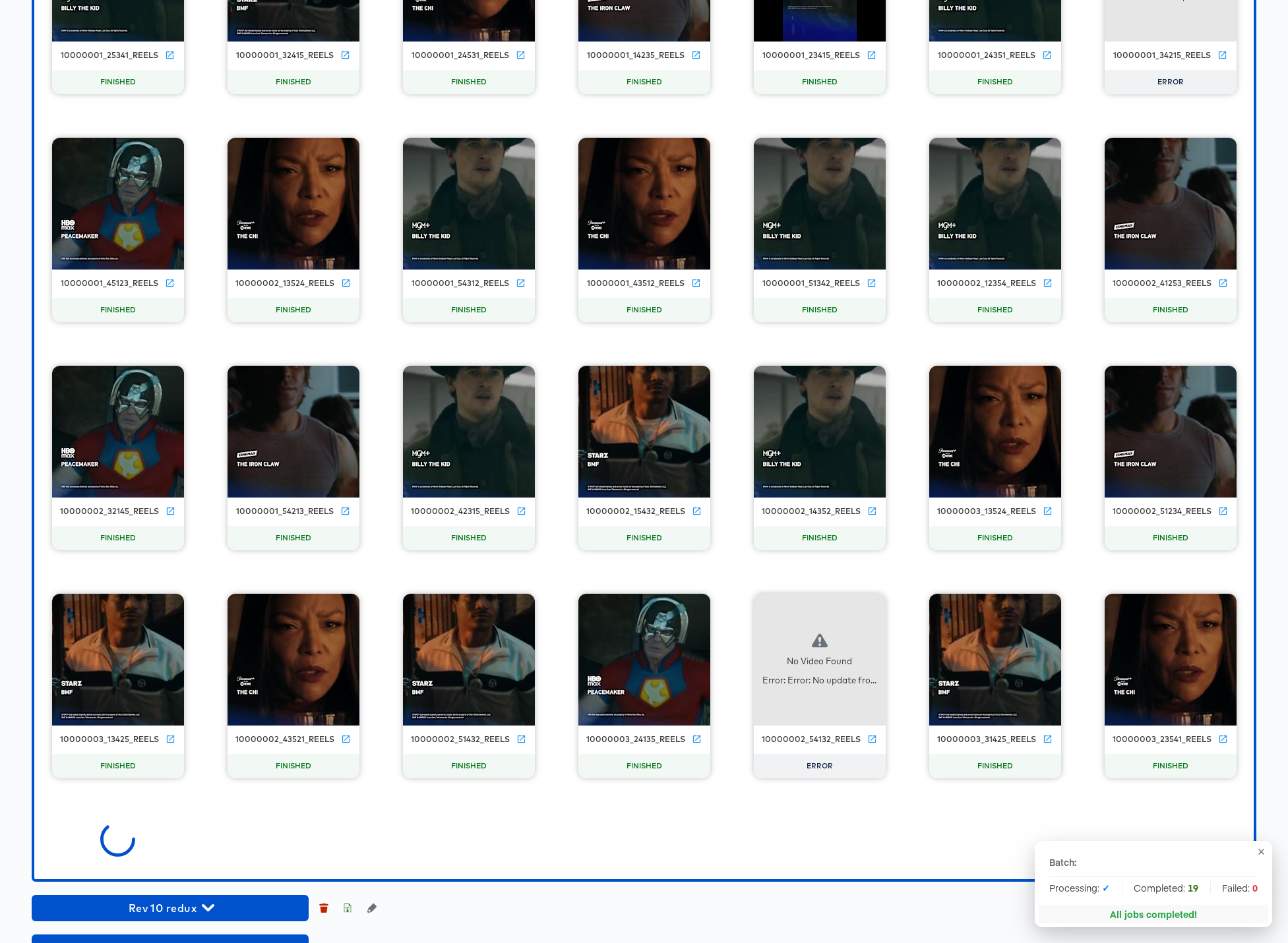
scroll to position [18845, 0]
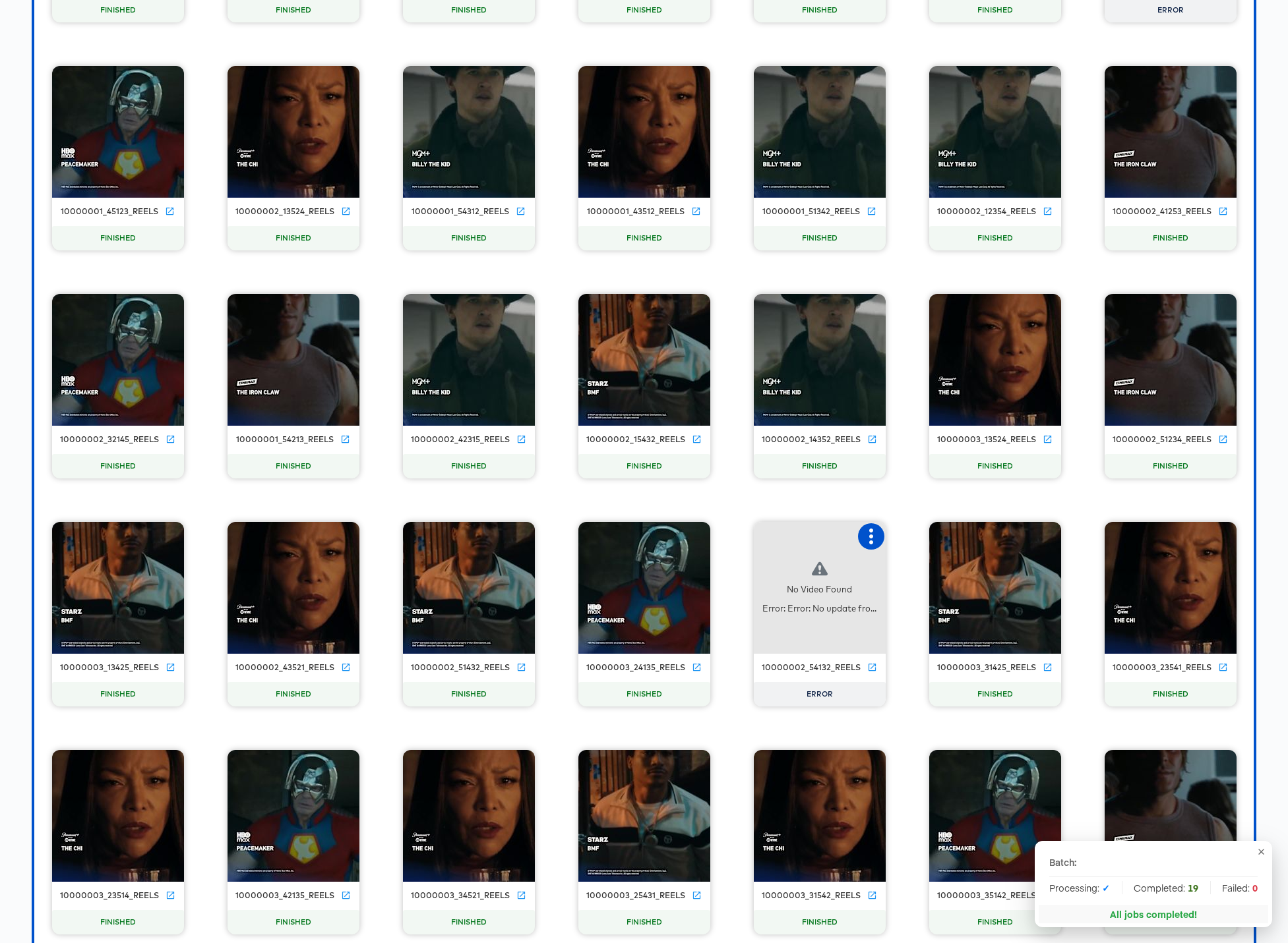
click at [874, 534] on icon "button" at bounding box center [871, 537] width 16 height 16
click at [933, 538] on div "Retry" at bounding box center [936, 535] width 99 height 26
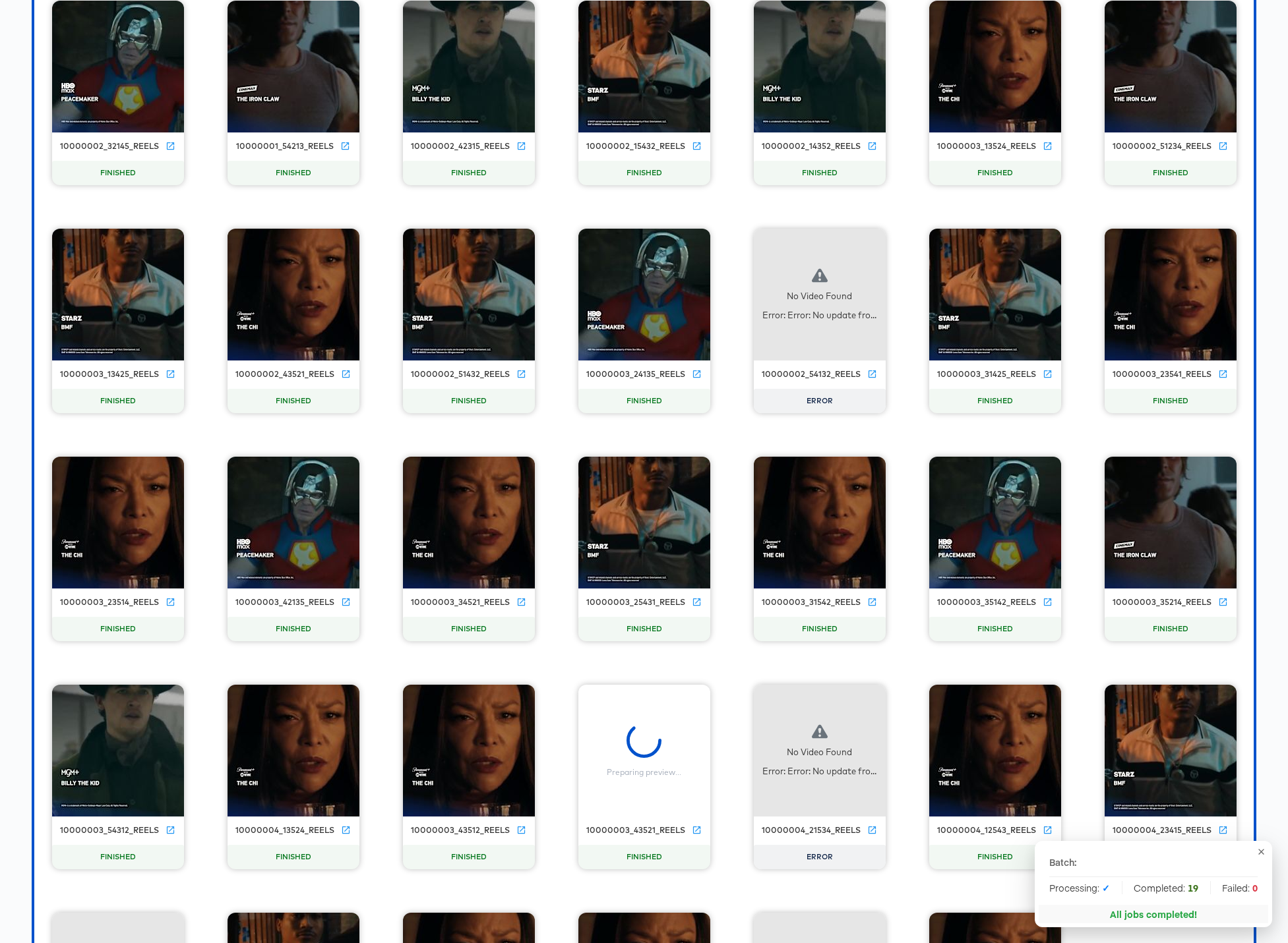
scroll to position [19359, 0]
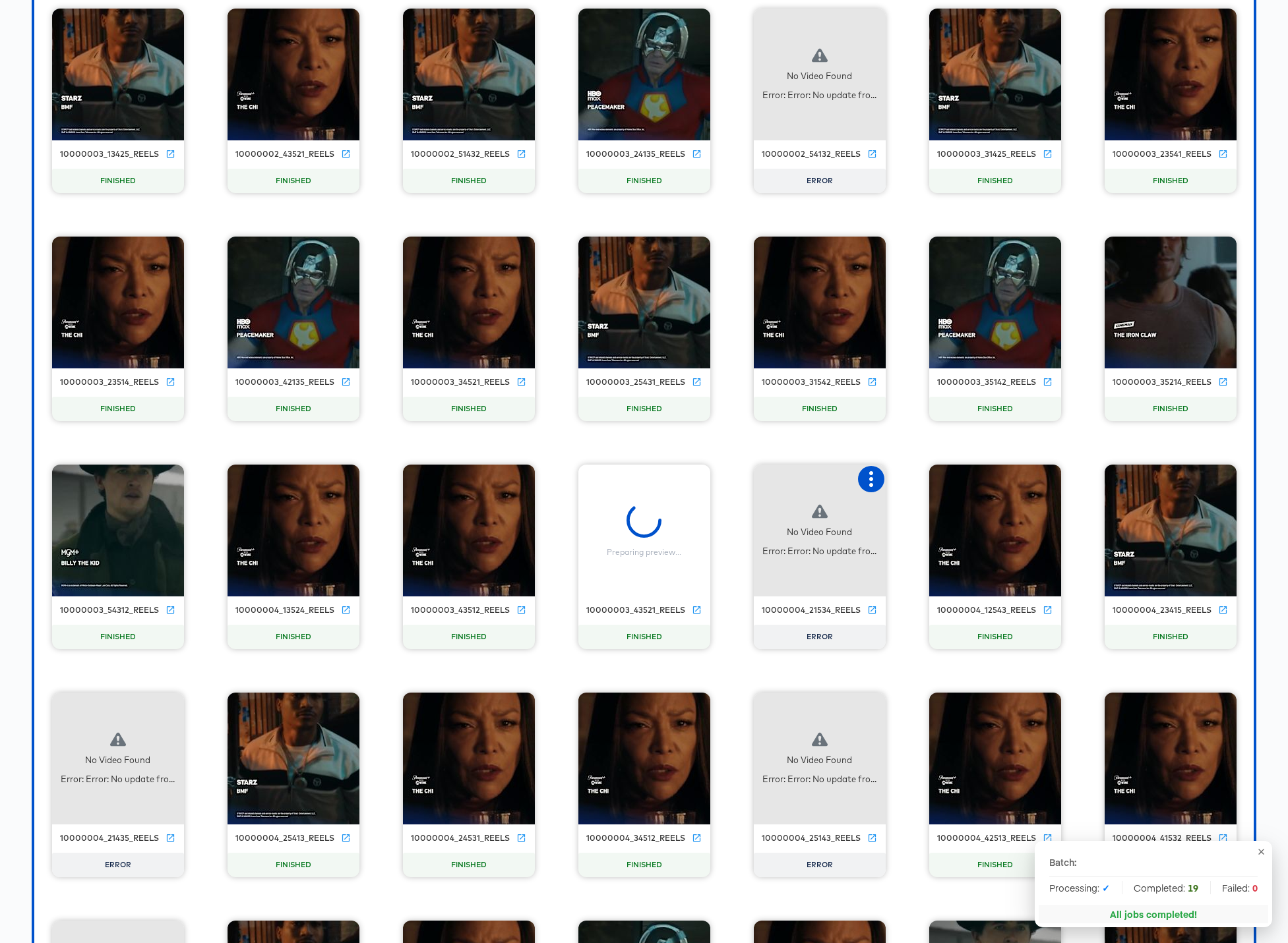
click at [875, 480] on icon "button" at bounding box center [871, 479] width 16 height 16
click at [909, 483] on div "Retry" at bounding box center [919, 477] width 25 height 10
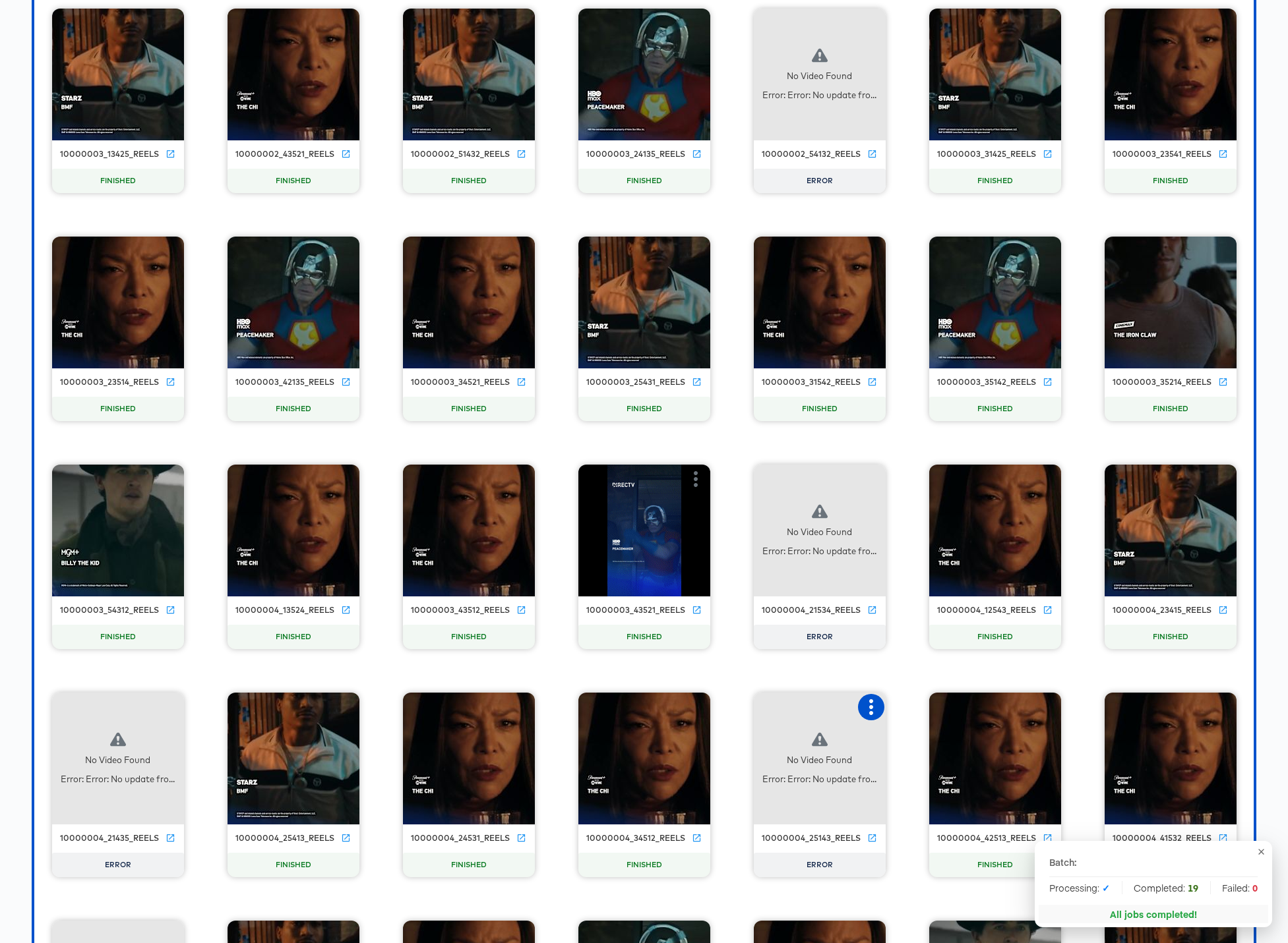
click at [877, 705] on icon "button" at bounding box center [871, 707] width 16 height 16
click at [930, 706] on div "Retry" at bounding box center [919, 706] width 25 height 10
drag, startPoint x: 165, startPoint y: 706, endPoint x: 184, endPoint y: 706, distance: 19.0
click at [166, 706] on icon "button" at bounding box center [170, 707] width 16 height 16
click at [221, 703] on div "Retry" at bounding box center [217, 706] width 25 height 10
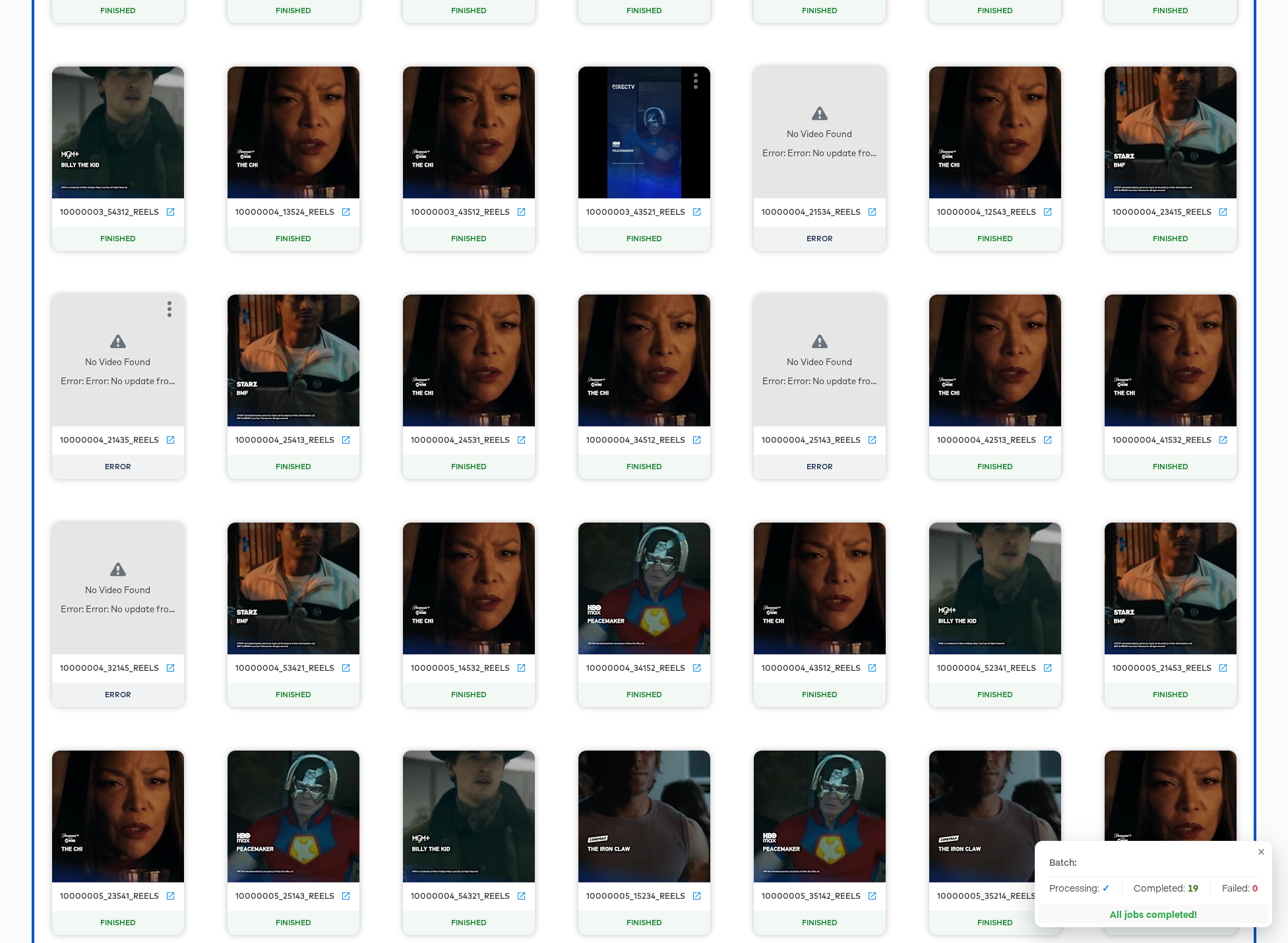
scroll to position [19855, 0]
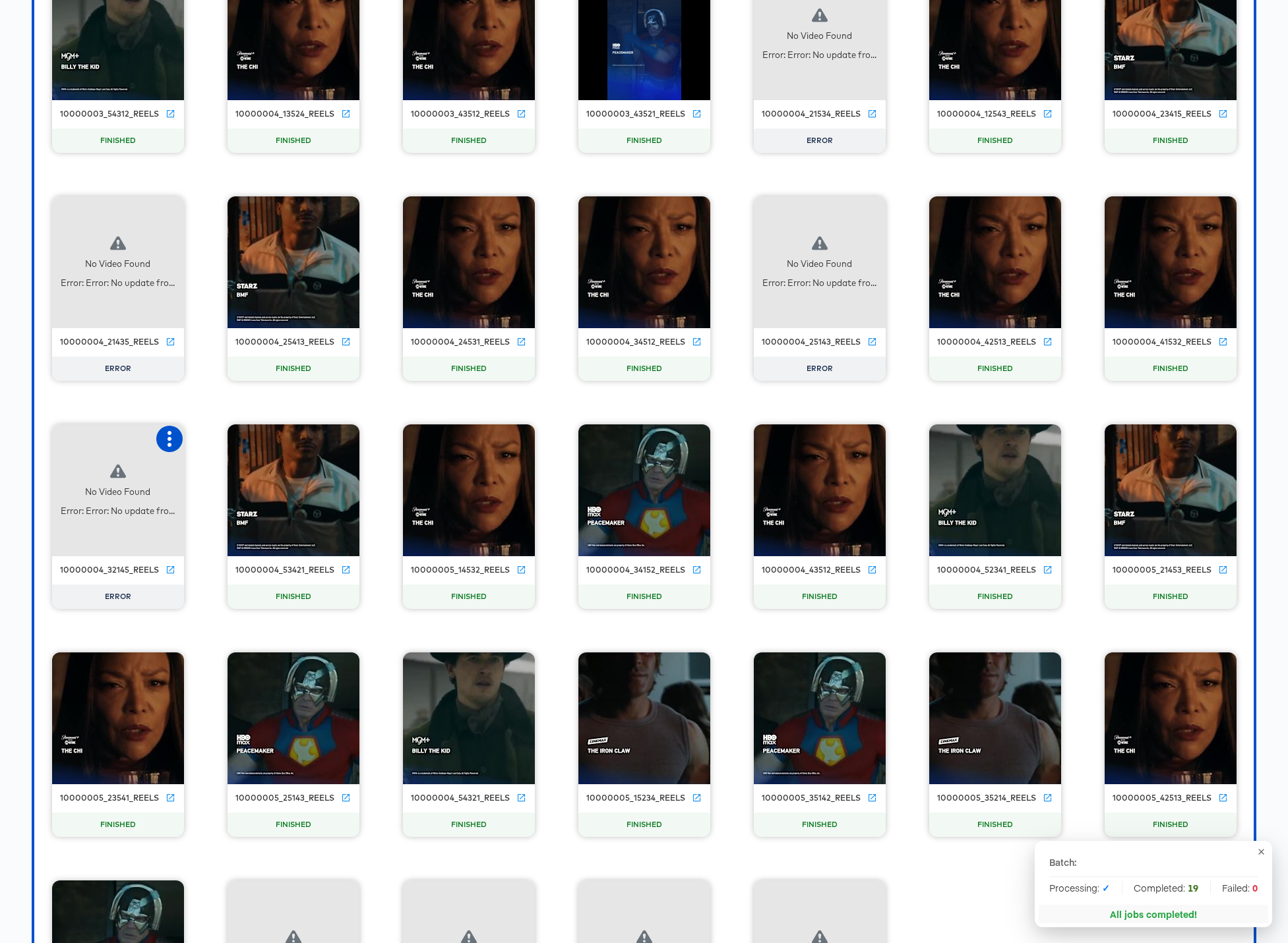
click at [163, 437] on icon "button" at bounding box center [170, 439] width 16 height 16
click at [212, 440] on div "Retry" at bounding box center [217, 437] width 25 height 10
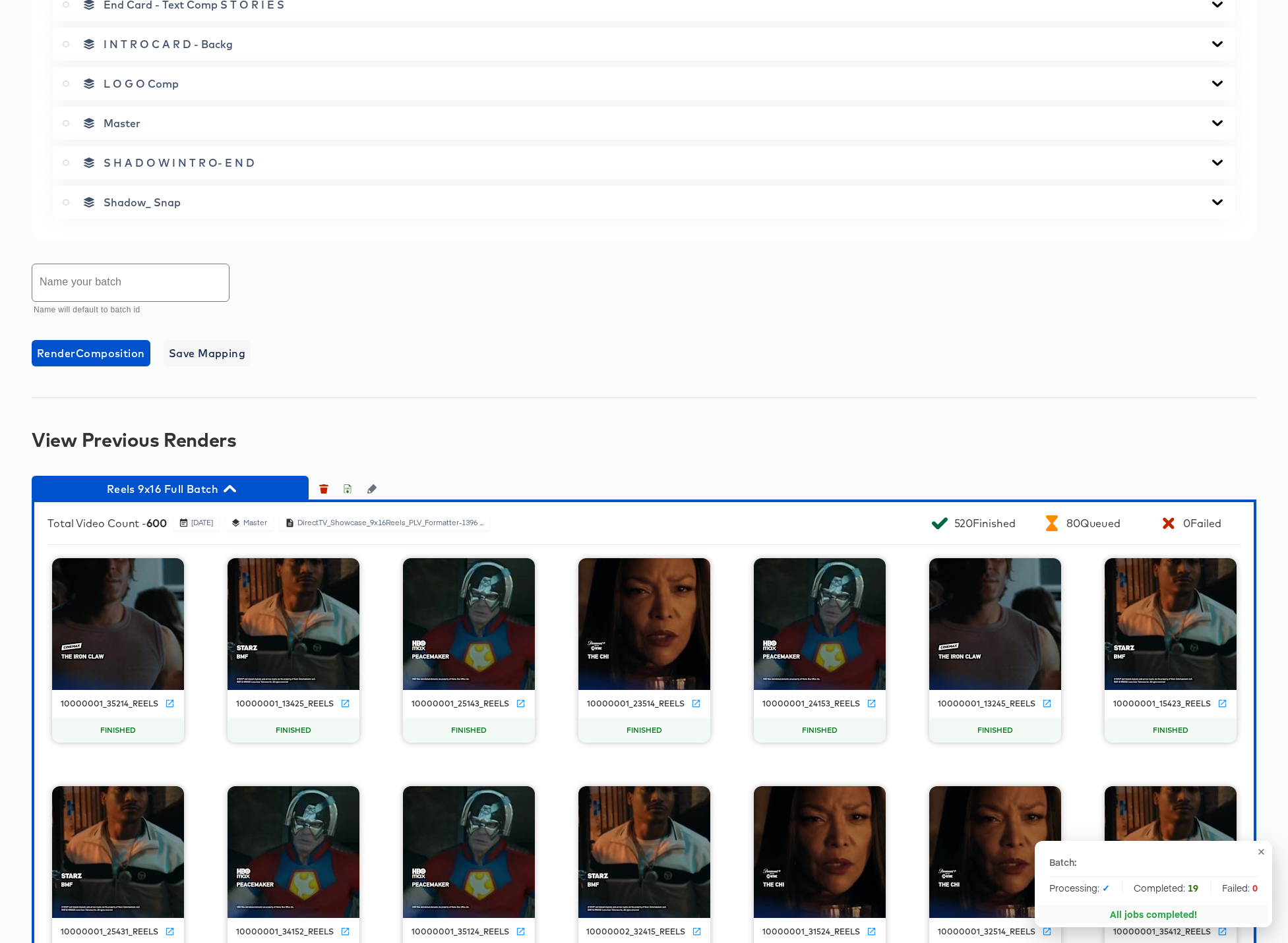
scroll to position [786, 0]
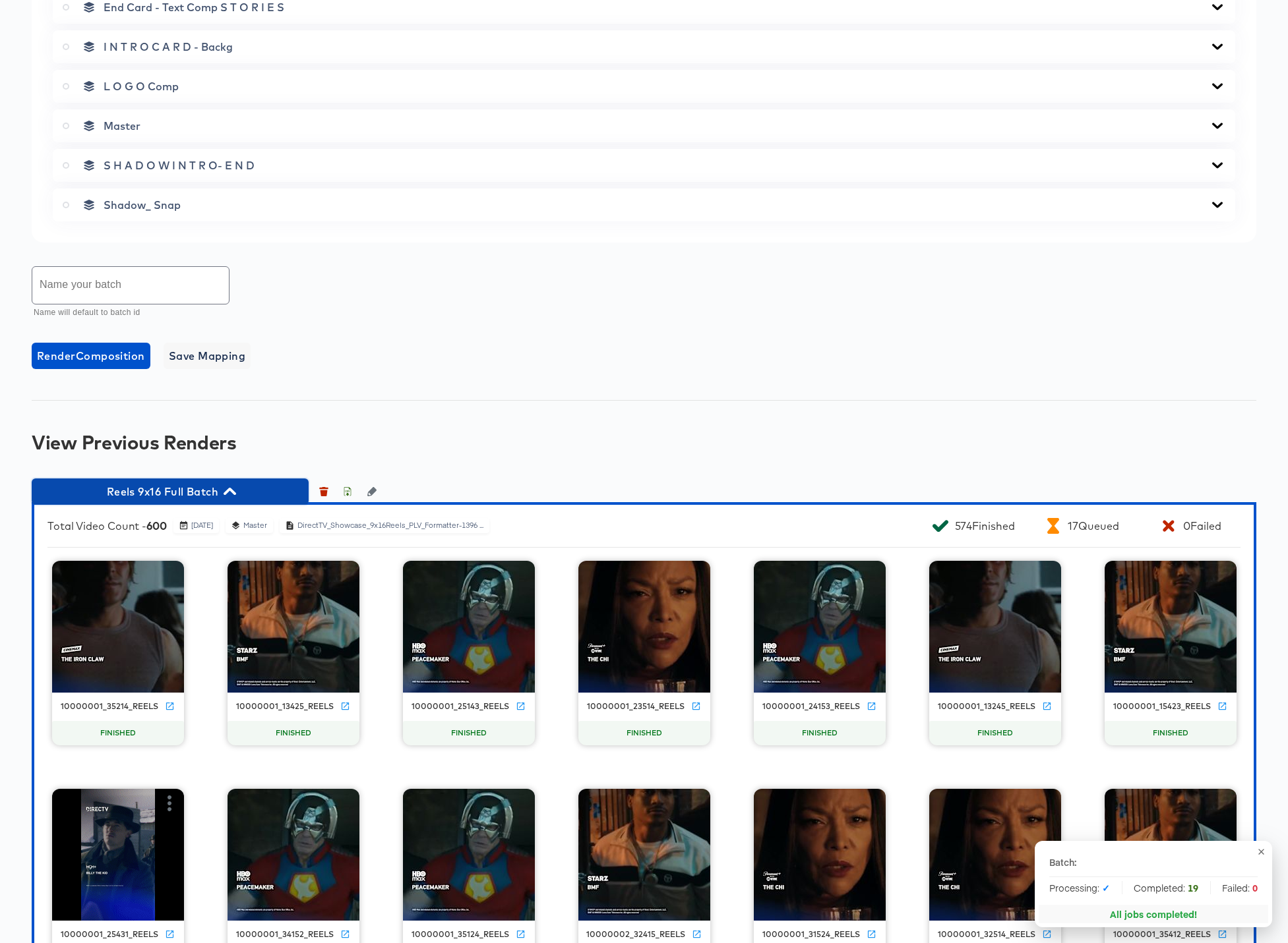
click at [234, 493] on icon "button" at bounding box center [230, 491] width 13 height 7
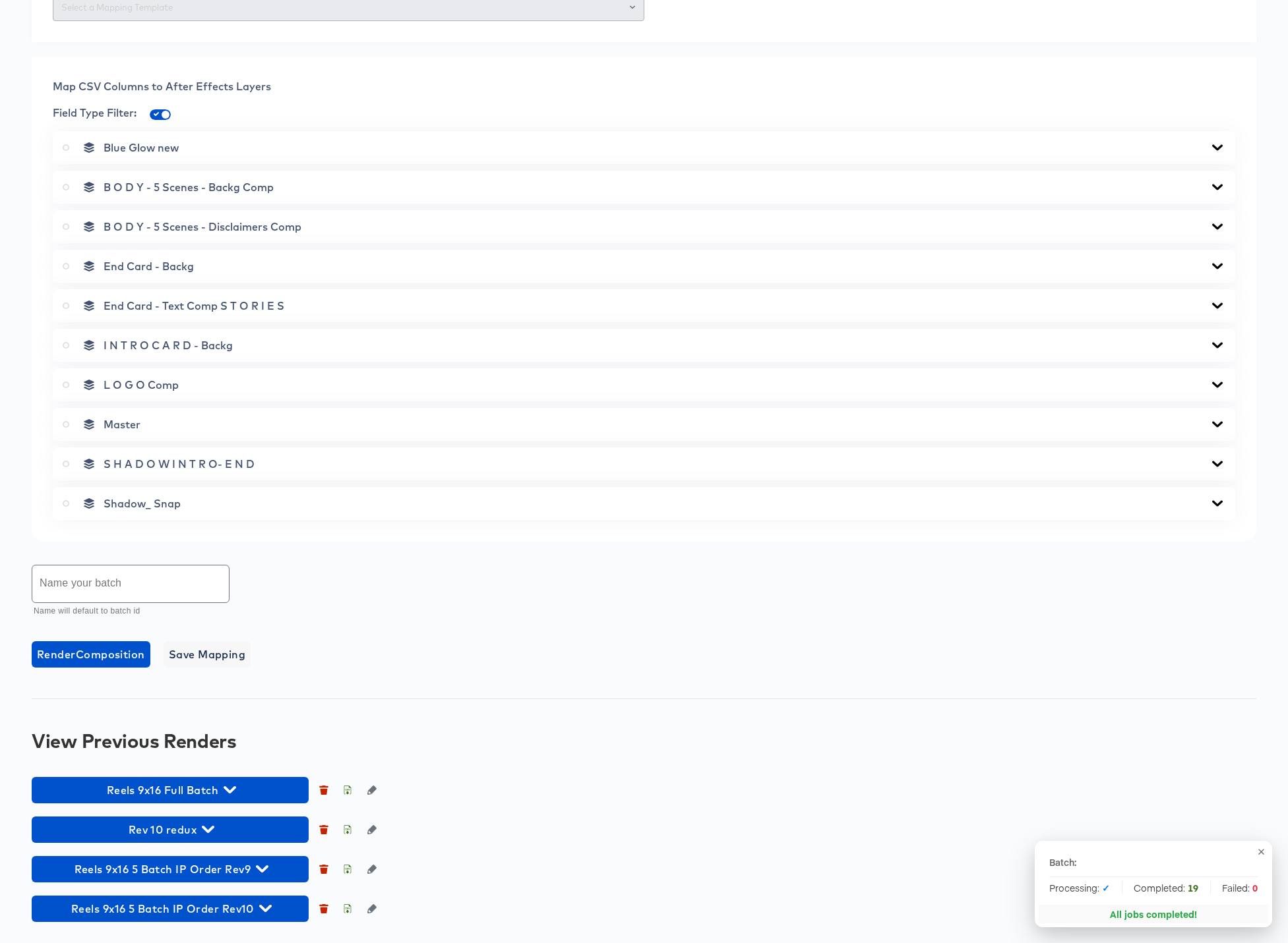
scroll to position [488, 0]
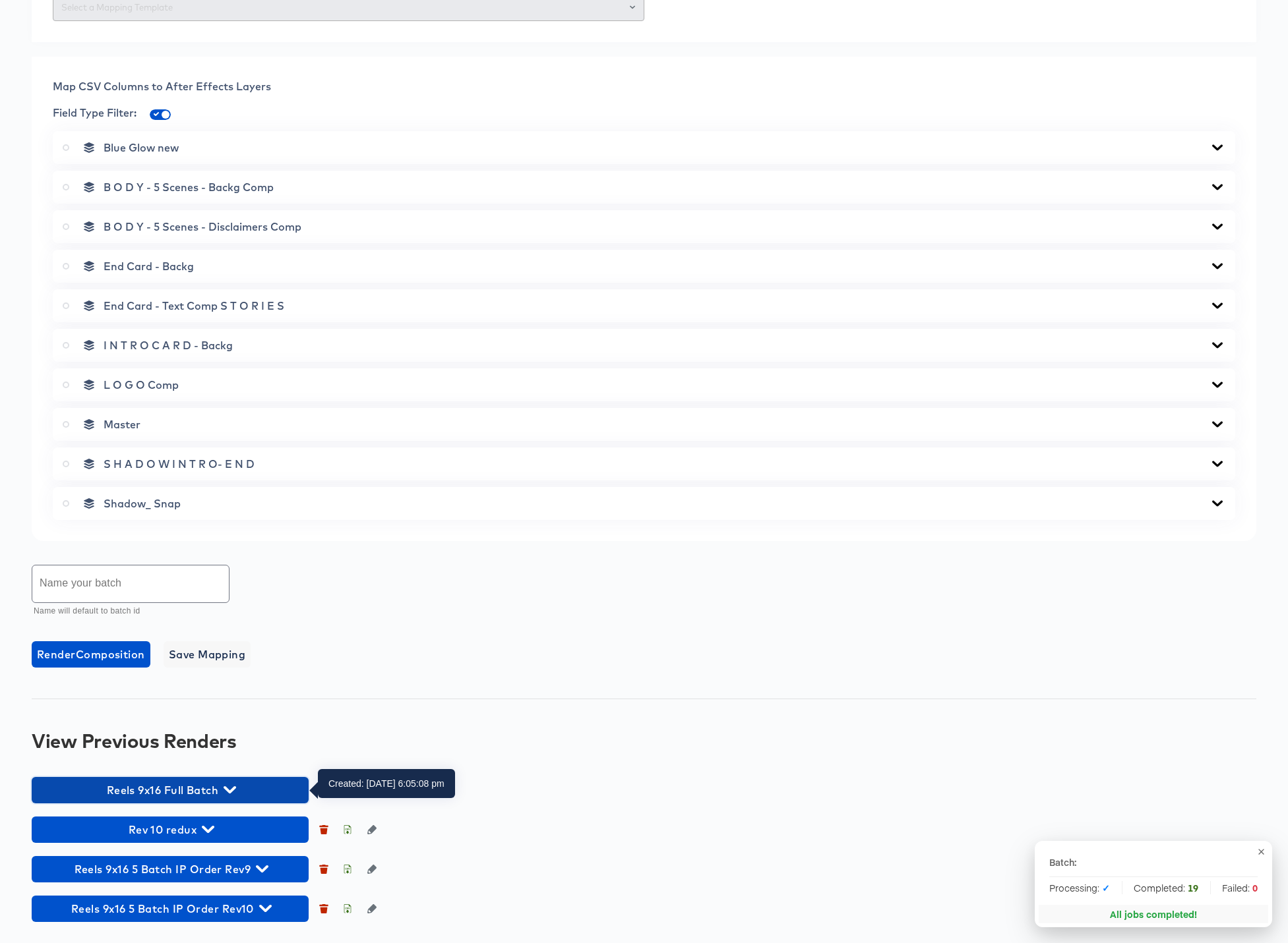
click at [233, 788] on icon "button" at bounding box center [230, 790] width 13 height 13
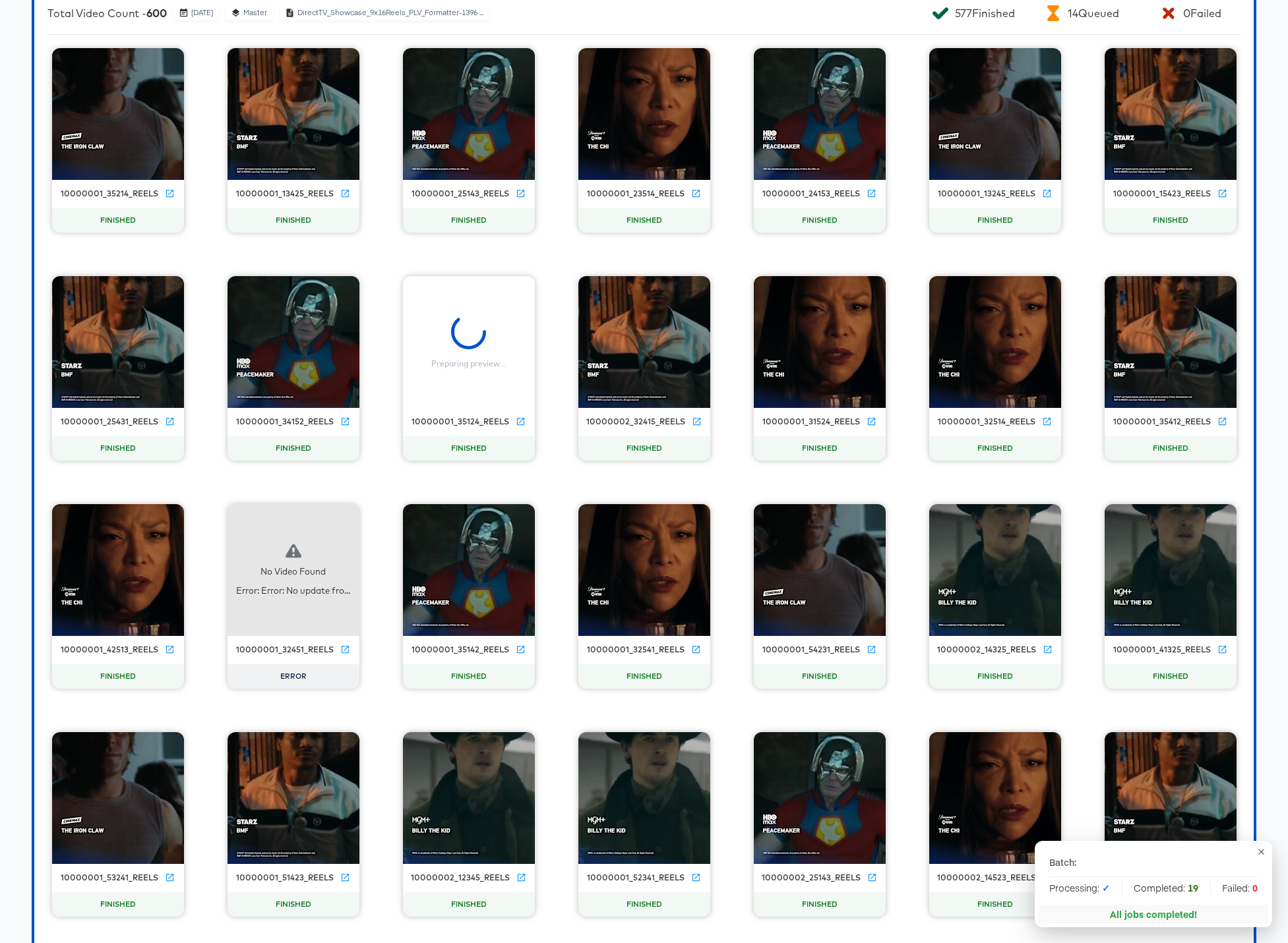
scroll to position [1303, 0]
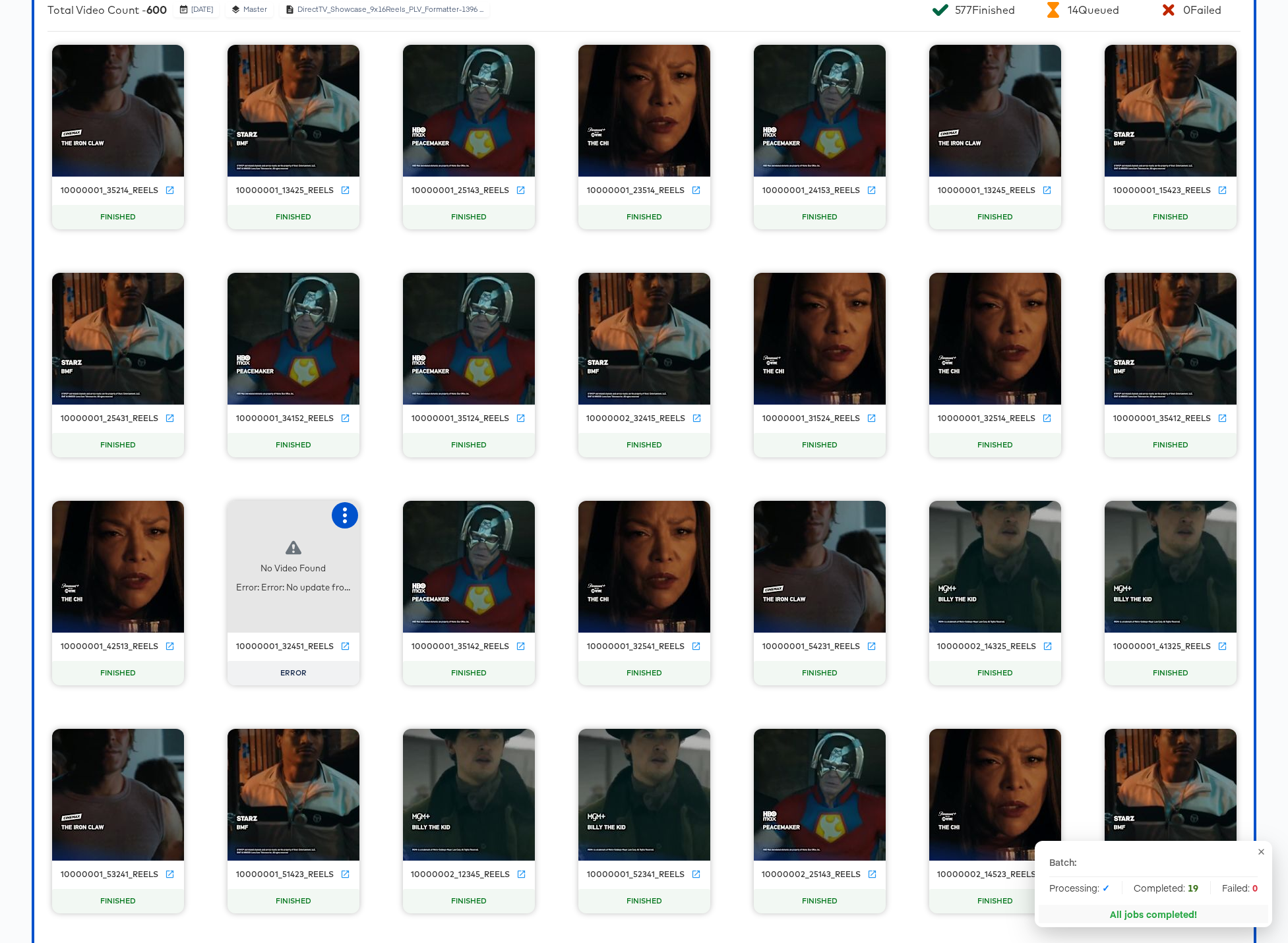
click at [345, 516] on icon "button" at bounding box center [344, 515] width 4 height 16
click at [411, 518] on div "Retry" at bounding box center [410, 514] width 99 height 26
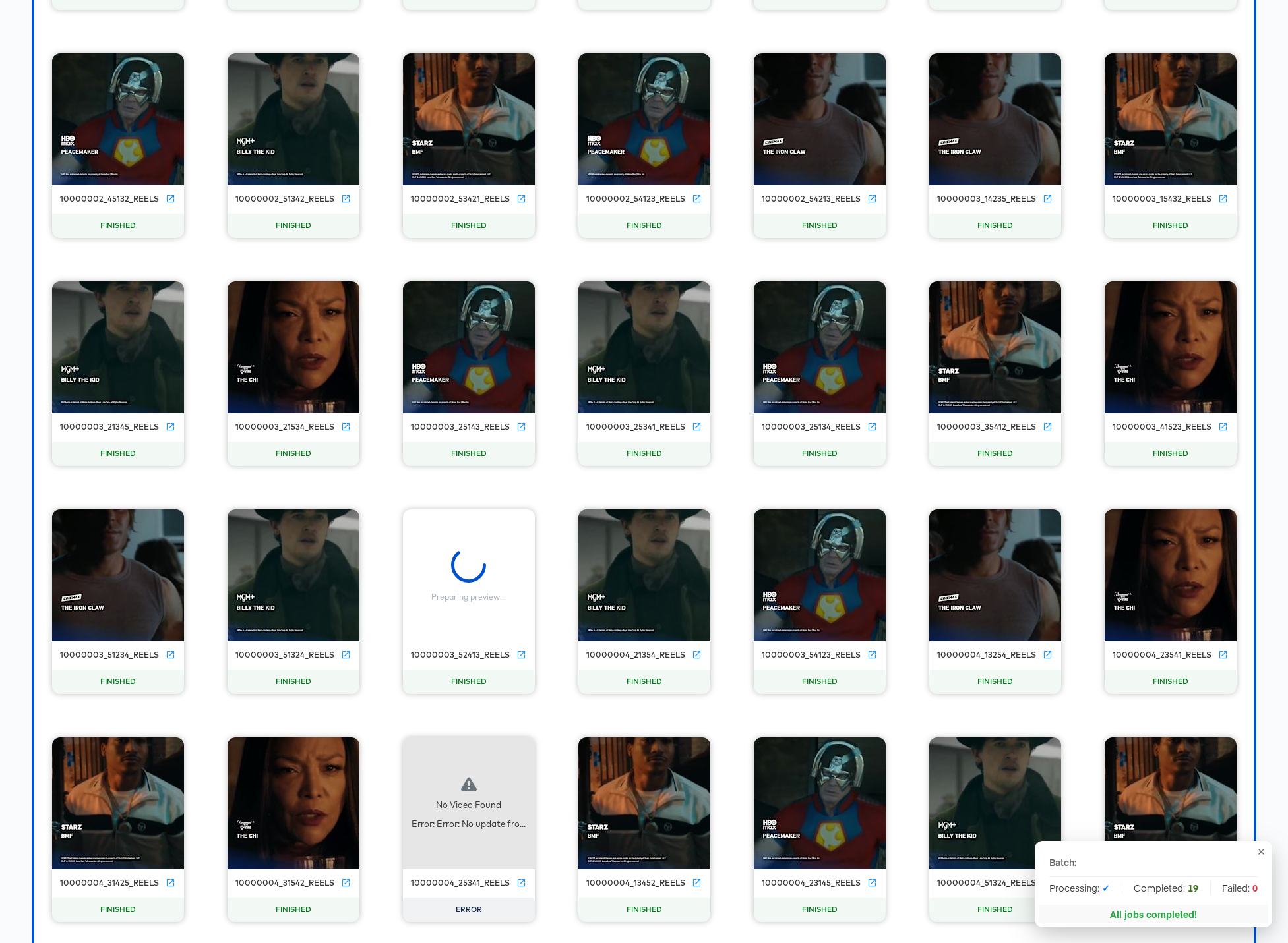
scroll to position [5500, 0]
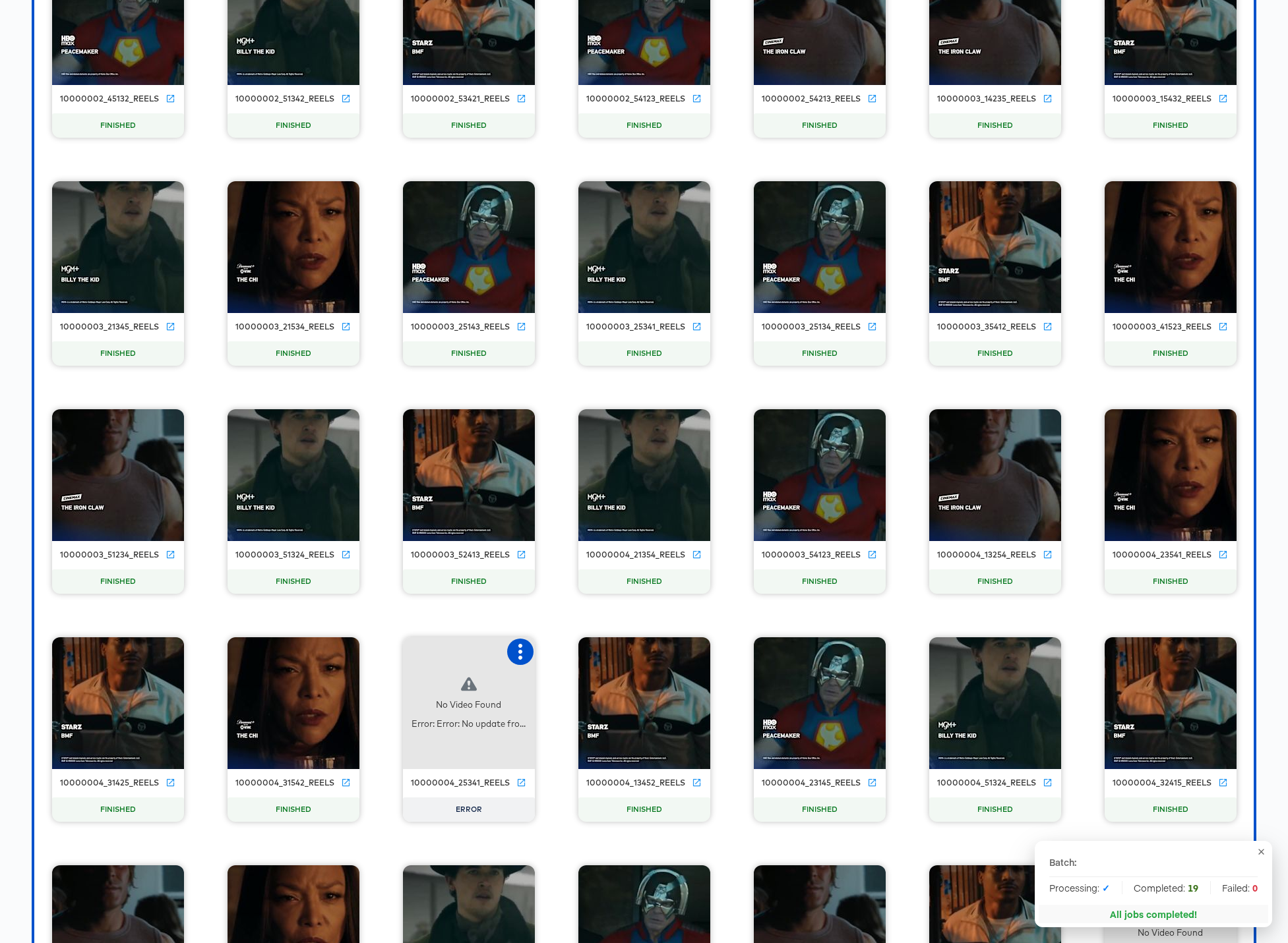
click at [523, 655] on icon "button" at bounding box center [520, 652] width 16 height 16
click at [602, 653] on icon at bounding box center [609, 651] width 13 height 13
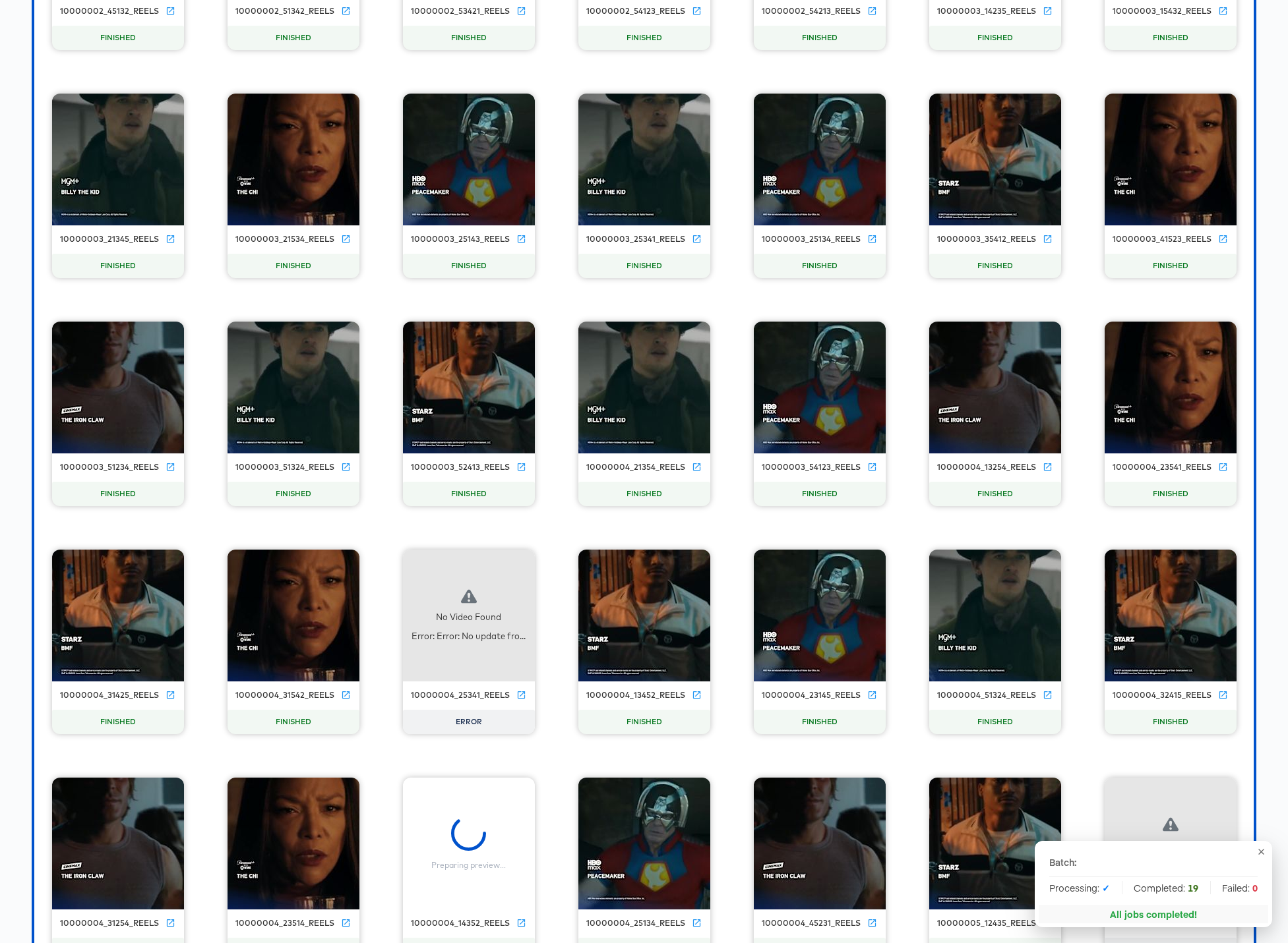
scroll to position [5899, 0]
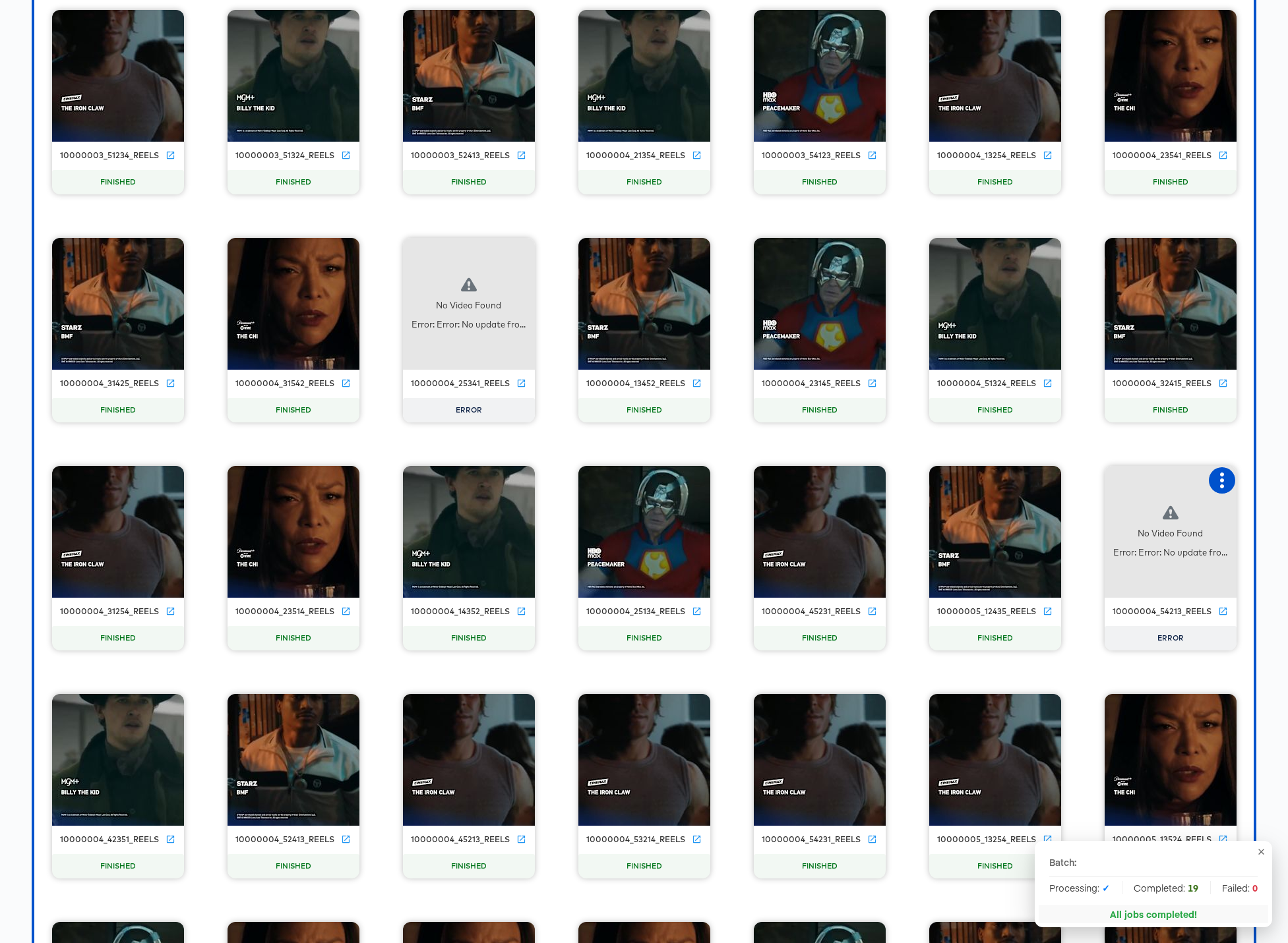
click at [984, 480] on icon "button" at bounding box center [1222, 480] width 16 height 16
click at [984, 478] on div "Retry" at bounding box center [1155, 479] width 99 height 26
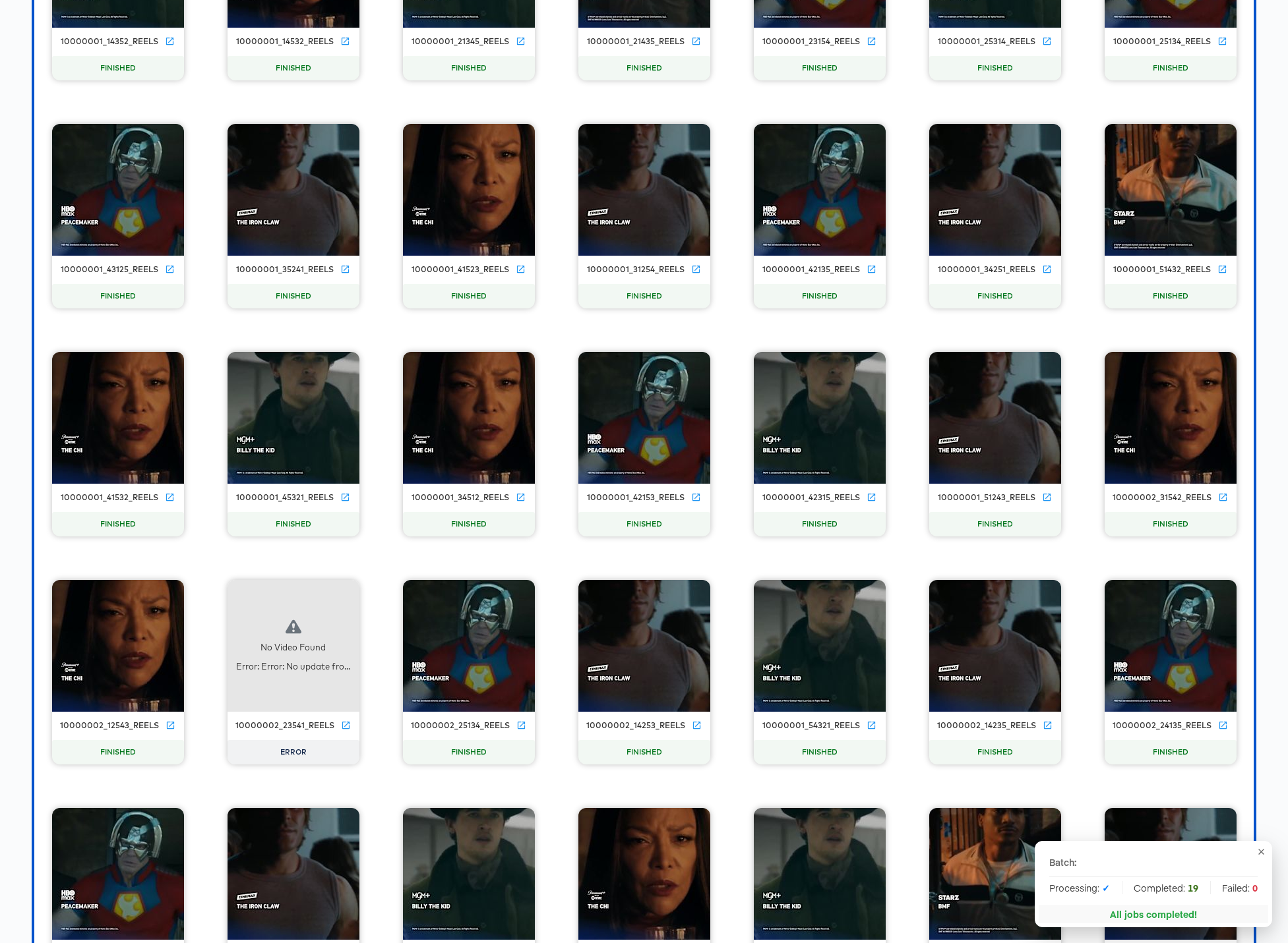
scroll to position [7382, 0]
click at [344, 593] on icon "button" at bounding box center [344, 595] width 4 height 16
click at [424, 592] on div "Retry" at bounding box center [410, 593] width 99 height 26
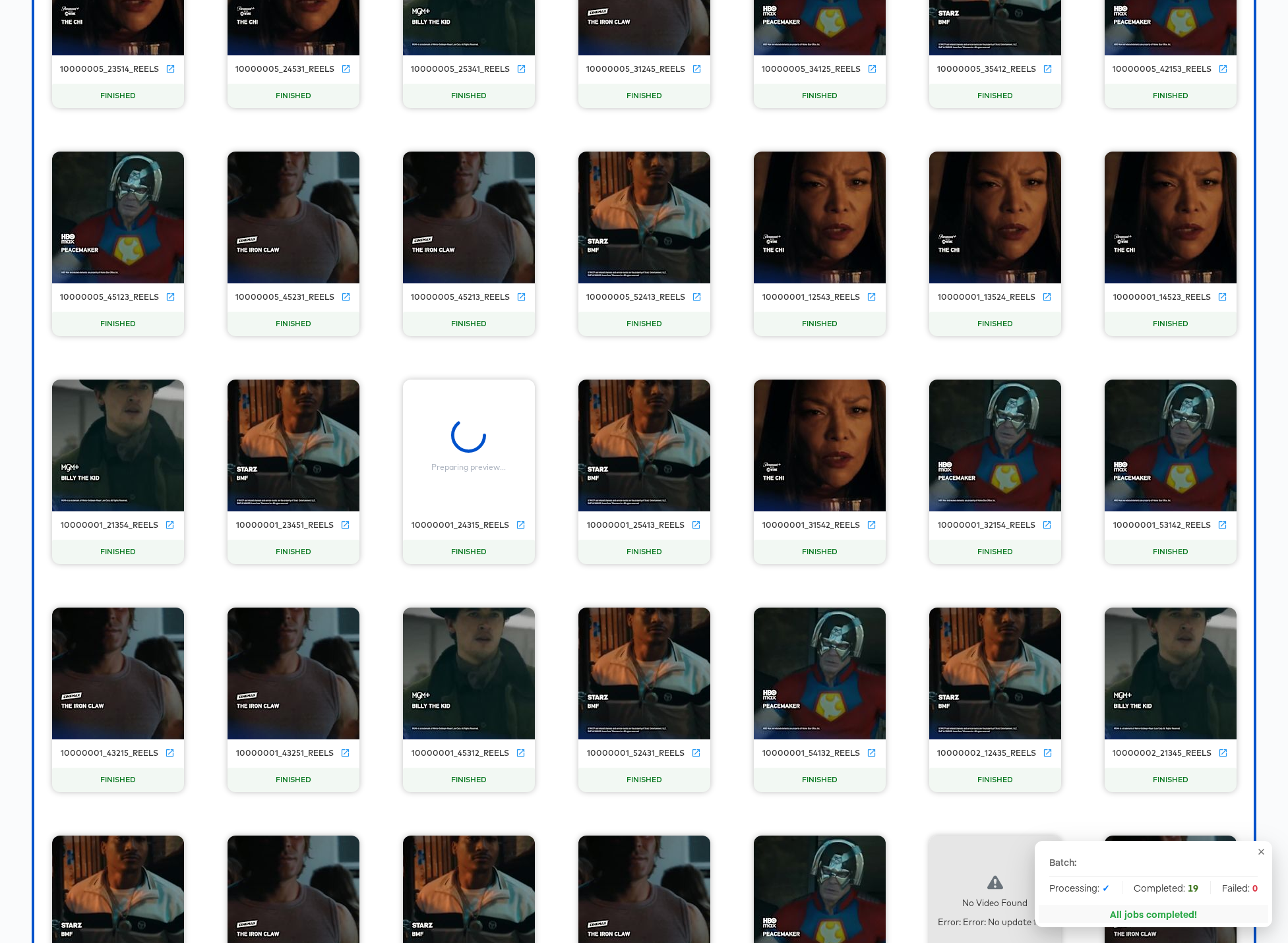
scroll to position [9947, 0]
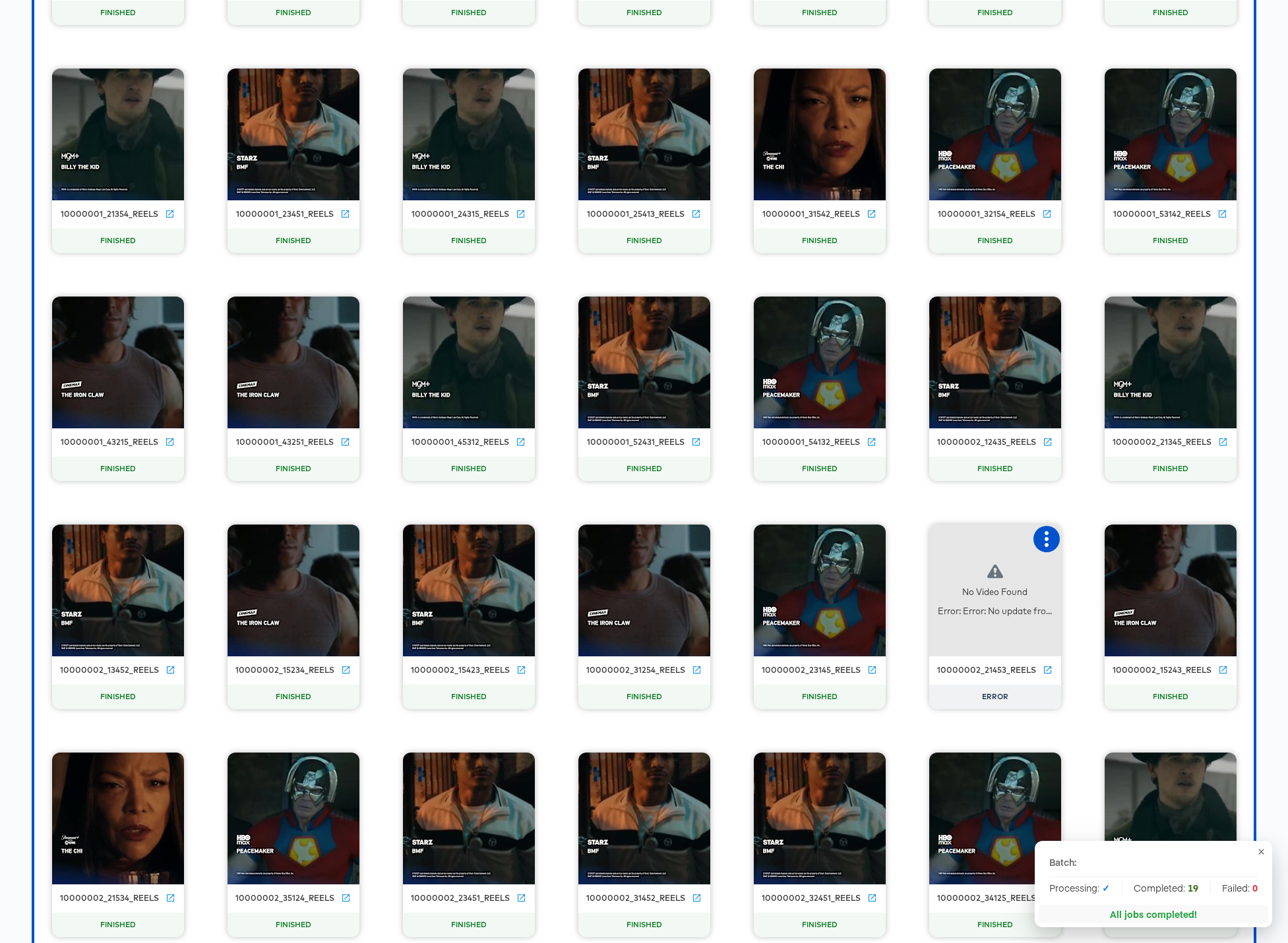
click at [984, 536] on icon "button" at bounding box center [1047, 539] width 16 height 16
click at [984, 541] on div "Retry" at bounding box center [1094, 538] width 25 height 10
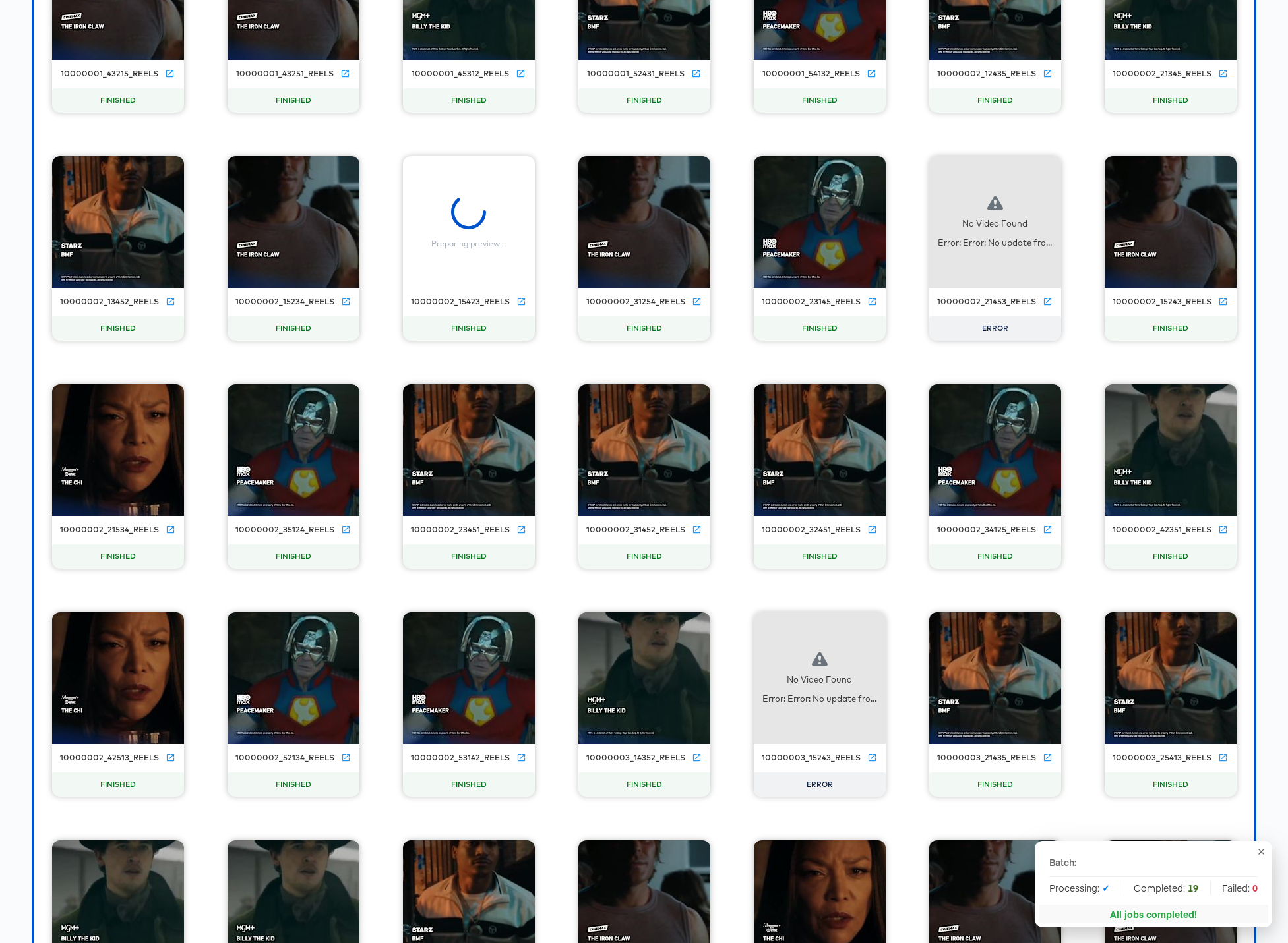
scroll to position [10320, 0]
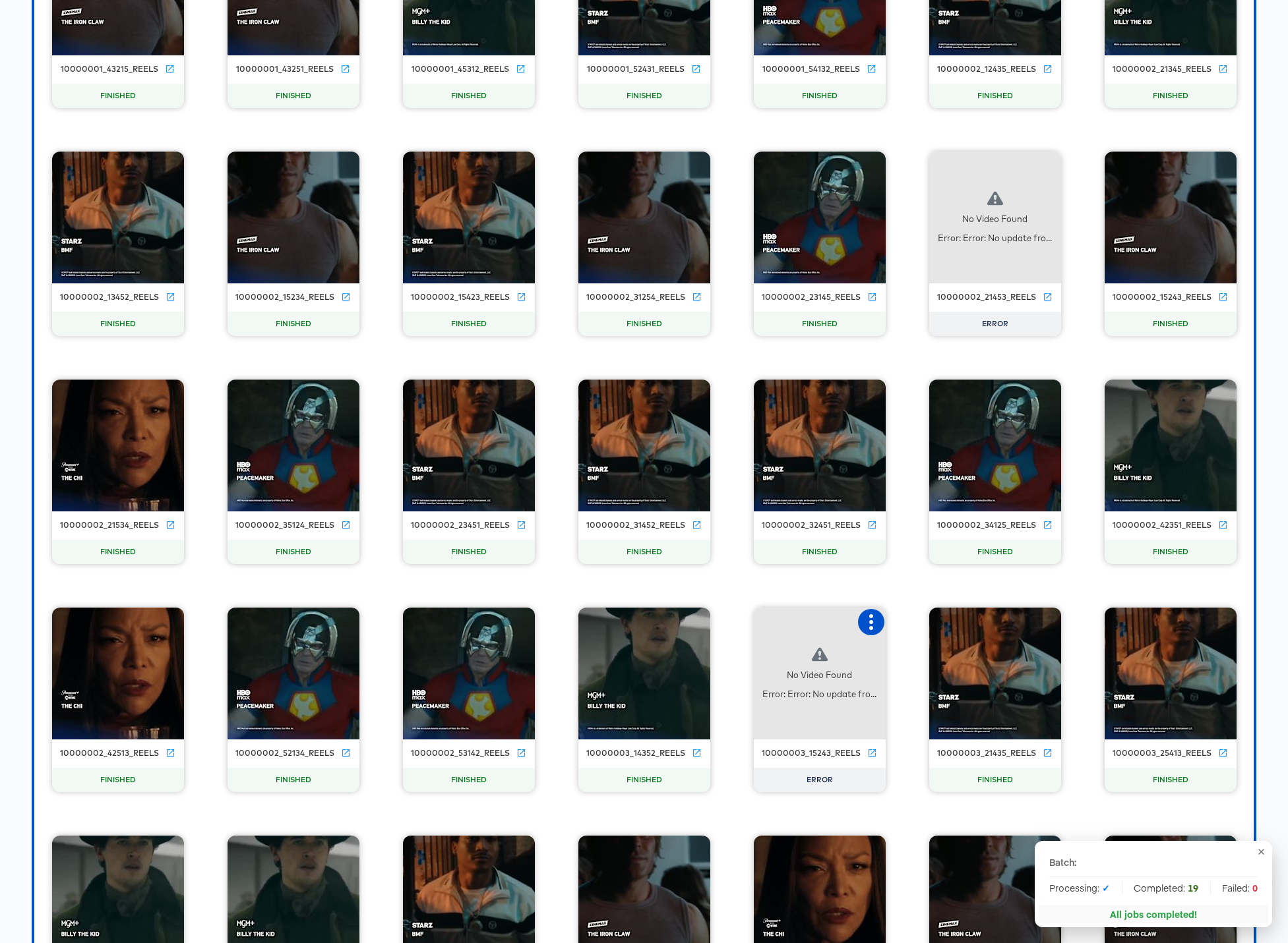
click at [877, 620] on icon "button" at bounding box center [871, 622] width 16 height 16
click at [919, 619] on div "Retry" at bounding box center [919, 620] width 25 height 10
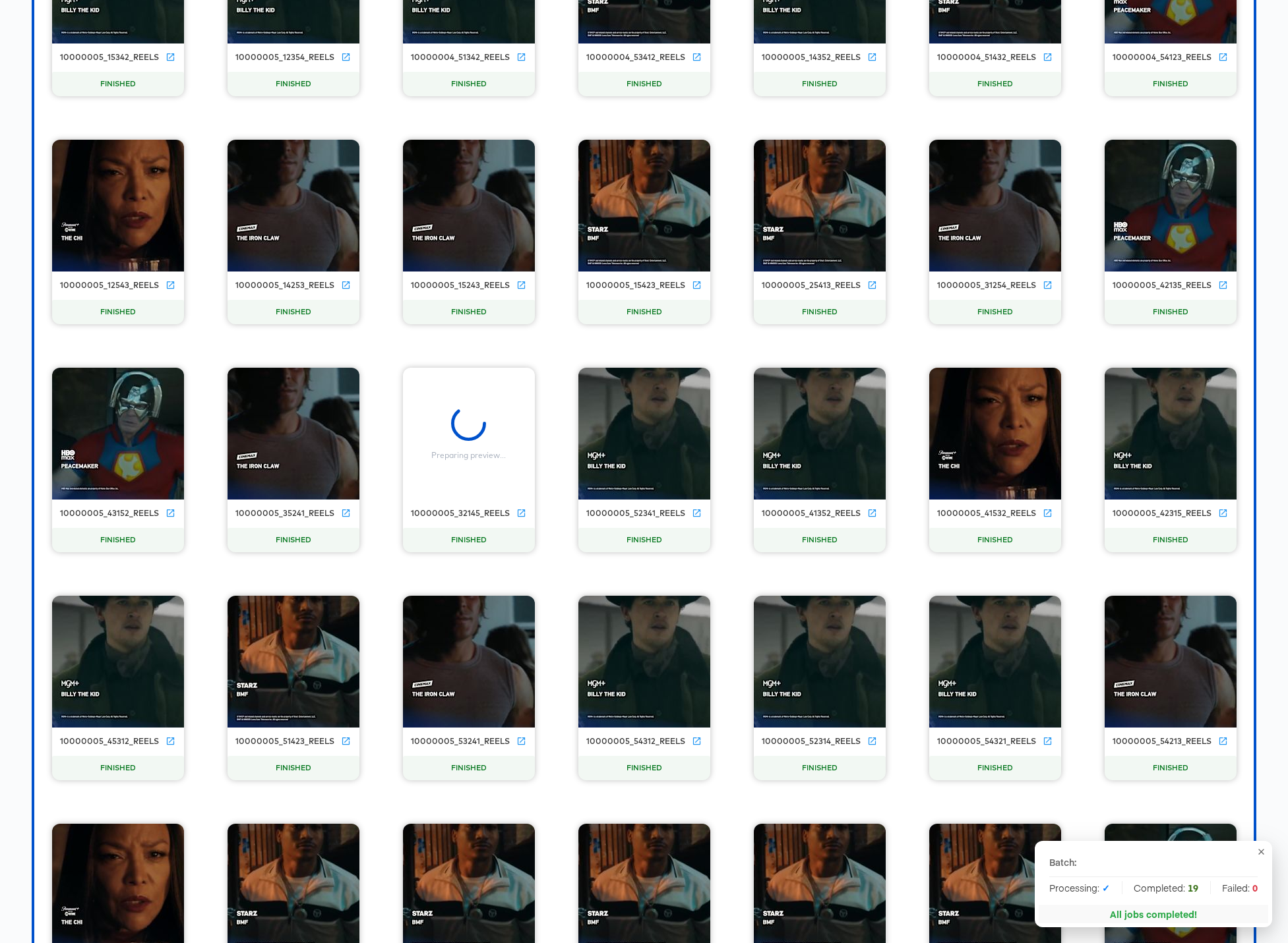
scroll to position [12621, 0]
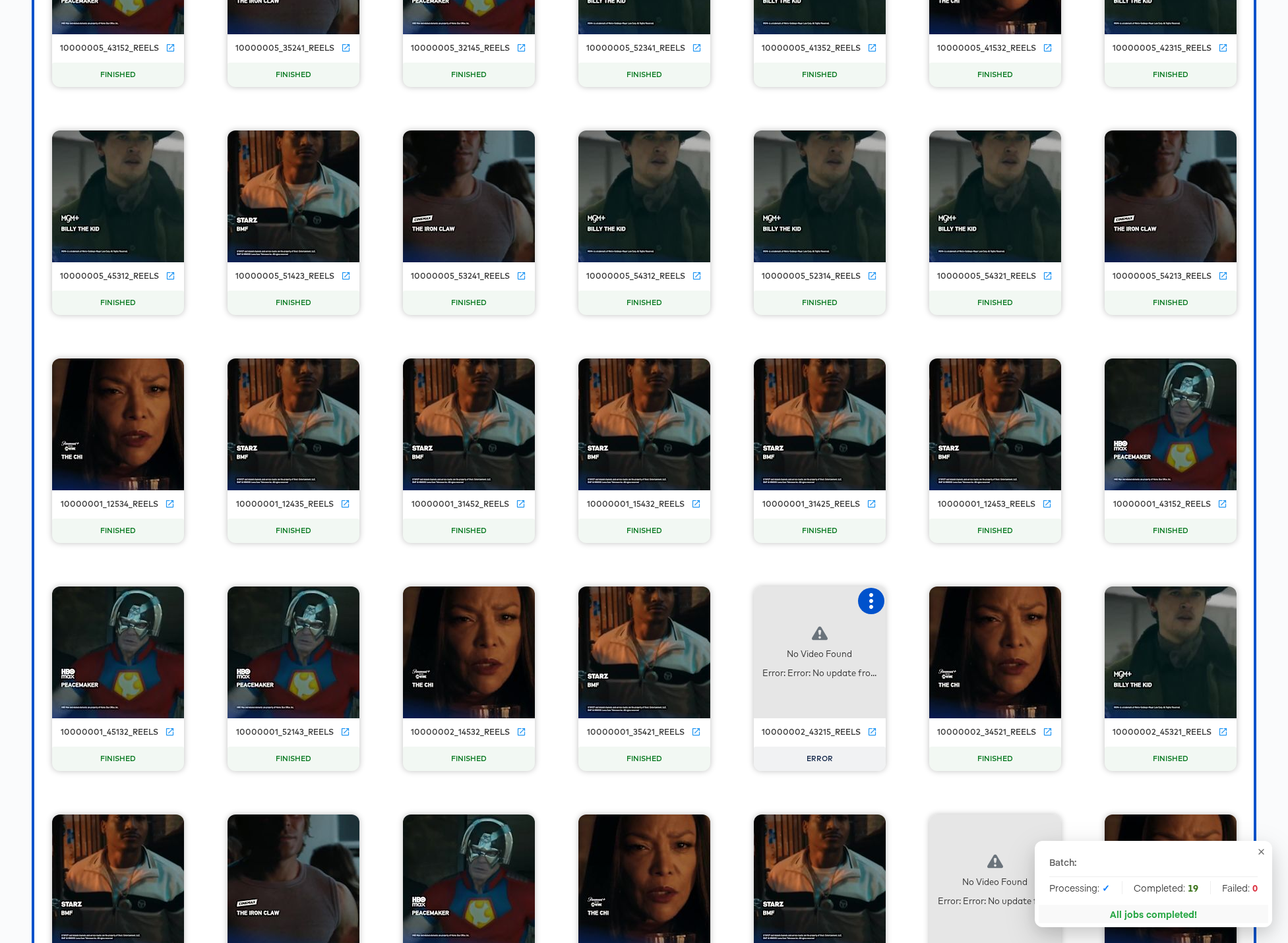
click at [878, 599] on icon "button" at bounding box center [871, 601] width 16 height 16
click at [913, 599] on div "Retry" at bounding box center [919, 600] width 25 height 10
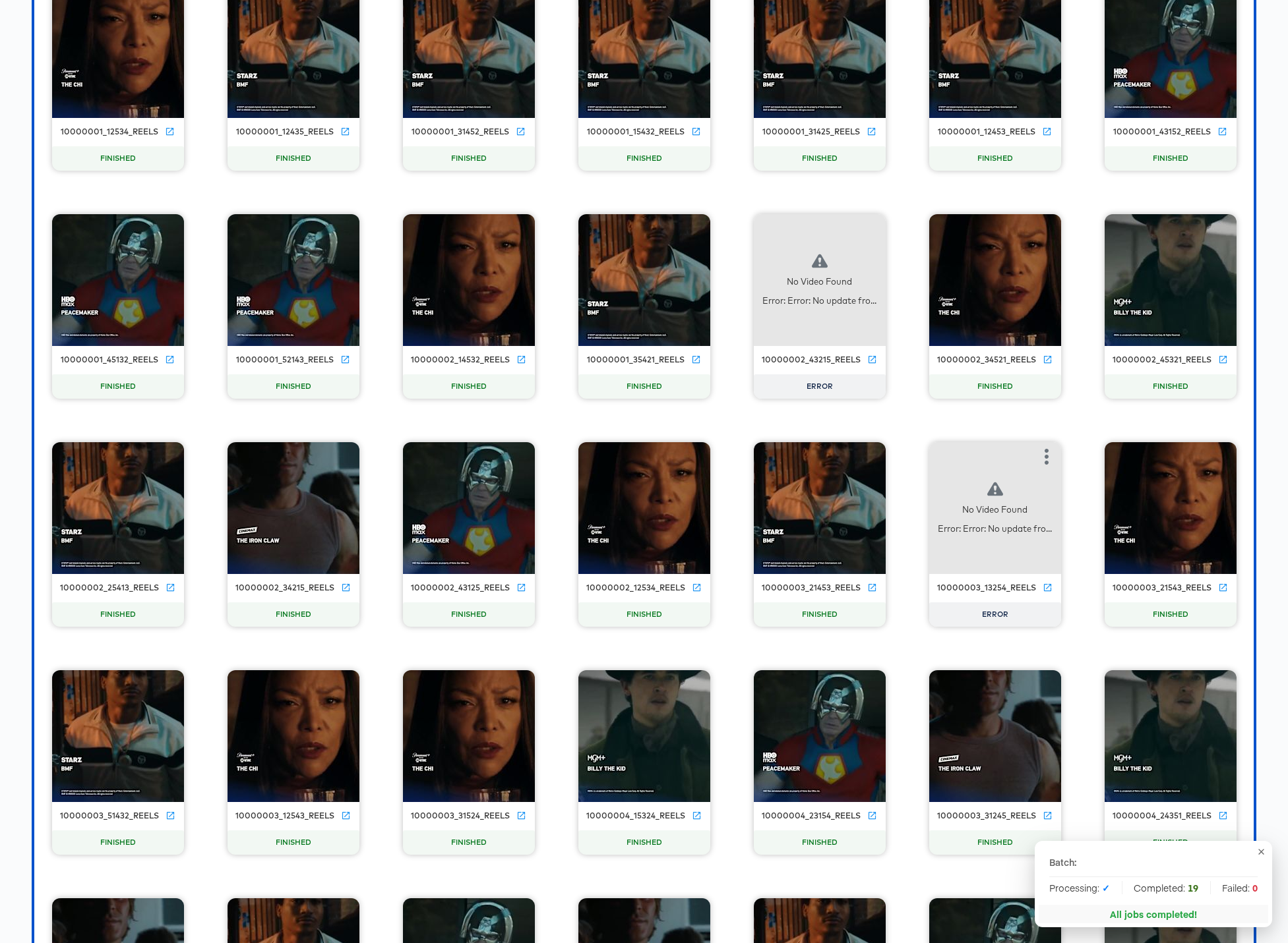
scroll to position [12993, 0]
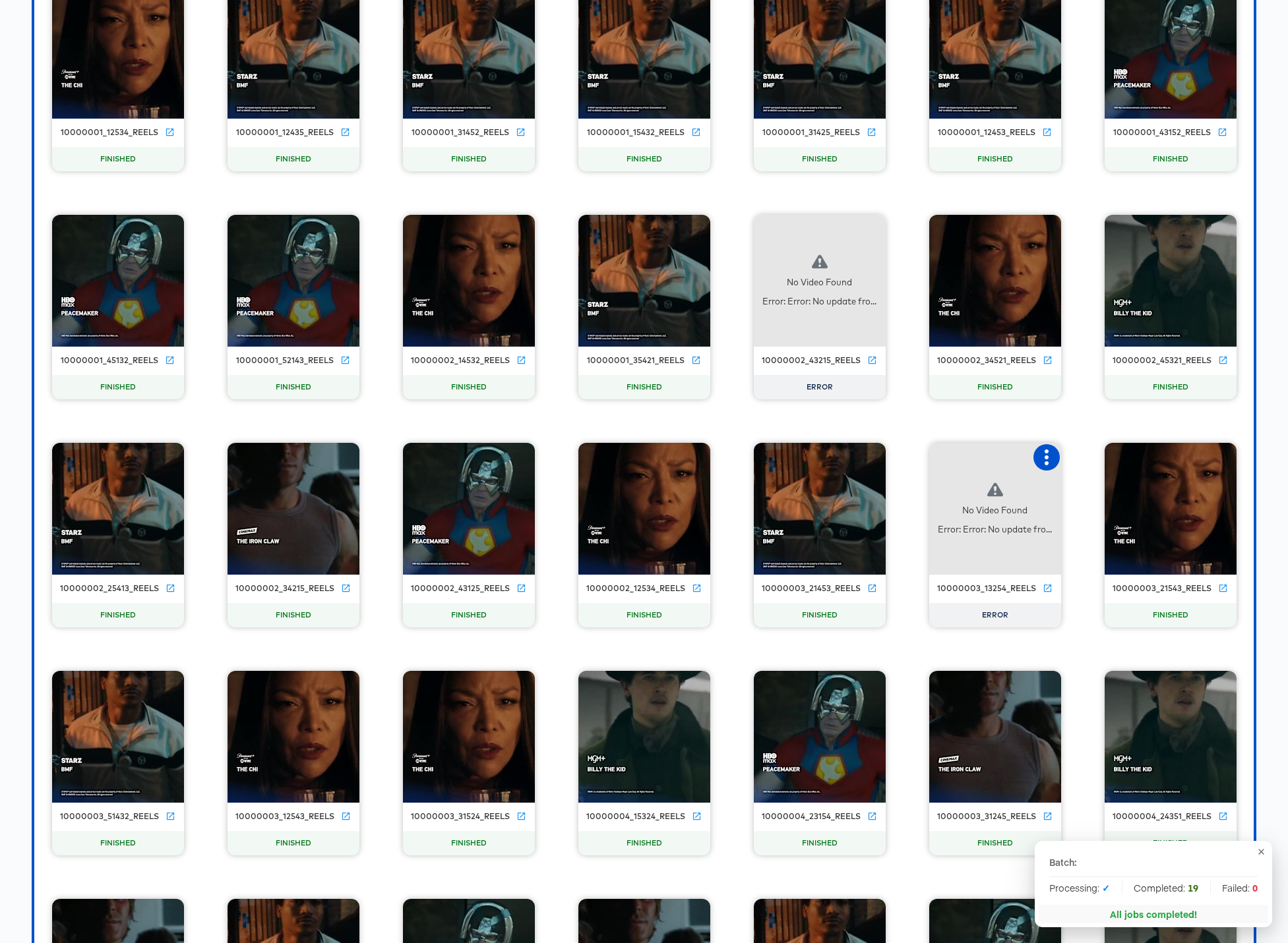
click at [984, 453] on icon "button" at bounding box center [1047, 458] width 16 height 16
click at [984, 457] on div "Retry" at bounding box center [1094, 456] width 25 height 10
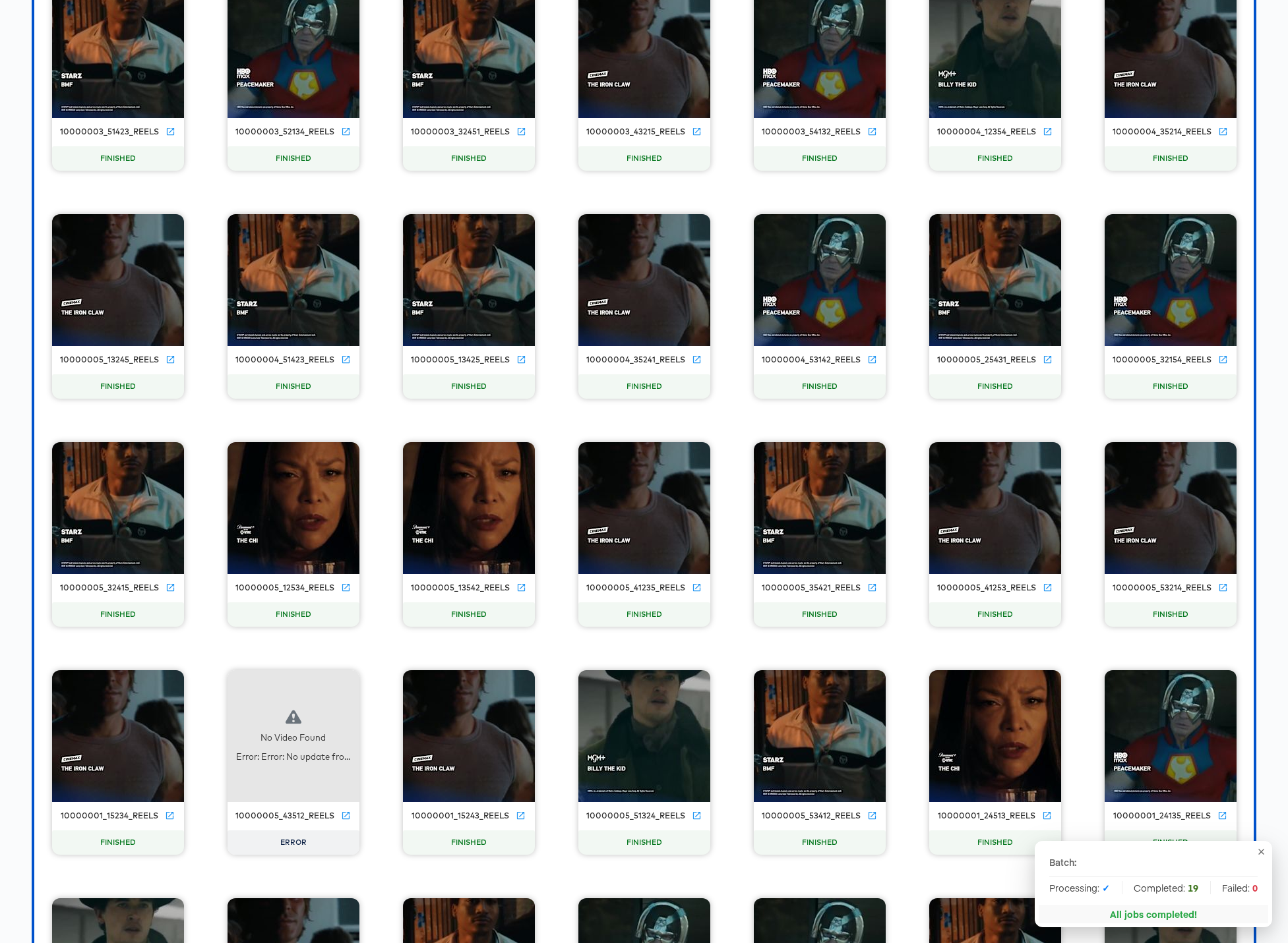
scroll to position [15503, 0]
click at [349, 684] on icon "button" at bounding box center [345, 685] width 16 height 16
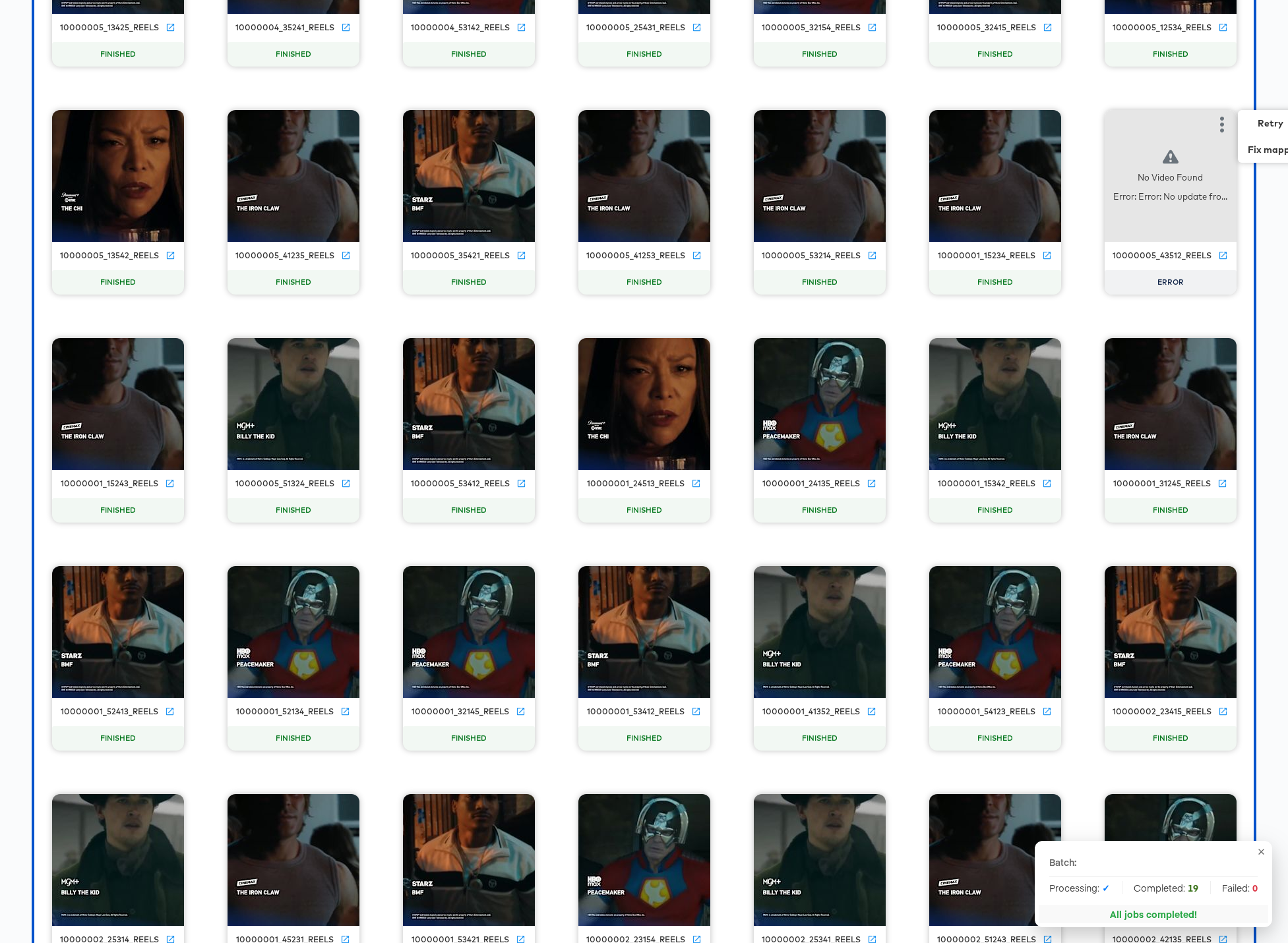
scroll to position [15837, 0]
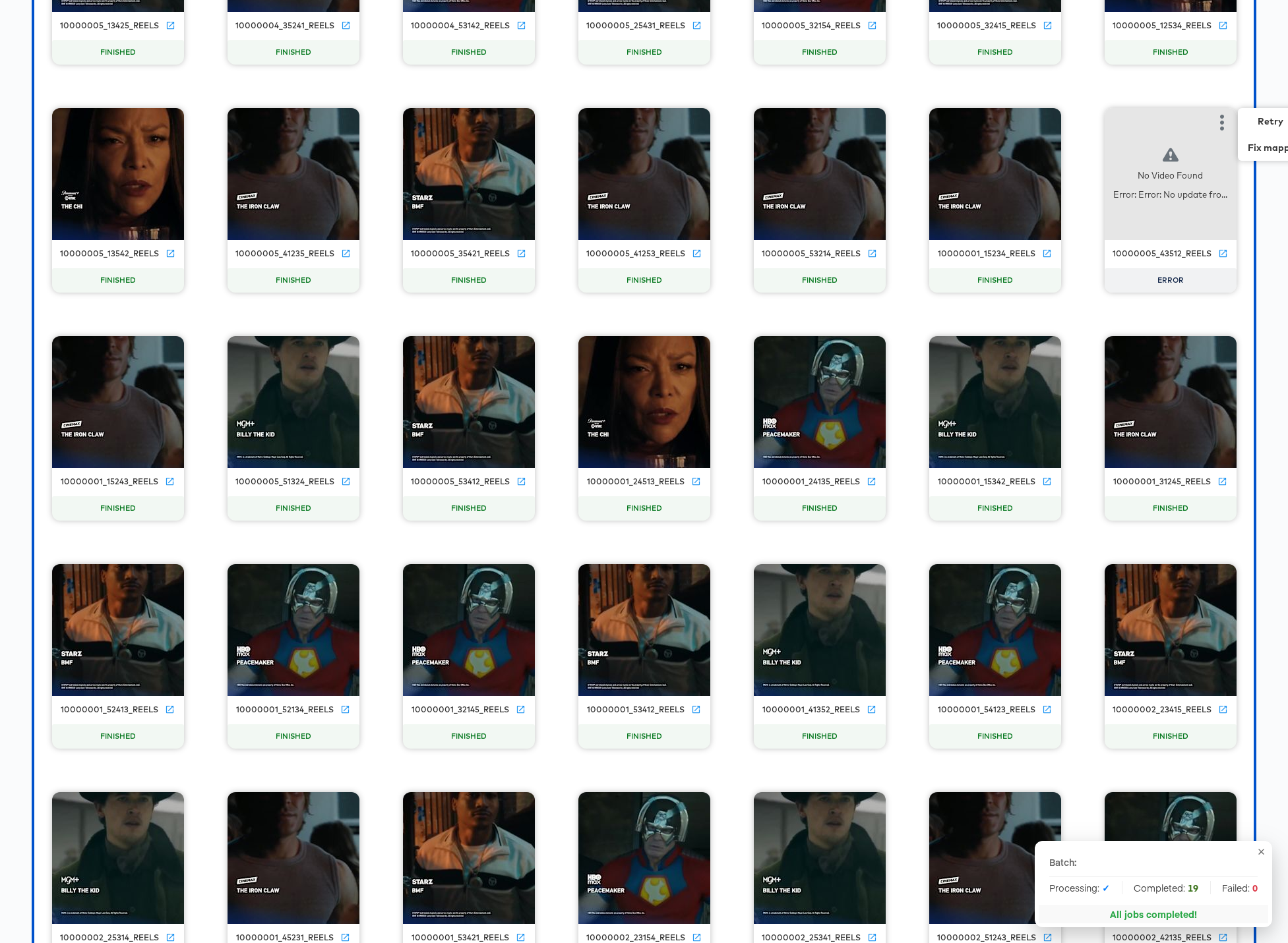
click at [984, 130] on icon "button" at bounding box center [1222, 123] width 16 height 16
click at [984, 124] on div "Retry" at bounding box center [1155, 121] width 99 height 26
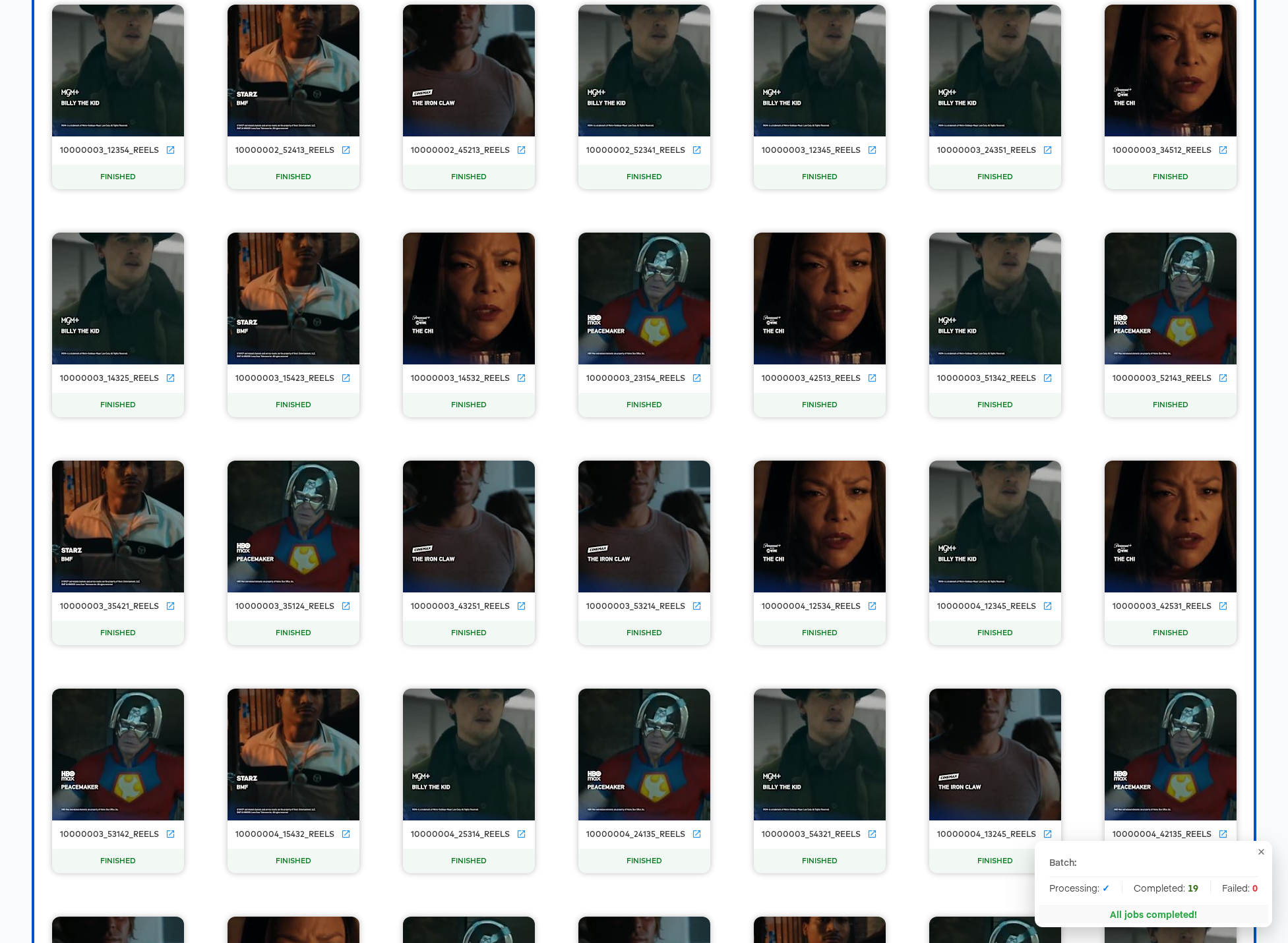
scroll to position [17437, 0]
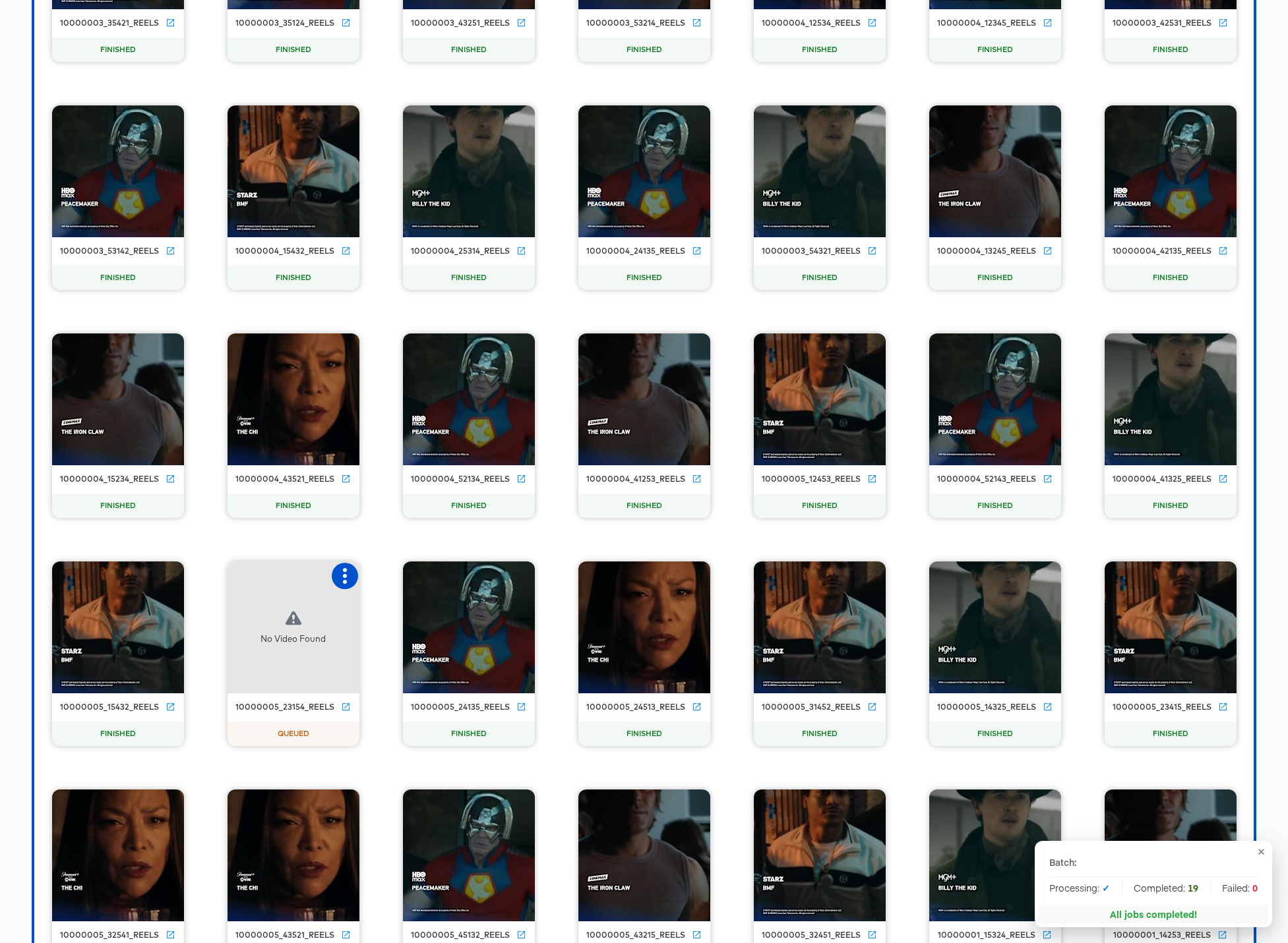
click at [346, 582] on icon "button" at bounding box center [344, 576] width 4 height 16
click at [346, 576] on icon "button" at bounding box center [344, 576] width 4 height 16
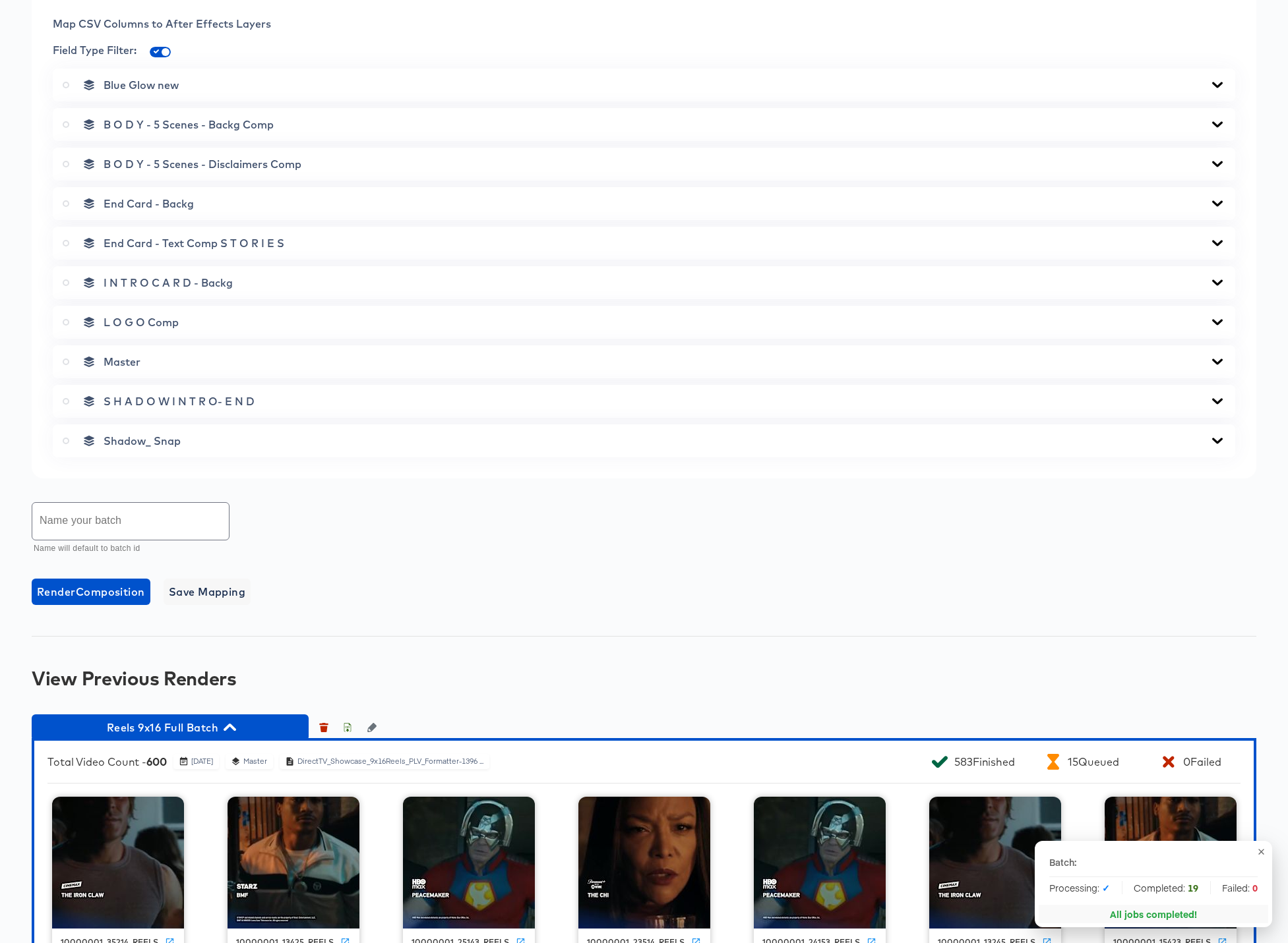
scroll to position [829, 0]
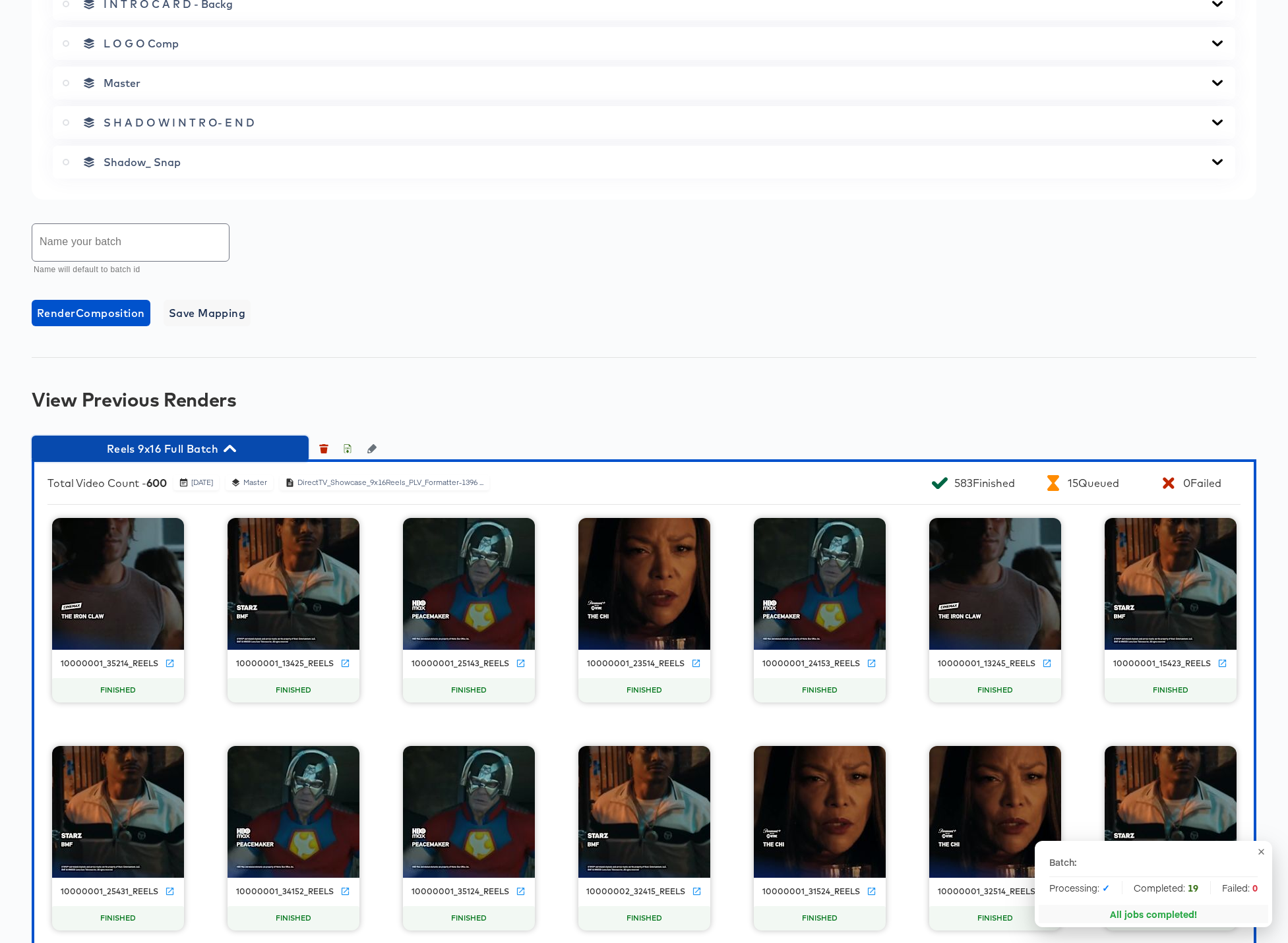
click at [234, 448] on icon "button" at bounding box center [230, 448] width 13 height 7
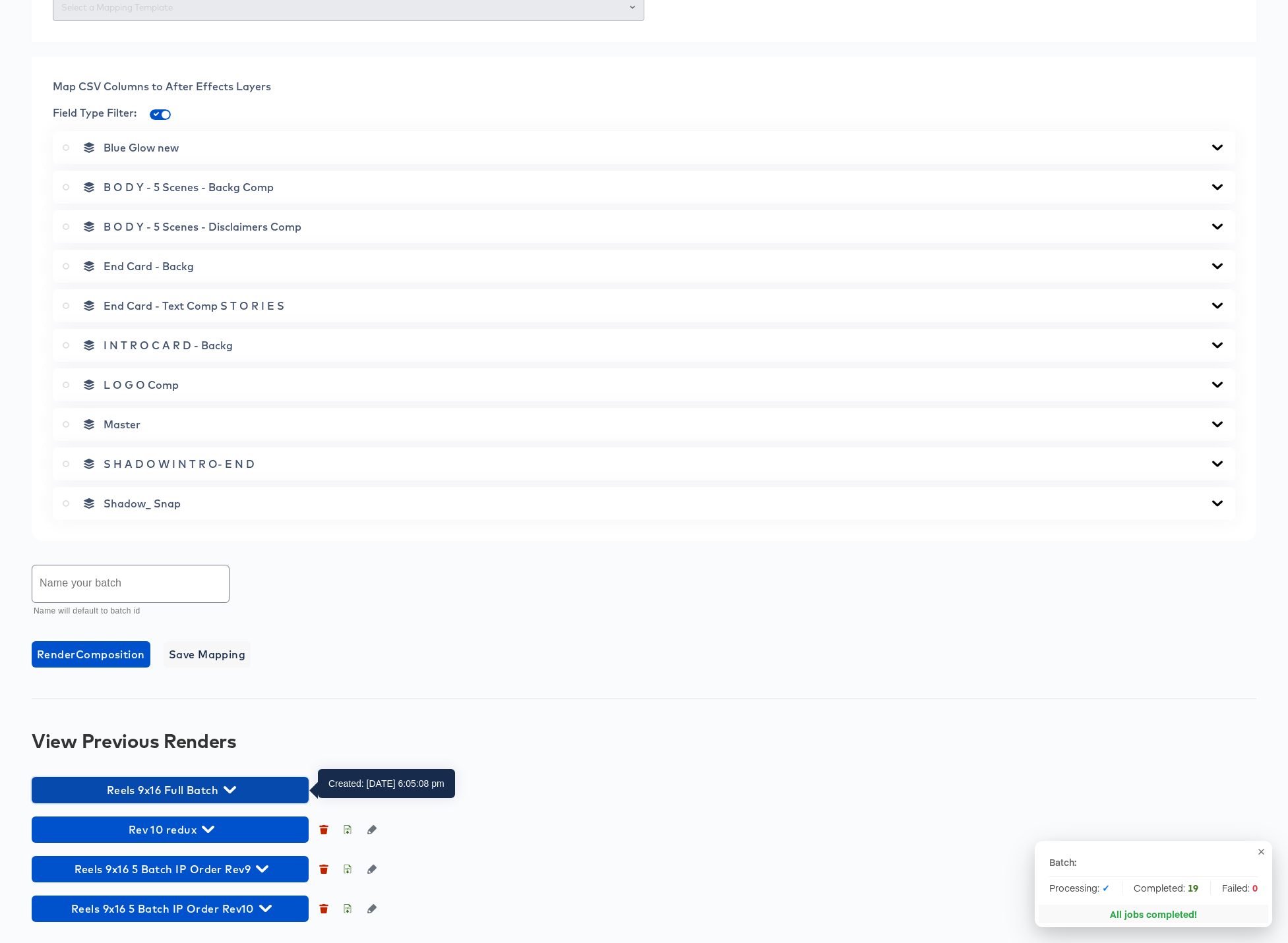
click at [229, 788] on icon "button" at bounding box center [230, 790] width 13 height 13
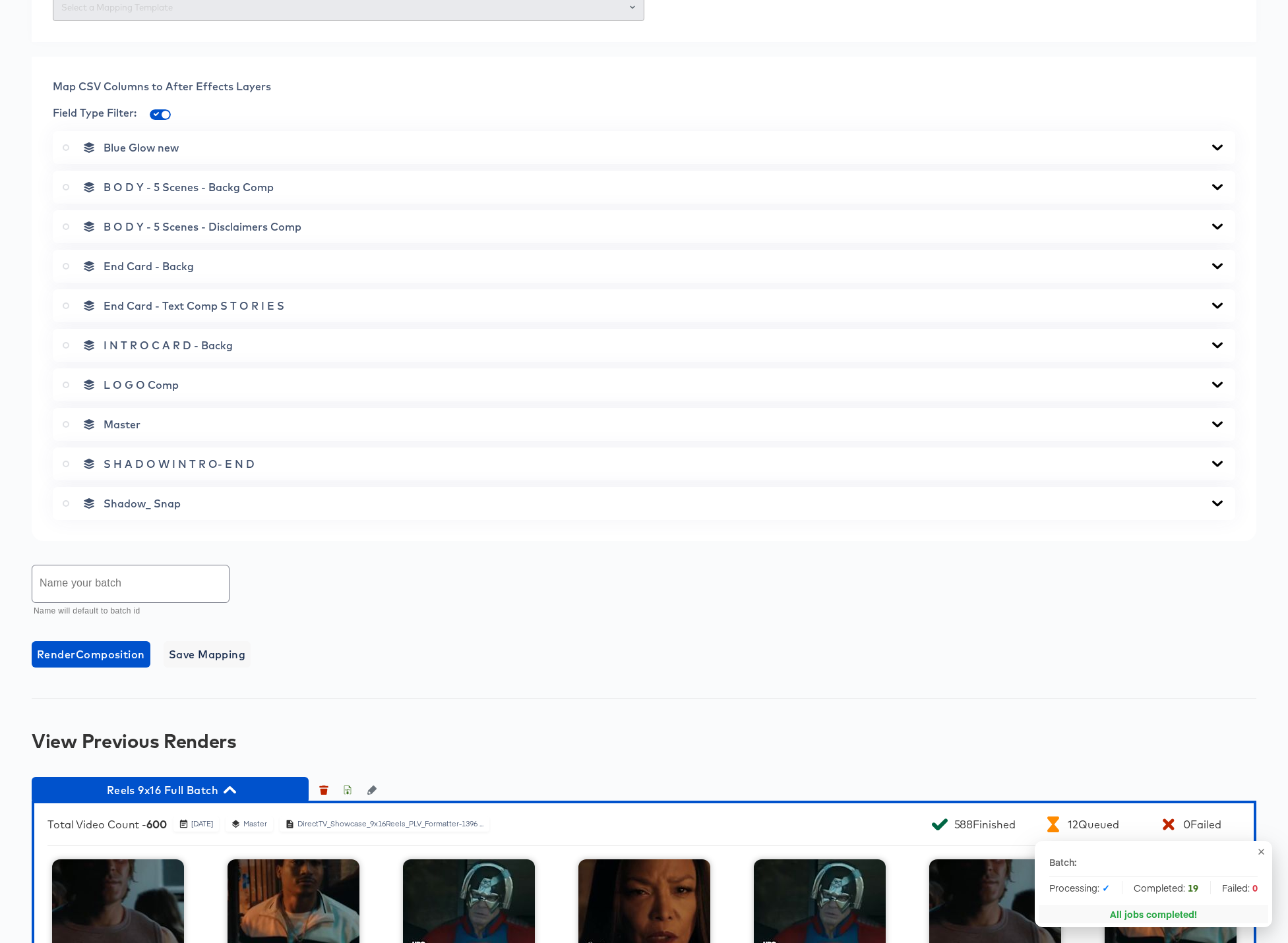
scroll to position [853, 0]
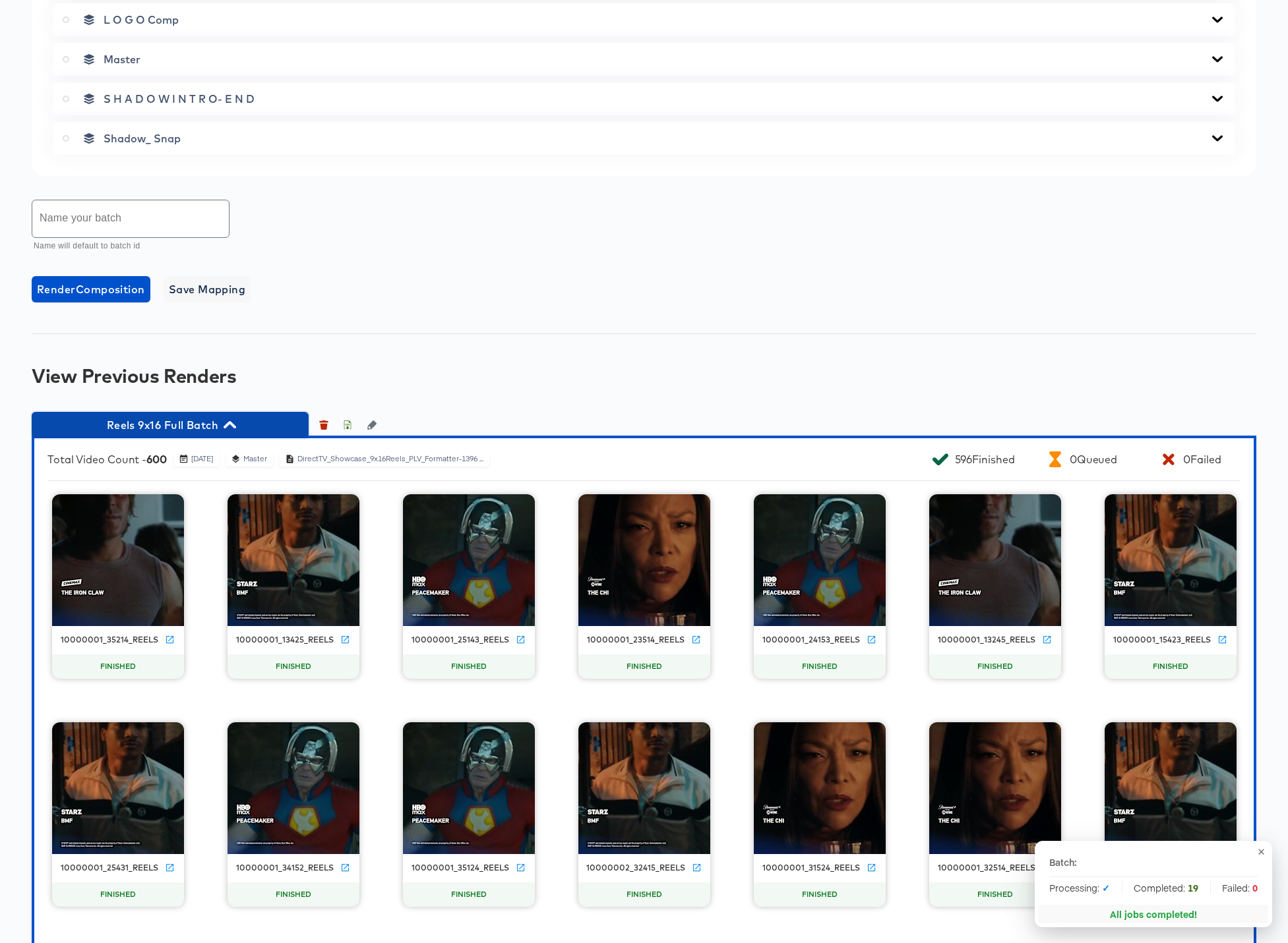
click at [229, 425] on icon "button" at bounding box center [230, 425] width 13 height 7
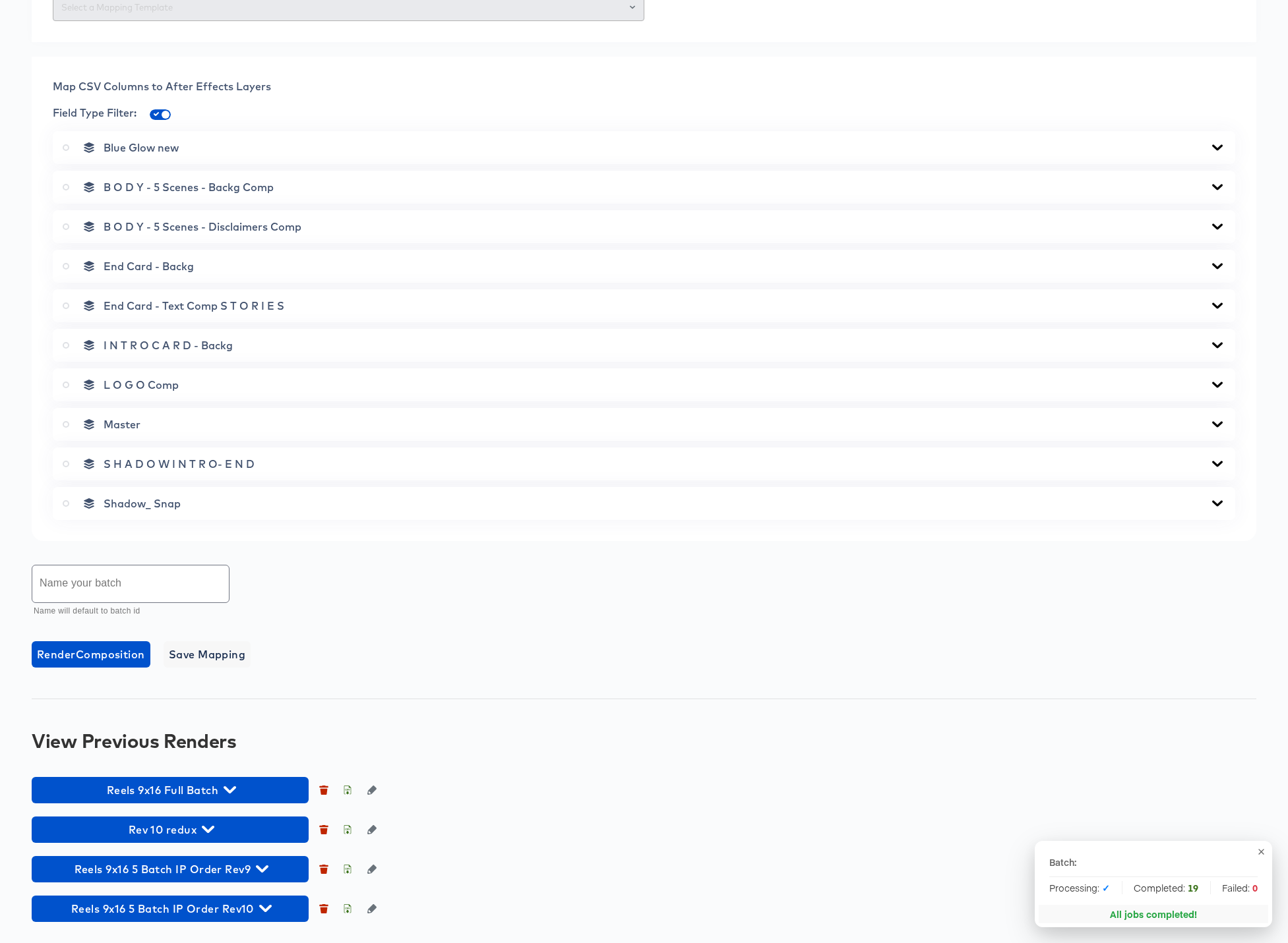
scroll to position [488, 0]
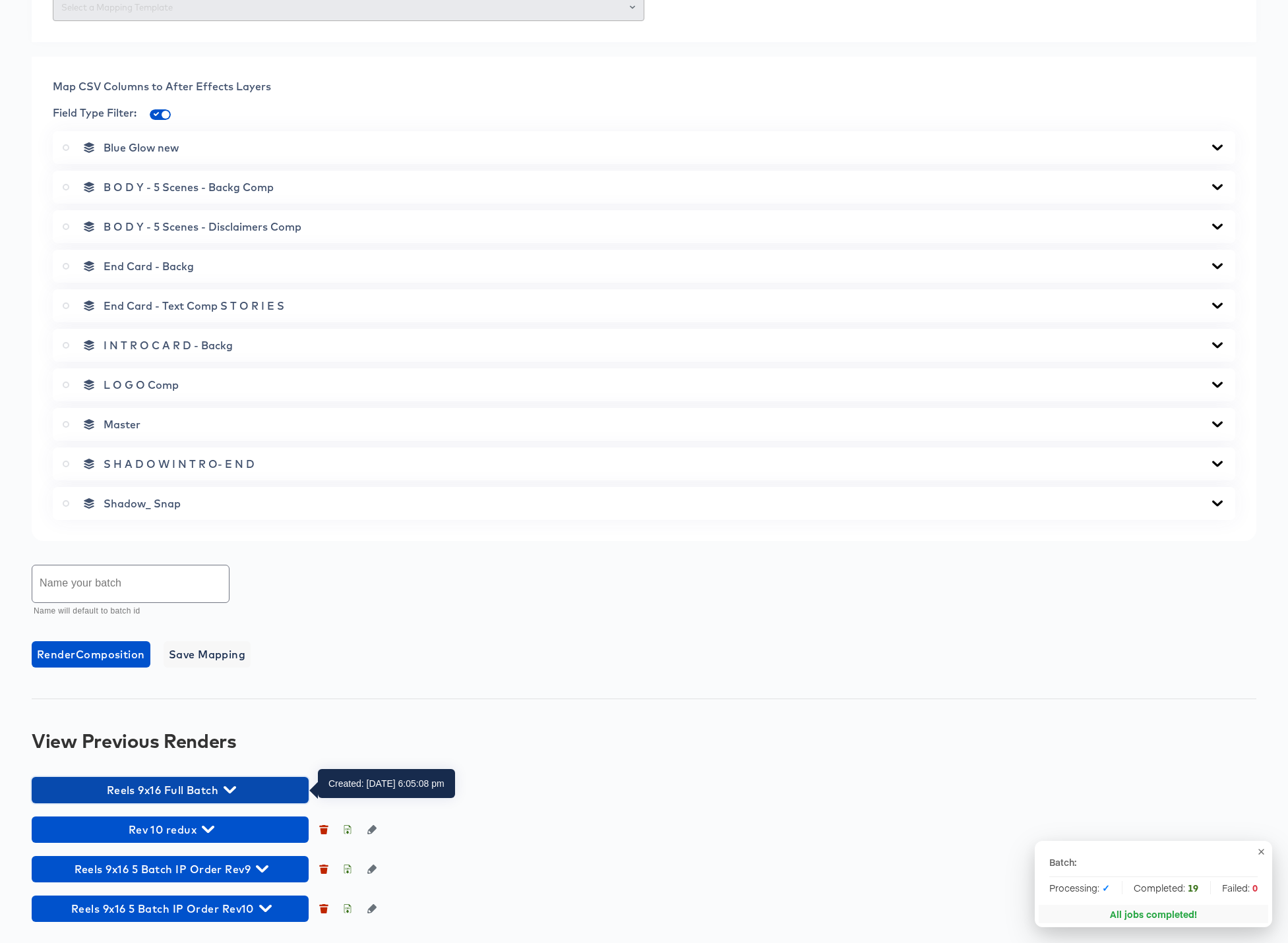
click at [234, 785] on icon "button" at bounding box center [230, 790] width 13 height 13
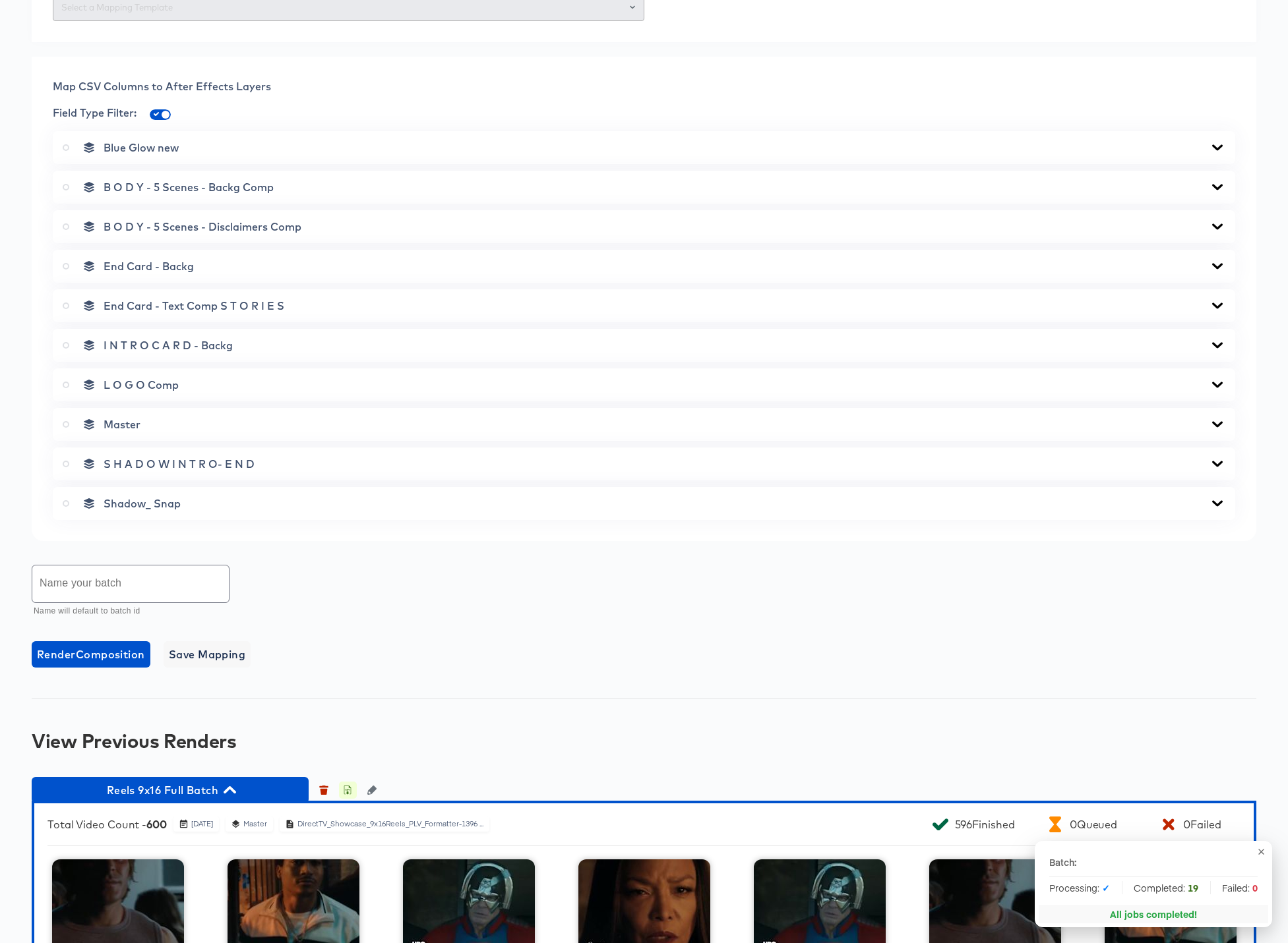
click at [350, 788] on icon "button" at bounding box center [347, 791] width 10 height 10
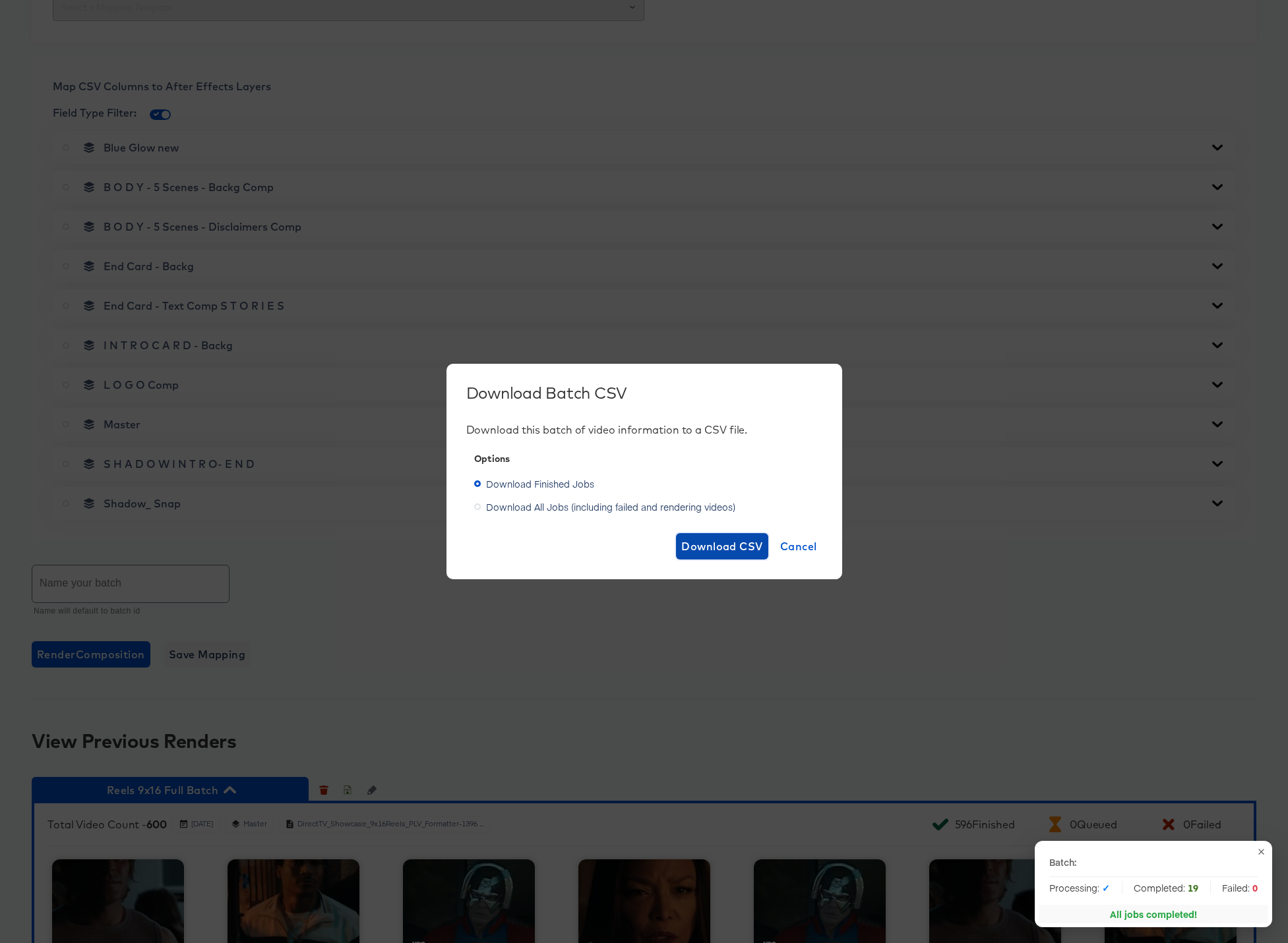
click at [707, 550] on span "Download CSV" at bounding box center [722, 546] width 82 height 18
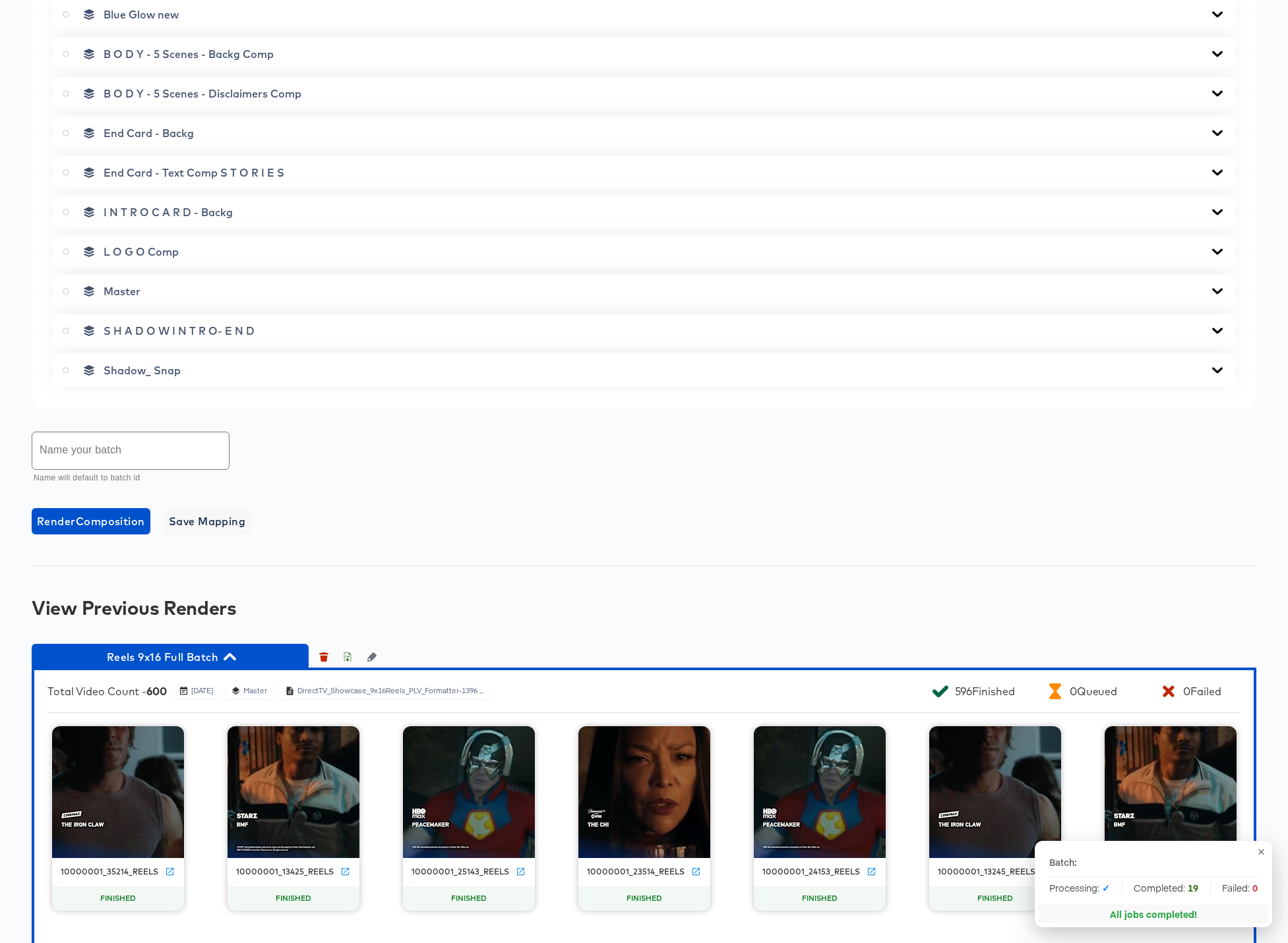
scroll to position [722, 0]
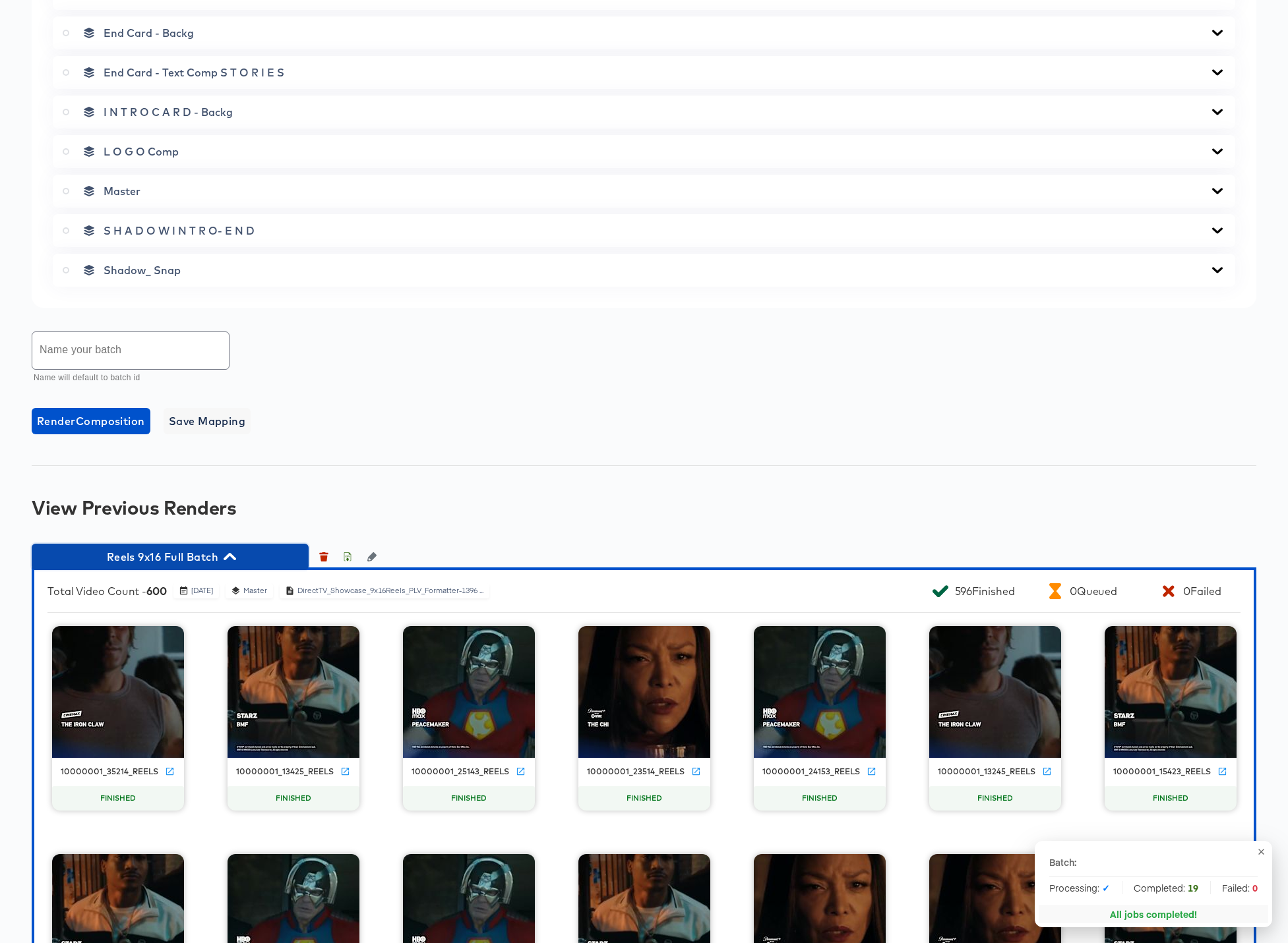
click at [231, 558] on icon "button" at bounding box center [230, 557] width 13 height 13
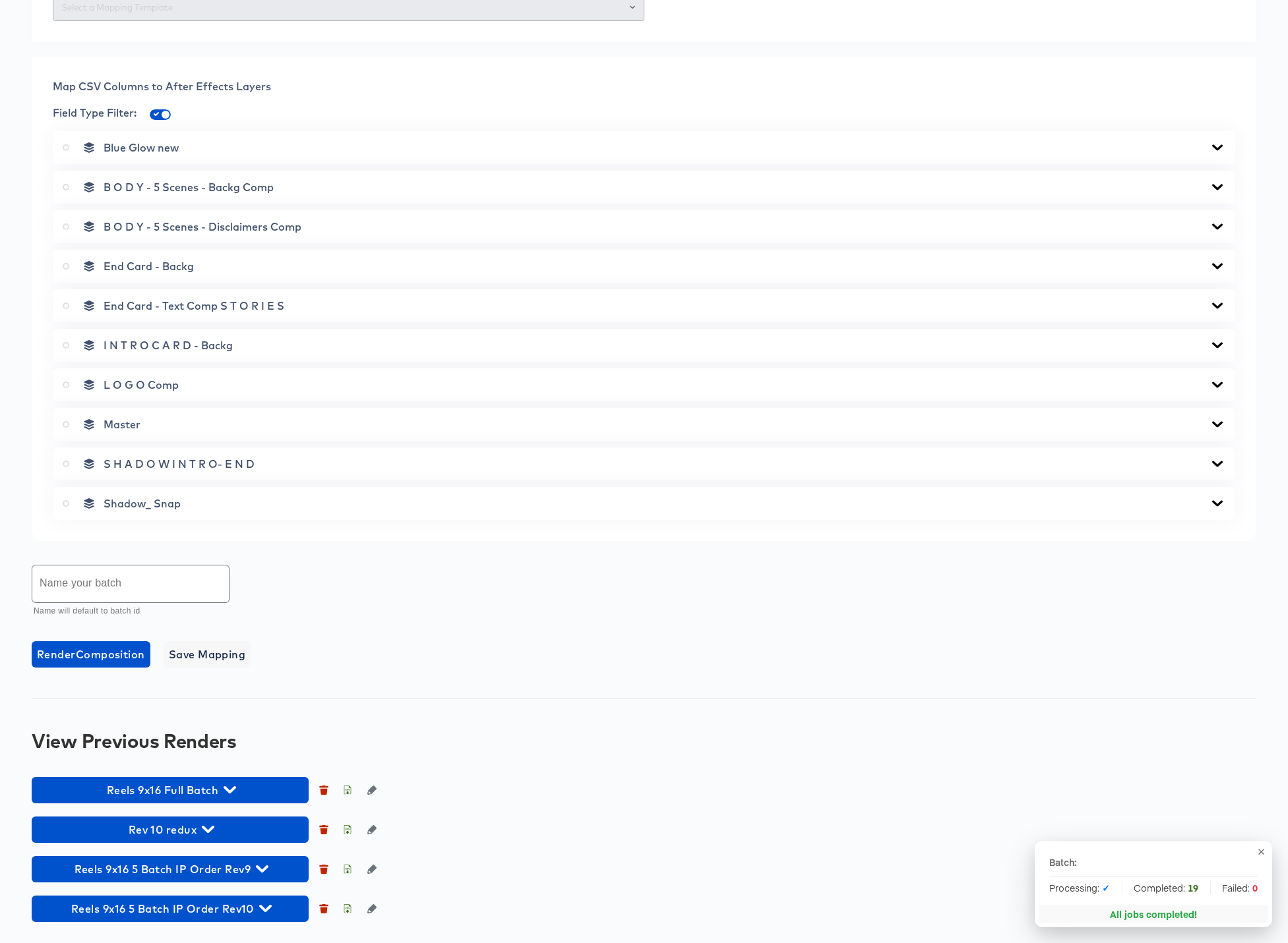
scroll to position [488, 0]
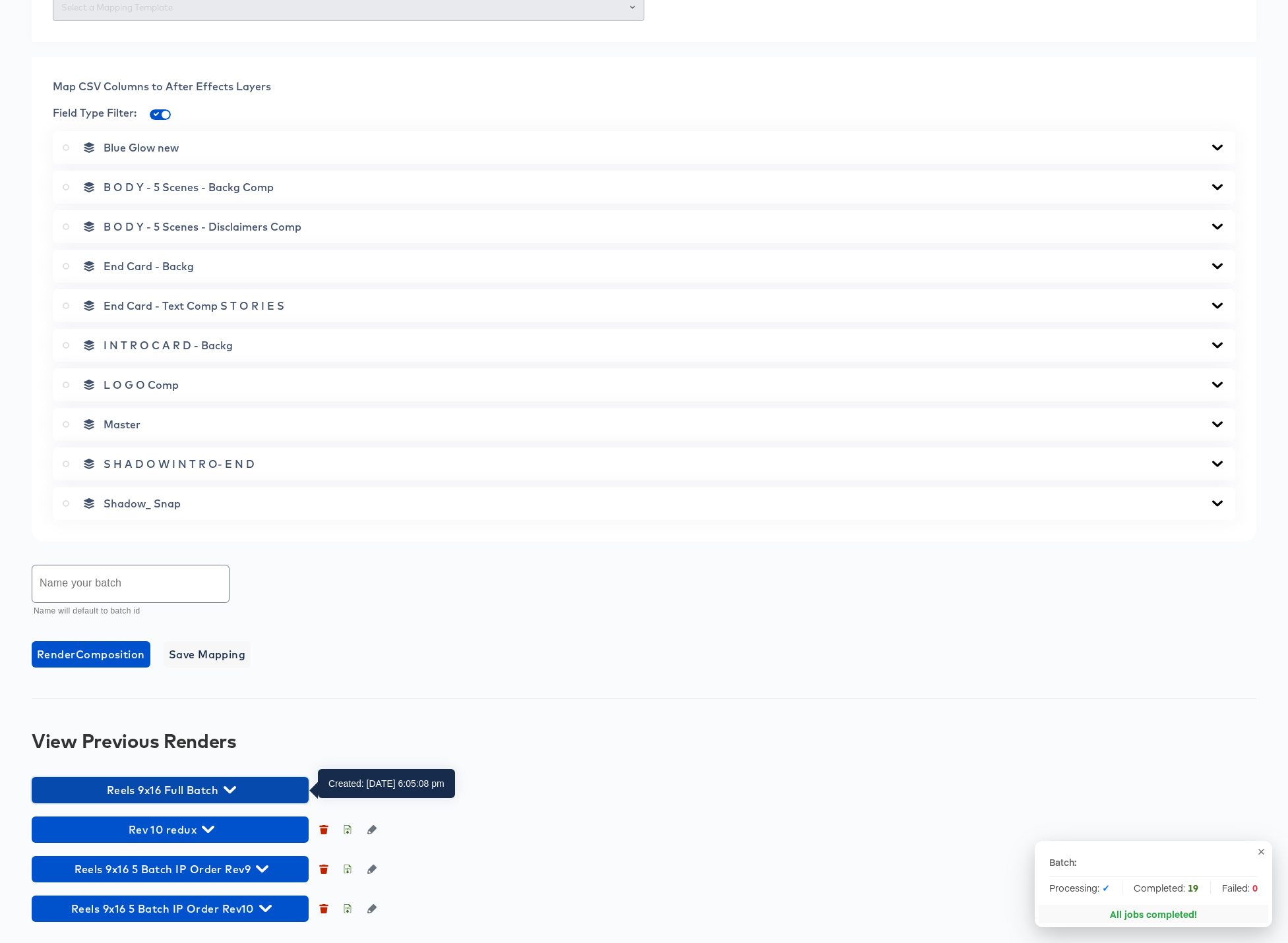
click at [229, 788] on icon "button" at bounding box center [230, 790] width 13 height 13
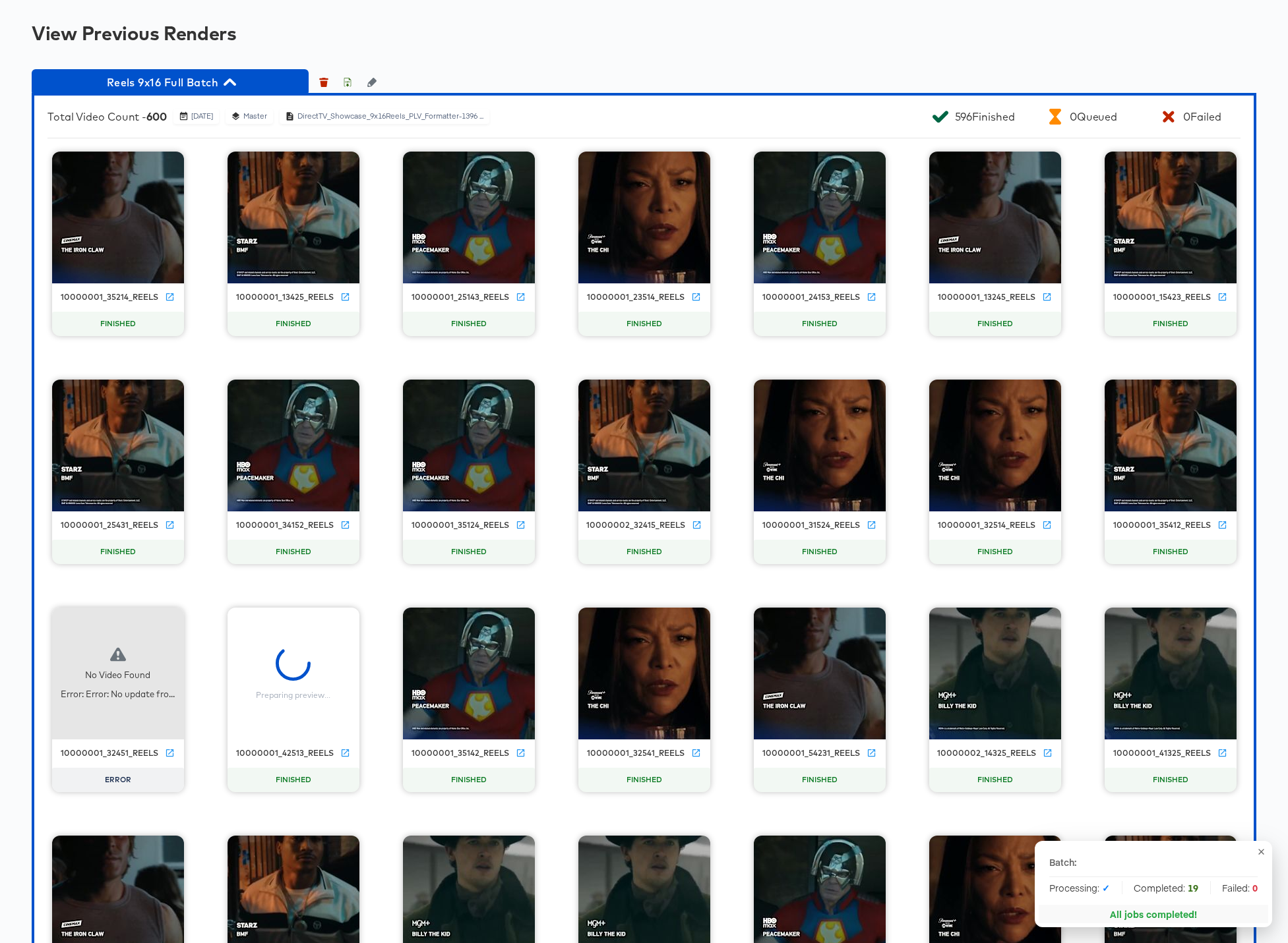
scroll to position [1195, 0]
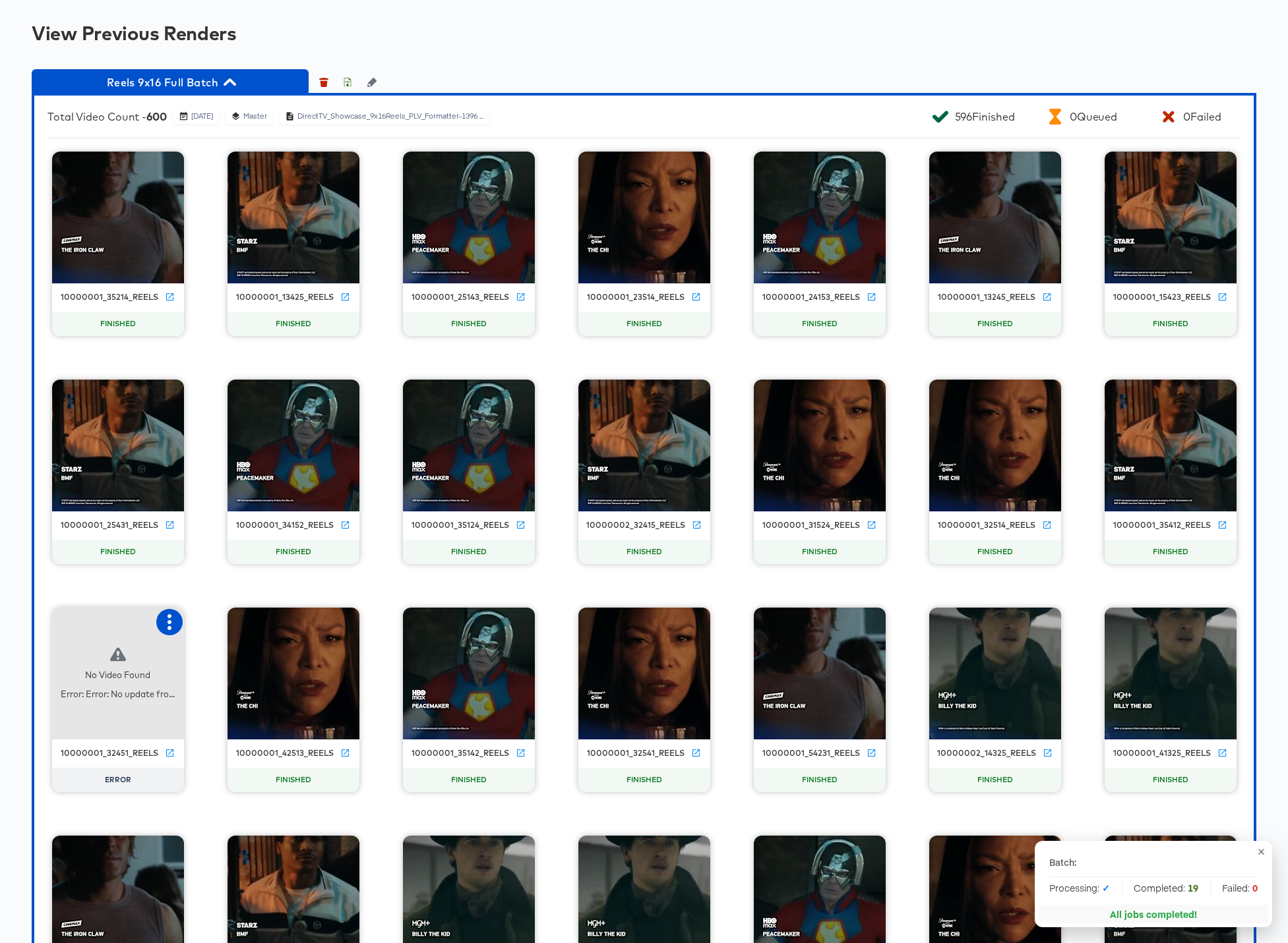
click at [168, 626] on icon "button" at bounding box center [170, 622] width 16 height 16
click at [217, 620] on div "Retry" at bounding box center [217, 620] width 25 height 10
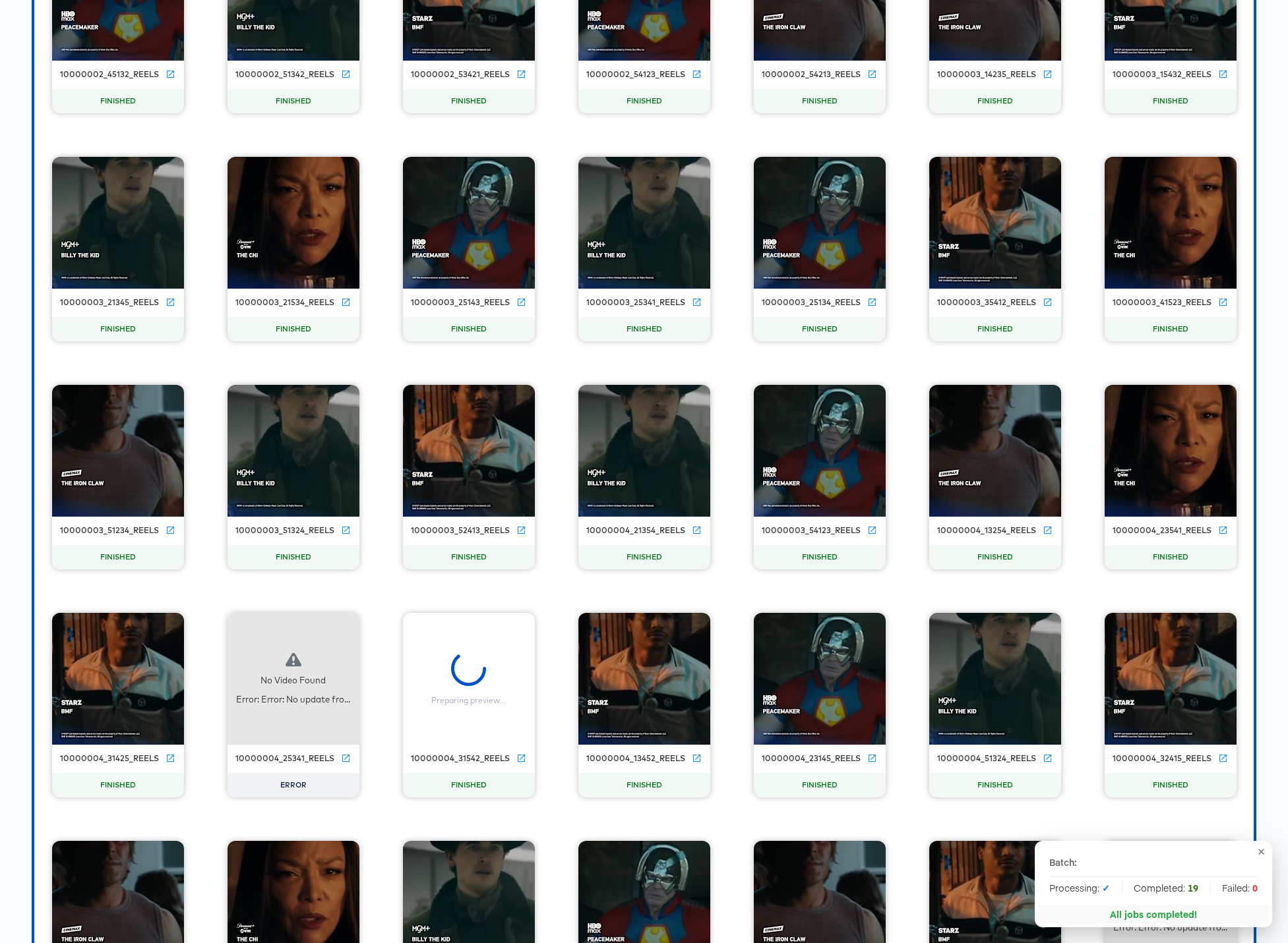
scroll to position [5525, 0]
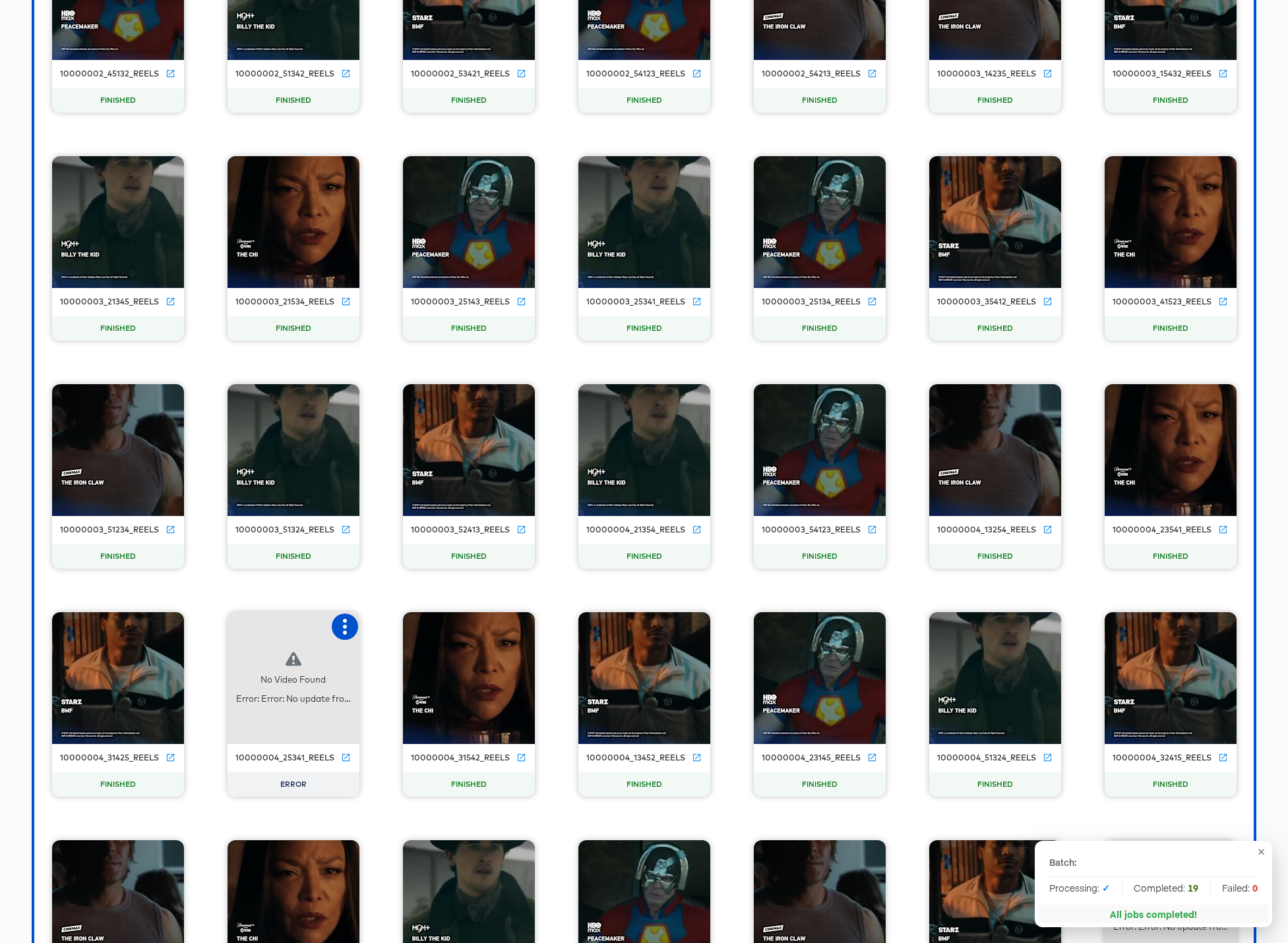
click at [346, 631] on icon "button" at bounding box center [344, 627] width 4 height 16
click at [397, 631] on div "Retry" at bounding box center [410, 625] width 99 height 26
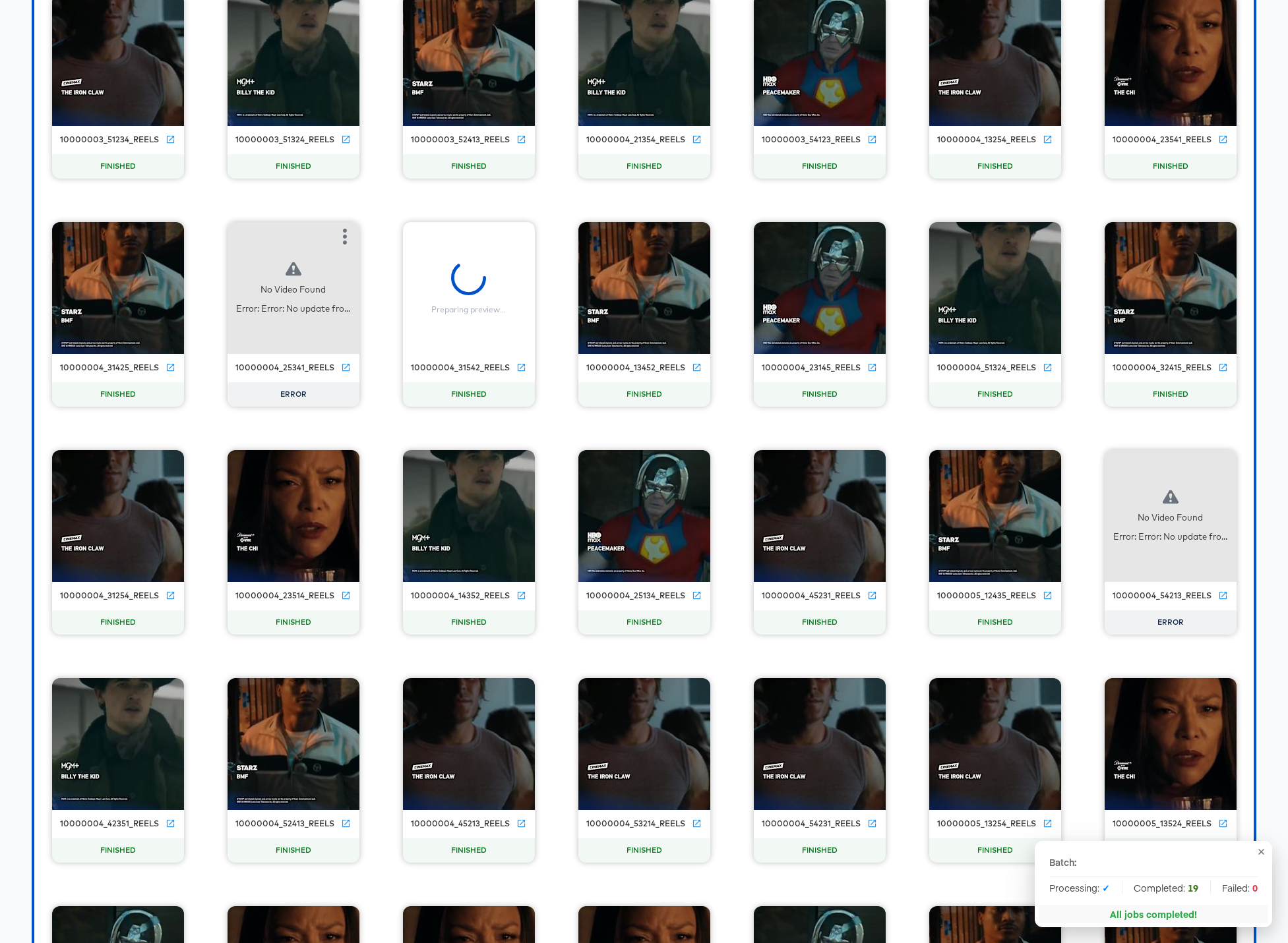
scroll to position [5917, 0]
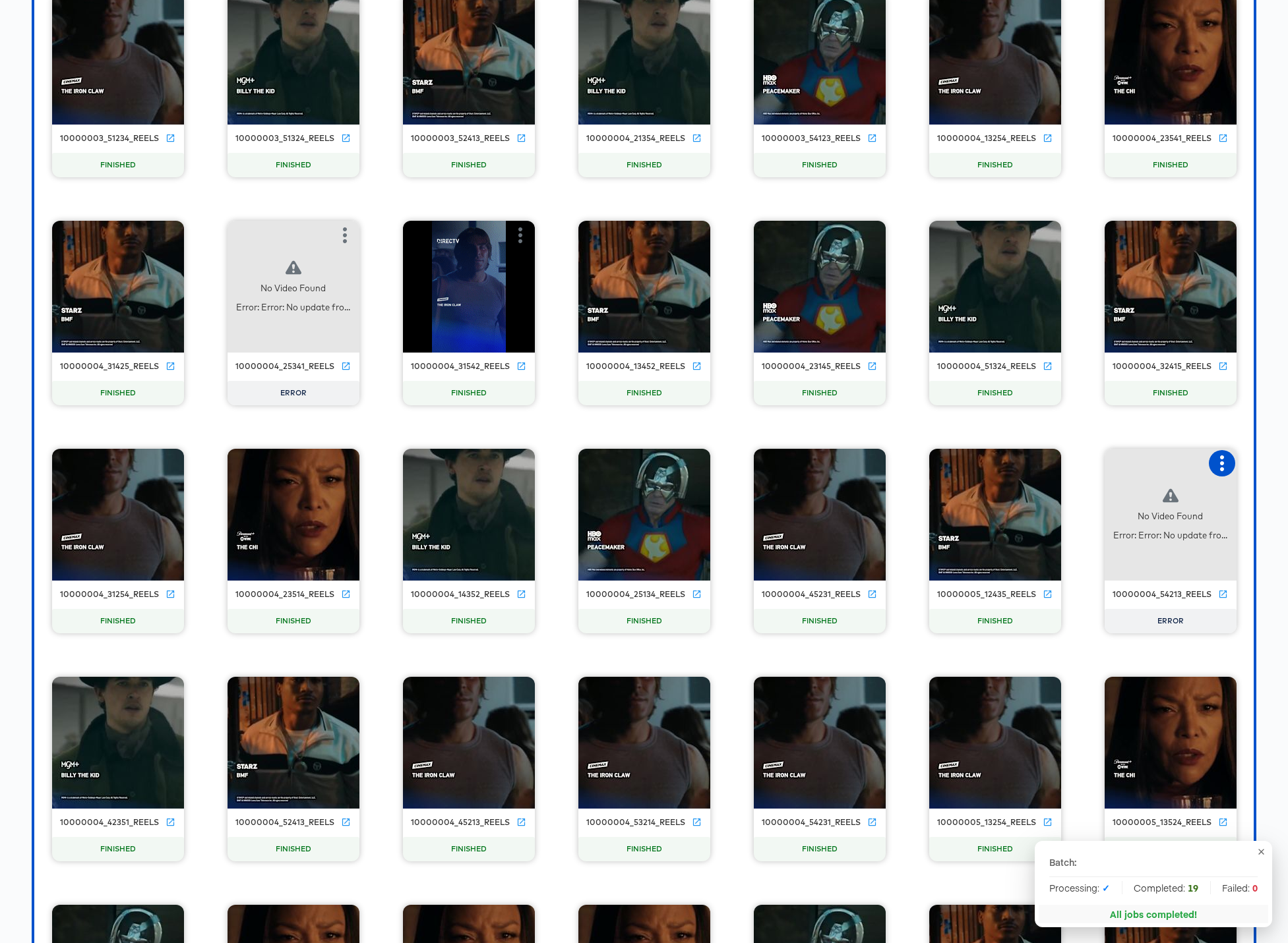
click at [984, 465] on icon "button" at bounding box center [1222, 464] width 16 height 16
click at [984, 462] on div "Retry" at bounding box center [1155, 462] width 99 height 26
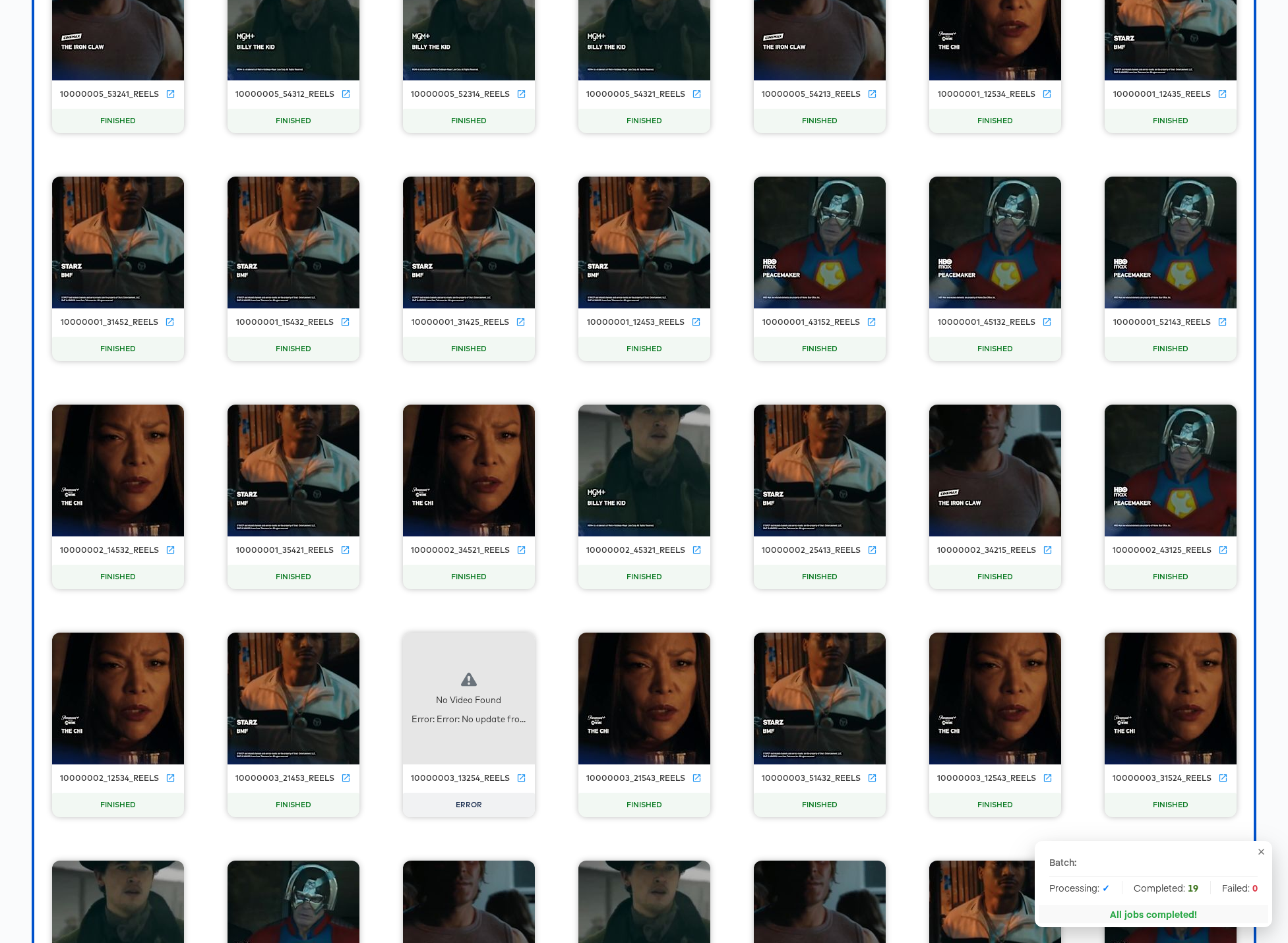
scroll to position [12880, 0]
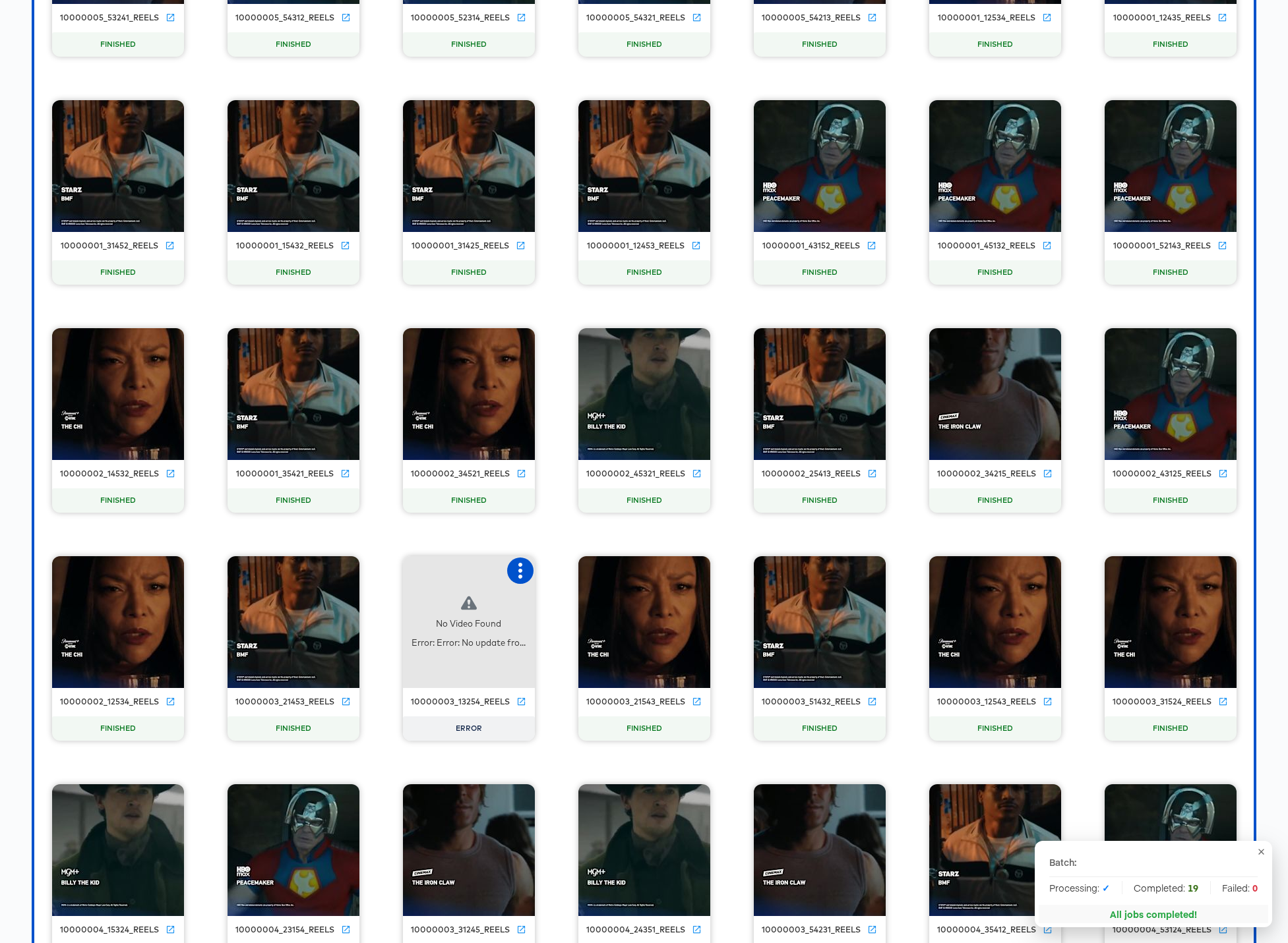
click at [519, 572] on icon "button" at bounding box center [520, 571] width 4 height 16
click at [596, 572] on div "Retry" at bounding box center [585, 569] width 99 height 26
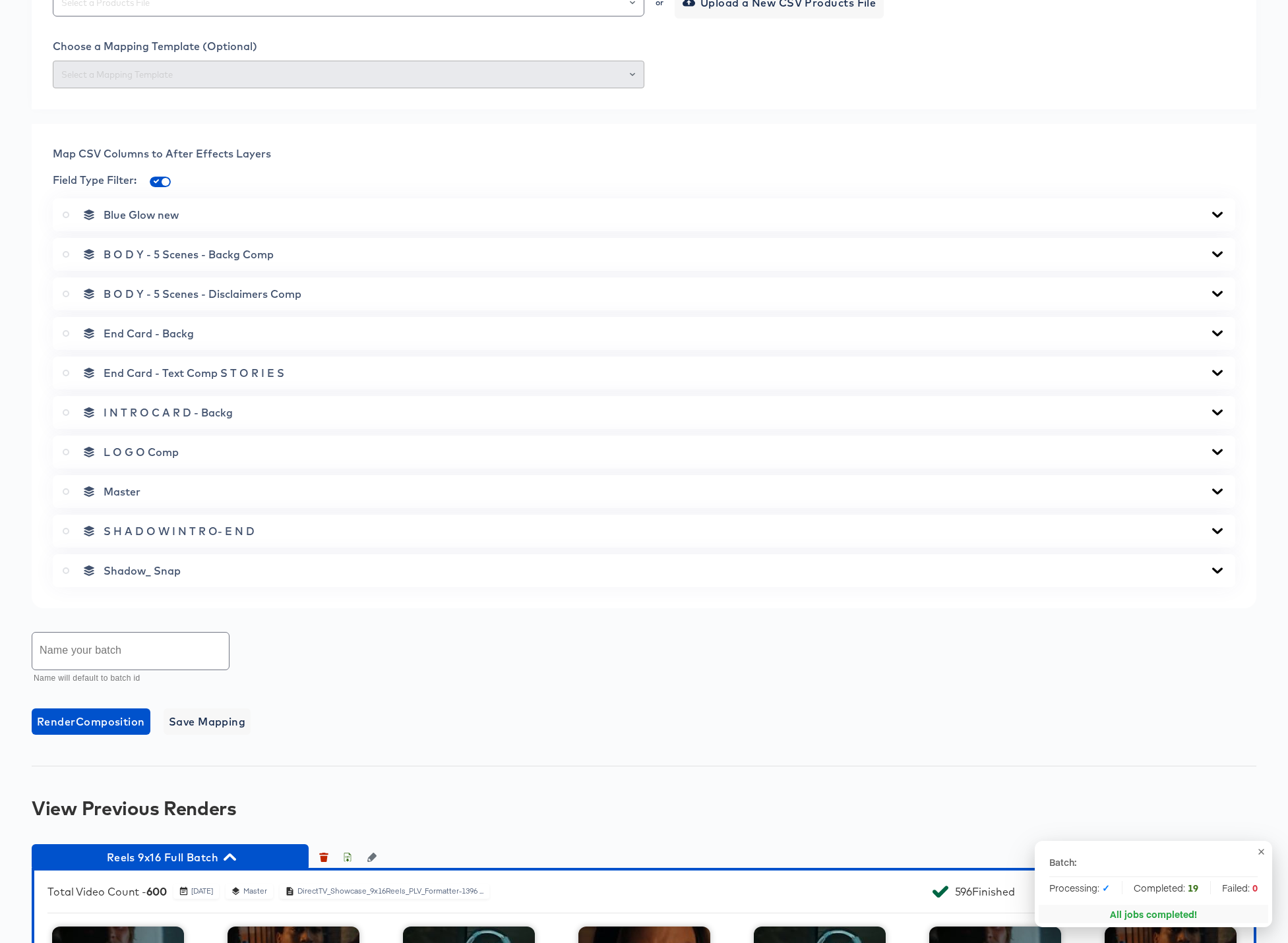
scroll to position [1032, 0]
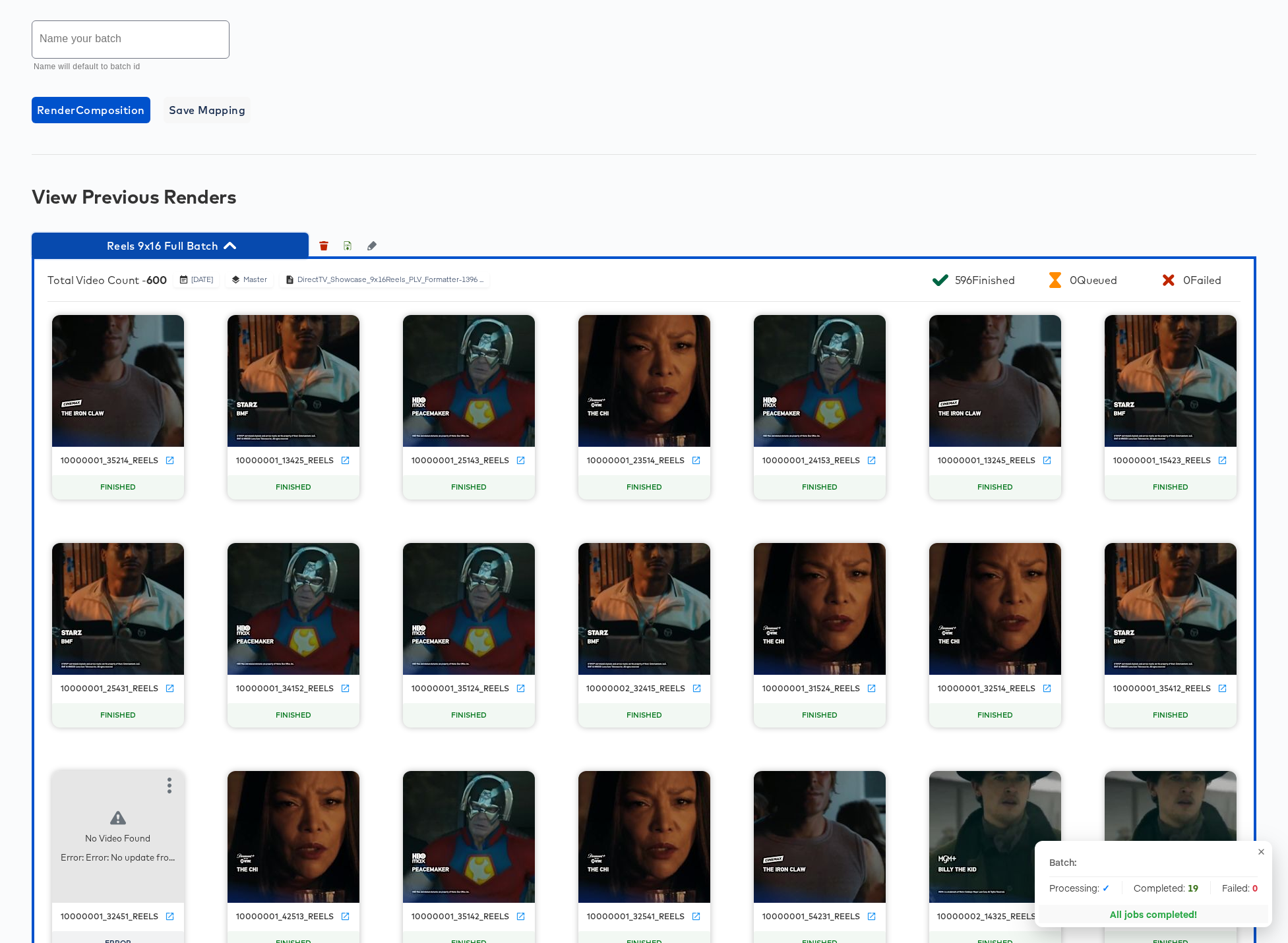
click at [229, 243] on icon "button" at bounding box center [230, 245] width 13 height 7
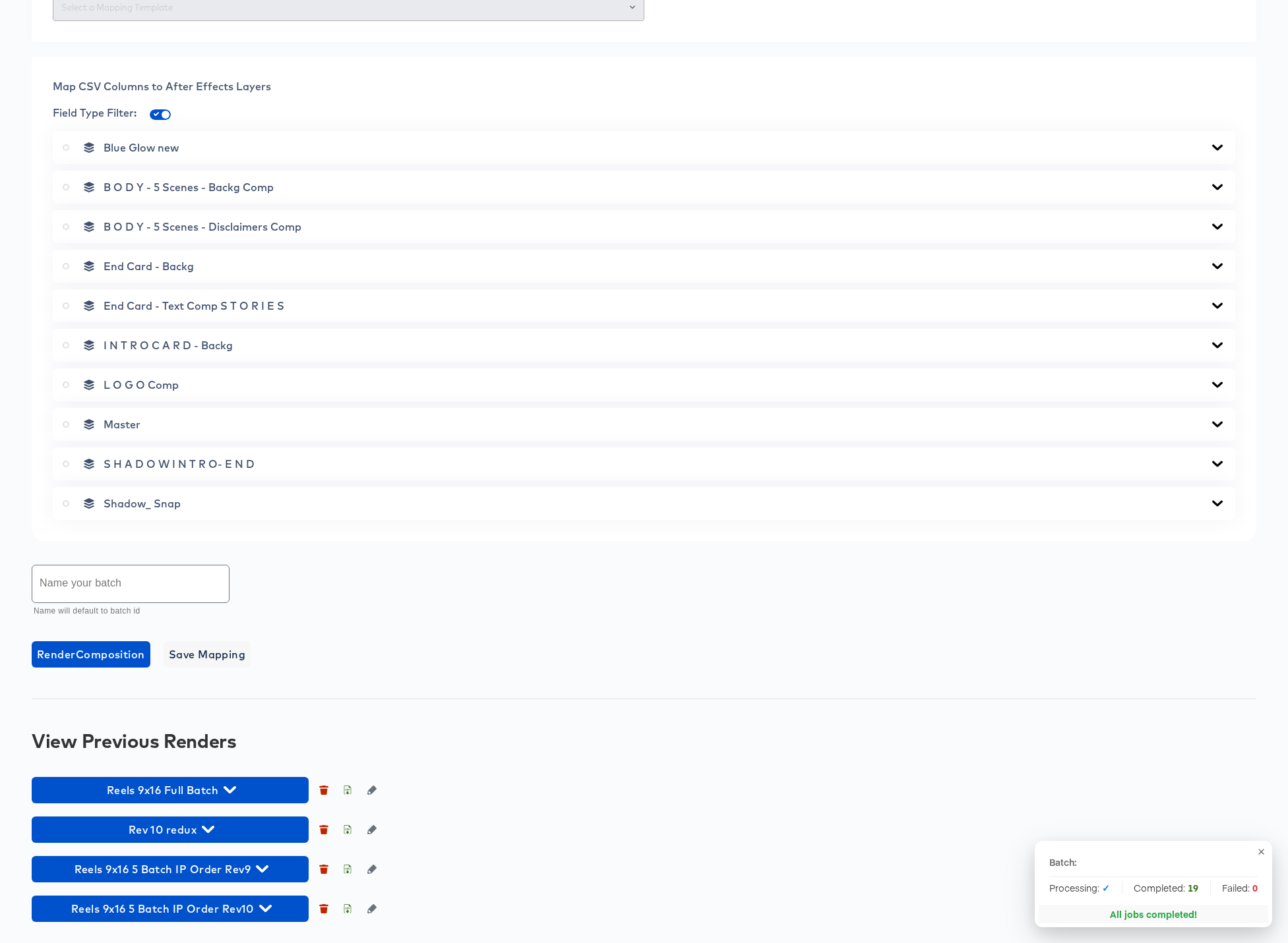
scroll to position [488, 0]
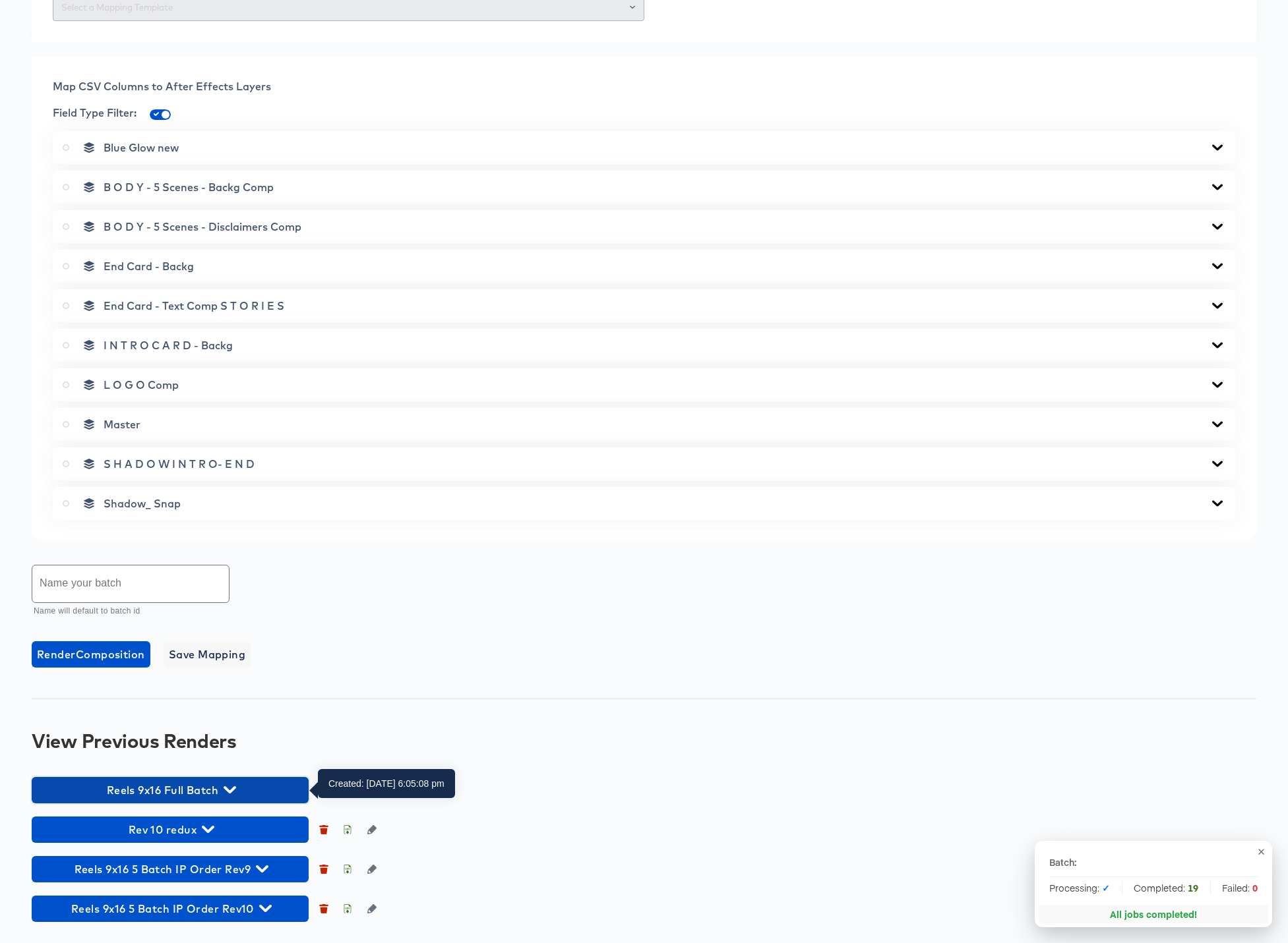
click at [233, 788] on icon "button" at bounding box center [230, 790] width 13 height 13
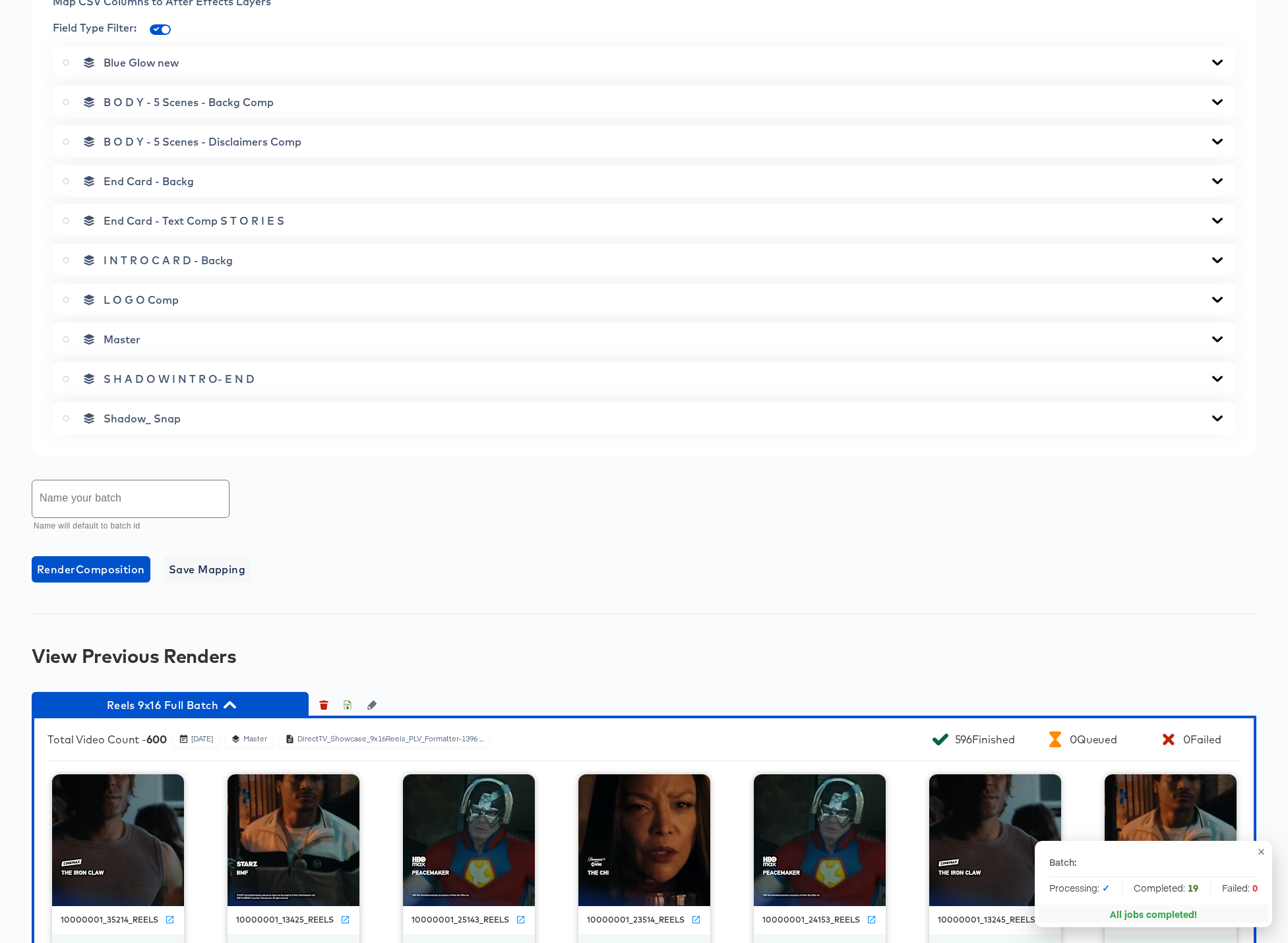
scroll to position [875, 0]
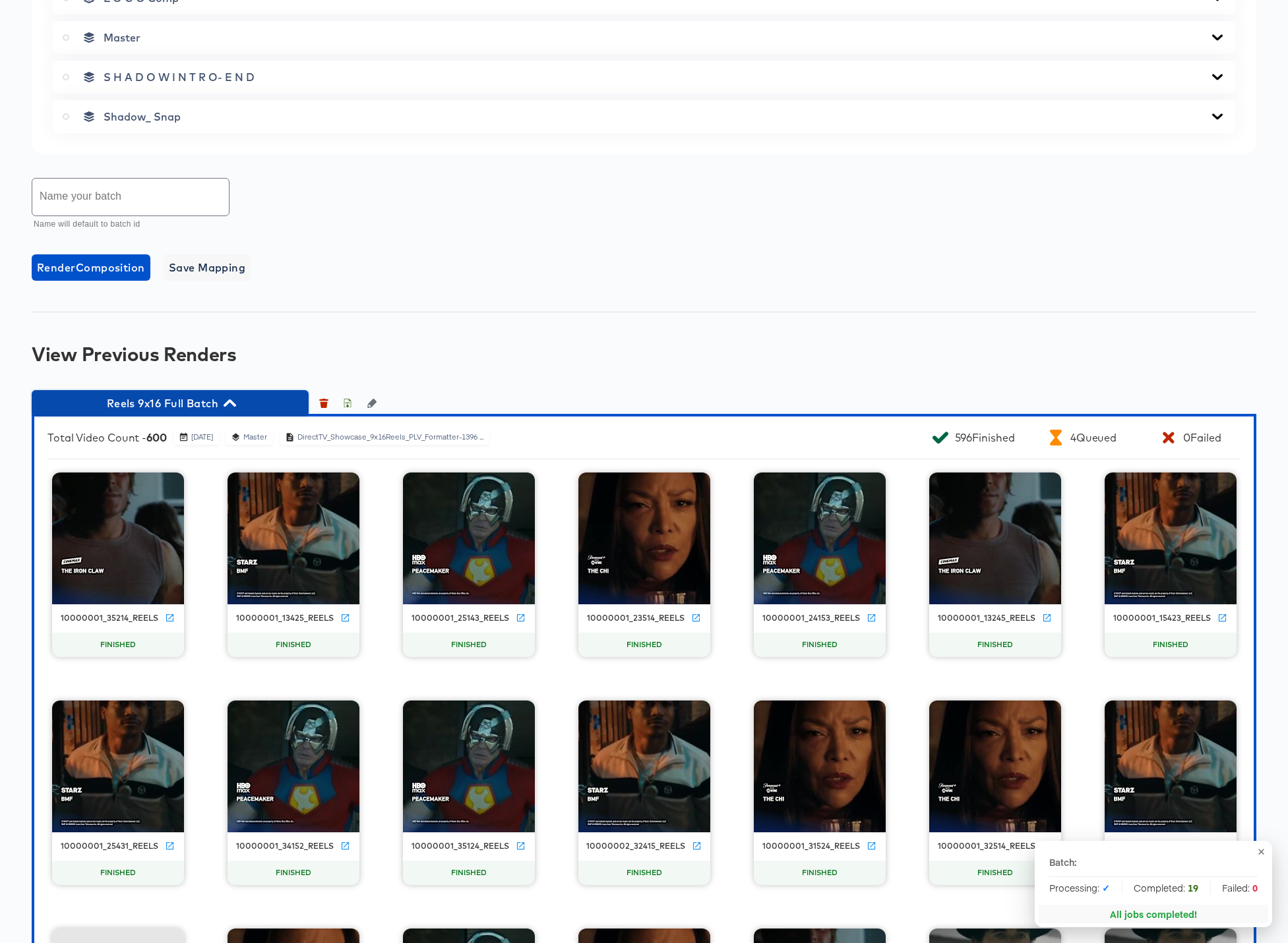
click at [229, 406] on icon "button" at bounding box center [230, 403] width 13 height 13
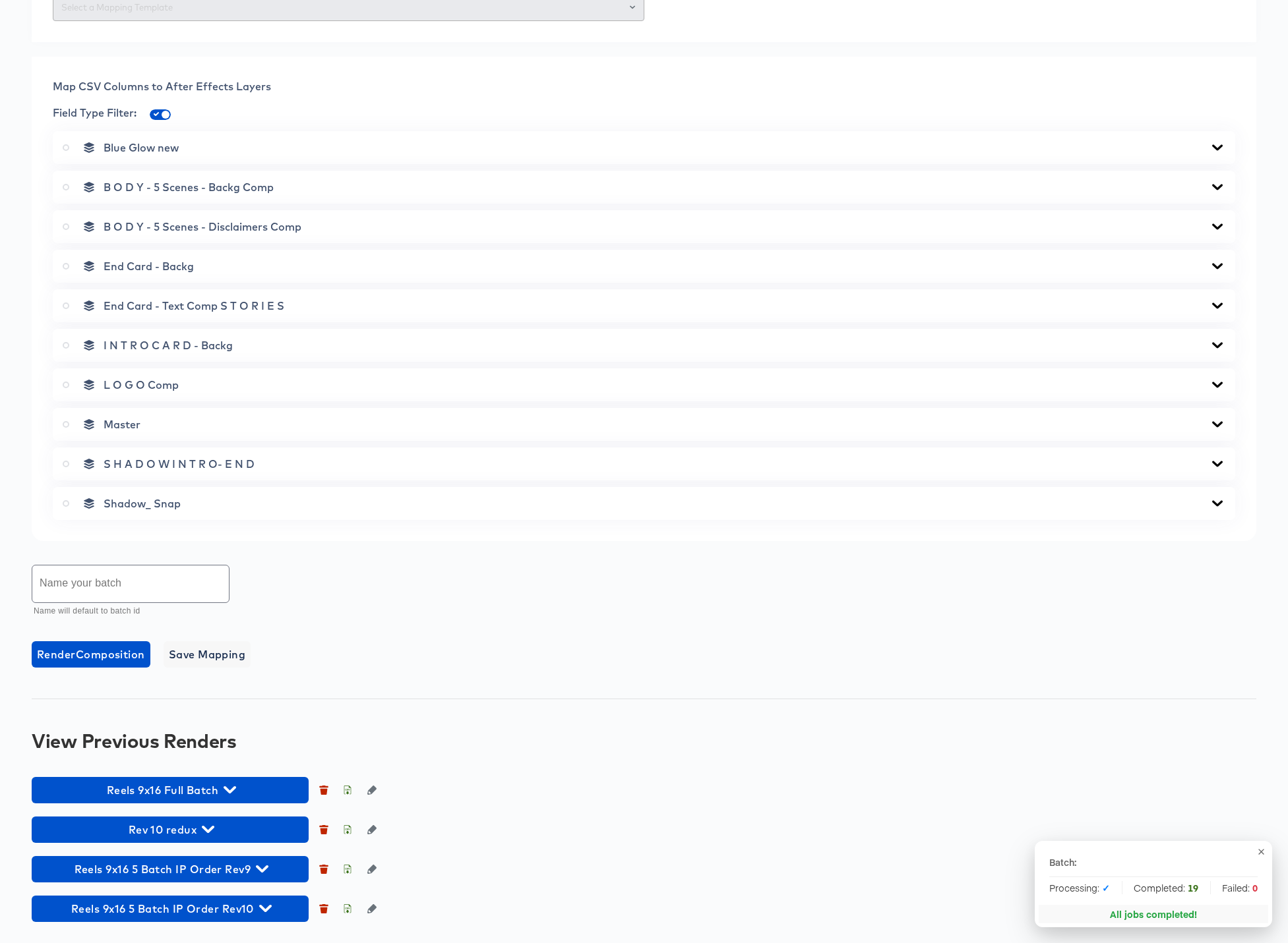
scroll to position [488, 0]
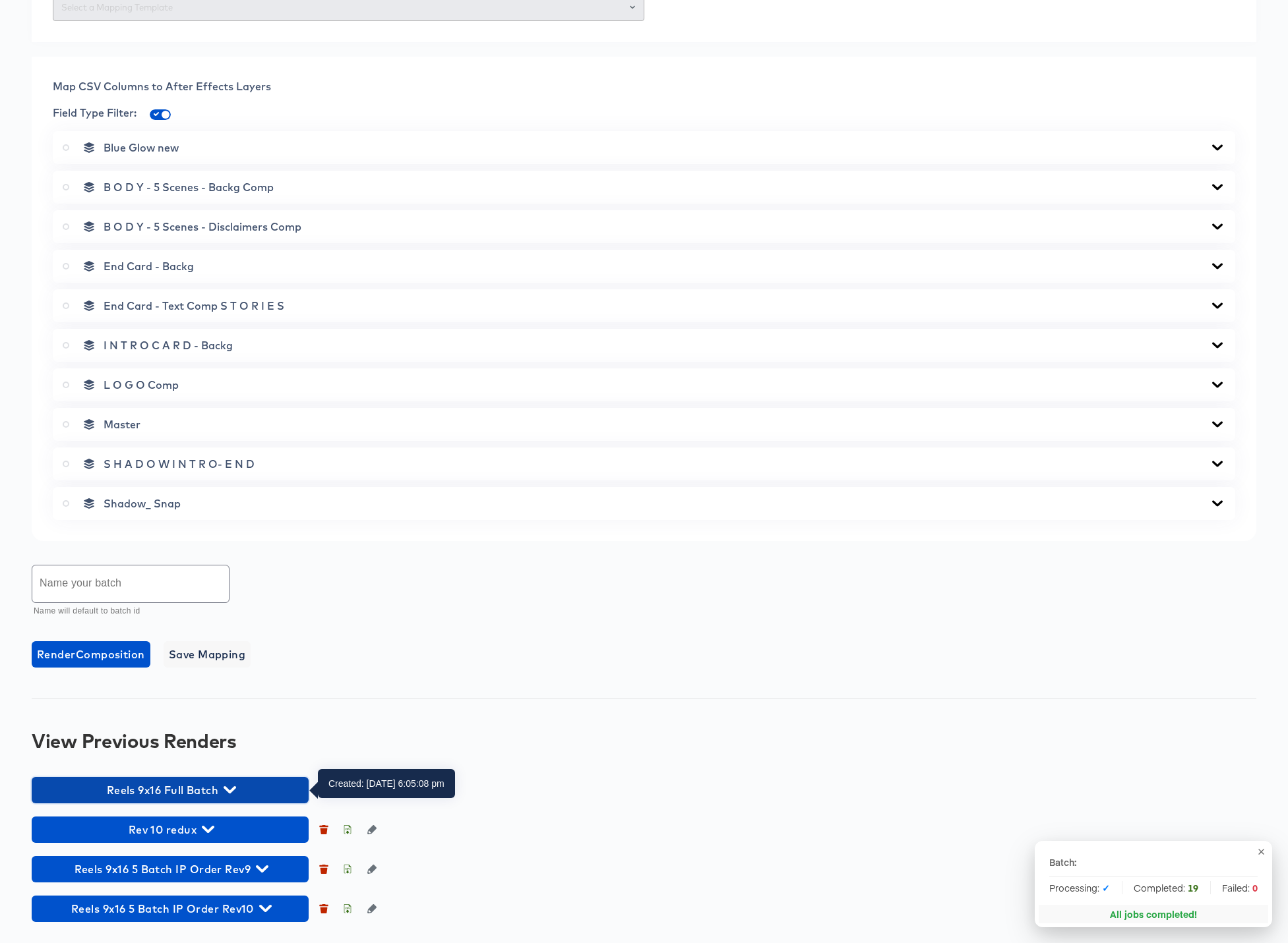
click at [232, 790] on icon "button" at bounding box center [230, 789] width 13 height 7
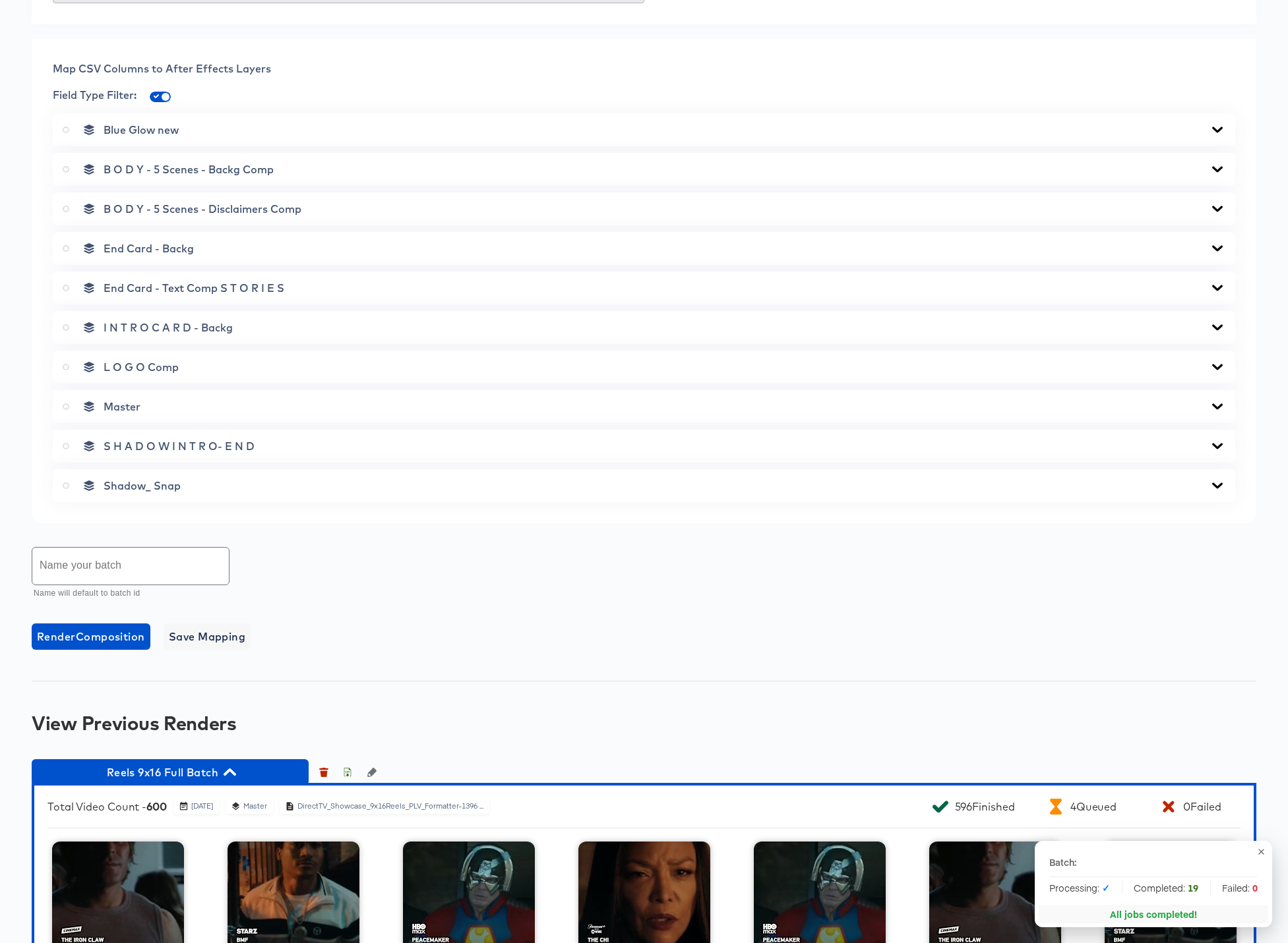
scroll to position [841, 0]
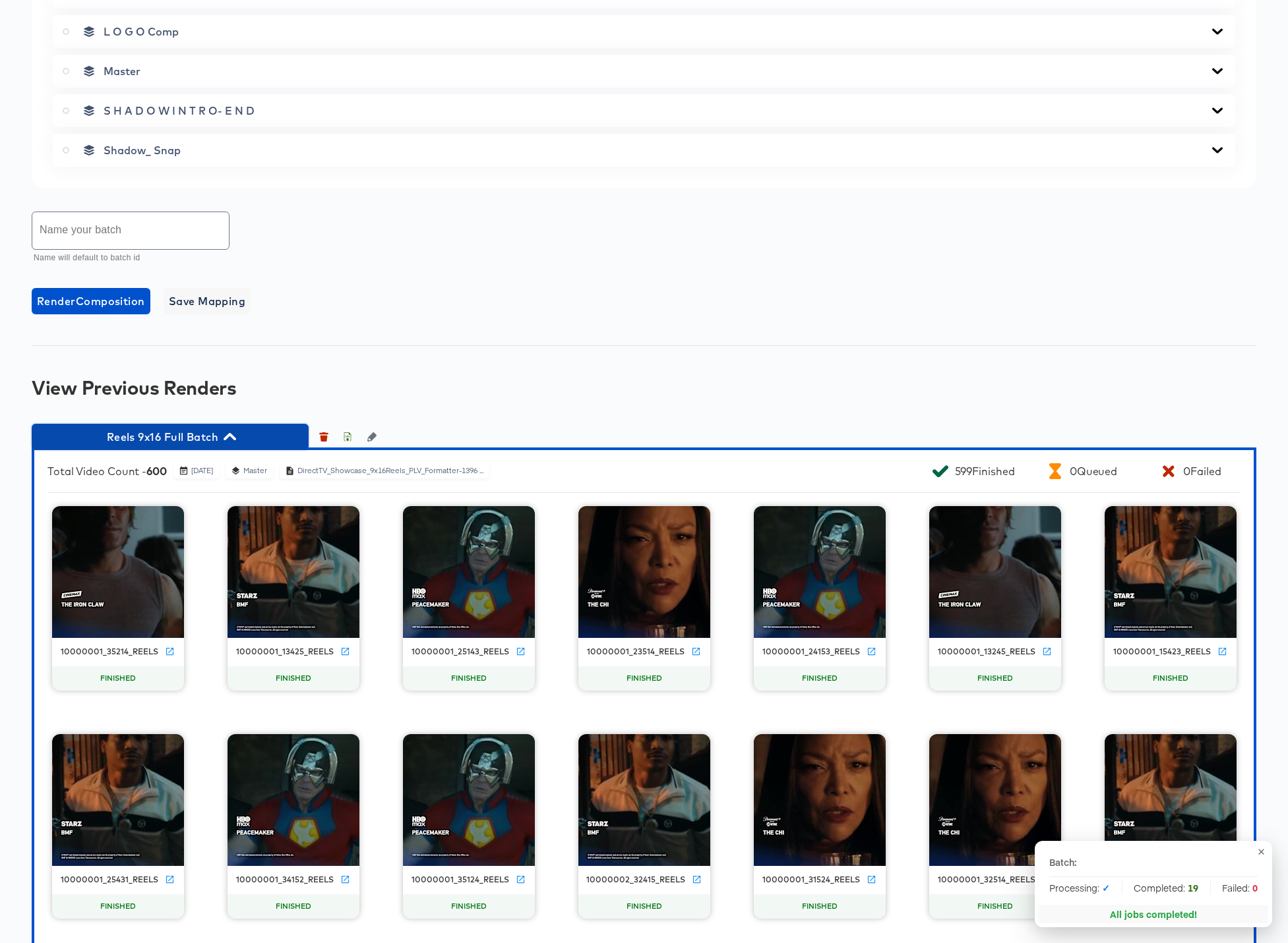
click at [231, 438] on icon "button" at bounding box center [230, 436] width 13 height 13
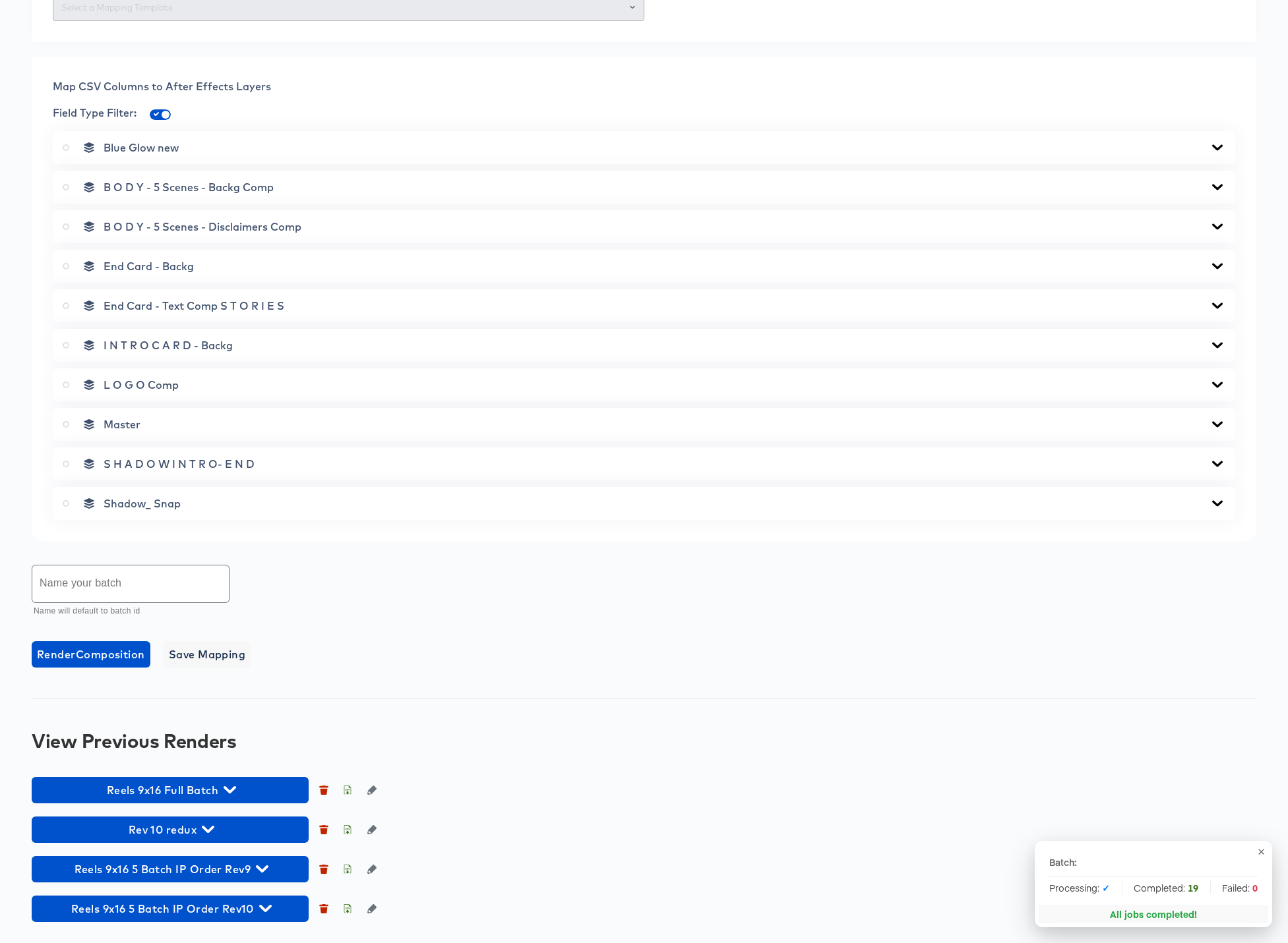
scroll to position [488, 0]
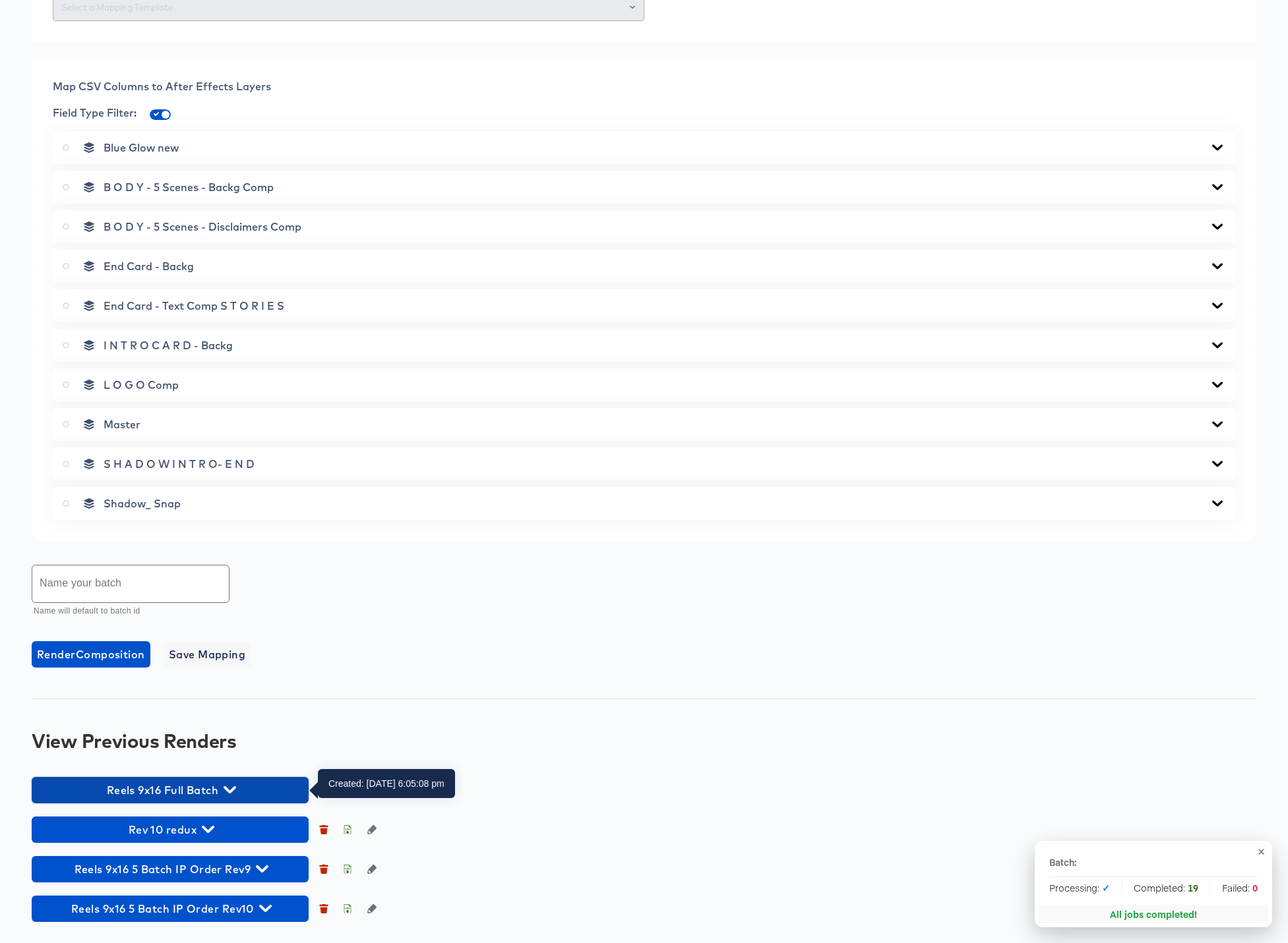
drag, startPoint x: 233, startPoint y: 788, endPoint x: 264, endPoint y: 726, distance: 69.3
click at [233, 788] on icon "button" at bounding box center [230, 790] width 13 height 13
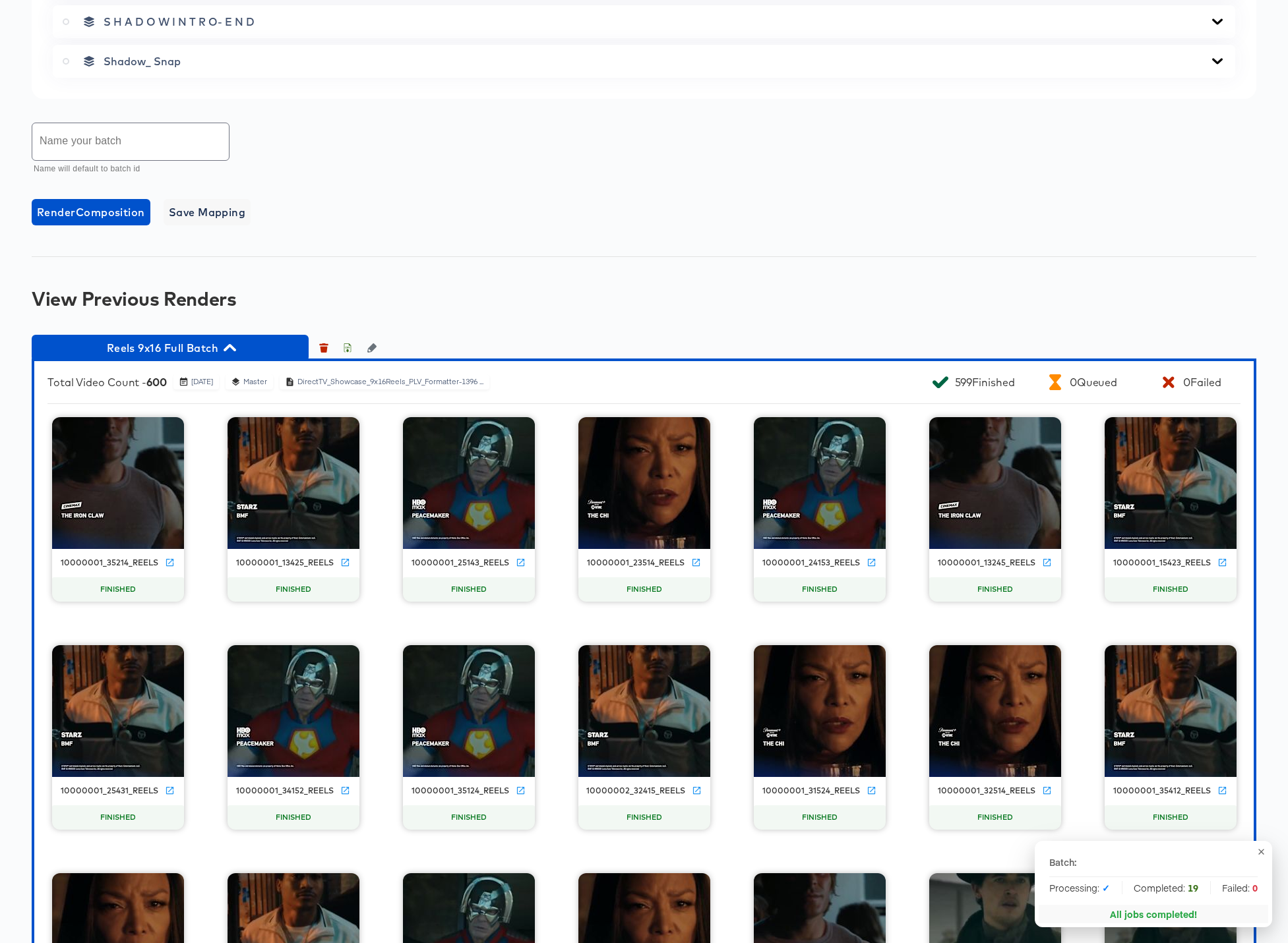
scroll to position [928, 0]
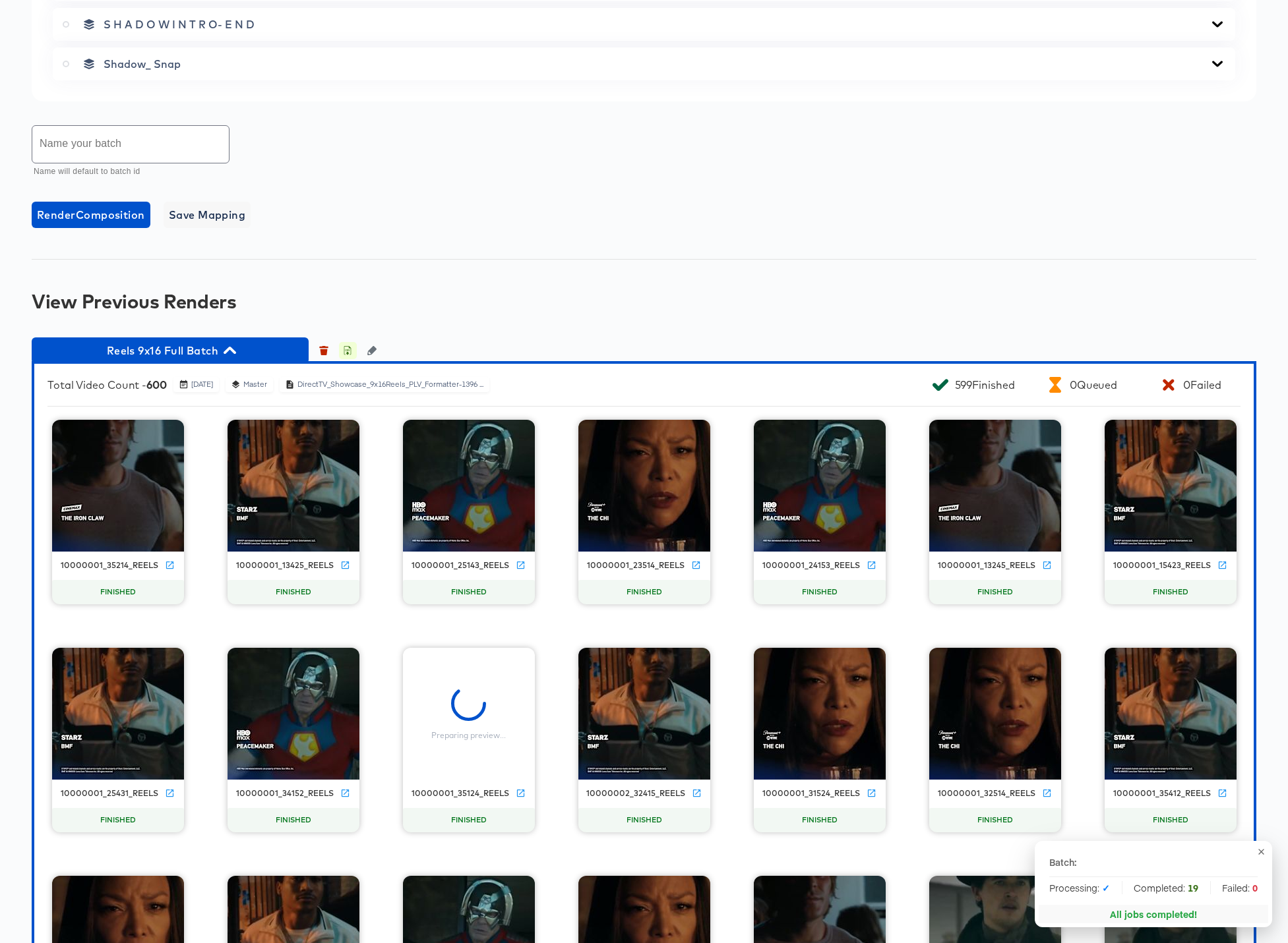
click at [348, 354] on icon "button" at bounding box center [348, 352] width 5 height 6
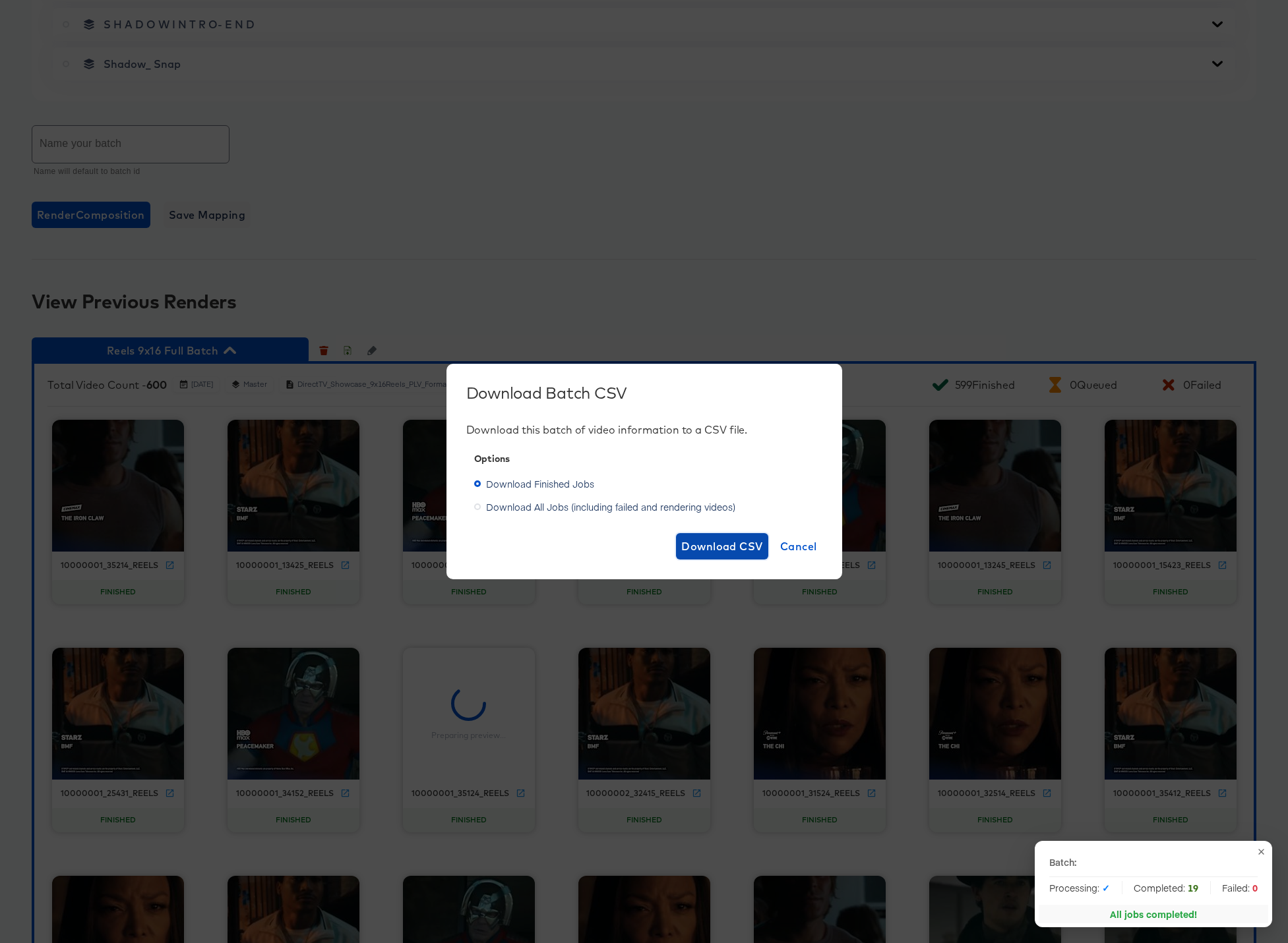
click at [699, 544] on span "Download CSV" at bounding box center [722, 546] width 82 height 18
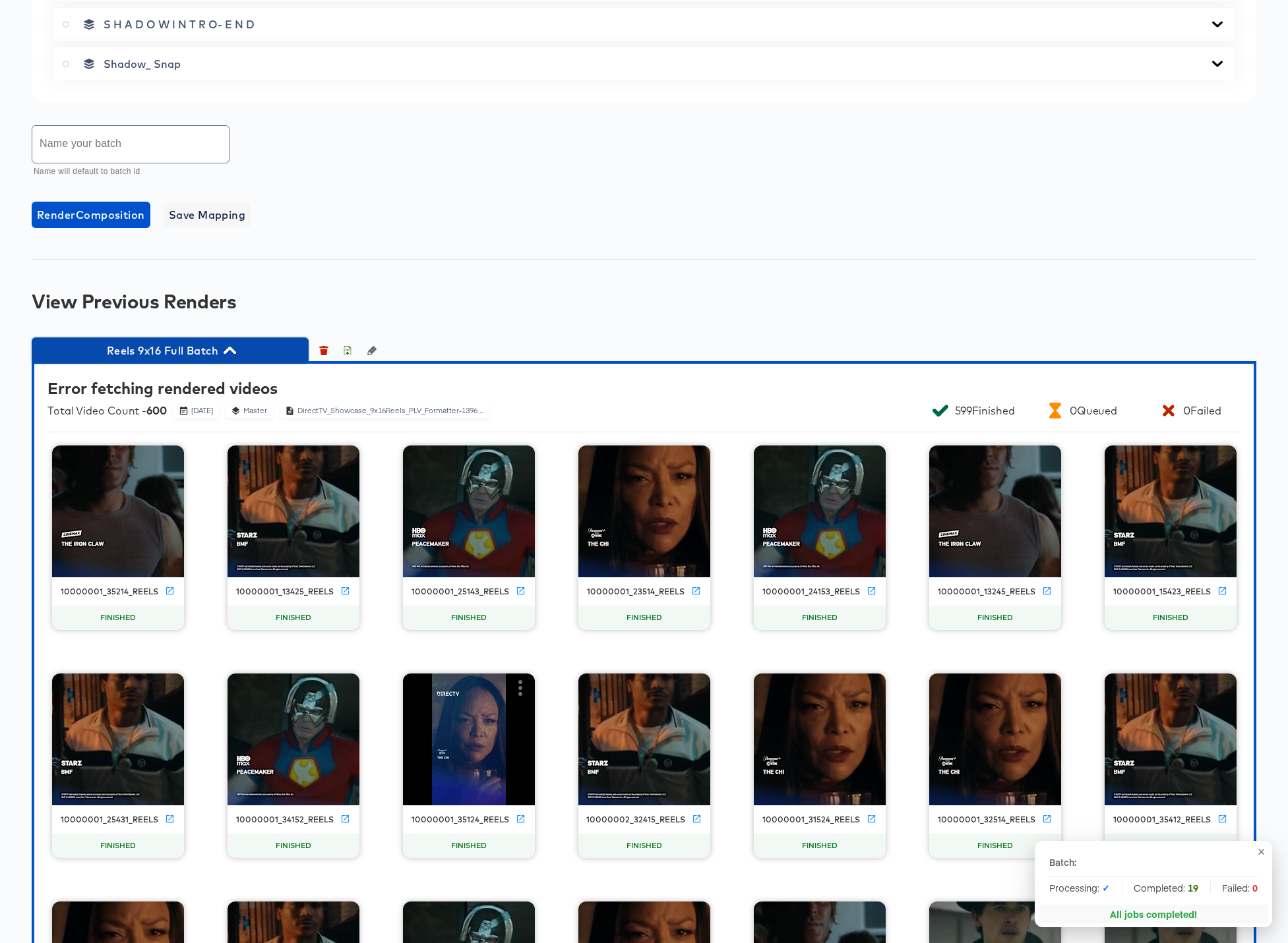
click at [229, 350] on icon "button" at bounding box center [230, 350] width 13 height 7
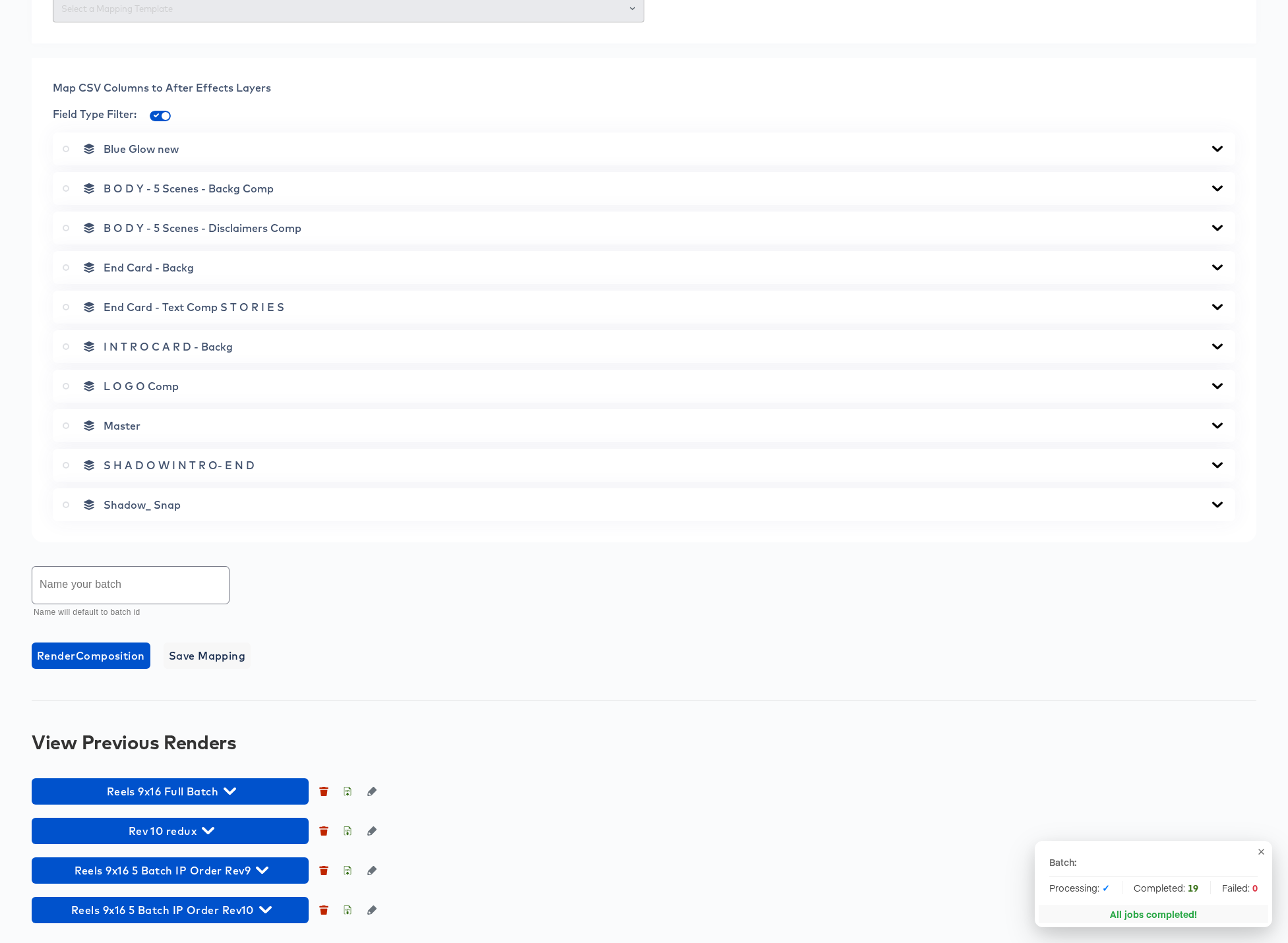
scroll to position [485, 0]
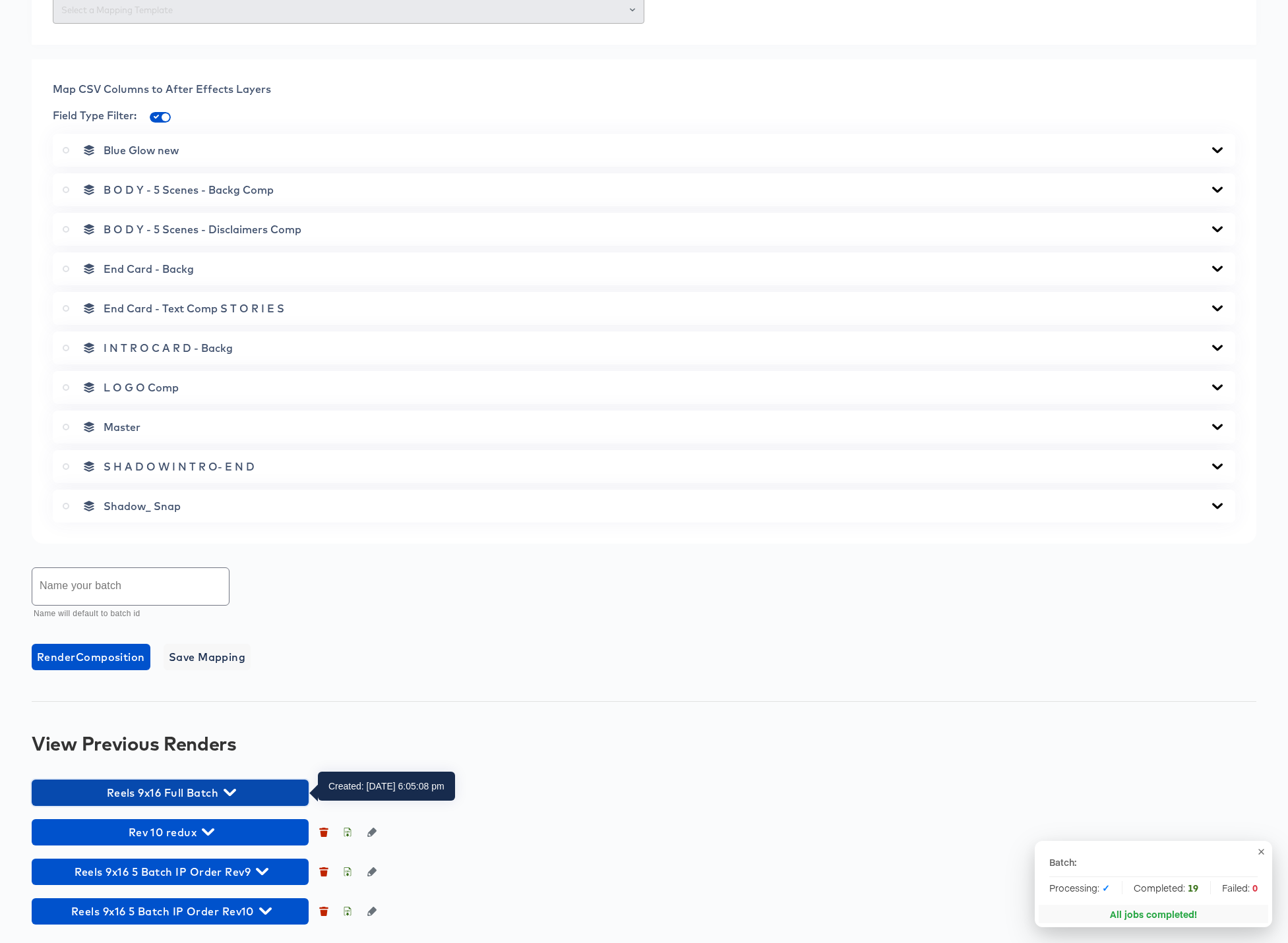
click at [233, 790] on icon "button" at bounding box center [230, 792] width 13 height 13
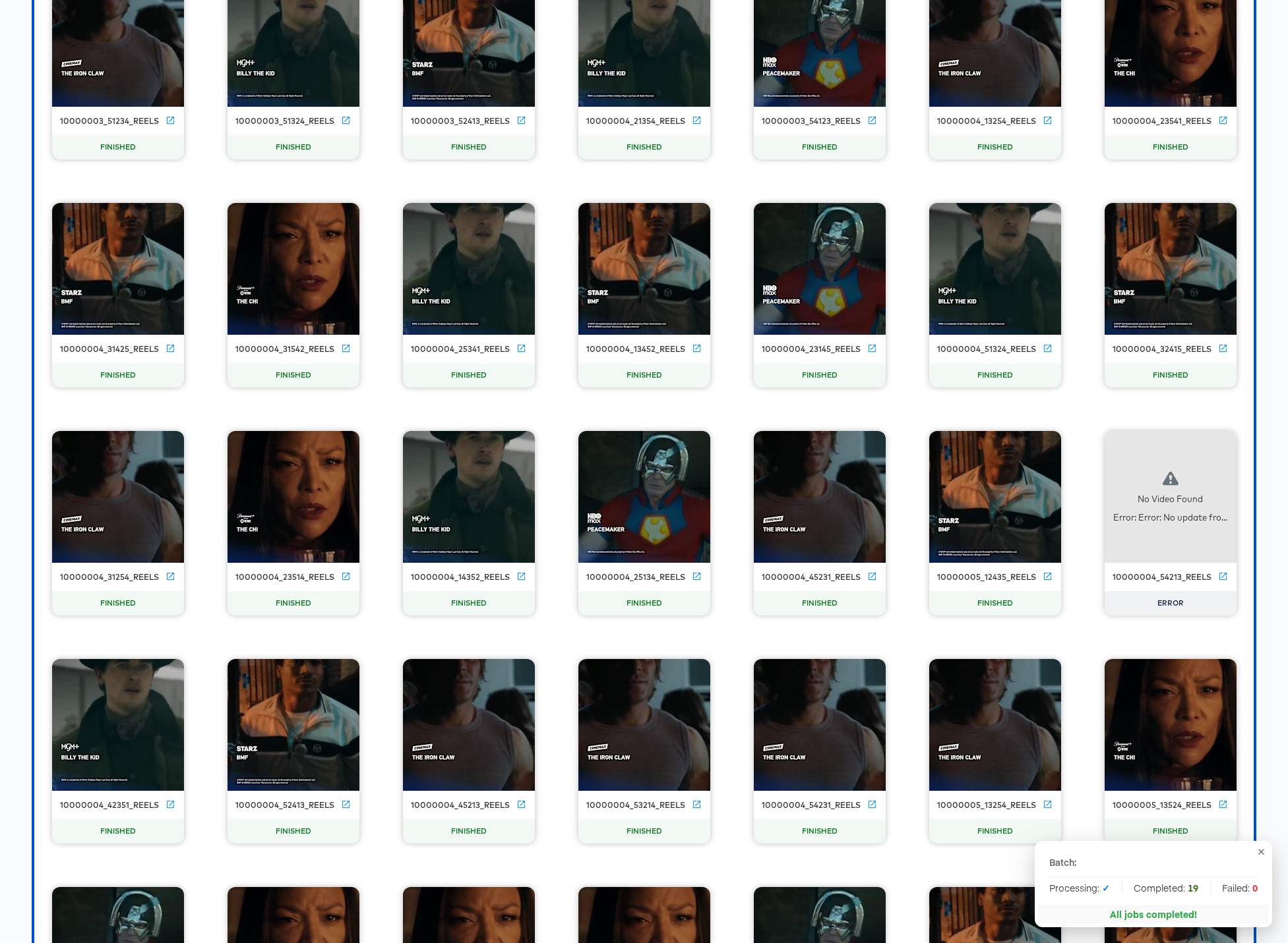
scroll to position [6040, 0]
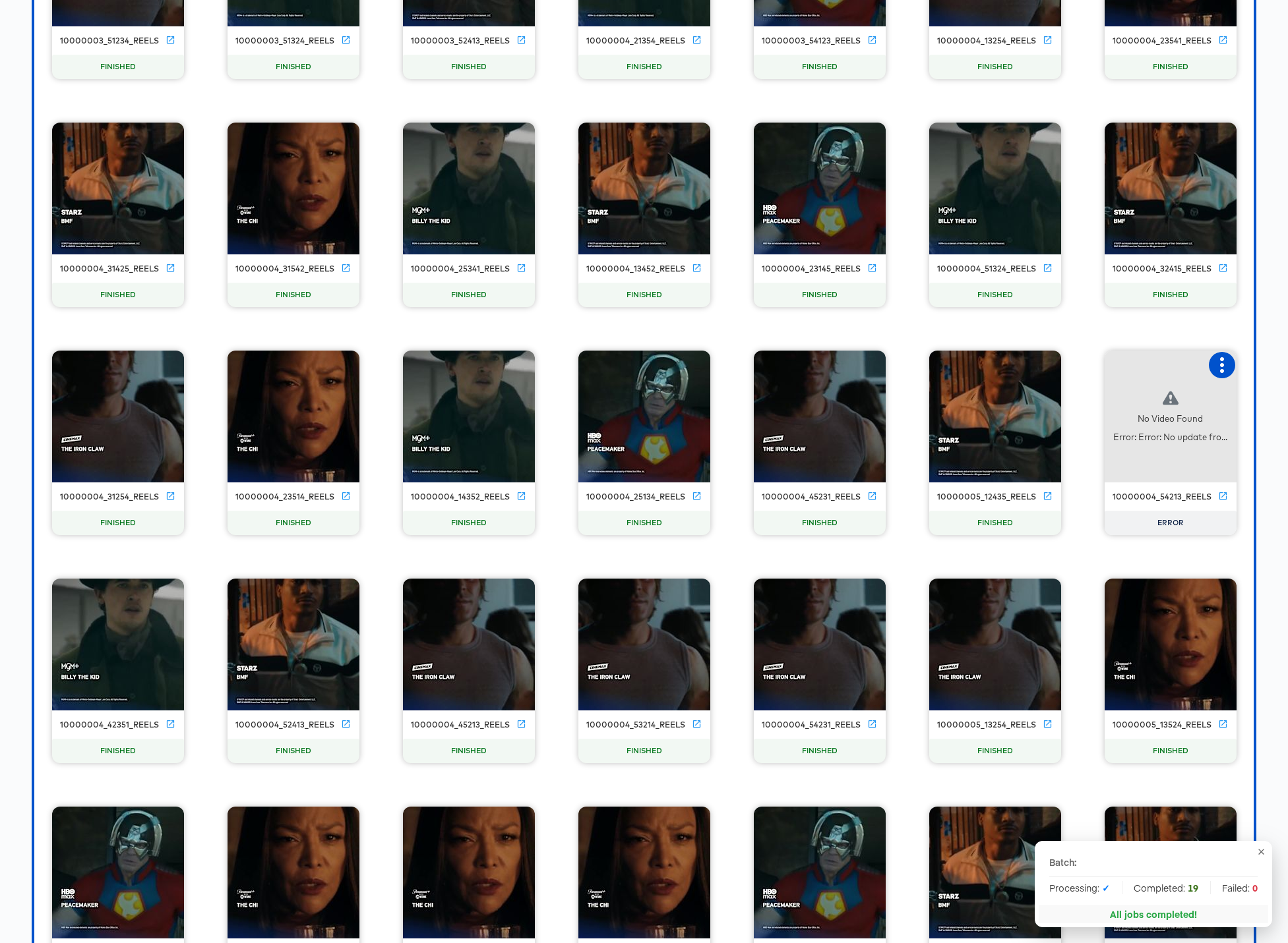
click at [984, 366] on icon "button" at bounding box center [1222, 366] width 16 height 16
click at [984, 367] on div "Retry" at bounding box center [1138, 363] width 25 height 10
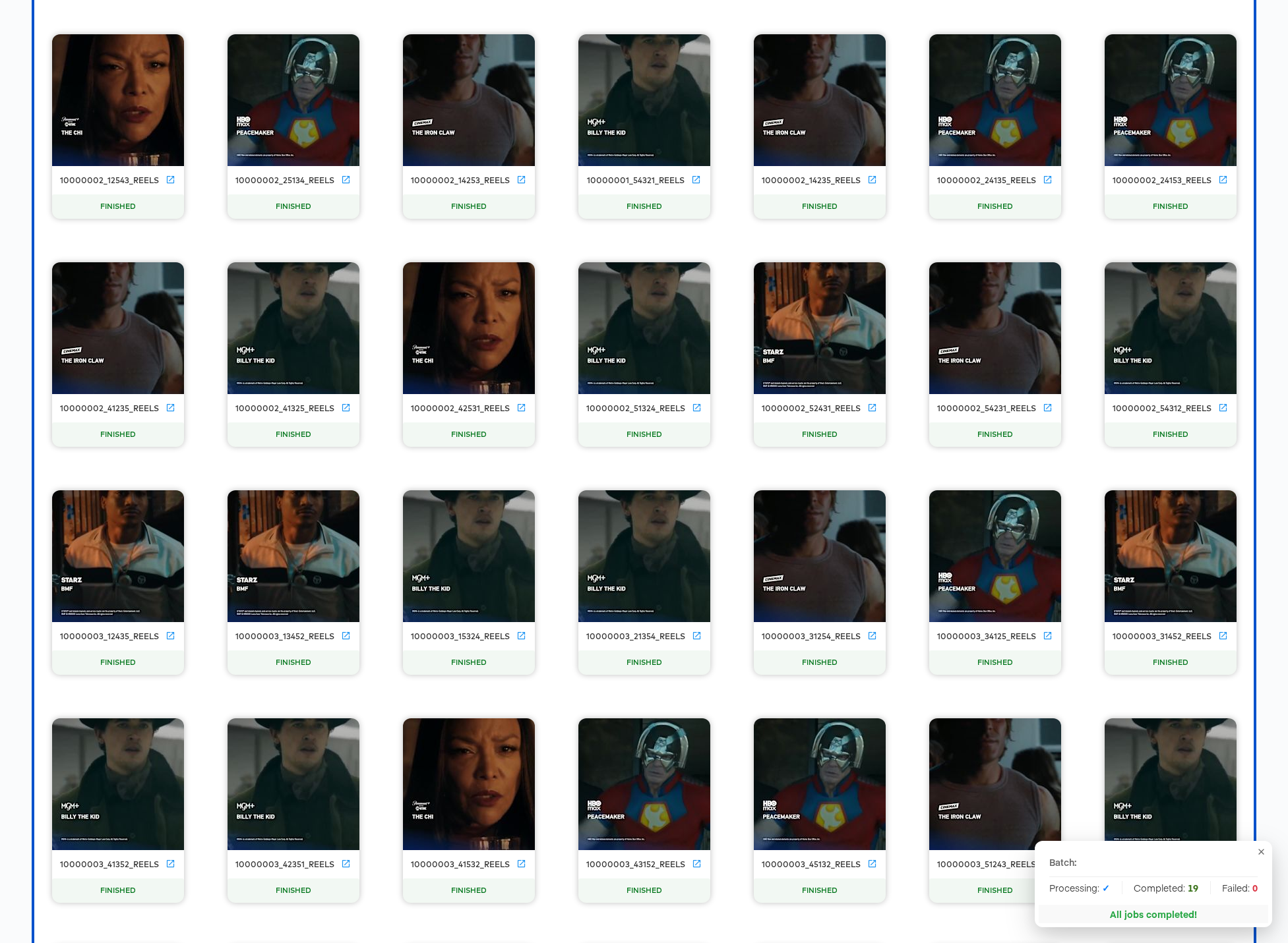
scroll to position [8392, 0]
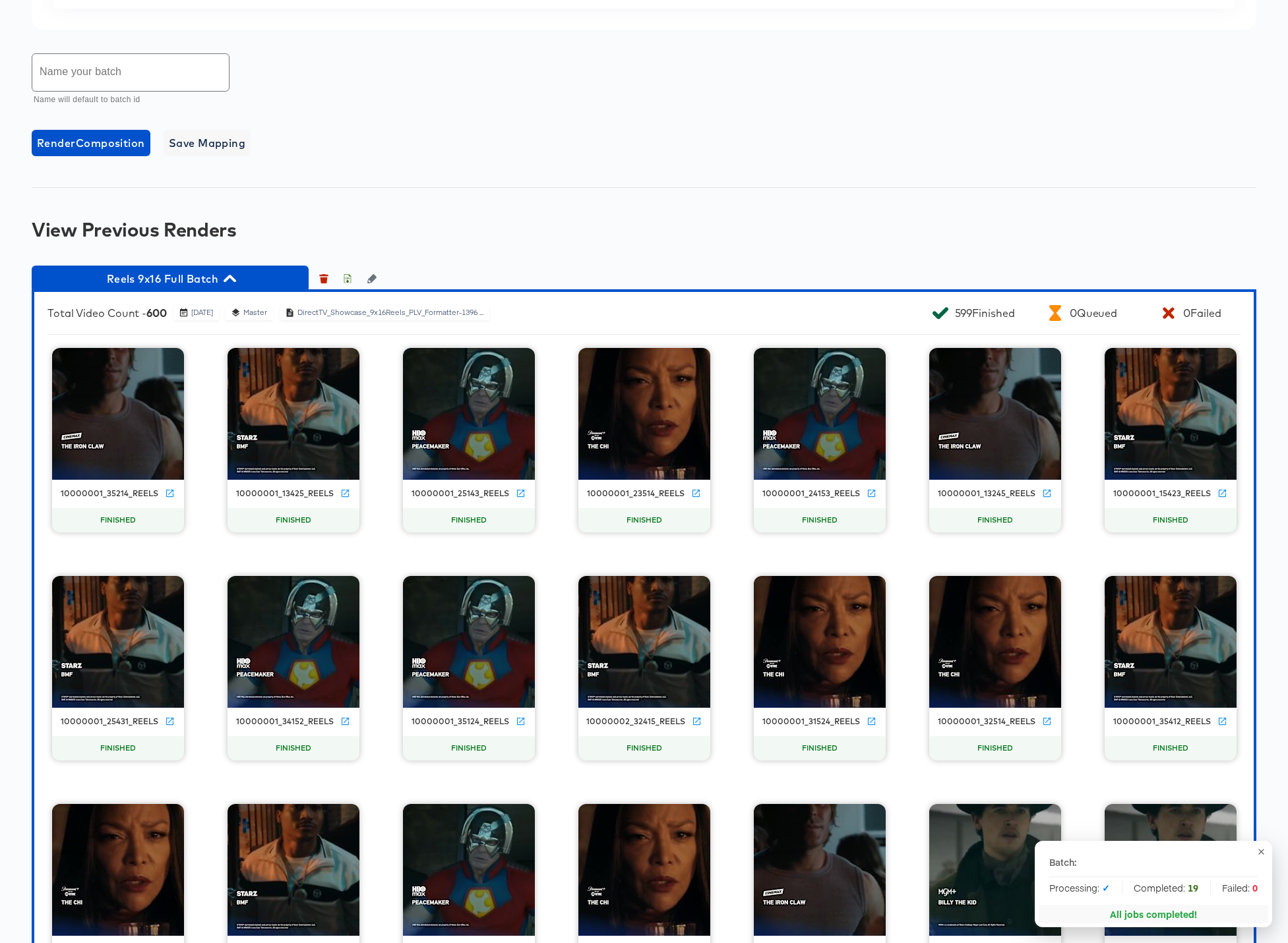
scroll to position [980, 0]
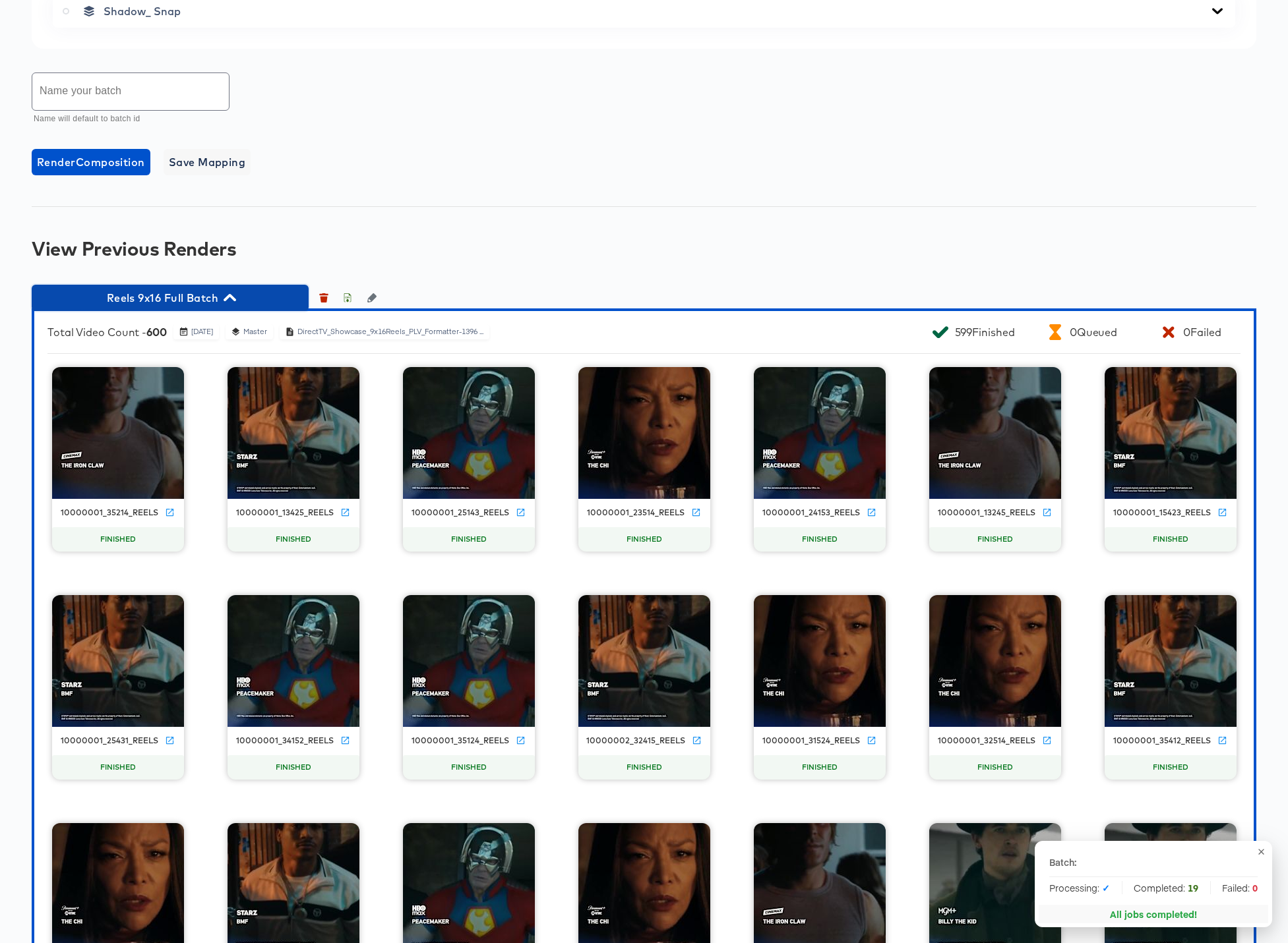
click at [233, 296] on icon "button" at bounding box center [230, 297] width 13 height 7
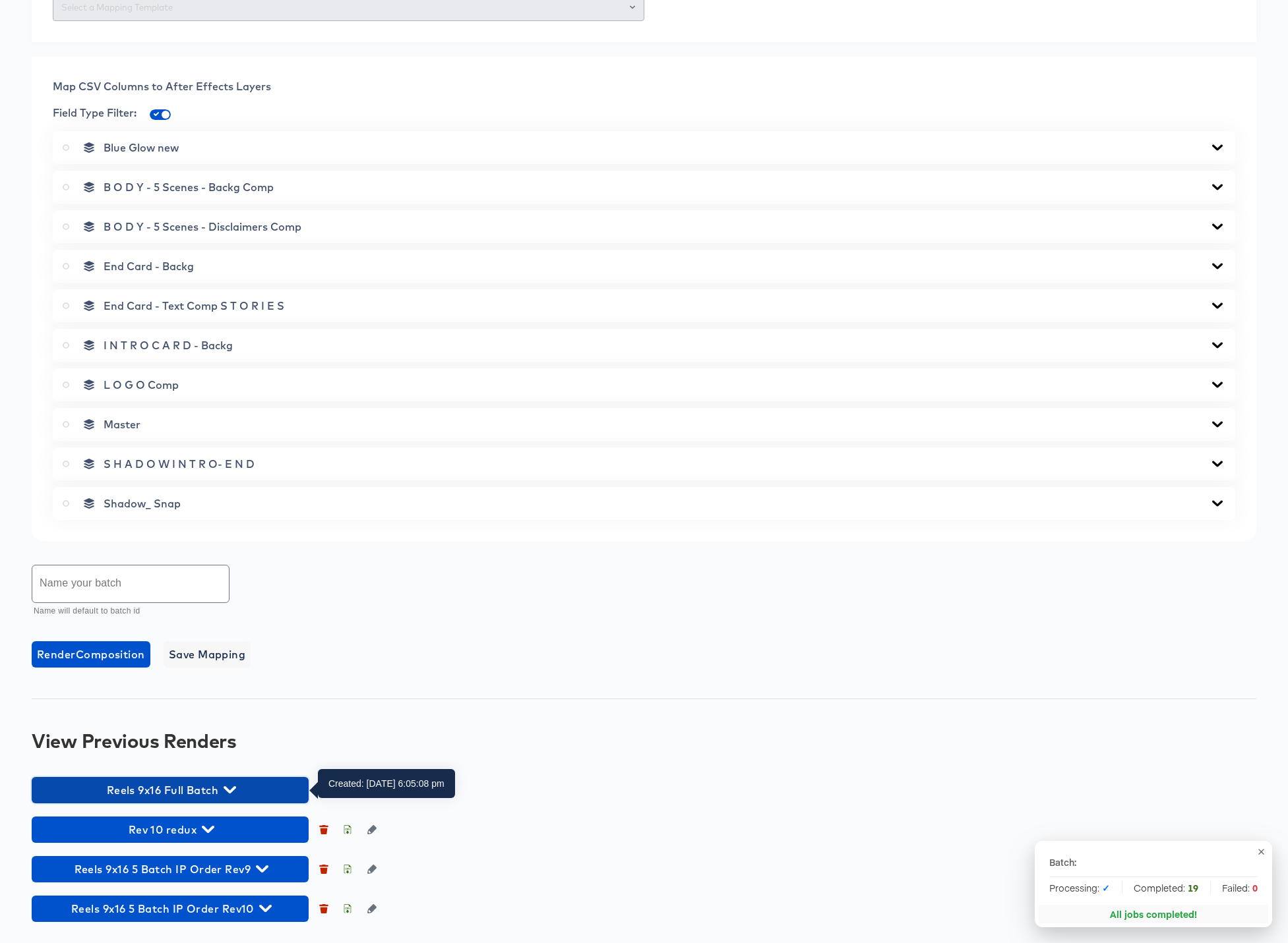
click at [232, 790] on icon "button" at bounding box center [230, 789] width 13 height 7
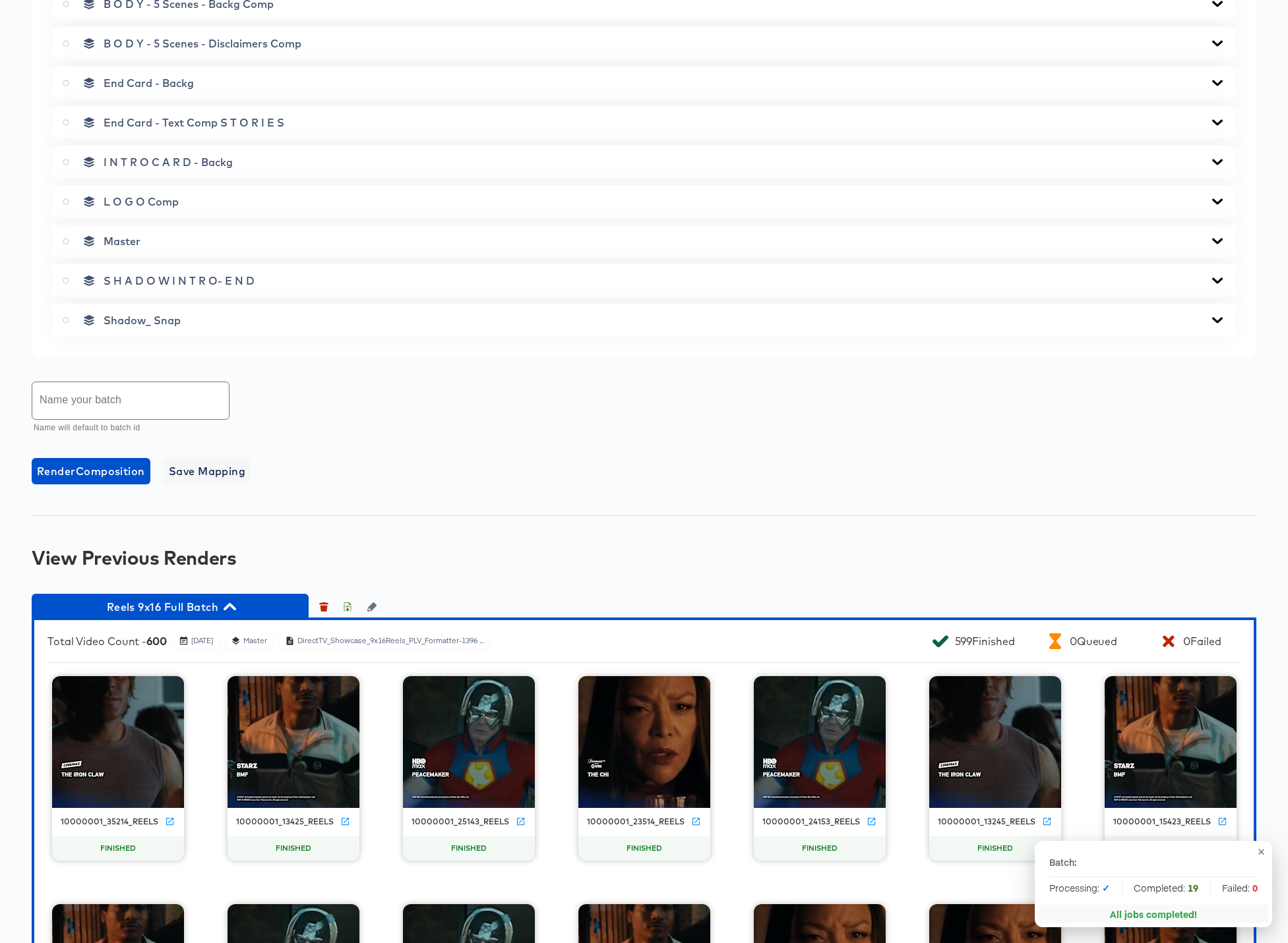
scroll to position [798, 0]
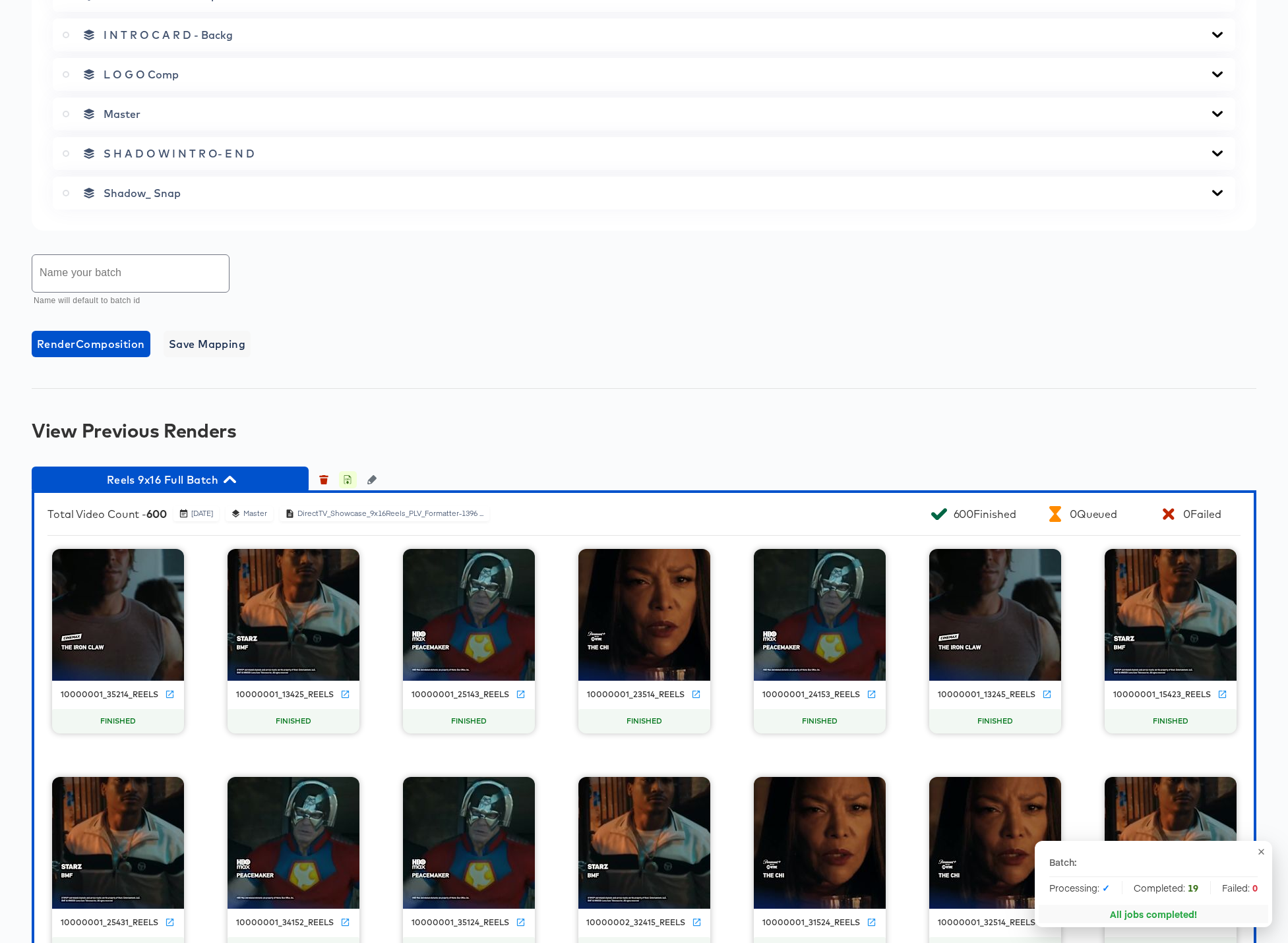
click at [348, 479] on icon "button" at bounding box center [348, 481] width 5 height 6
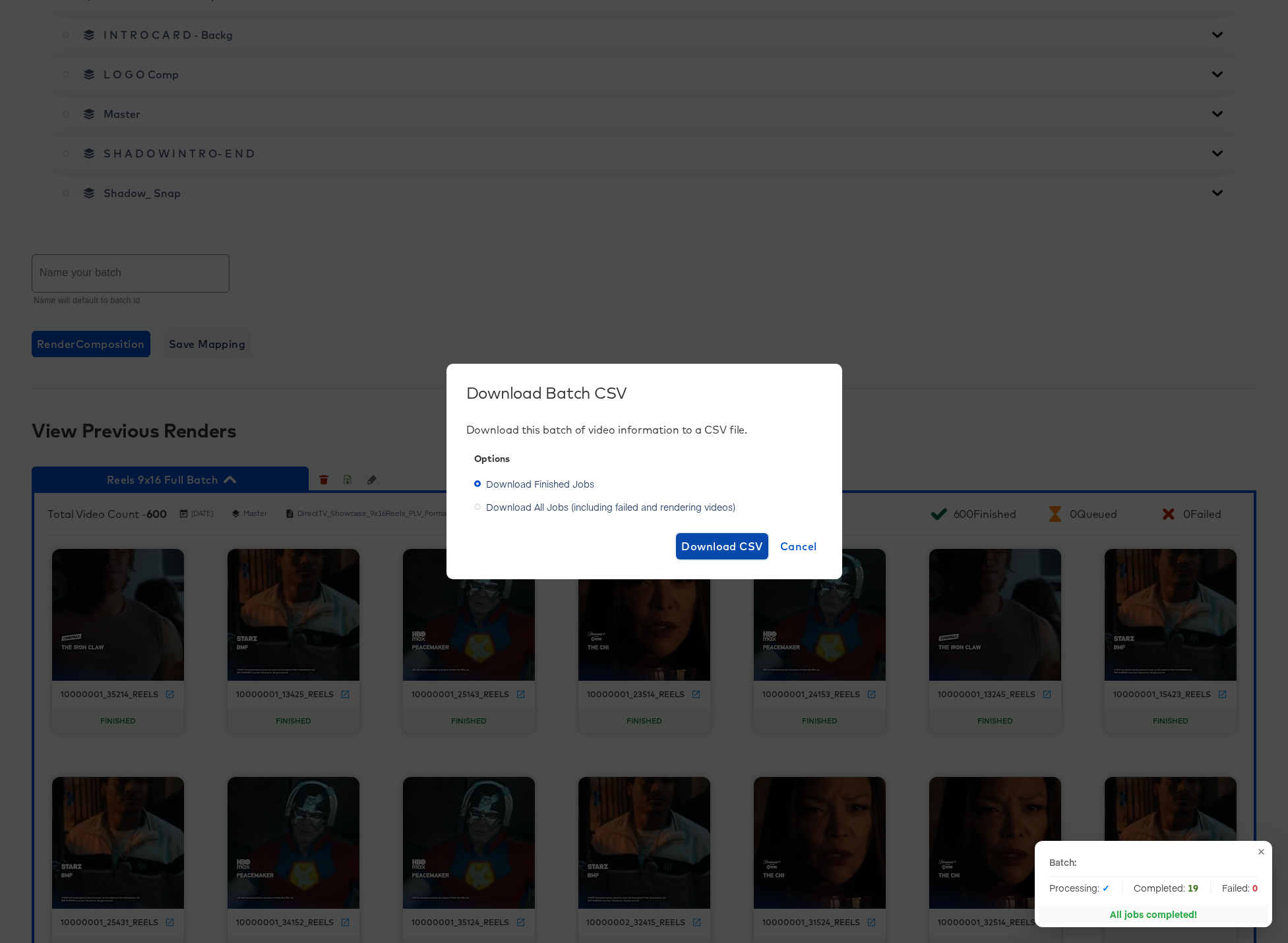
click at [705, 543] on span "Download CSV" at bounding box center [722, 546] width 82 height 18
